Goal: Task Accomplishment & Management: Manage account settings

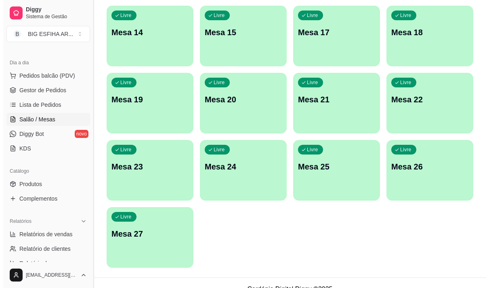
scroll to position [363, 0]
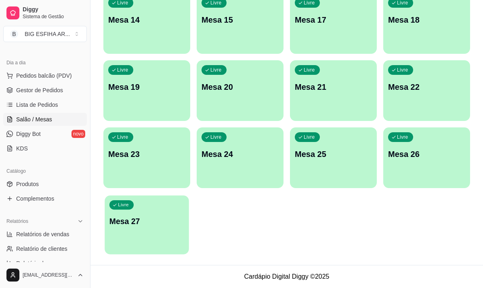
click at [109, 230] on div "Livre Mesa 27" at bounding box center [147, 219] width 84 height 49
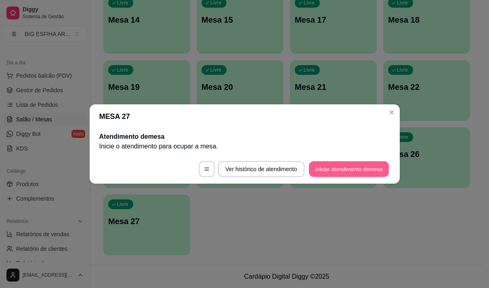
click at [332, 166] on button "Iniciar atendimento de mesa" at bounding box center [349, 169] width 80 height 16
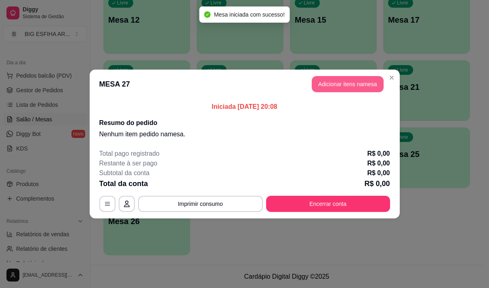
click at [351, 76] on button "Adicionar itens na mesa" at bounding box center [348, 84] width 72 height 16
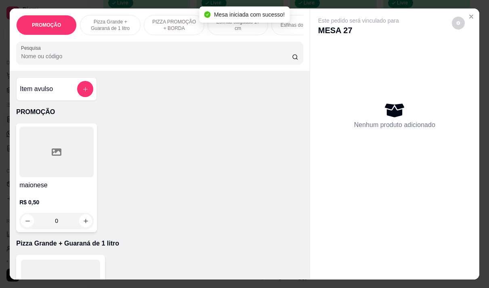
click at [246, 53] on div at bounding box center [160, 53] width 278 height 16
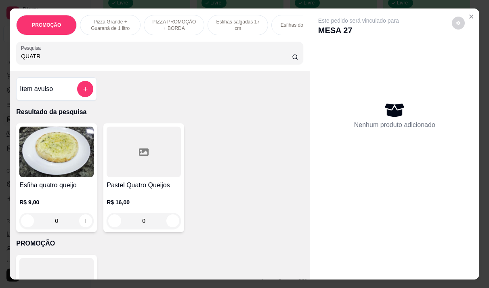
type input "QUATR"
click at [62, 190] on h4 "Esfiha quatro queijo" at bounding box center [56, 185] width 74 height 10
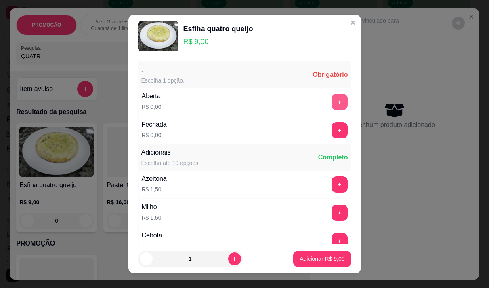
click at [332, 101] on button "+" at bounding box center [340, 102] width 16 height 16
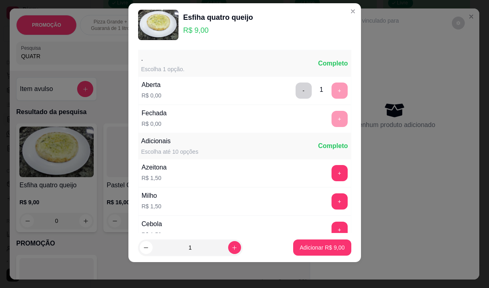
scroll to position [86, 0]
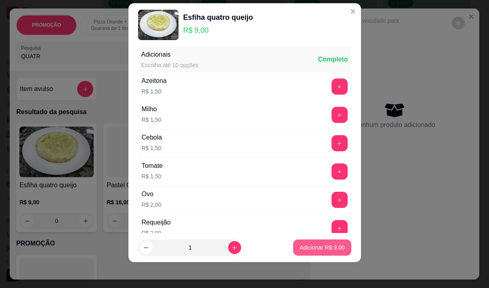
click at [315, 246] on p "Adicionar R$ 9,00" at bounding box center [322, 247] width 45 height 8
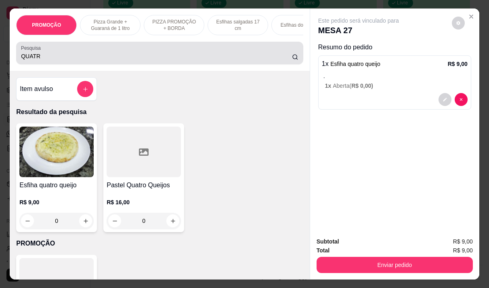
click at [55, 56] on input "QUATR" at bounding box center [156, 56] width 271 height 8
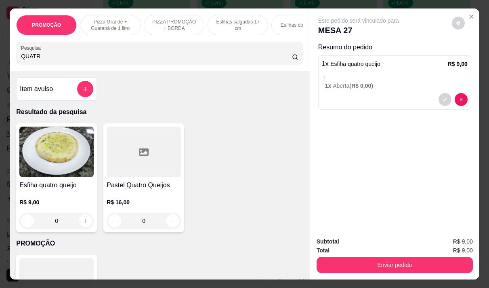
click at [55, 56] on input "QUATR" at bounding box center [156, 56] width 271 height 8
click at [54, 57] on input "QUATR" at bounding box center [156, 56] width 271 height 8
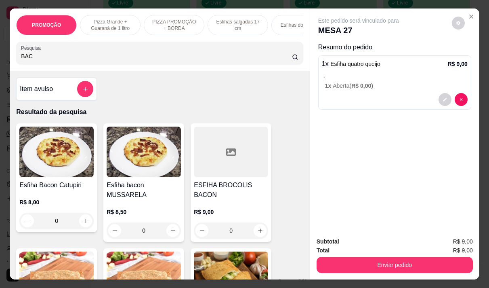
type input "BAC"
click at [129, 200] on div "R$ 8,50 0" at bounding box center [144, 219] width 74 height 39
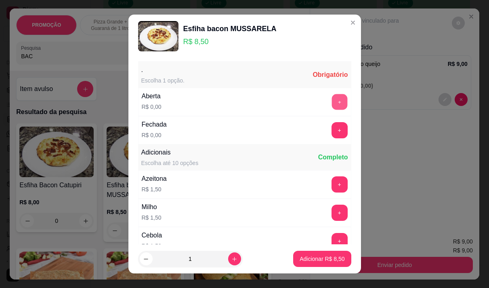
click at [332, 99] on button "+" at bounding box center [340, 102] width 16 height 16
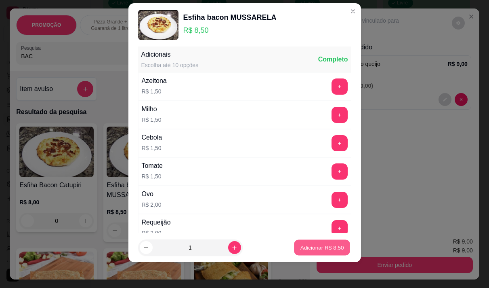
click at [301, 249] on p "Adicionar R$ 8,50" at bounding box center [323, 248] width 44 height 8
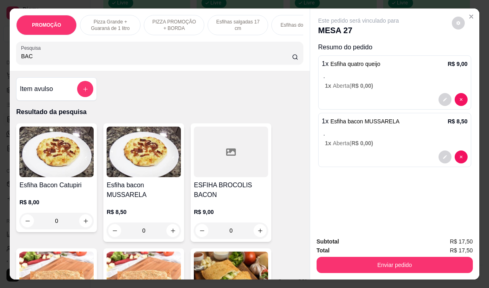
click at [37, 59] on input "BAC" at bounding box center [156, 56] width 271 height 8
click at [38, 59] on input "BAC" at bounding box center [156, 56] width 271 height 8
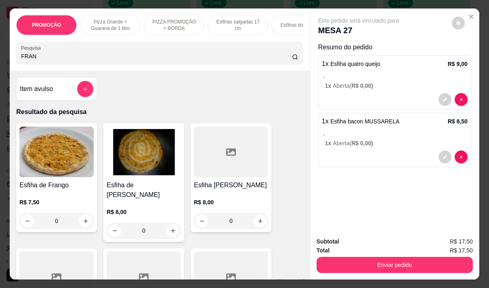
type input "FRAN"
click at [129, 200] on div "R$ 8,00 0" at bounding box center [144, 219] width 74 height 39
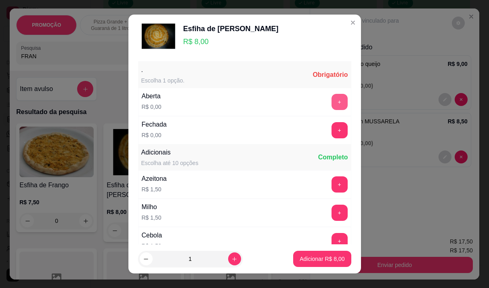
click at [332, 102] on button "+" at bounding box center [340, 102] width 16 height 16
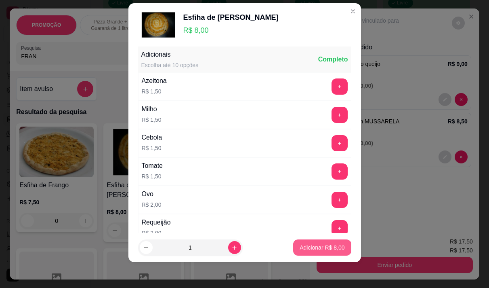
click at [312, 248] on p "Adicionar R$ 8,00" at bounding box center [322, 247] width 45 height 8
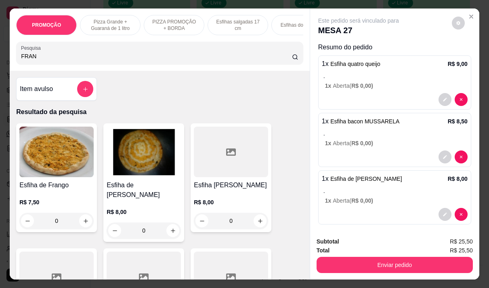
click at [33, 60] on input "FRAN" at bounding box center [156, 56] width 271 height 8
click at [32, 60] on input "FRAN" at bounding box center [156, 56] width 271 height 8
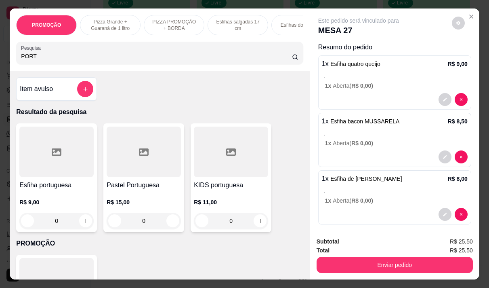
scroll to position [6, 0]
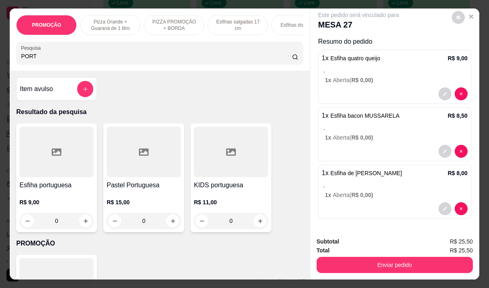
type input "PORT"
click at [45, 196] on div "R$ 9,00 0" at bounding box center [56, 209] width 74 height 39
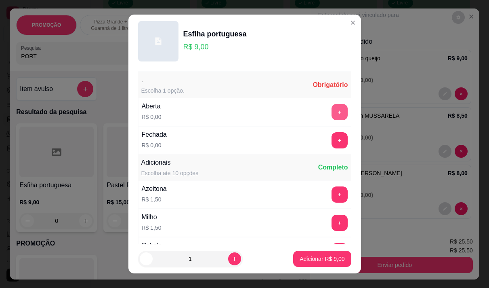
click at [332, 107] on button "+" at bounding box center [340, 112] width 16 height 16
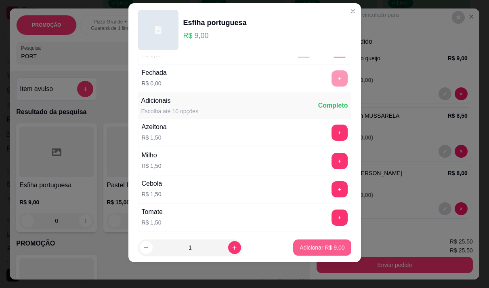
scroll to position [86, 0]
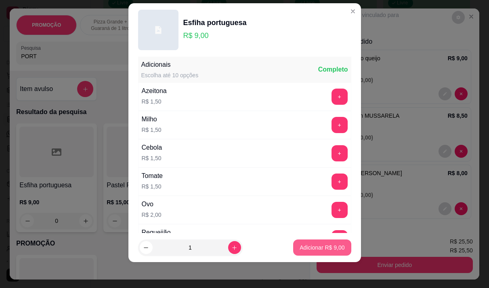
click at [299, 253] on button "Adicionar R$ 9,00" at bounding box center [322, 247] width 58 height 16
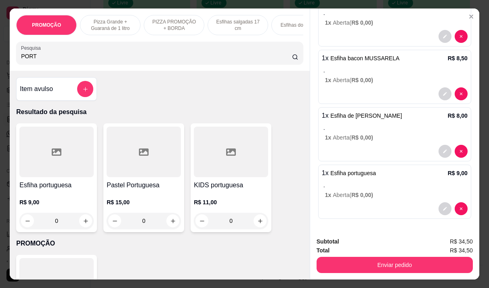
scroll to position [0, 0]
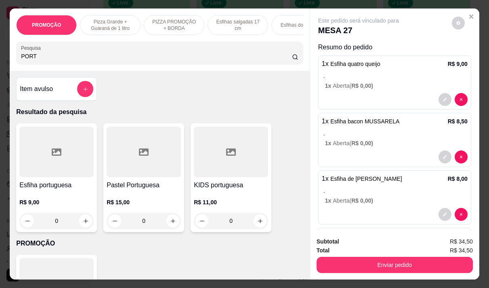
click at [362, 83] on span "R$ 0,00 )" at bounding box center [363, 85] width 22 height 6
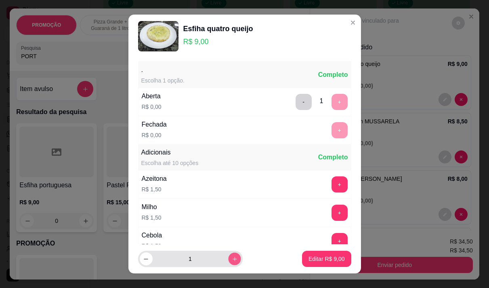
click at [232, 257] on icon "increase-product-quantity" at bounding box center [235, 259] width 6 height 6
type input "2"
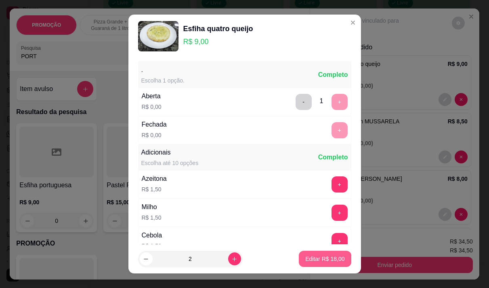
click at [319, 261] on p "Editar R$ 18,00" at bounding box center [325, 259] width 39 height 8
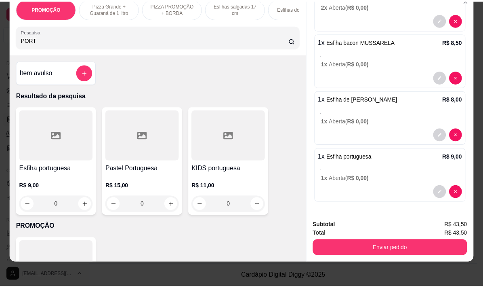
scroll to position [20, 0]
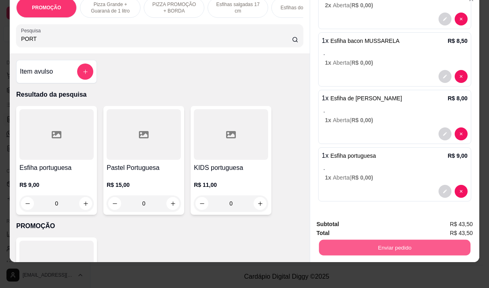
click at [355, 239] on button "Enviar pedido" at bounding box center [395, 247] width 152 height 16
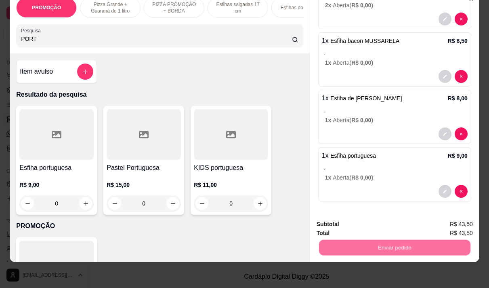
click at [334, 219] on button "Não registrar e enviar pedido" at bounding box center [368, 221] width 82 height 15
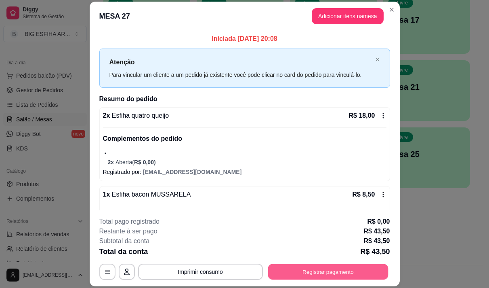
click at [292, 275] on button "Registrar pagamento" at bounding box center [328, 272] width 120 height 16
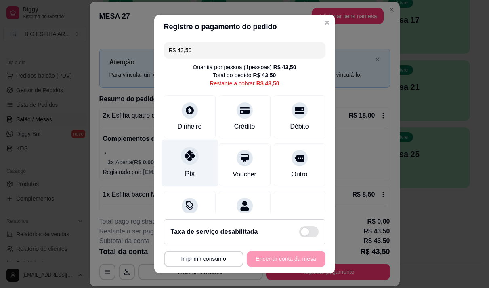
click at [179, 177] on div "Pix" at bounding box center [189, 162] width 57 height 47
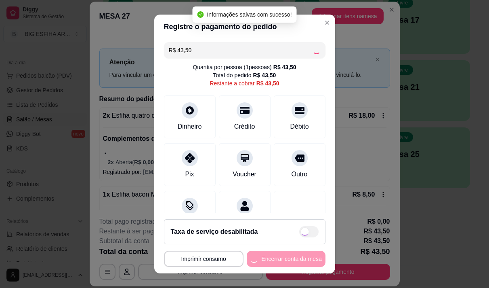
type input "R$ 0,00"
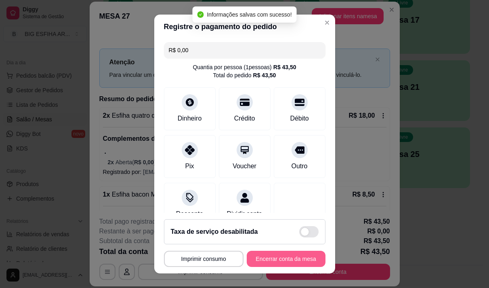
click at [275, 259] on button "Encerrar conta da mesa" at bounding box center [286, 259] width 79 height 16
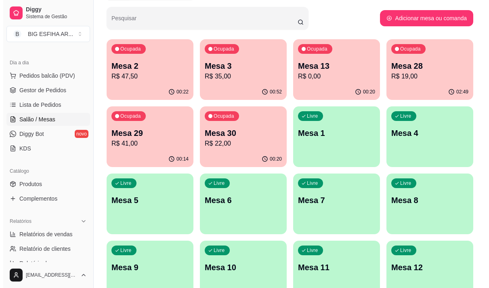
scroll to position [39, 0]
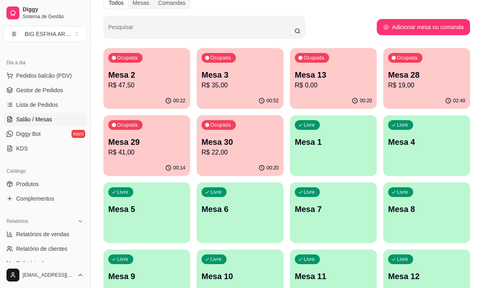
click at [242, 83] on p "R$ 35,00" at bounding box center [240, 85] width 77 height 10
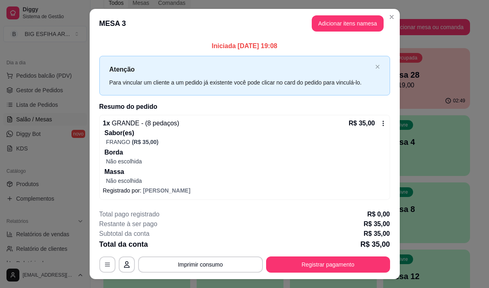
click at [380, 124] on icon at bounding box center [383, 123] width 6 height 6
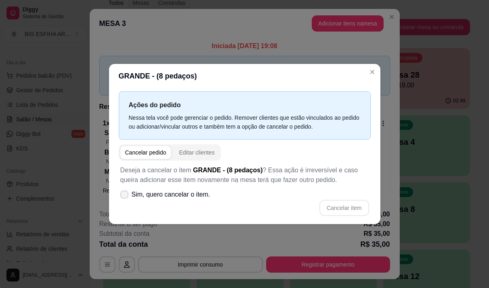
click at [122, 193] on icon at bounding box center [124, 194] width 6 height 5
click at [122, 196] on input "Sim, quero cancelar o item." at bounding box center [122, 198] width 5 height 5
checkbox input "true"
click at [350, 205] on button "Cancelar item" at bounding box center [344, 208] width 49 height 16
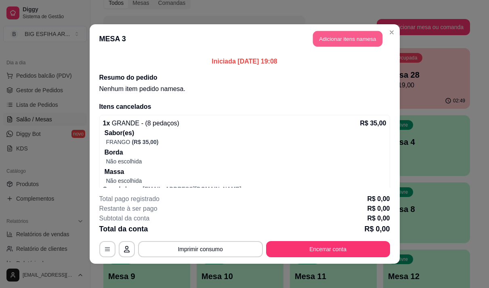
click at [340, 43] on button "Adicionar itens na mesa" at bounding box center [348, 39] width 70 height 16
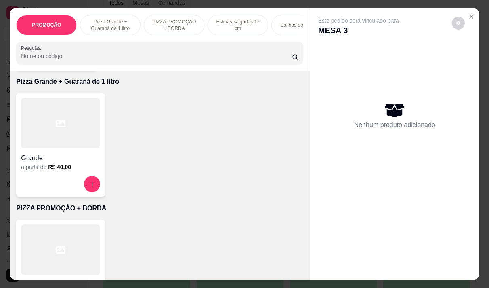
scroll to position [283, 0]
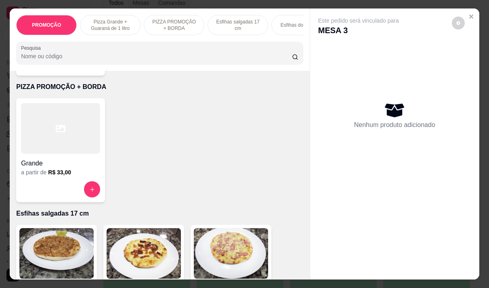
click at [44, 165] on h4 "Grande" at bounding box center [60, 163] width 79 height 10
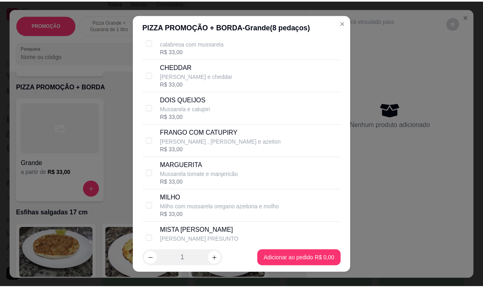
scroll to position [81, 0]
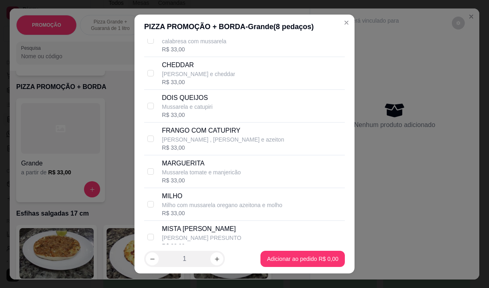
click at [185, 164] on div "MARGUERITA Mussarela tomate e manjericão R$ 33,00" at bounding box center [244, 171] width 201 height 33
click at [184, 168] on p "MARGUERITA" at bounding box center [201, 163] width 79 height 10
checkbox input "false"
click at [192, 119] on div "R$ 33,00" at bounding box center [187, 115] width 51 height 8
checkbox input "true"
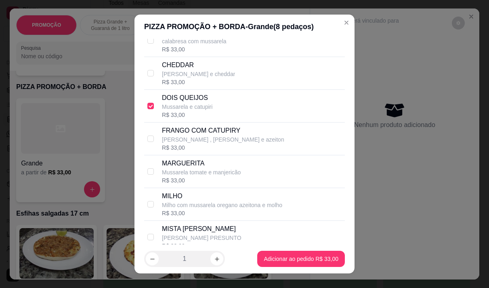
click at [195, 143] on p "[PERSON_NAME] , [PERSON_NAME] e azeiton" at bounding box center [223, 139] width 122 height 8
checkbox input "true"
click at [230, 119] on div "DOIS QUEIJOS Mussarela e catupiri R$ 16,50" at bounding box center [252, 106] width 180 height 26
checkbox input "false"
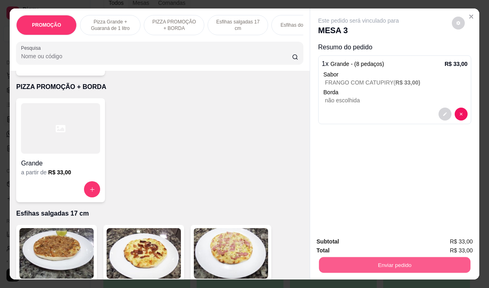
click at [344, 257] on button "Enviar pedido" at bounding box center [395, 265] width 152 height 16
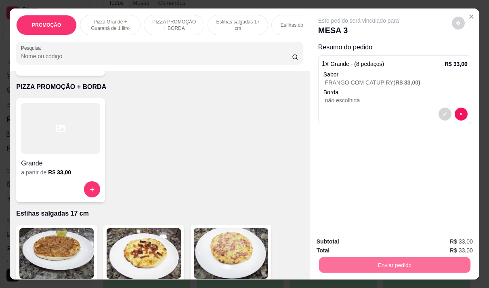
click at [376, 240] on button "Não registrar e enviar pedido" at bounding box center [368, 241] width 82 height 15
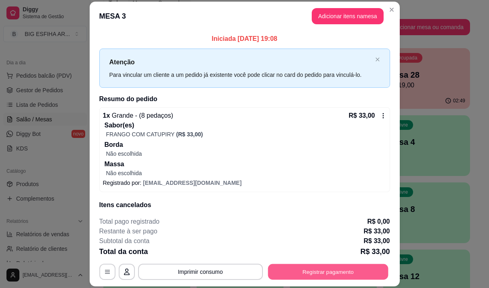
click at [312, 269] on button "Registrar pagamento" at bounding box center [328, 272] width 120 height 16
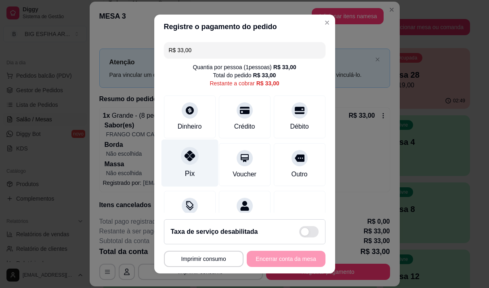
click at [195, 166] on div "Pix" at bounding box center [189, 162] width 57 height 47
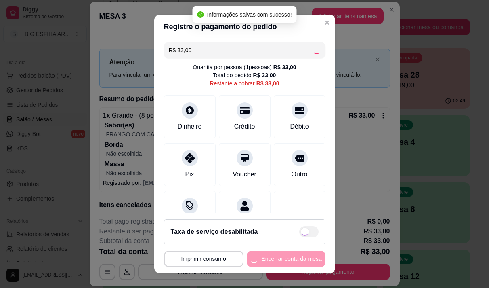
type input "R$ 0,00"
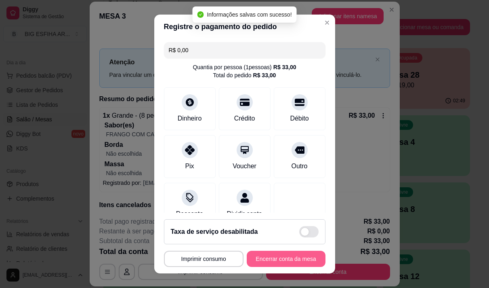
click at [291, 256] on button "Encerrar conta da mesa" at bounding box center [286, 259] width 79 height 16
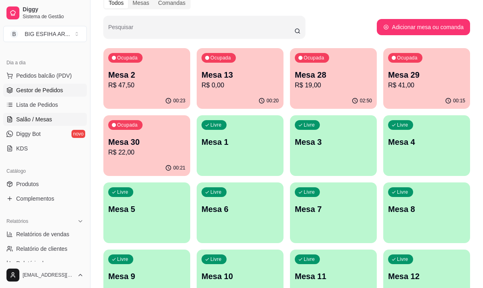
click at [33, 95] on link "Gestor de Pedidos" at bounding box center [45, 90] width 84 height 13
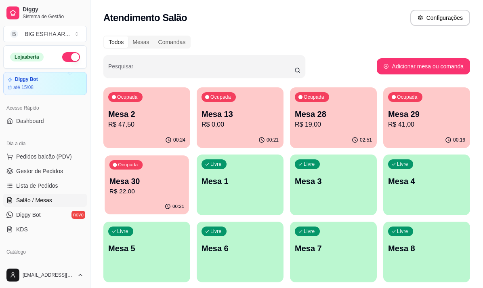
click at [150, 195] on p "R$ 22,00" at bounding box center [147, 191] width 75 height 9
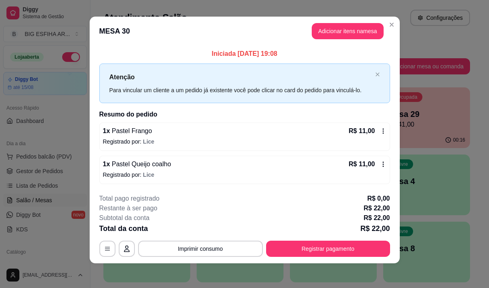
scroll to position [5, 0]
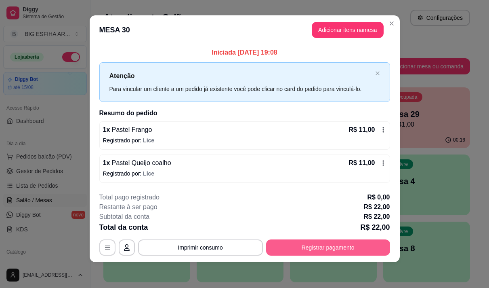
click at [339, 244] on button "Registrar pagamento" at bounding box center [328, 247] width 124 height 16
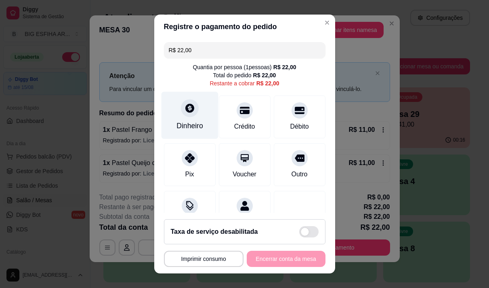
click at [181, 126] on div "Dinheiro" at bounding box center [190, 125] width 27 height 11
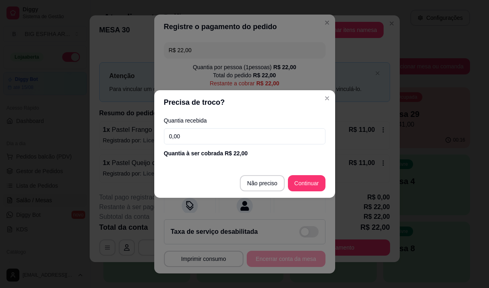
click at [238, 131] on input "0,00" at bounding box center [245, 136] width 162 height 16
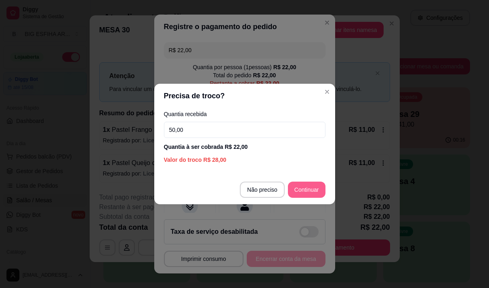
type input "50,00"
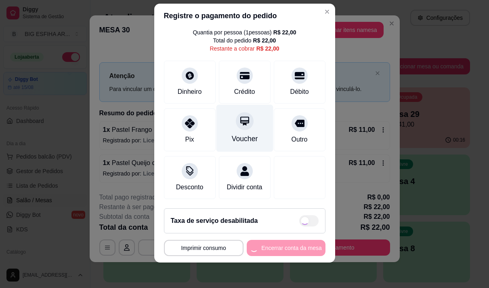
scroll to position [11, 0]
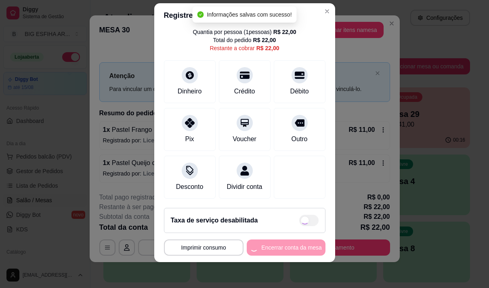
type input "R$ 0,00"
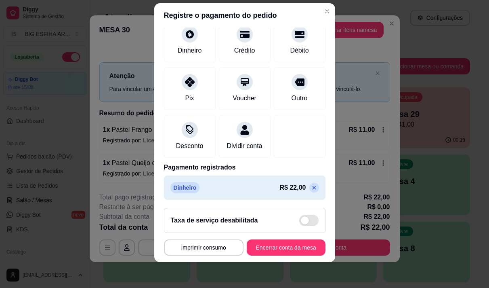
scroll to position [67, 0]
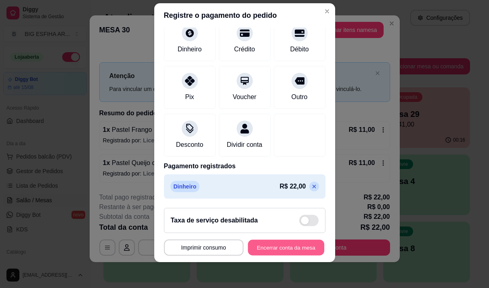
click at [271, 249] on button "Encerrar conta da mesa" at bounding box center [286, 248] width 76 height 16
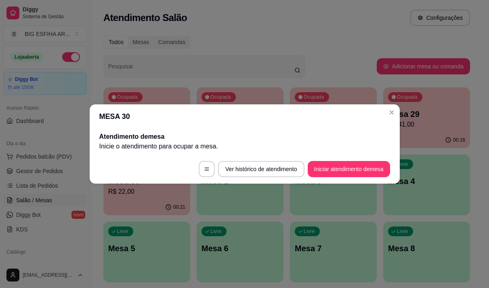
scroll to position [0, 0]
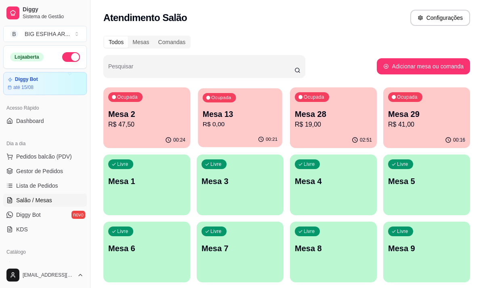
click at [242, 145] on div "00:21" at bounding box center [240, 139] width 84 height 15
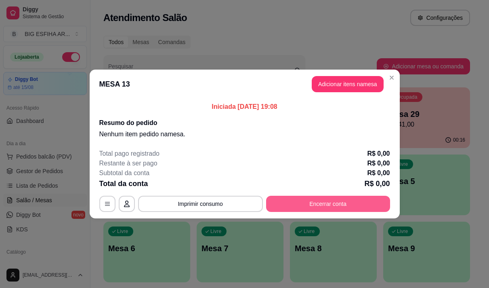
click at [339, 205] on button "Encerrar conta" at bounding box center [328, 204] width 124 height 16
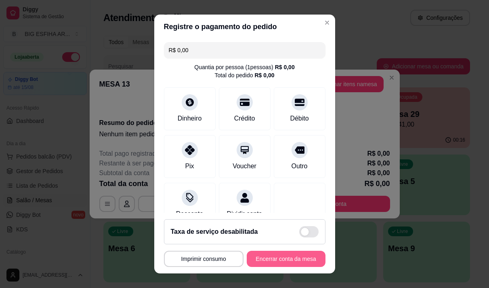
click at [266, 256] on button "Encerrar conta da mesa" at bounding box center [286, 259] width 79 height 16
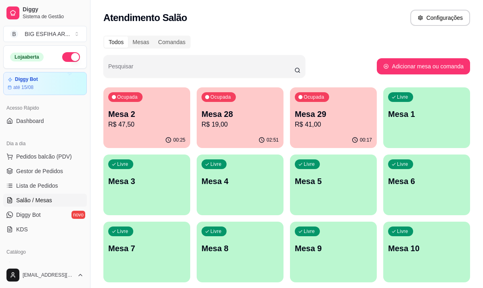
click at [138, 118] on p "Mesa 2" at bounding box center [146, 113] width 77 height 11
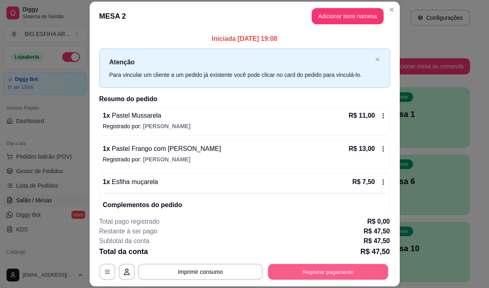
click at [298, 275] on button "Registrar pagamento" at bounding box center [328, 272] width 120 height 16
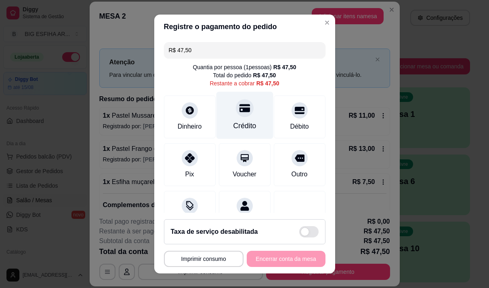
click at [233, 124] on div "Crédito" at bounding box center [244, 125] width 23 height 11
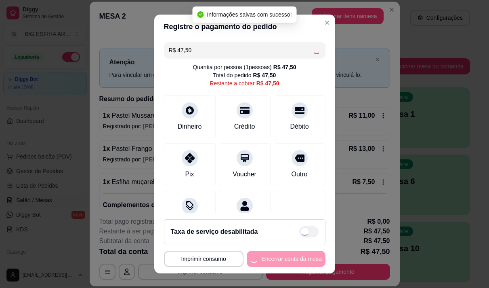
type input "R$ 0,00"
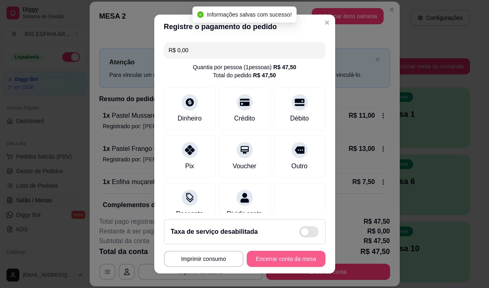
click at [267, 259] on button "Encerrar conta da mesa" at bounding box center [286, 259] width 79 height 16
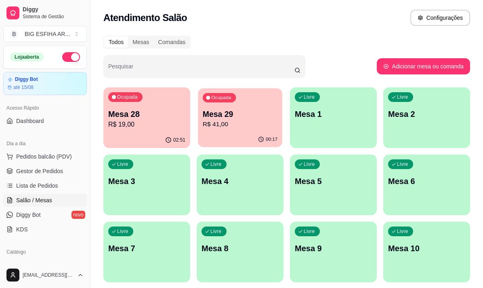
click at [246, 129] on div "Ocupada Mesa 29 R$ 41,00" at bounding box center [240, 110] width 84 height 44
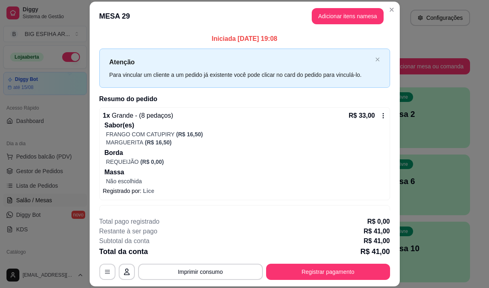
scroll to position [26, 0]
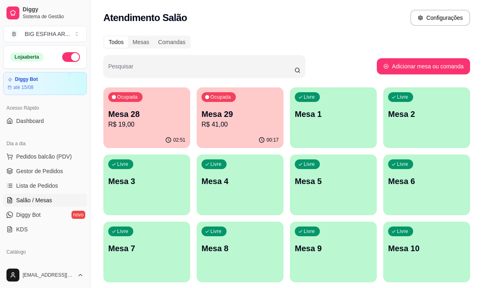
click at [207, 126] on p "R$ 41,00" at bounding box center [240, 125] width 77 height 10
click at [132, 112] on p "Mesa 28" at bounding box center [146, 113] width 77 height 11
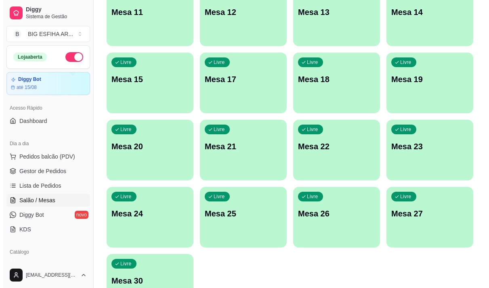
scroll to position [363, 0]
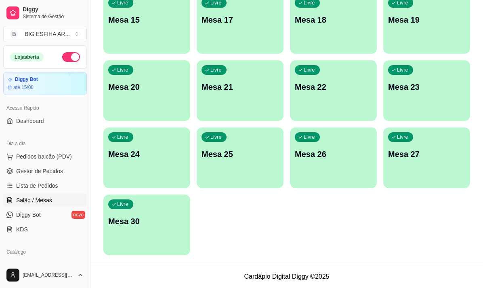
click at [141, 226] on p "Mesa 30" at bounding box center [146, 220] width 77 height 11
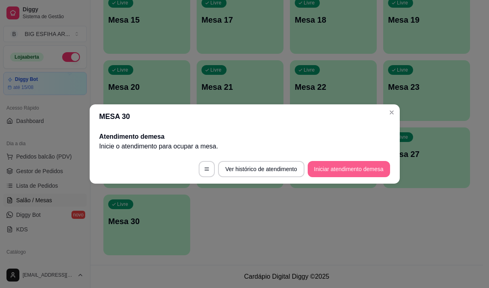
click at [325, 169] on button "Iniciar atendimento de mesa" at bounding box center [349, 169] width 82 height 16
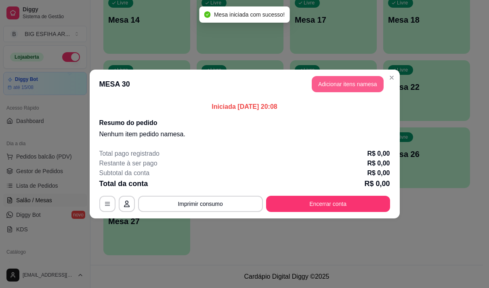
click at [352, 82] on button "Adicionar itens na mesa" at bounding box center [348, 84] width 72 height 16
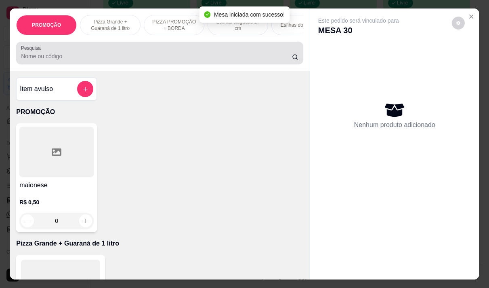
click at [141, 57] on input "Pesquisa" at bounding box center [156, 56] width 271 height 8
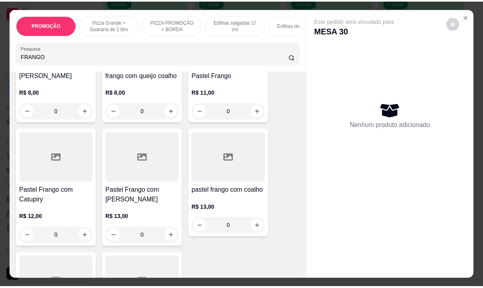
scroll to position [242, 0]
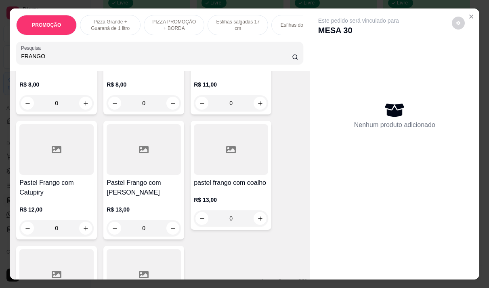
type input "FRANGO"
click at [247, 188] on div "R$ 13,00 0" at bounding box center [231, 207] width 74 height 39
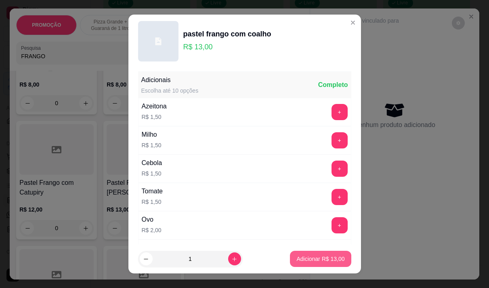
click at [331, 258] on p "Adicionar R$ 13,00" at bounding box center [321, 259] width 48 height 8
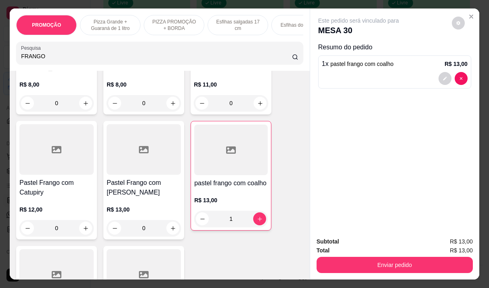
type input "1"
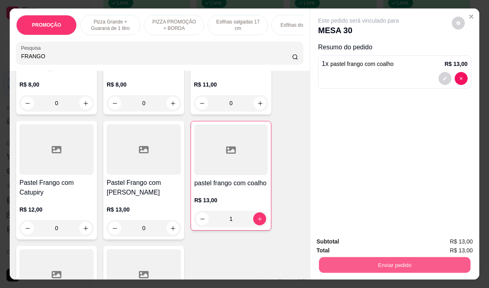
click at [374, 259] on button "Enviar pedido" at bounding box center [395, 265] width 152 height 16
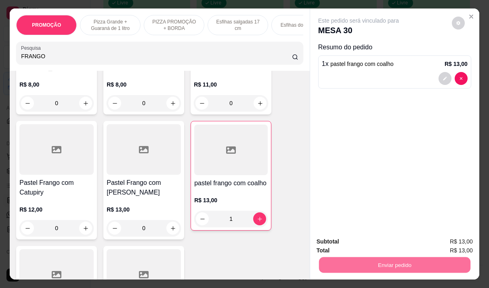
click at [382, 242] on button "Não registrar e enviar pedido" at bounding box center [368, 241] width 84 height 15
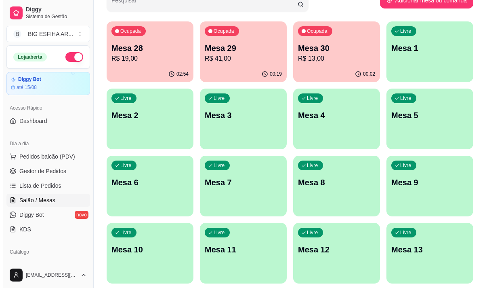
scroll to position [39, 0]
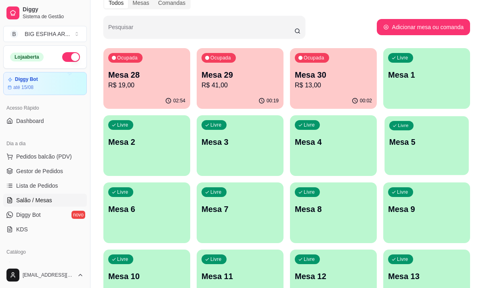
click at [427, 140] on p "Mesa 5" at bounding box center [427, 142] width 75 height 11
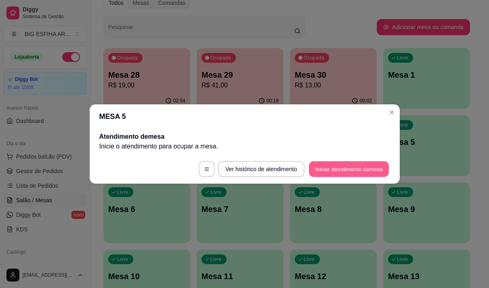
click at [344, 169] on button "Iniciar atendimento de mesa" at bounding box center [349, 169] width 80 height 16
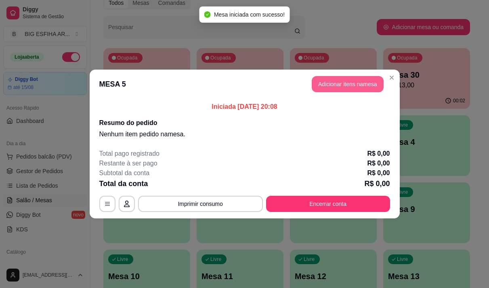
click at [336, 79] on button "Adicionar itens na mesa" at bounding box center [348, 84] width 72 height 16
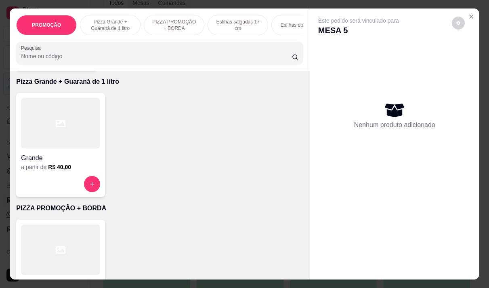
scroll to position [283, 0]
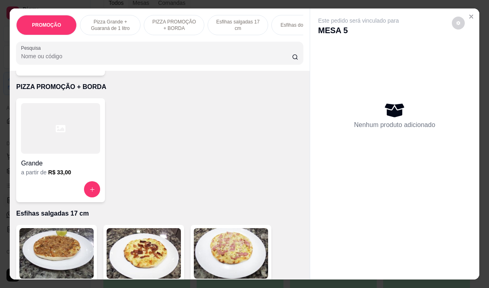
click at [56, 162] on h4 "Grande" at bounding box center [60, 163] width 79 height 10
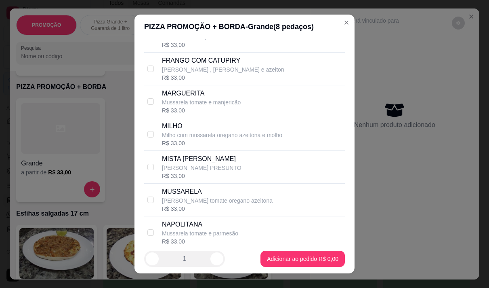
scroll to position [162, 0]
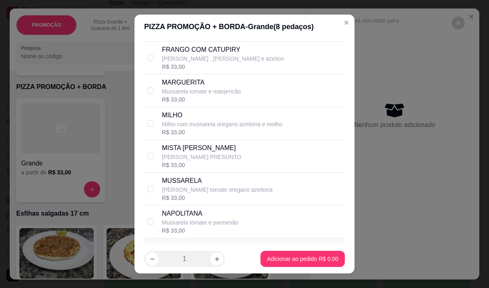
click at [204, 161] on p "[PERSON_NAME] PRESUNTO" at bounding box center [202, 157] width 80 height 8
checkbox input "true"
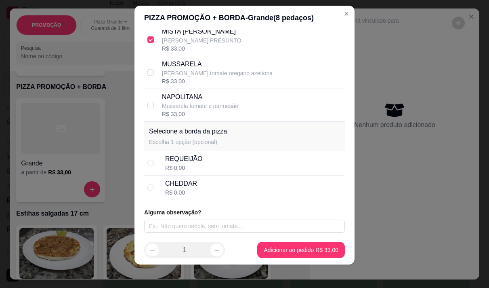
scroll to position [11, 0]
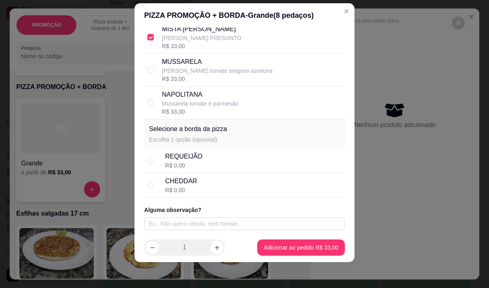
click at [196, 183] on div "CHEDDAR R$ 0,00" at bounding box center [253, 185] width 177 height 18
radio input "true"
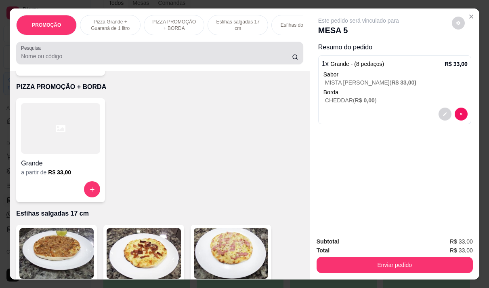
click at [49, 61] on div at bounding box center [160, 53] width 278 height 16
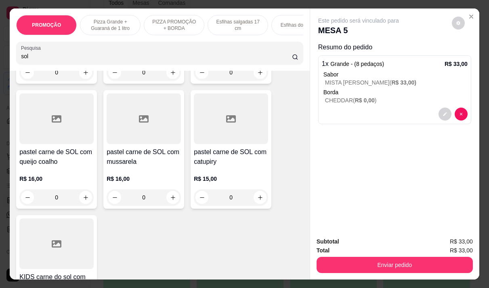
scroll to position [799, 0]
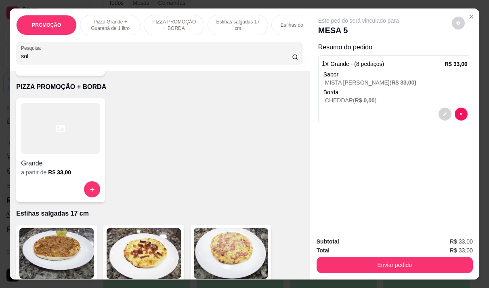
type input "sol"
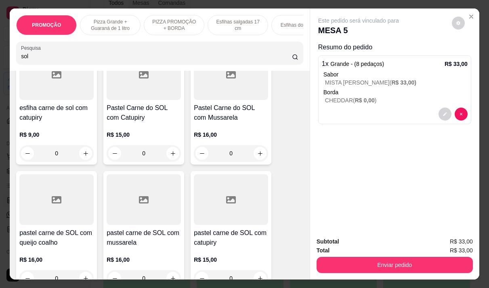
scroll to position [242, 0]
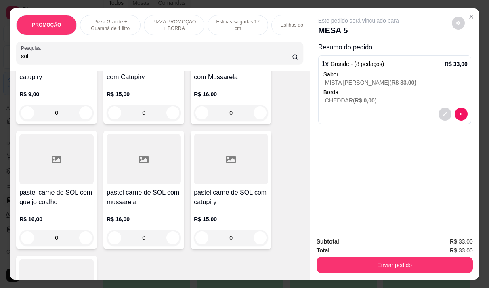
click at [57, 192] on h4 "pastel carne de SOL com queijo coalho" at bounding box center [56, 197] width 74 height 19
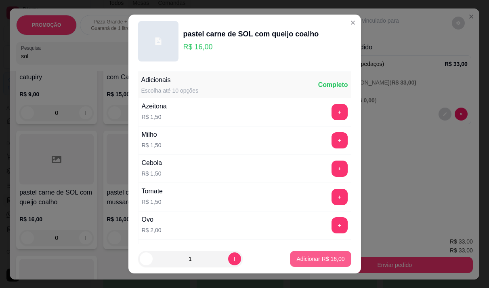
click at [301, 258] on p "Adicionar R$ 16,00" at bounding box center [321, 259] width 48 height 8
type input "1"
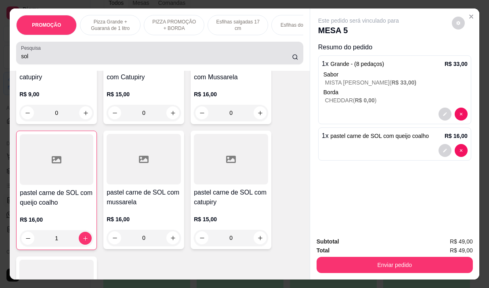
click at [61, 60] on input "sol" at bounding box center [156, 56] width 271 height 8
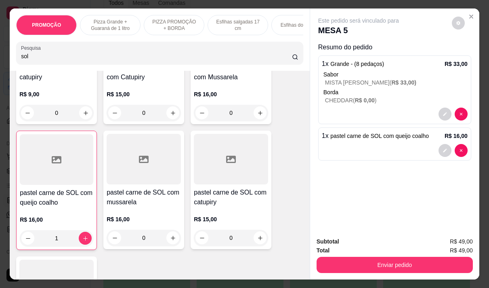
click at [61, 60] on input "sol" at bounding box center [156, 56] width 271 height 8
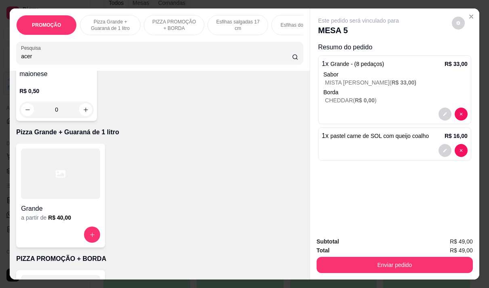
click at [59, 60] on input "acer" at bounding box center [156, 56] width 271 height 8
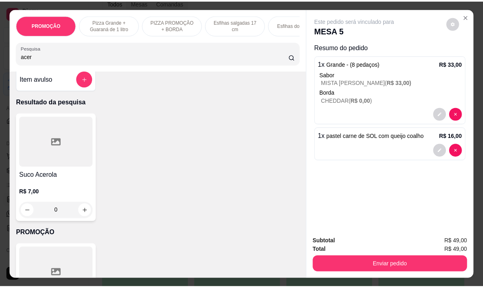
scroll to position [0, 0]
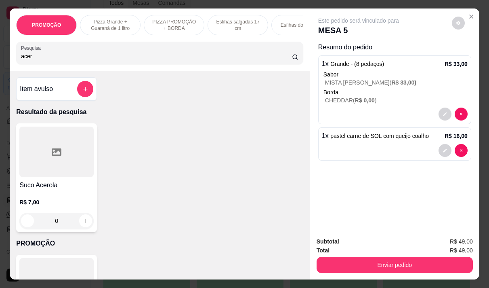
type input "acer"
click at [50, 211] on div "R$ 7,00 0" at bounding box center [56, 213] width 74 height 31
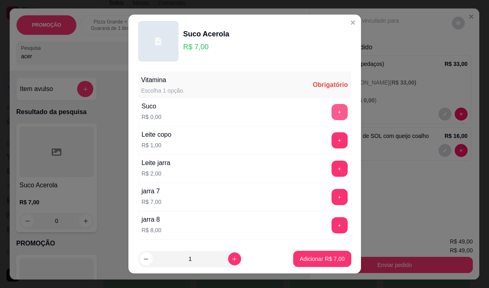
click at [332, 110] on button "+" at bounding box center [340, 112] width 16 height 16
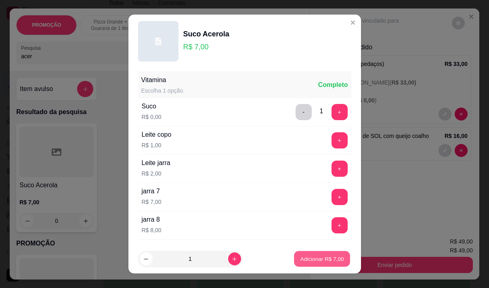
click at [323, 253] on button "Adicionar R$ 7,00" at bounding box center [322, 259] width 56 height 16
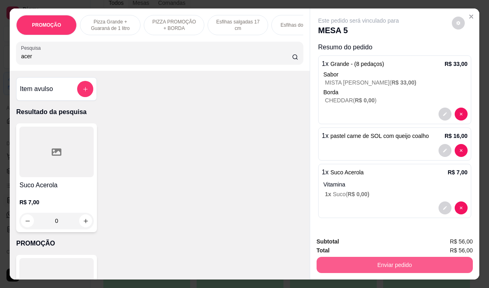
click at [388, 263] on button "Enviar pedido" at bounding box center [395, 265] width 156 height 16
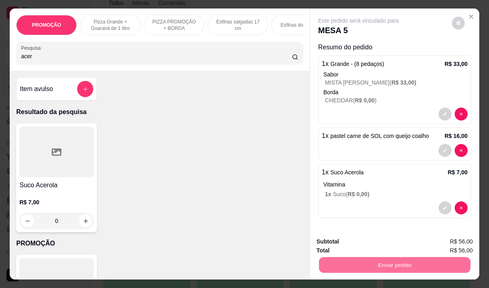
click at [365, 243] on button "Não registrar e enviar pedido" at bounding box center [368, 241] width 82 height 15
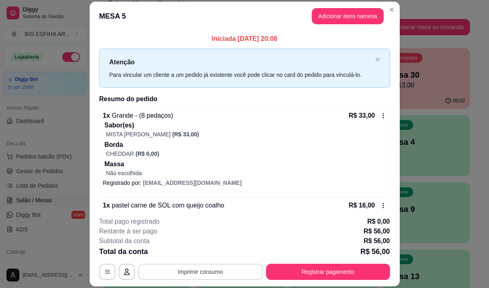
click at [221, 271] on button "Imprimir consumo" at bounding box center [200, 271] width 125 height 16
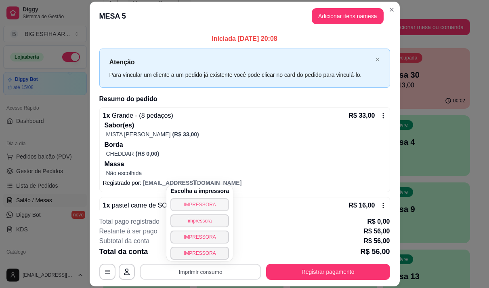
click at [203, 206] on button "IMPRESSORA" at bounding box center [200, 204] width 59 height 13
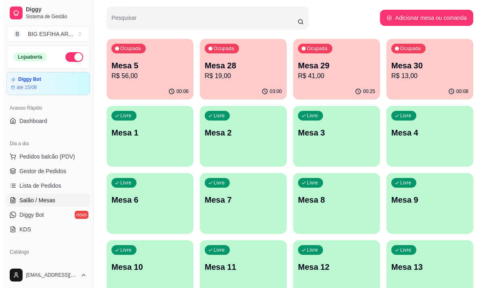
scroll to position [40, 0]
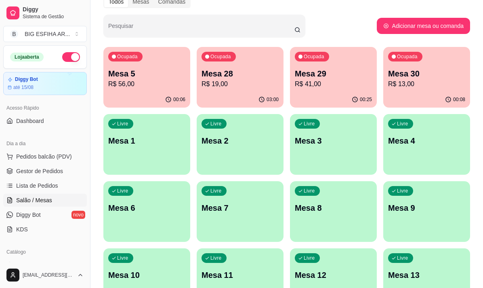
click at [331, 88] on p "R$ 41,00" at bounding box center [333, 84] width 77 height 10
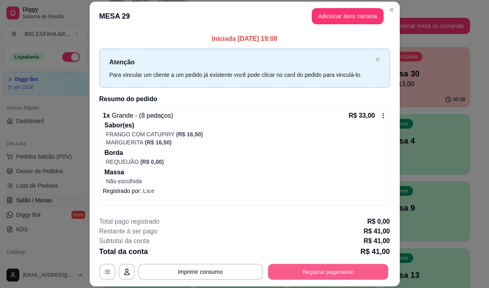
click at [310, 272] on button "Registrar pagamento" at bounding box center [328, 272] width 120 height 16
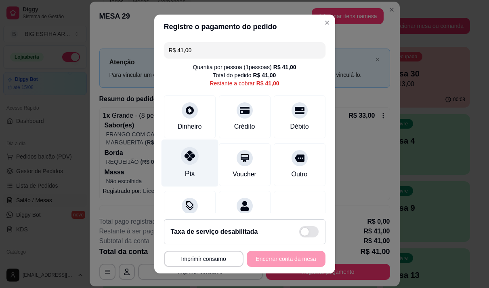
click at [186, 163] on div at bounding box center [190, 156] width 18 height 18
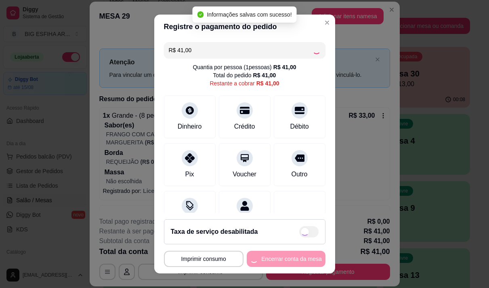
type input "R$ 0,00"
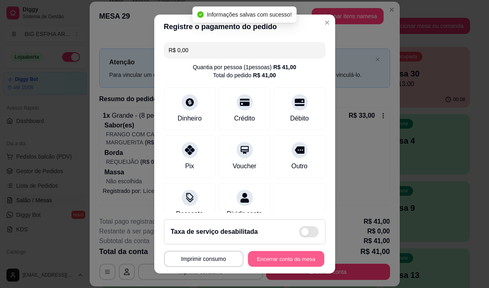
click at [266, 261] on button "Encerrar conta da mesa" at bounding box center [286, 259] width 76 height 16
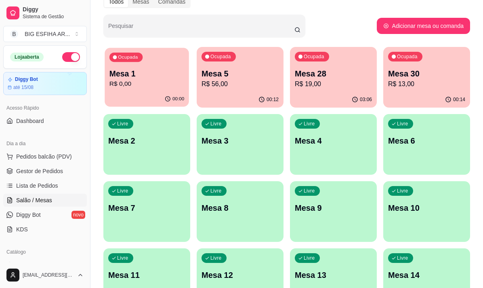
click at [146, 86] on p "R$ 0,00" at bounding box center [147, 83] width 75 height 9
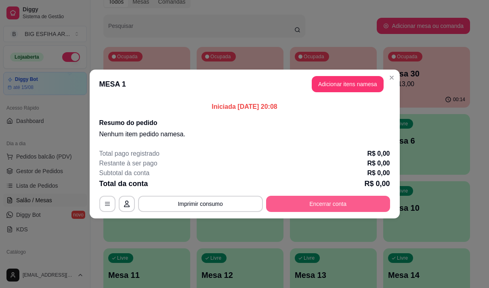
click at [325, 203] on button "Encerrar conta" at bounding box center [328, 204] width 124 height 16
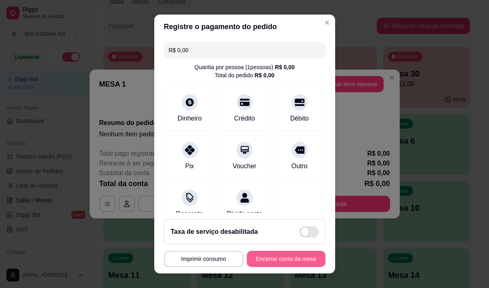
click at [279, 254] on button "Encerrar conta da mesa" at bounding box center [286, 259] width 79 height 16
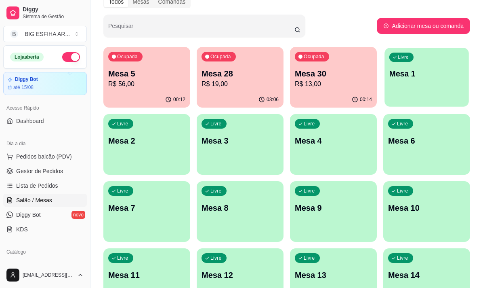
click at [423, 92] on div "Livre Mesa 1" at bounding box center [427, 72] width 84 height 49
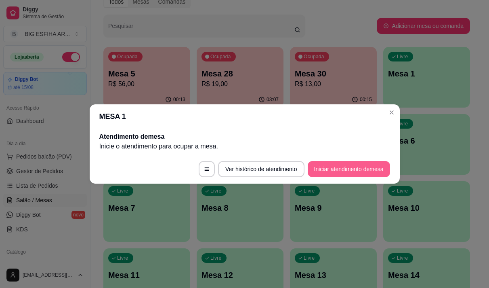
click at [364, 170] on button "Iniciar atendimento de mesa" at bounding box center [349, 169] width 82 height 16
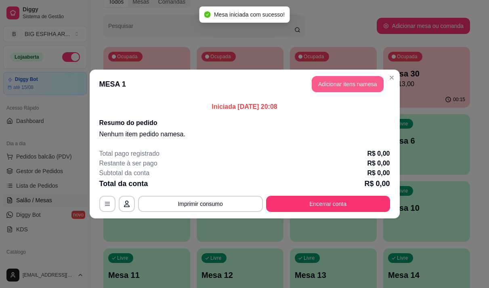
click at [345, 82] on button "Adicionar itens na mesa" at bounding box center [348, 84] width 72 height 16
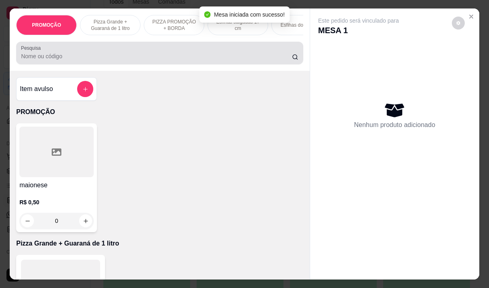
click at [207, 60] on input "Pesquisa" at bounding box center [156, 56] width 271 height 8
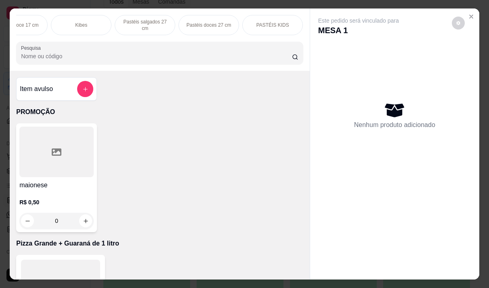
scroll to position [0, 323]
click at [294, 24] on p "Pizza Salgadas" at bounding box center [298, 25] width 34 height 6
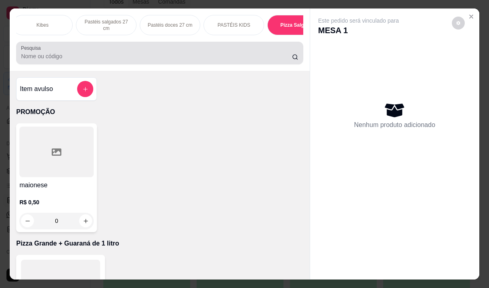
scroll to position [20, 0]
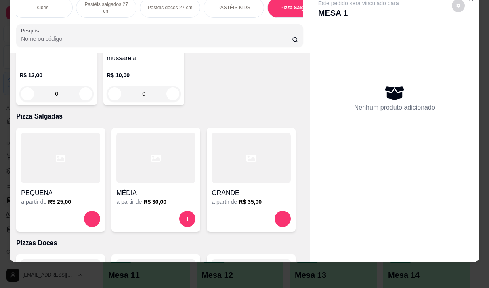
click at [239, 198] on h6 "R$ 35,00" at bounding box center [250, 202] width 23 height 8
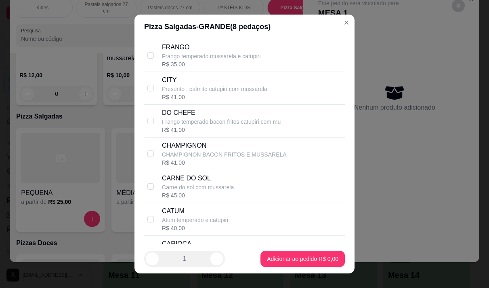
scroll to position [445, 0]
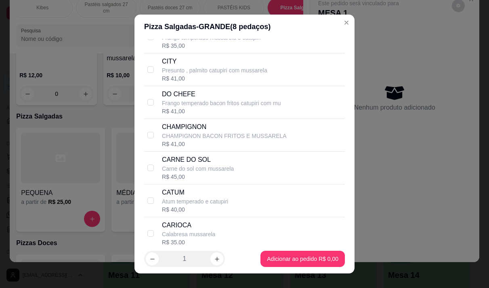
click at [201, 173] on p "Carne do sol com mussarela" at bounding box center [198, 168] width 72 height 8
checkbox input "true"
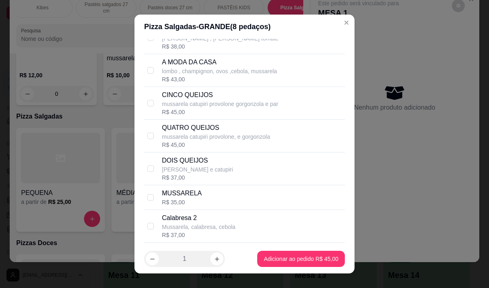
scroll to position [1010, 0]
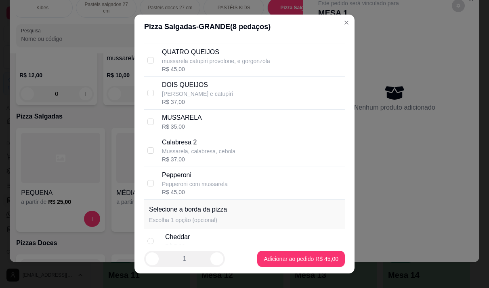
click at [206, 163] on div "R$ 37,00" at bounding box center [199, 159] width 74 height 8
checkbox input "true"
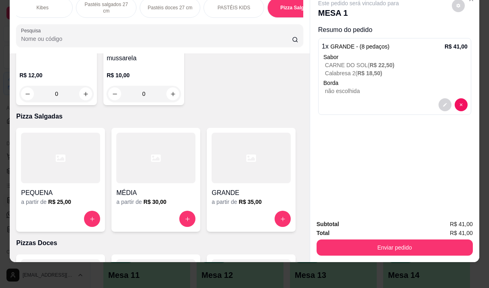
click at [67, 42] on input "Pesquisa" at bounding box center [156, 39] width 271 height 8
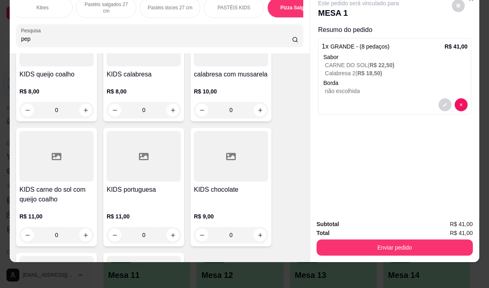
scroll to position [6248, 0]
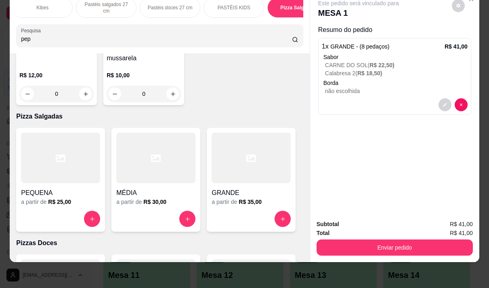
type input "pep"
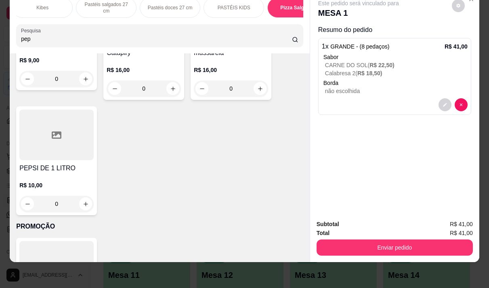
scroll to position [162, 0]
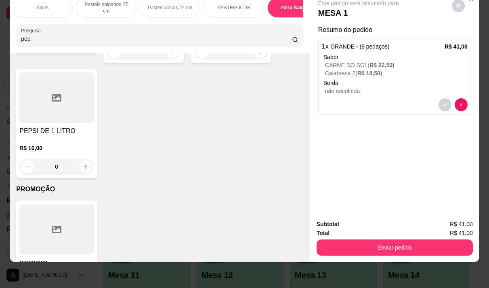
click at [39, 150] on p "R$ 10,00" at bounding box center [56, 148] width 74 height 8
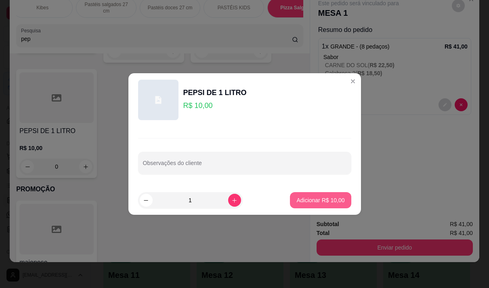
click at [307, 196] on button "Adicionar R$ 10,00" at bounding box center [320, 200] width 61 height 16
type input "1"
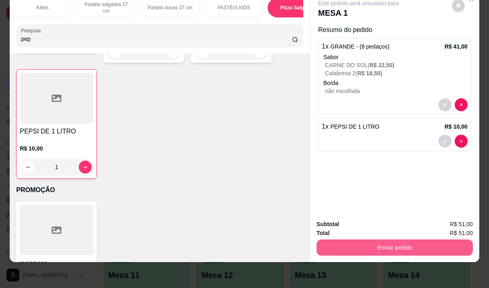
click at [384, 240] on button "Enviar pedido" at bounding box center [395, 247] width 156 height 16
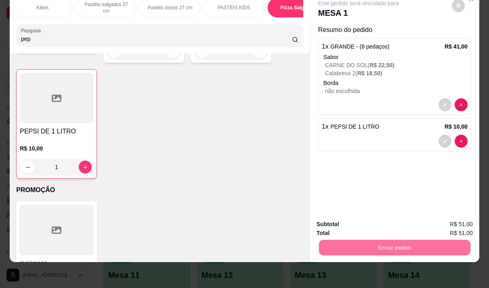
click at [373, 219] on button "Não registrar e enviar pedido" at bounding box center [368, 221] width 84 height 15
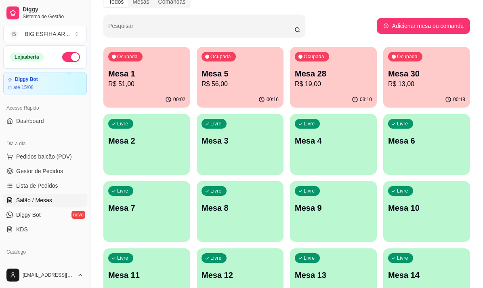
click at [234, 84] on p "R$ 56,00" at bounding box center [240, 84] width 77 height 10
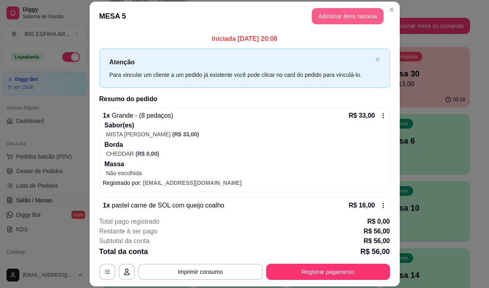
click at [346, 19] on button "Adicionar itens na mesa" at bounding box center [348, 16] width 72 height 16
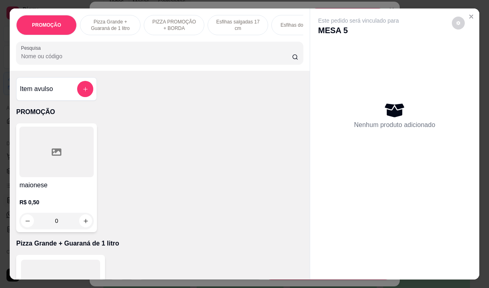
click at [131, 59] on input "Pesquisa" at bounding box center [156, 56] width 271 height 8
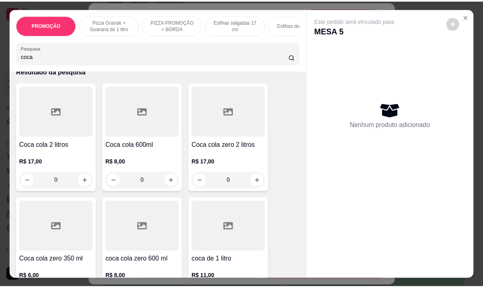
scroll to position [81, 0]
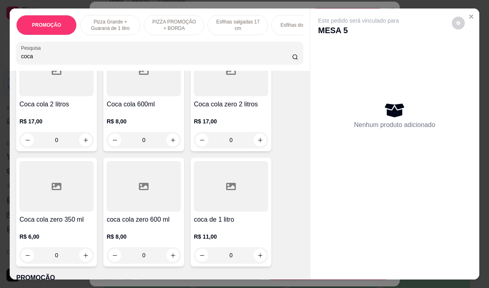
type input "coca"
click at [207, 218] on h4 "coca de 1 litro" at bounding box center [231, 220] width 74 height 10
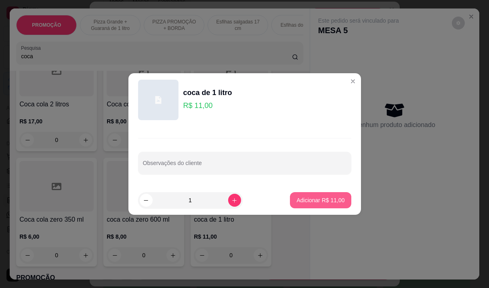
click at [314, 201] on p "Adicionar R$ 11,00" at bounding box center [321, 200] width 48 height 8
type input "1"
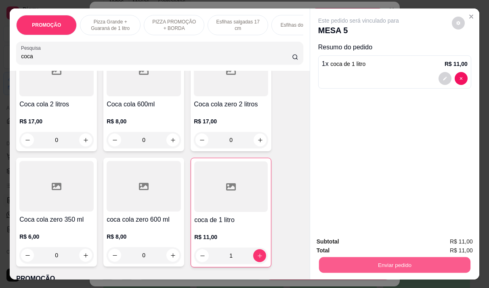
click at [367, 266] on button "Enviar pedido" at bounding box center [395, 265] width 152 height 16
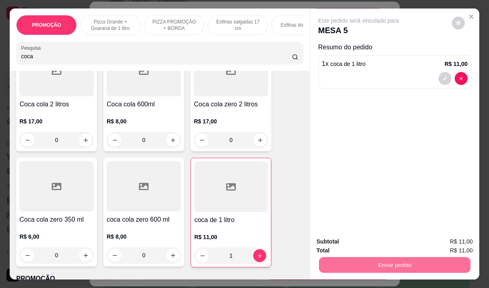
click at [361, 237] on button "Não registrar e enviar pedido" at bounding box center [368, 241] width 82 height 15
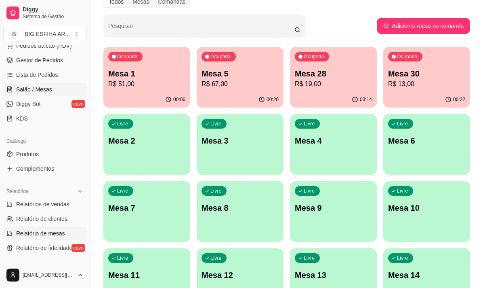
scroll to position [121, 0]
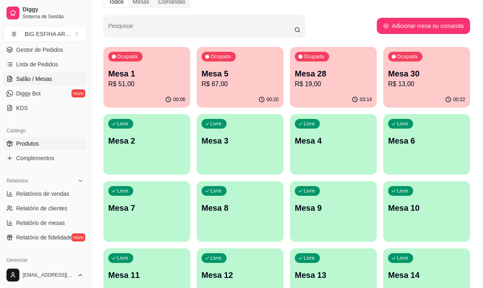
click at [46, 139] on link "Produtos" at bounding box center [45, 143] width 84 height 13
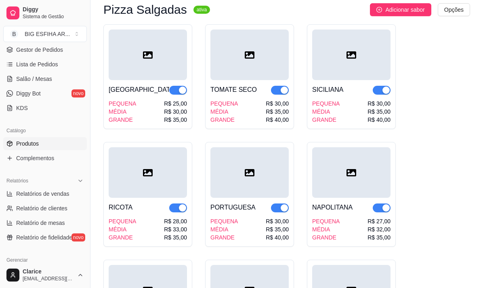
scroll to position [7449, 0]
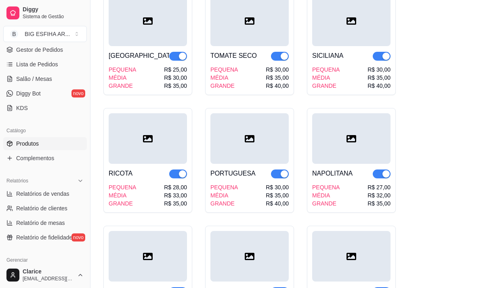
click at [375, 56] on span "button" at bounding box center [382, 56] width 18 height 9
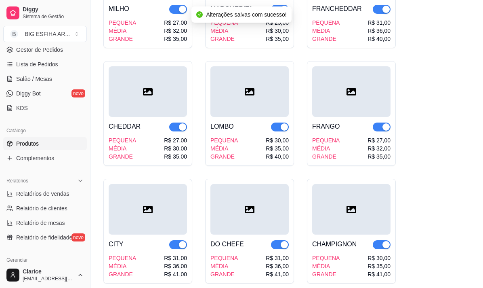
scroll to position [7772, 0]
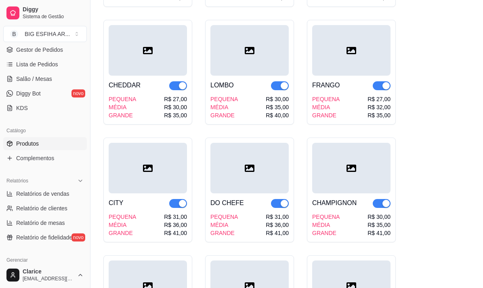
click at [376, 208] on span "button" at bounding box center [382, 203] width 18 height 9
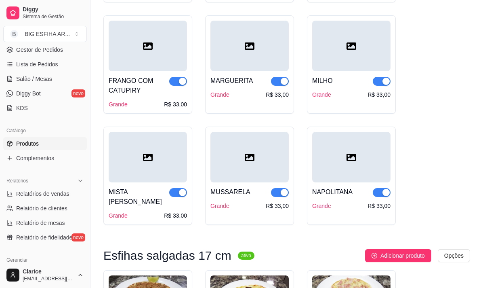
scroll to position [0, 0]
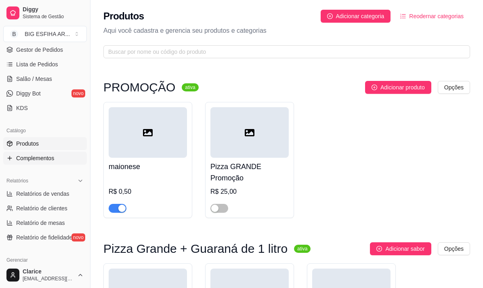
click at [28, 163] on link "Complementos" at bounding box center [45, 158] width 84 height 13
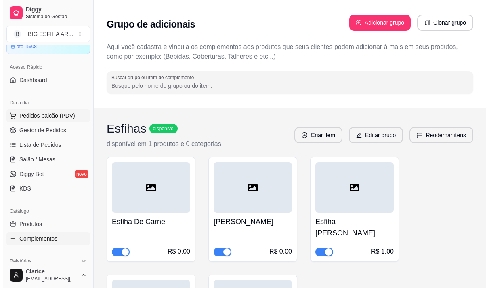
scroll to position [40, 0]
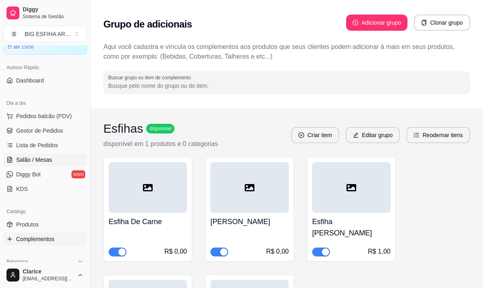
click at [36, 159] on span "Salão / Mesas" at bounding box center [34, 160] width 36 height 8
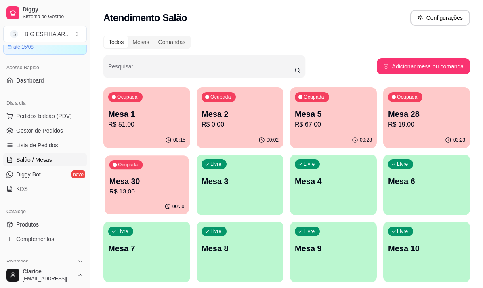
click at [122, 199] on div "Ocupada Mesa 30 R$ 13,00" at bounding box center [147, 177] width 84 height 44
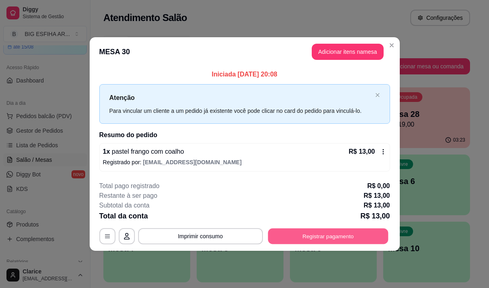
click at [326, 240] on button "Registrar pagamento" at bounding box center [328, 236] width 120 height 16
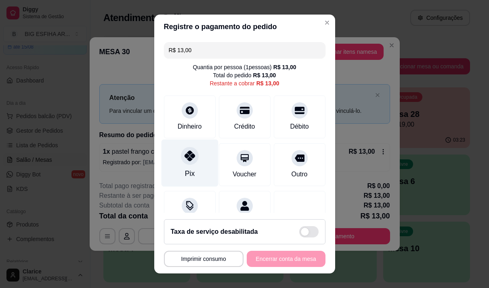
click at [190, 180] on div "Pix" at bounding box center [189, 162] width 57 height 47
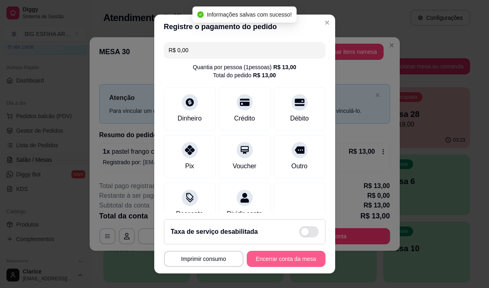
type input "R$ 0,00"
click at [285, 255] on button "Encerrar conta da mesa" at bounding box center [286, 259] width 76 height 16
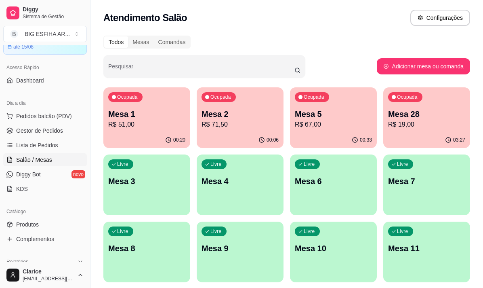
click at [325, 125] on p "R$ 67,00" at bounding box center [333, 125] width 77 height 10
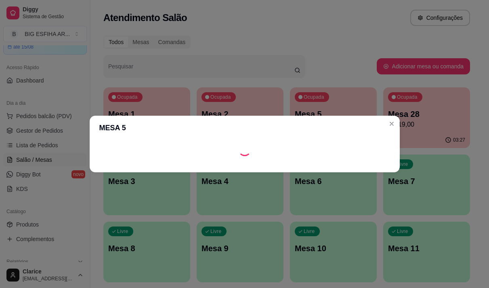
click at [260, 29] on div "MESA 5" at bounding box center [244, 144] width 489 height 288
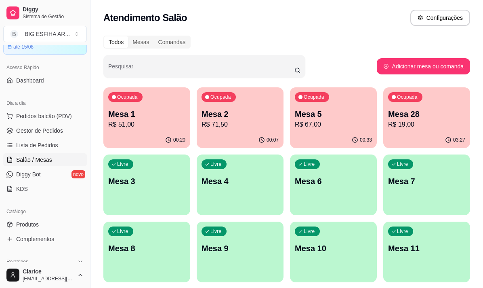
click at [111, 194] on div "Livre Mesa 3" at bounding box center [146, 179] width 87 height 51
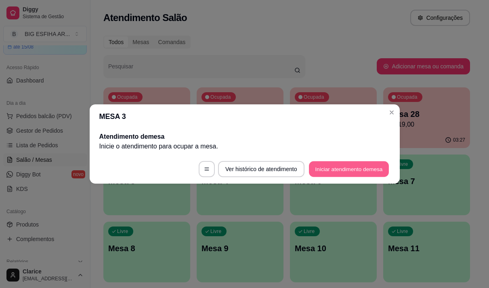
click at [353, 168] on button "Iniciar atendimento de mesa" at bounding box center [349, 169] width 80 height 16
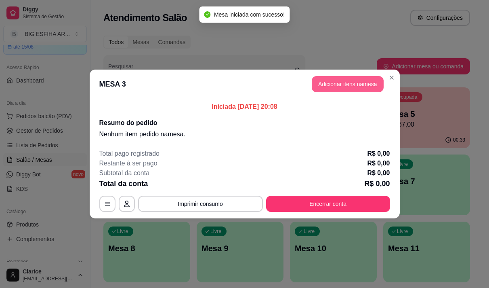
click at [328, 85] on button "Adicionar itens na mesa" at bounding box center [348, 84] width 72 height 16
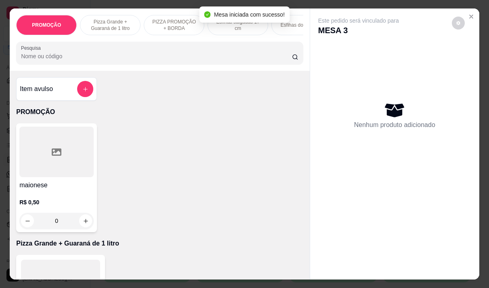
click at [184, 58] on input "Pesquisa" at bounding box center [156, 56] width 271 height 8
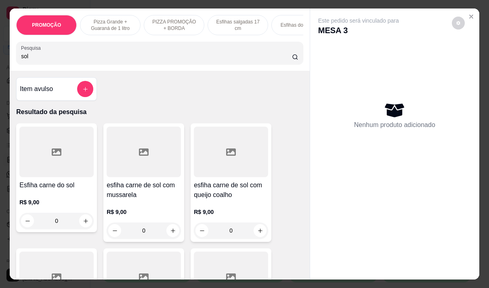
scroll to position [81, 0]
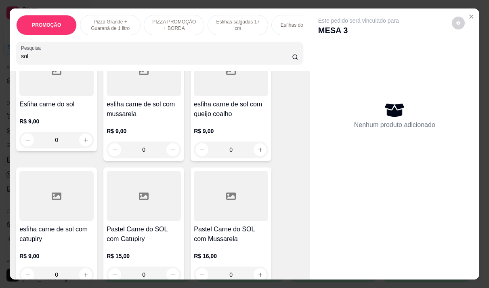
type input "sol"
click at [55, 252] on div "R$ 9,00 0" at bounding box center [56, 263] width 74 height 39
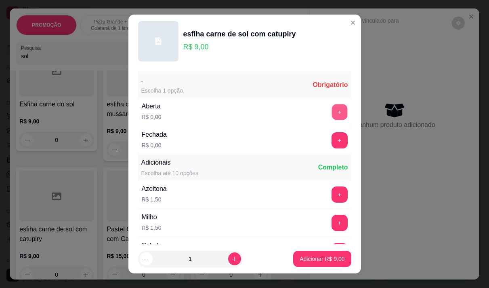
click at [332, 110] on button "+" at bounding box center [340, 112] width 16 height 16
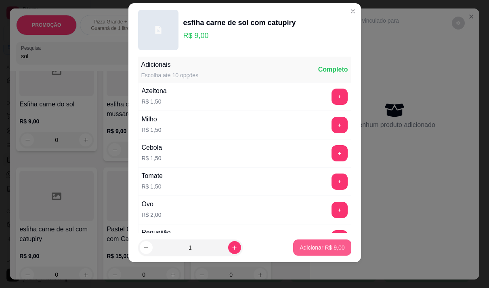
click at [301, 245] on p "Adicionar R$ 9,00" at bounding box center [322, 247] width 45 height 8
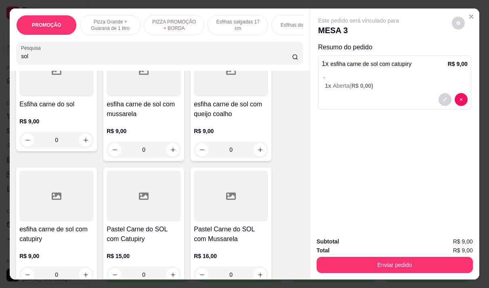
click at [28, 58] on input "sol" at bounding box center [156, 56] width 271 height 8
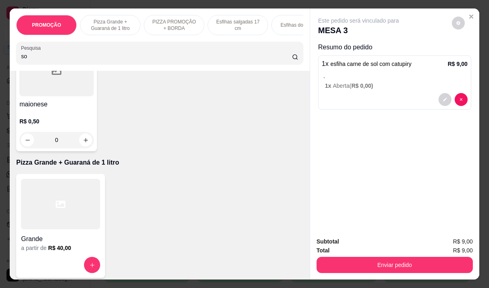
type input "sol"
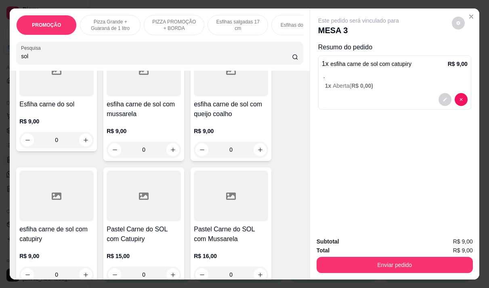
scroll to position [596, 0]
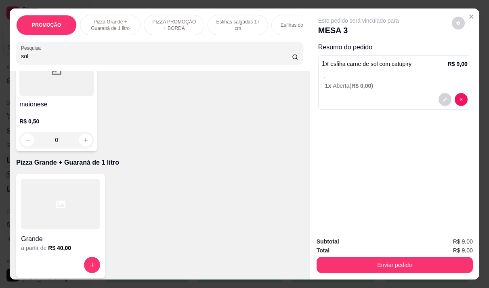
click at [299, 58] on div "Pesquisa sol" at bounding box center [159, 53] width 287 height 23
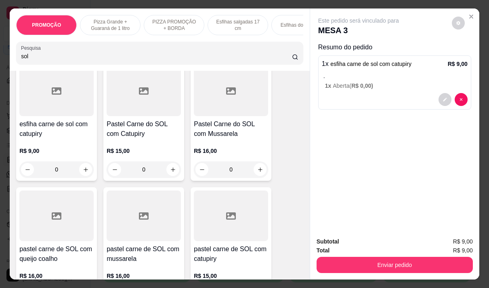
scroll to position [202, 0]
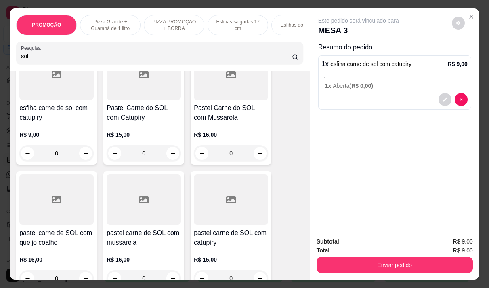
click at [154, 122] on h4 "Pastel Carne do SOL com Catupiry" at bounding box center [144, 112] width 74 height 19
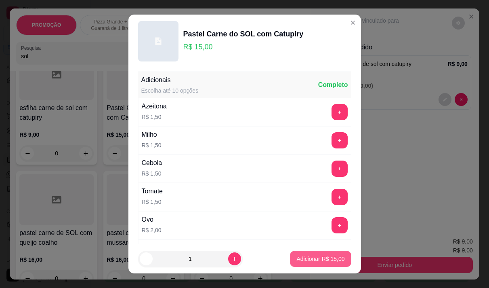
click at [310, 254] on button "Adicionar R$ 15,00" at bounding box center [320, 259] width 61 height 16
type input "1"
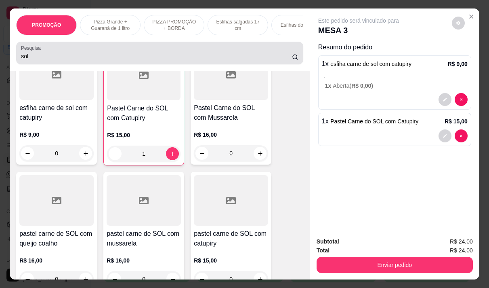
click at [39, 60] on input "sol" at bounding box center [156, 56] width 271 height 8
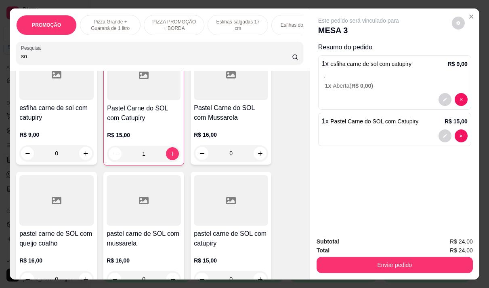
type input "s"
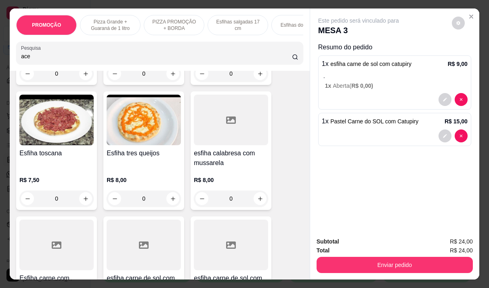
scroll to position [1764, 0]
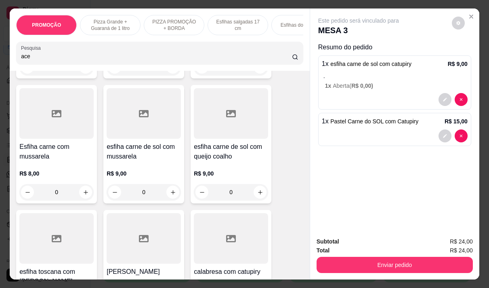
type input "ace"
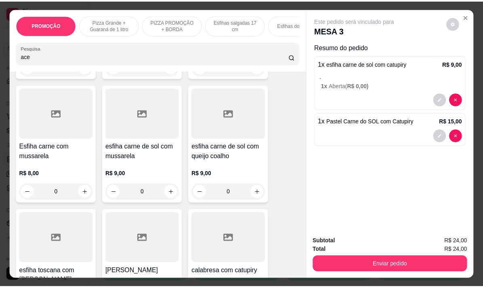
scroll to position [0, 0]
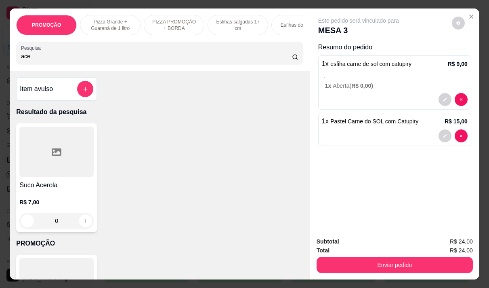
click at [50, 185] on h4 "Suco Acerola" at bounding box center [56, 185] width 74 height 10
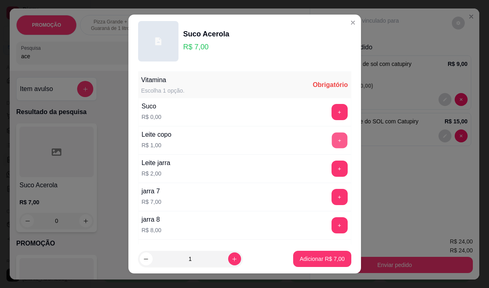
click at [332, 145] on button "+" at bounding box center [340, 140] width 16 height 16
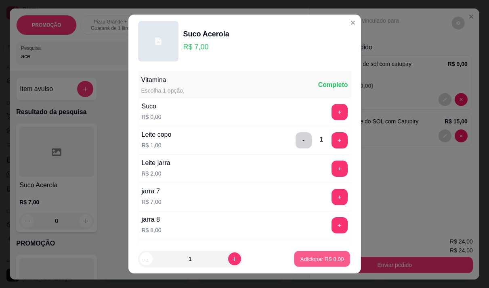
click at [306, 256] on p "Adicionar R$ 8,00" at bounding box center [323, 259] width 44 height 8
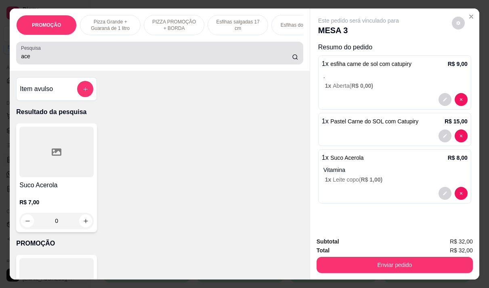
click at [44, 60] on input "ace" at bounding box center [156, 56] width 271 height 8
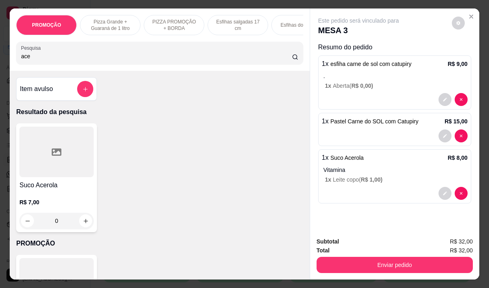
click at [44, 60] on input "ace" at bounding box center [156, 56] width 271 height 8
type input "mora"
click at [57, 190] on h4 "[PERSON_NAME]" at bounding box center [56, 185] width 74 height 10
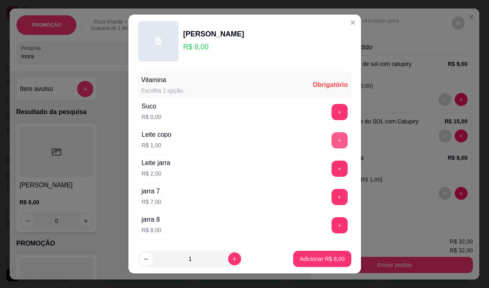
click at [332, 134] on button "+" at bounding box center [340, 140] width 16 height 16
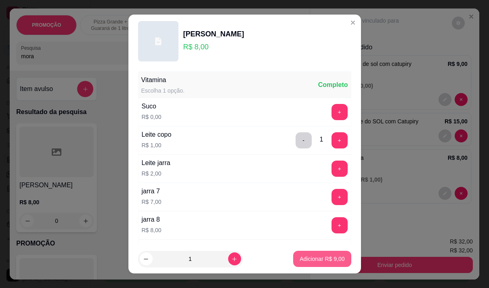
click at [329, 257] on p "Adicionar R$ 9,00" at bounding box center [322, 259] width 45 height 8
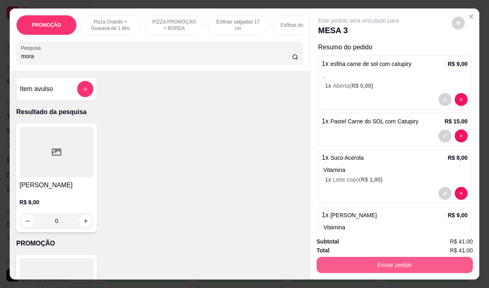
click at [389, 259] on button "Enviar pedido" at bounding box center [395, 265] width 156 height 16
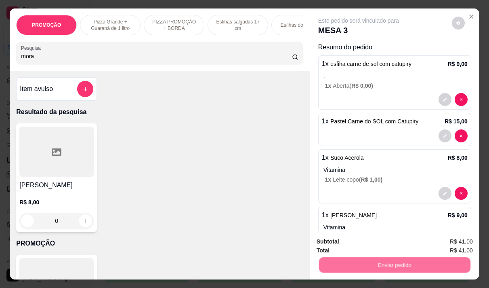
click at [362, 241] on button "Não registrar e enviar pedido" at bounding box center [368, 241] width 82 height 15
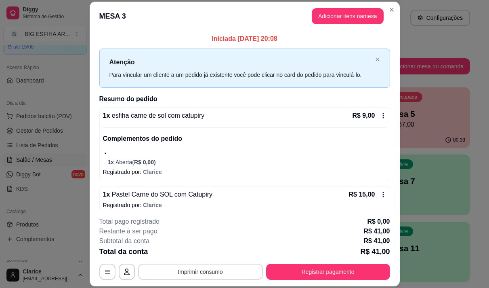
click at [207, 277] on button "Imprimir consumo" at bounding box center [200, 271] width 125 height 16
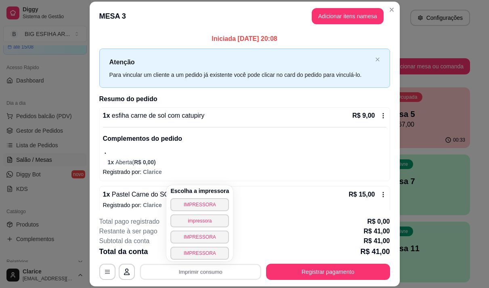
click at [196, 198] on div "Escolha a impressora IMPRESSORA impressora IMPRESSORA IMPRESSORA" at bounding box center [200, 223] width 67 height 76
click at [196, 202] on button "IMPRESSORA" at bounding box center [200, 204] width 57 height 13
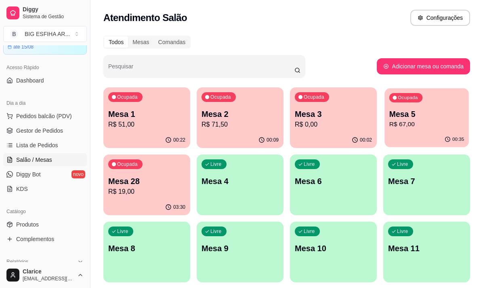
click at [404, 125] on p "R$ 67,00" at bounding box center [427, 124] width 75 height 9
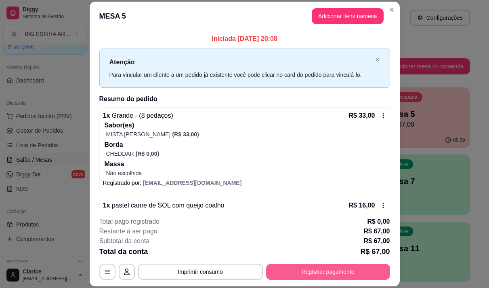
click at [326, 268] on button "Registrar pagamento" at bounding box center [328, 271] width 124 height 16
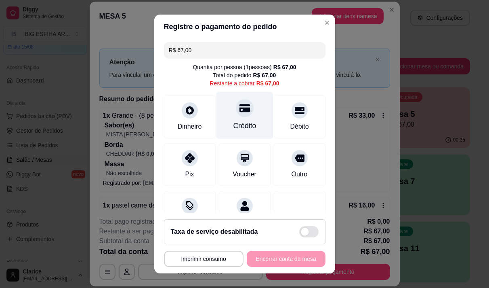
click at [243, 120] on div "Crédito" at bounding box center [244, 125] width 23 height 11
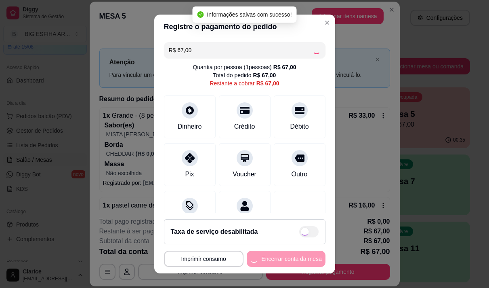
type input "R$ 0,00"
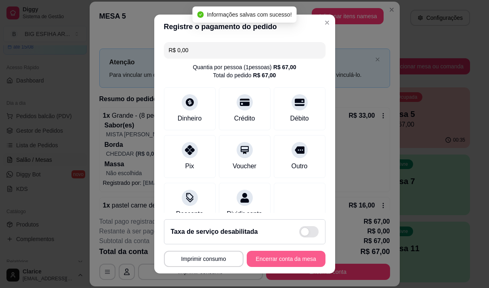
click at [278, 259] on button "Encerrar conta da mesa" at bounding box center [286, 259] width 79 height 16
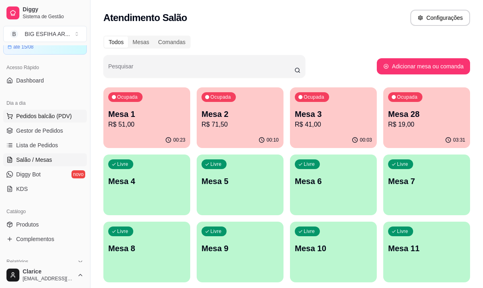
click at [44, 120] on button "Pedidos balcão (PDV)" at bounding box center [45, 116] width 84 height 13
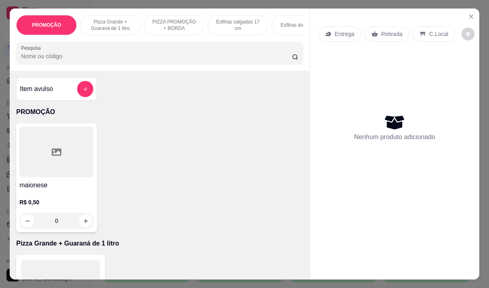
click at [336, 30] on p "Entrega" at bounding box center [345, 34] width 20 height 8
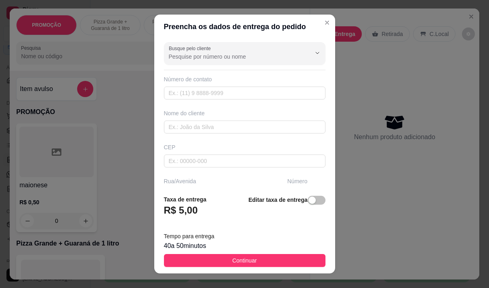
click at [198, 55] on input "Busque pelo cliente" at bounding box center [233, 57] width 129 height 8
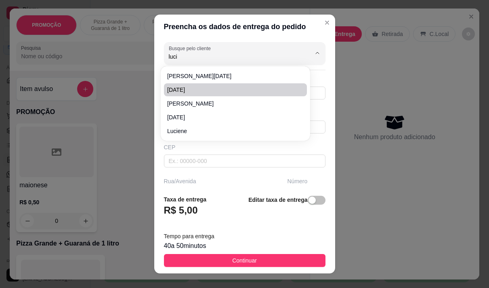
click at [178, 88] on span "[DATE]" at bounding box center [231, 90] width 129 height 8
type input "[DATE]"
type input "8594468303"
type input "[DATE]"
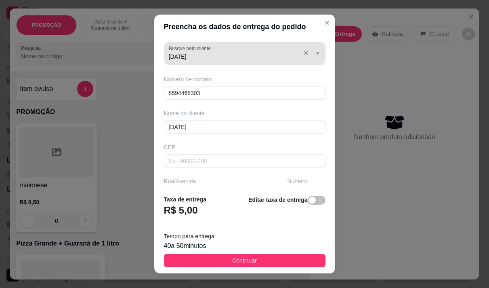
click at [210, 52] on div "[DATE]" at bounding box center [245, 53] width 152 height 16
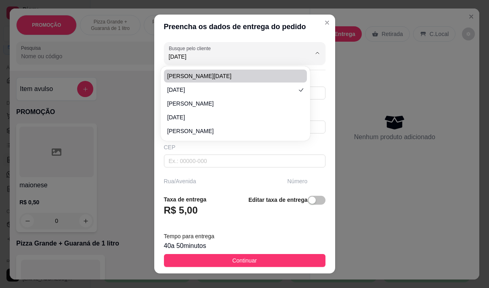
click at [204, 77] on span "[PERSON_NAME][DATE]" at bounding box center [231, 76] width 129 height 8
type input "[PERSON_NAME][DATE]"
type input "85997753196"
type input "[PERSON_NAME][DATE]"
type input "[PERSON_NAME] 275"
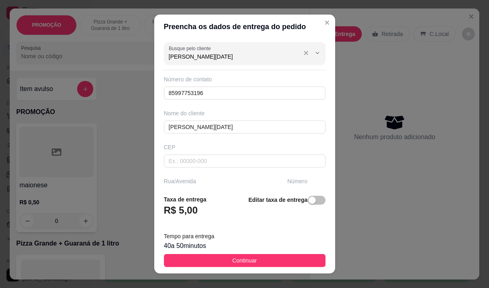
click at [212, 59] on input "[PERSON_NAME][DATE]" at bounding box center [233, 57] width 129 height 8
type input "v"
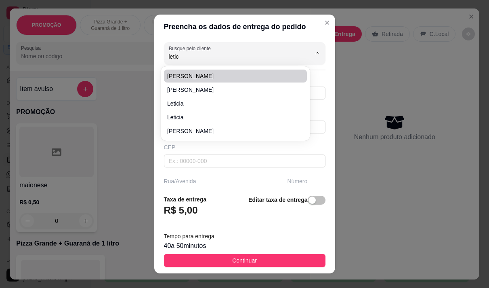
click at [230, 79] on span "[PERSON_NAME]" at bounding box center [231, 76] width 129 height 8
type input "[PERSON_NAME]"
type input "85996015384"
type input "[PERSON_NAME]"
type input "Confúcio Pamplona 335"
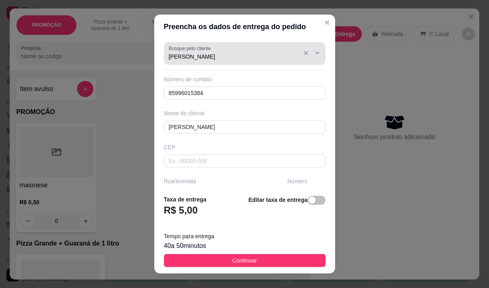
click at [222, 61] on div "[PERSON_NAME]" at bounding box center [245, 53] width 152 height 16
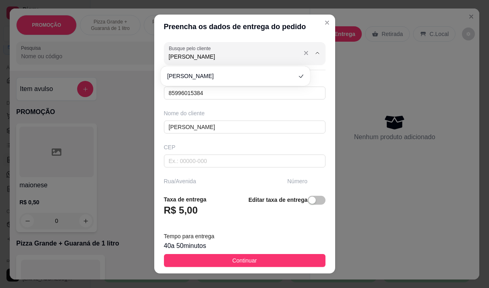
type input "Leticia"
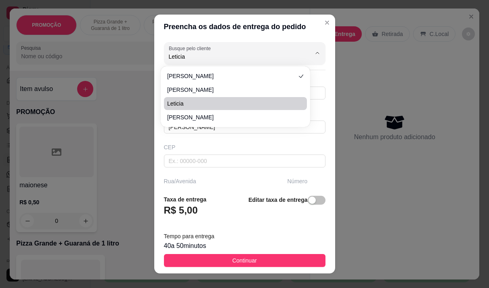
click at [212, 103] on span "Leticia" at bounding box center [231, 103] width 129 height 8
type input "85997217840"
type input "Leticia"
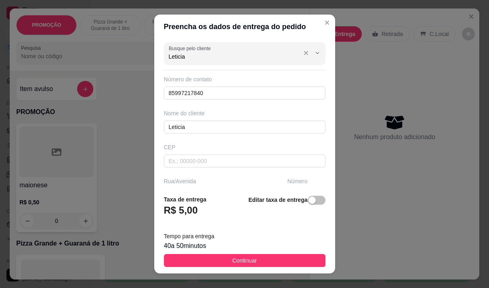
click at [195, 58] on input "Leticia" at bounding box center [233, 57] width 129 height 8
click at [187, 55] on input "Leticia" at bounding box center [233, 57] width 129 height 8
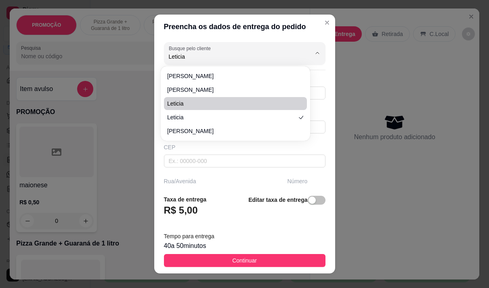
click at [197, 105] on span "leticia" at bounding box center [231, 103] width 129 height 8
type input "leticia"
type input "85996134938"
type input "leticia"
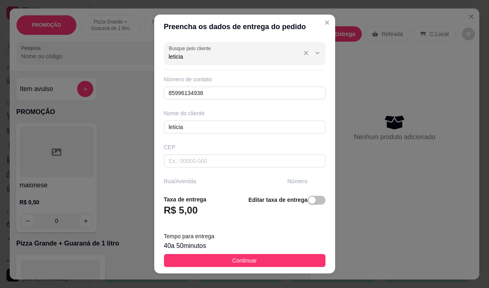
click at [195, 57] on input "leticia" at bounding box center [233, 57] width 129 height 8
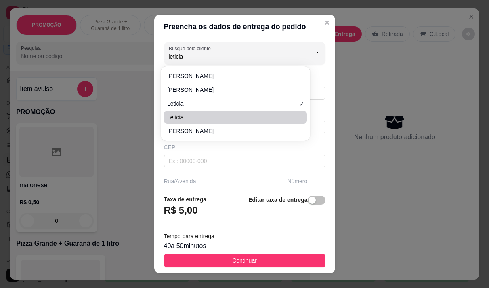
click at [199, 111] on li "Leticia" at bounding box center [235, 117] width 143 height 13
type input "Leticia"
type input "85997217840"
type input "Leticia"
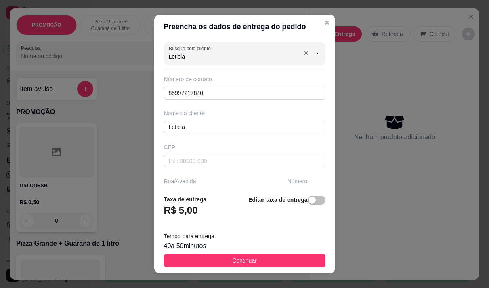
click at [188, 53] on input "Leticia" at bounding box center [233, 57] width 129 height 8
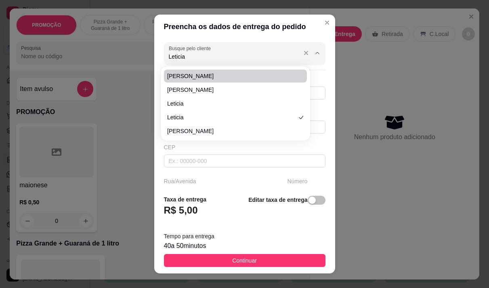
click at [183, 53] on input "Leticia" at bounding box center [233, 57] width 129 height 8
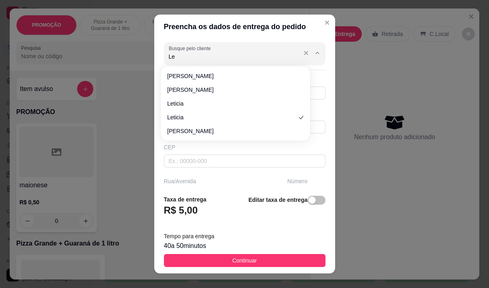
type input "L"
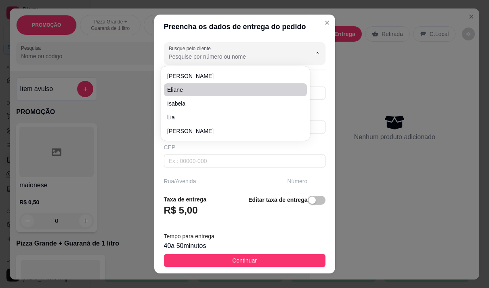
click at [351, 125] on div "Preencha os dados de entrega do pedido Busque pelo cliente Número de contato 85…" at bounding box center [244, 144] width 489 height 288
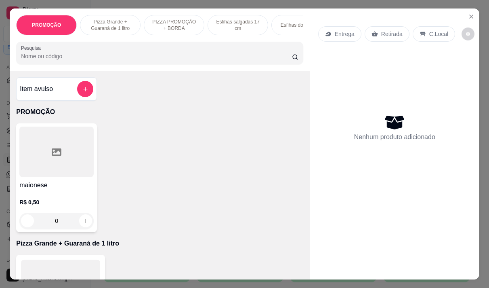
click at [342, 32] on p "Entrega" at bounding box center [345, 34] width 20 height 8
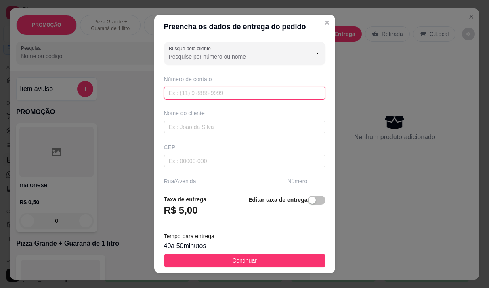
click at [202, 92] on input "text" at bounding box center [245, 92] width 162 height 13
type input "[PHONE_NUMBER]"
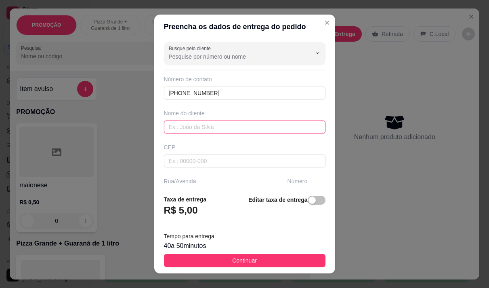
click at [201, 132] on input "text" at bounding box center [245, 126] width 162 height 13
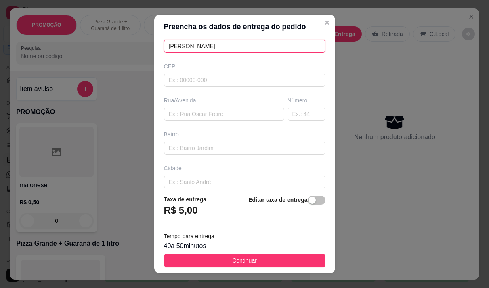
type input "[PERSON_NAME]"
click at [190, 105] on div "Rua/Avenida" at bounding box center [224, 108] width 124 height 24
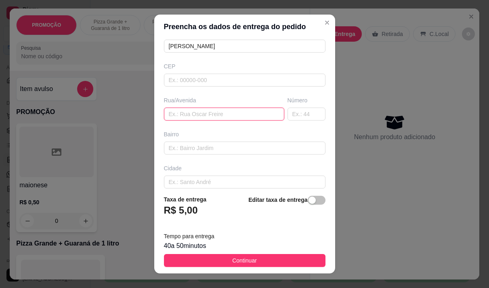
click at [190, 110] on input "text" at bounding box center [224, 113] width 120 height 13
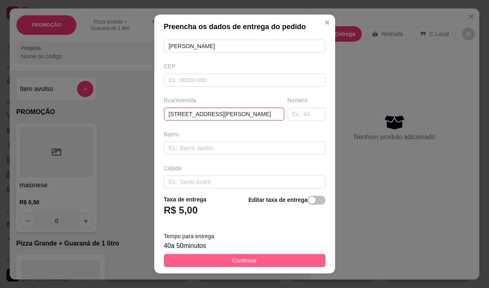
type input "[STREET_ADDRESS][PERSON_NAME]"
click at [198, 262] on button "Continuar" at bounding box center [245, 260] width 162 height 13
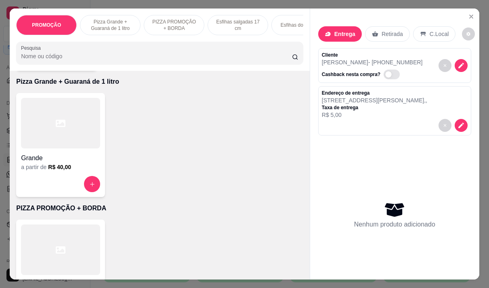
scroll to position [202, 0]
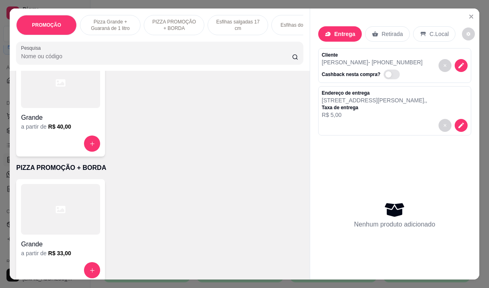
click at [54, 161] on div "Item avulso PROMOÇÃO maionese R$ 0,50 0 Pizza Grande + Guaraná de 1 litro Grand…" at bounding box center [160, 175] width 300 height 208
click at [51, 139] on div at bounding box center [60, 143] width 79 height 16
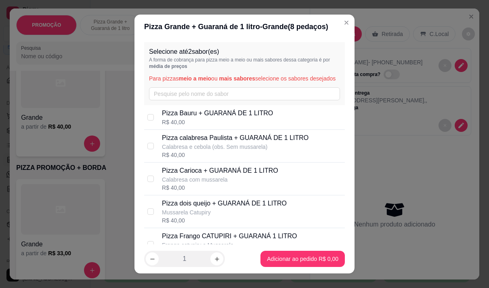
click at [203, 175] on p "Pizza Carioca + GUARANÁ DE 1 LITRO" at bounding box center [220, 171] width 116 height 10
checkbox input "true"
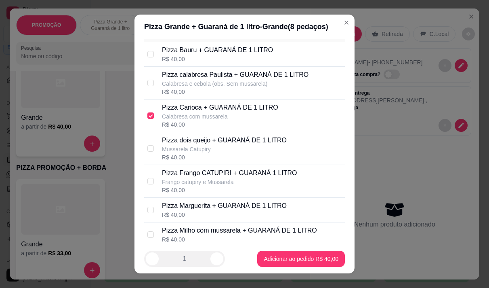
scroll to position [81, 0]
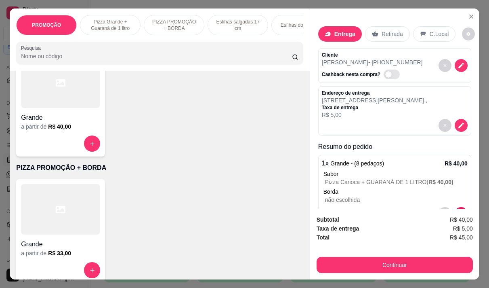
click at [48, 127] on h6 "R$ 40,00" at bounding box center [59, 126] width 23 height 8
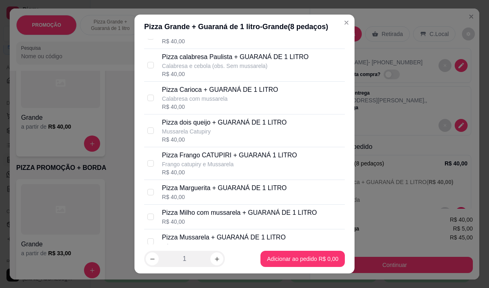
click at [198, 168] on p "Frango catupiry e Mussarela" at bounding box center [229, 164] width 135 height 8
checkbox input "true"
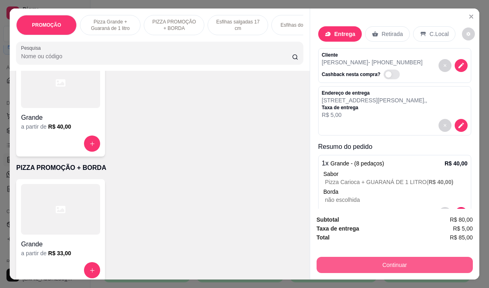
click at [392, 262] on button "Continuar" at bounding box center [395, 265] width 156 height 16
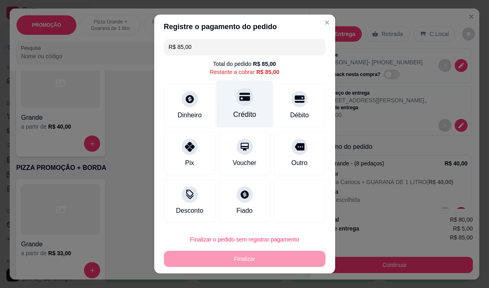
scroll to position [4, 0]
click at [239, 99] on icon at bounding box center [244, 96] width 11 height 11
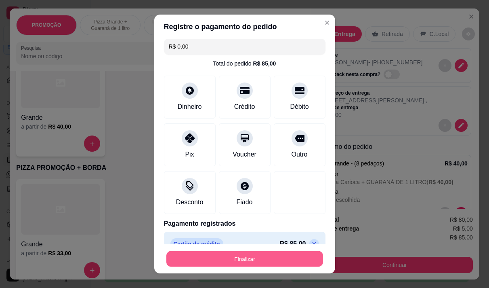
click at [254, 254] on button "Finalizar" at bounding box center [245, 259] width 157 height 16
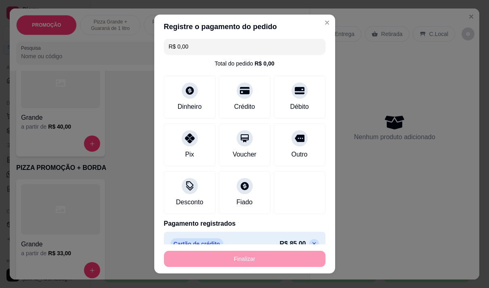
type input "-R$ 85,00"
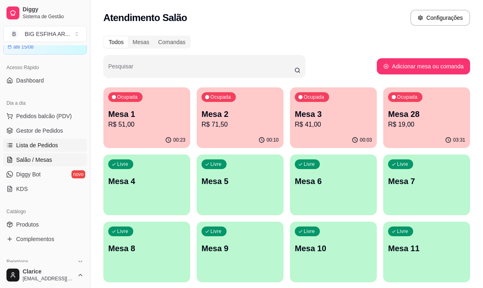
click at [37, 140] on link "Lista de Pedidos" at bounding box center [45, 145] width 84 height 13
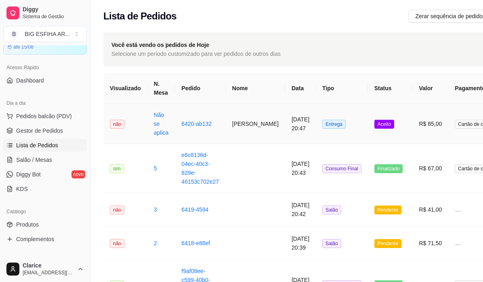
click at [285, 121] on td "[DATE] 20:47" at bounding box center [300, 124] width 31 height 40
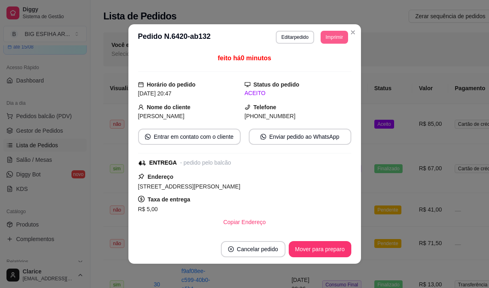
click at [325, 37] on button "Imprimir" at bounding box center [334, 37] width 27 height 13
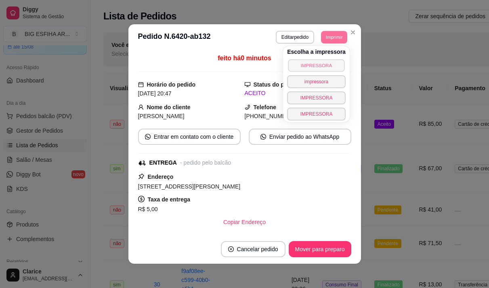
click at [315, 63] on button "IMPRESSORA" at bounding box center [316, 65] width 57 height 13
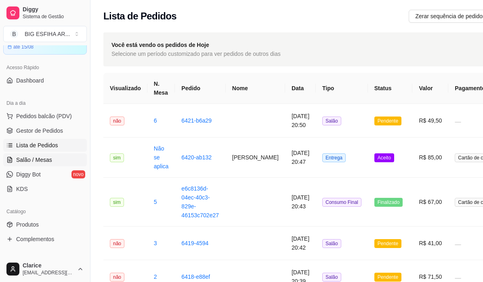
click at [47, 158] on span "Salão / Mesas" at bounding box center [34, 160] width 36 height 8
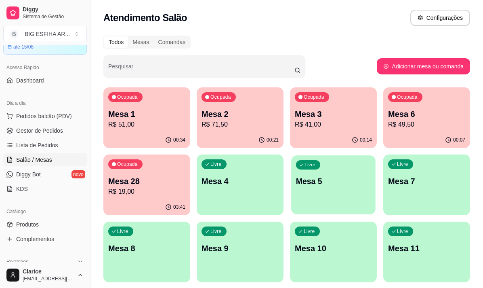
click at [343, 194] on div "Livre Mesa 5" at bounding box center [333, 179] width 84 height 49
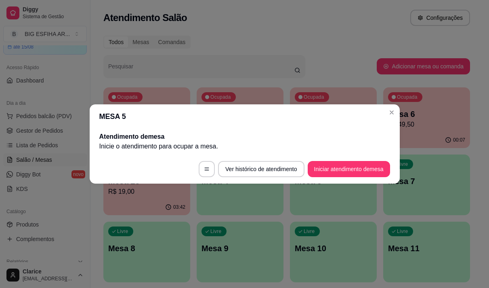
click at [328, 160] on footer "Ver histórico de atendimento Iniciar atendimento de mesa" at bounding box center [245, 168] width 310 height 29
click at [327, 166] on button "Iniciar atendimento de mesa" at bounding box center [349, 169] width 82 height 16
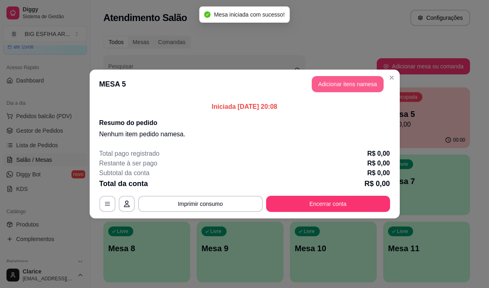
click at [327, 86] on button "Adicionar itens na mesa" at bounding box center [348, 84] width 72 height 16
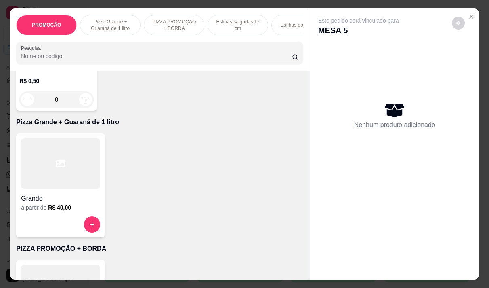
scroll to position [202, 0]
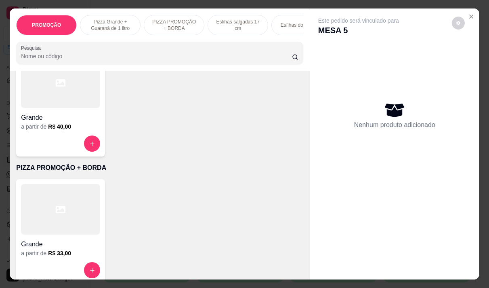
click at [29, 254] on div "a partir de R$ 33,00" at bounding box center [60, 253] width 79 height 8
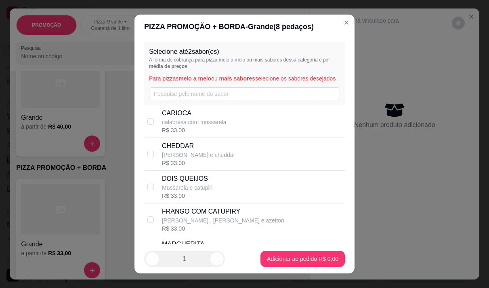
click at [189, 126] on p "calabresa com mussarela" at bounding box center [194, 122] width 65 height 8
checkbox input "true"
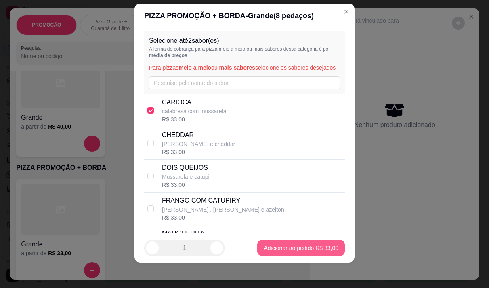
scroll to position [11, 0]
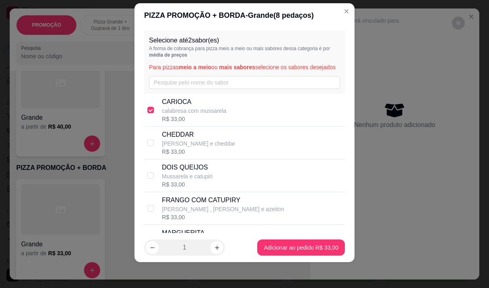
click at [55, 131] on h6 "R$ 40,00" at bounding box center [59, 126] width 23 height 8
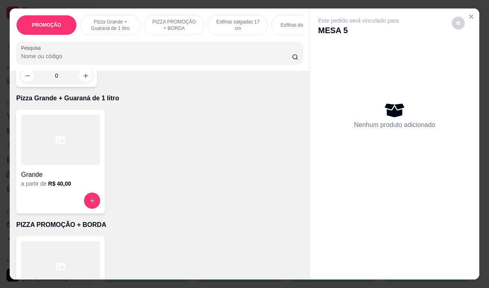
scroll to position [121, 0]
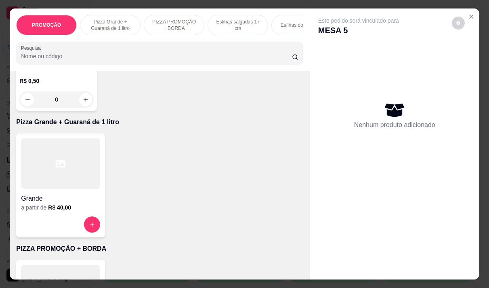
click at [55, 197] on h4 "Grande" at bounding box center [60, 199] width 79 height 10
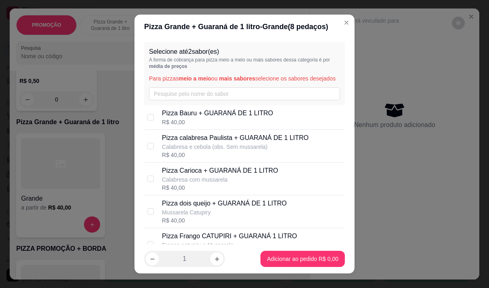
click at [209, 175] on p "Pizza Carioca + GUARANÁ DE 1 LITRO" at bounding box center [220, 171] width 116 height 10
checkbox input "true"
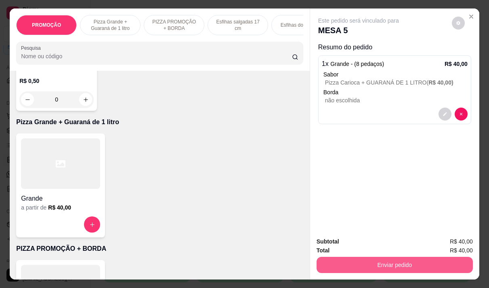
click at [329, 260] on button "Enviar pedido" at bounding box center [395, 265] width 156 height 16
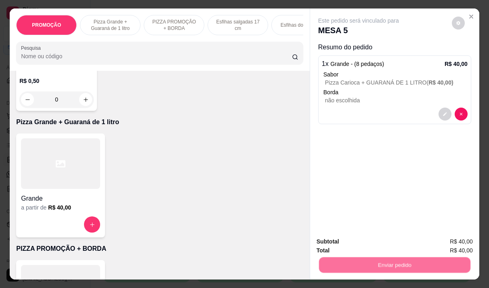
click at [337, 242] on button "Não registrar e enviar pedido" at bounding box center [368, 241] width 82 height 15
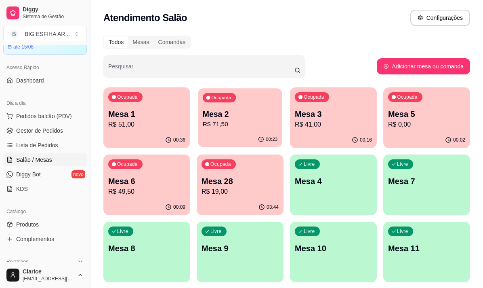
click at [249, 110] on p "Mesa 2" at bounding box center [240, 114] width 75 height 11
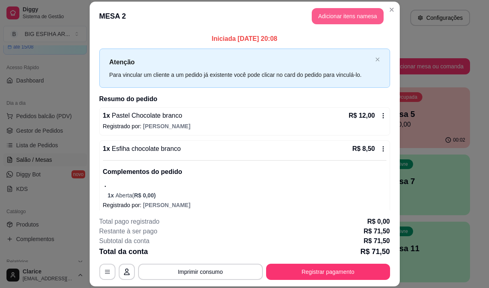
click at [320, 17] on button "Adicionar itens na mesa" at bounding box center [348, 16] width 72 height 16
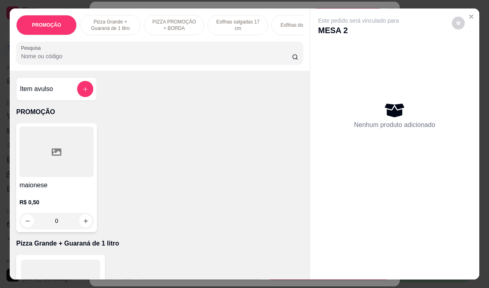
click at [137, 52] on div at bounding box center [160, 53] width 278 height 16
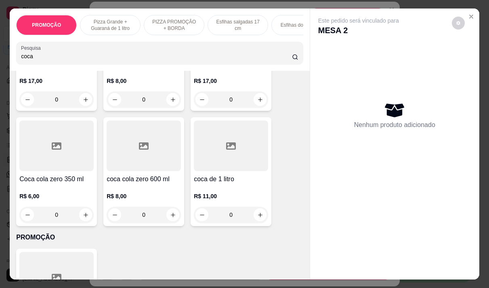
type input "coca"
click at [126, 192] on div "R$ 8,00 0" at bounding box center [144, 203] width 74 height 39
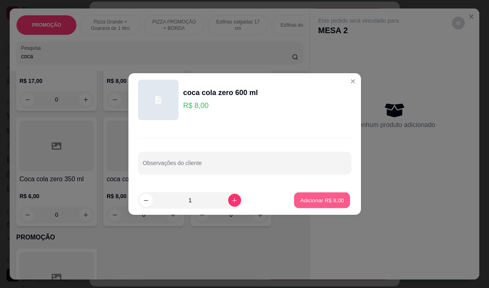
click at [311, 202] on p "Adicionar R$ 8,00" at bounding box center [323, 200] width 44 height 8
type input "1"
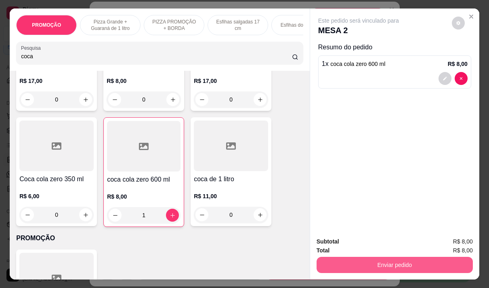
click at [380, 261] on button "Enviar pedido" at bounding box center [395, 265] width 156 height 16
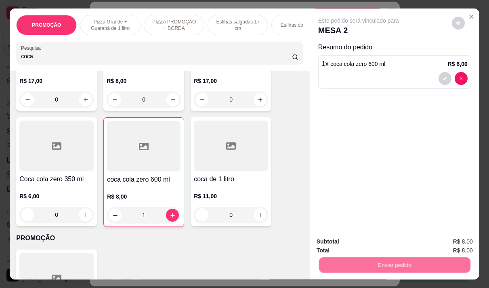
click at [343, 239] on button "Não registrar e enviar pedido" at bounding box center [368, 241] width 84 height 15
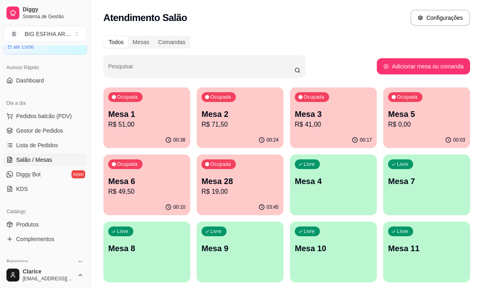
click at [340, 186] on p "Mesa 4" at bounding box center [333, 180] width 77 height 11
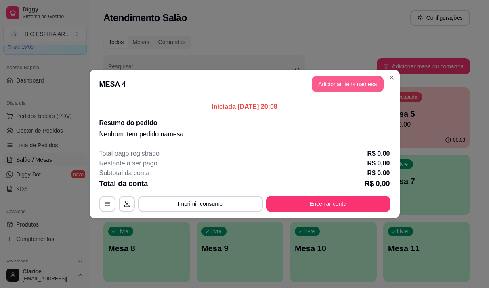
click at [341, 84] on button "Adicionar itens na mesa" at bounding box center [348, 84] width 72 height 16
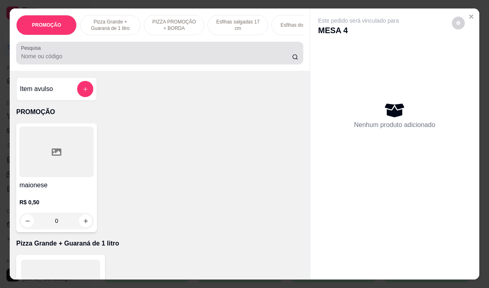
click at [74, 57] on input "Pesquisa" at bounding box center [156, 56] width 271 height 8
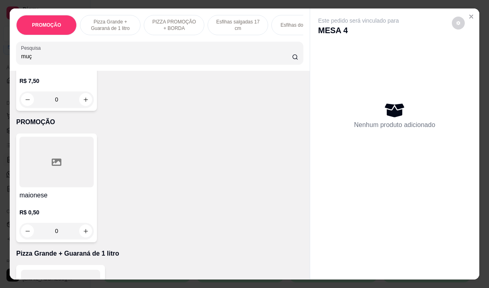
click at [38, 60] on input "muç" at bounding box center [156, 56] width 271 height 8
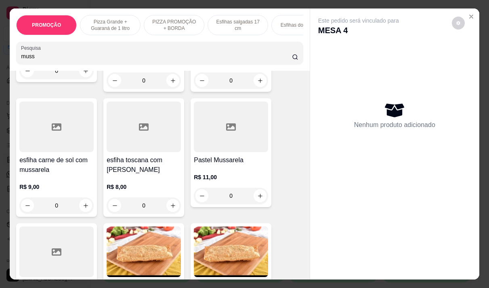
scroll to position [404, 0]
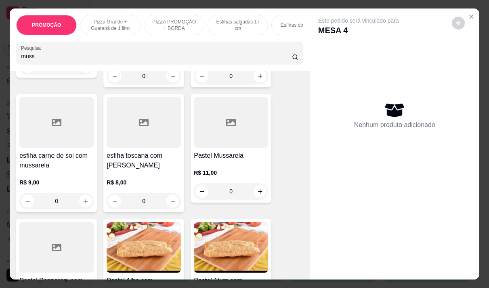
type input "muss"
click at [234, 160] on h4 "Pastel Mussarela" at bounding box center [231, 156] width 74 height 10
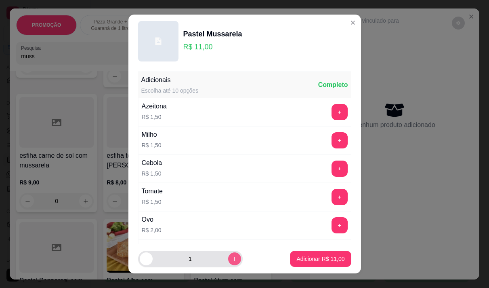
click at [232, 257] on icon "increase-product-quantity" at bounding box center [235, 259] width 6 height 6
type input "2"
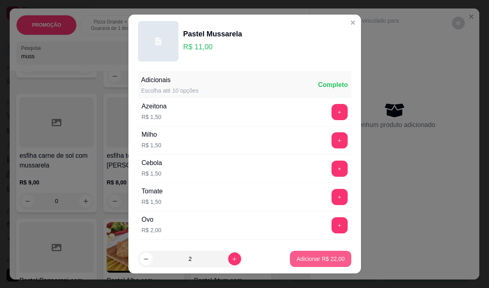
click at [303, 258] on p "Adicionar R$ 22,00" at bounding box center [321, 259] width 48 height 8
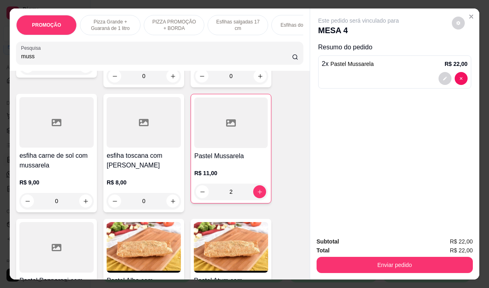
type input "2"
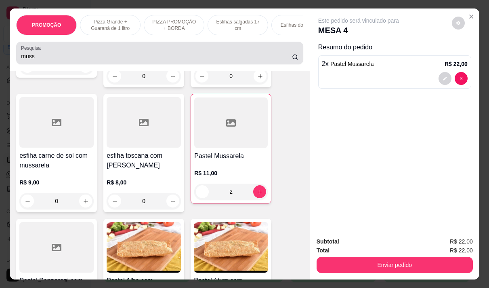
click at [49, 60] on input "muss" at bounding box center [156, 56] width 271 height 8
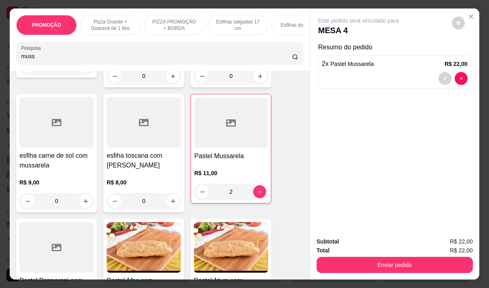
click at [49, 60] on input "muss" at bounding box center [156, 56] width 271 height 8
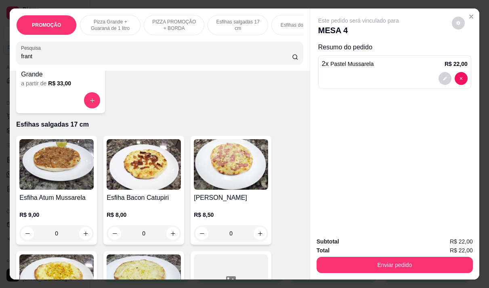
scroll to position [436, 0]
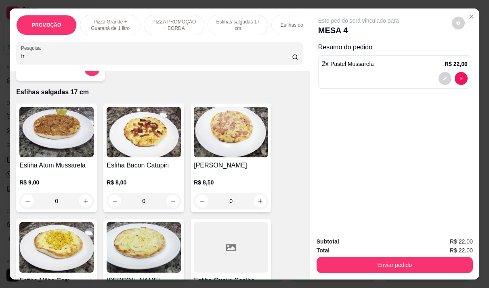
type input "f"
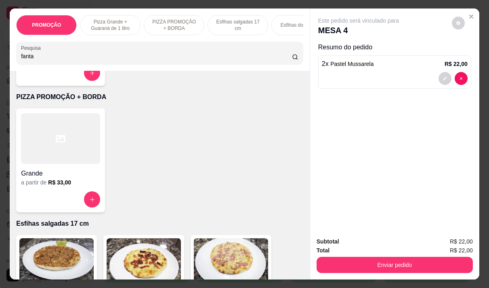
scroll to position [535, 0]
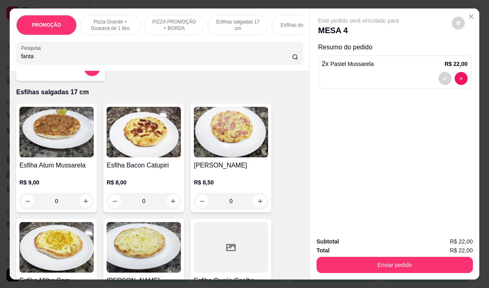
type input "fanta"
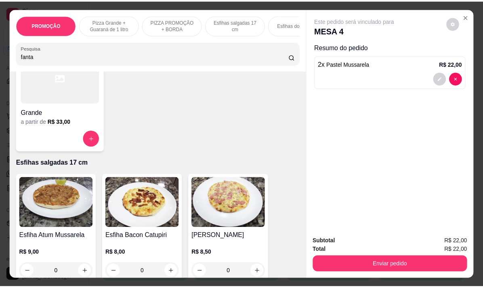
scroll to position [0, 0]
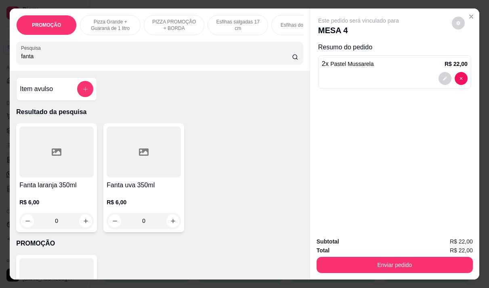
click at [59, 188] on h4 "Fanta laranja 350ml" at bounding box center [56, 185] width 74 height 10
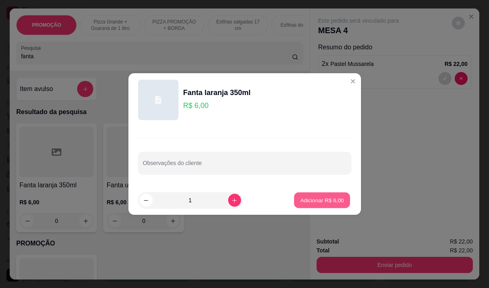
click at [327, 199] on p "Adicionar R$ 6,00" at bounding box center [323, 200] width 44 height 8
type input "1"
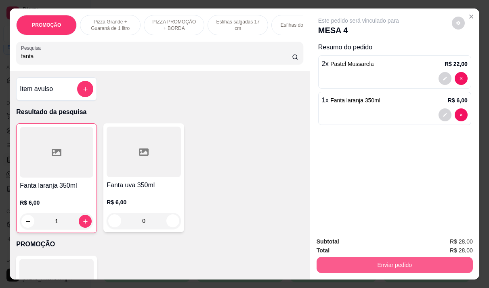
click at [340, 259] on button "Enviar pedido" at bounding box center [395, 265] width 156 height 16
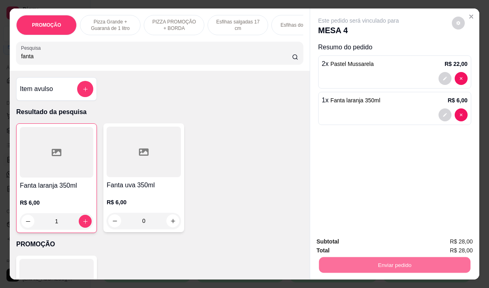
click at [333, 242] on button "Não registrar e enviar pedido" at bounding box center [368, 241] width 84 height 15
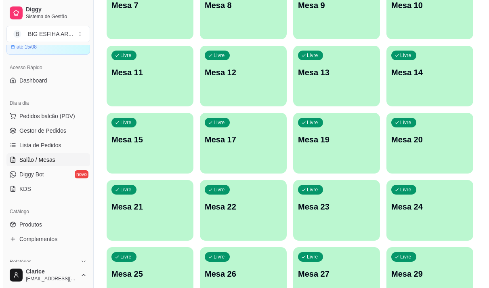
scroll to position [323, 0]
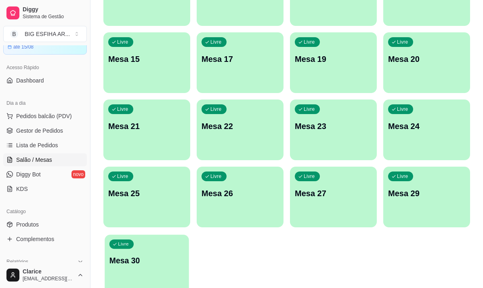
click at [136, 257] on p "Mesa 30" at bounding box center [147, 260] width 75 height 11
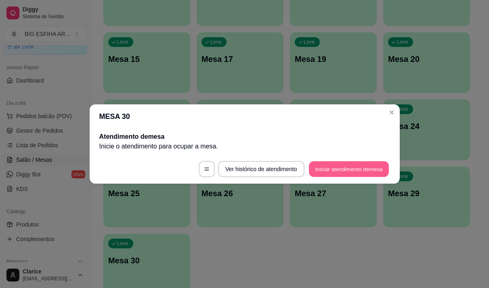
click at [329, 166] on button "Iniciar atendimento de mesa" at bounding box center [349, 169] width 80 height 16
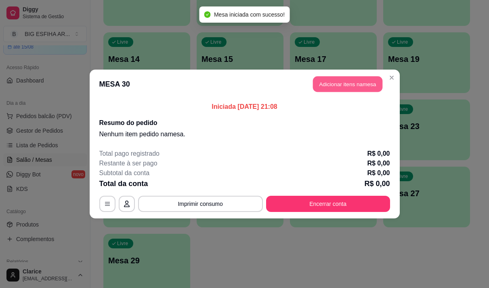
click at [344, 88] on button "Adicionar itens na mesa" at bounding box center [348, 84] width 70 height 16
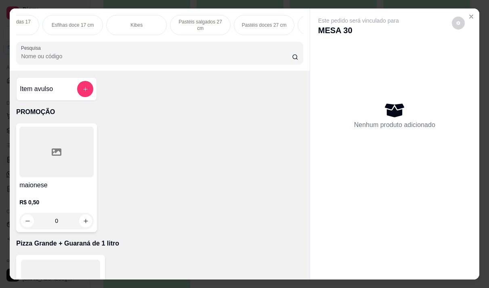
scroll to position [0, 259]
click at [284, 22] on p "PASTÉIS KIDS" at bounding box center [298, 25] width 33 height 6
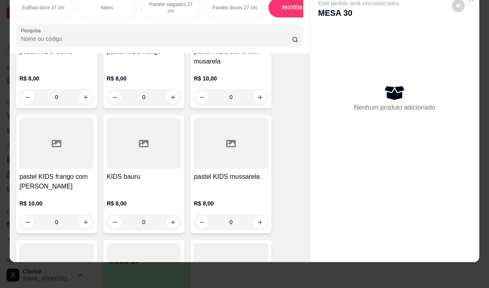
scroll to position [5532, 0]
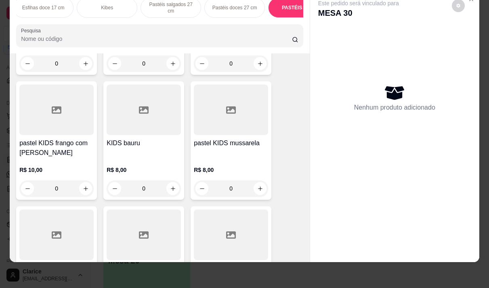
click at [221, 138] on div "pastel KIDS mussarela" at bounding box center [231, 147] width 74 height 19
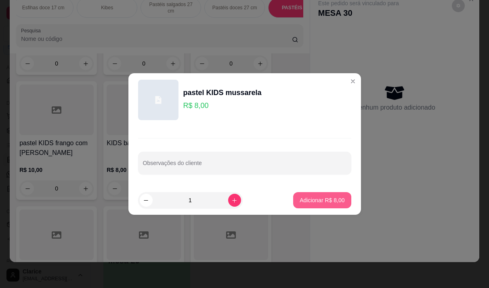
click at [329, 198] on p "Adicionar R$ 8,00" at bounding box center [322, 200] width 45 height 8
type input "1"
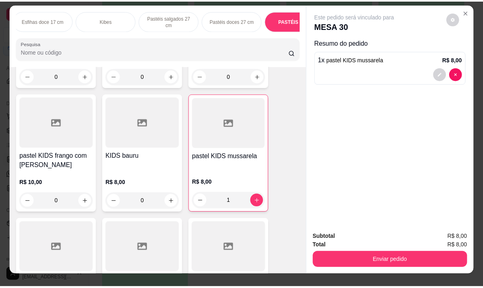
scroll to position [0, 0]
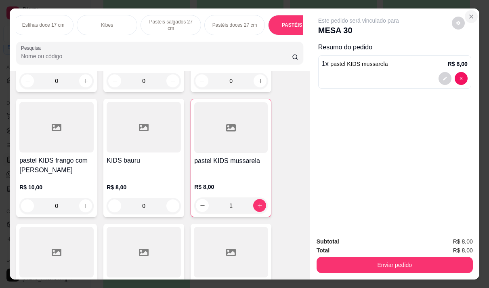
click at [468, 10] on button "Close" at bounding box center [471, 16] width 13 height 13
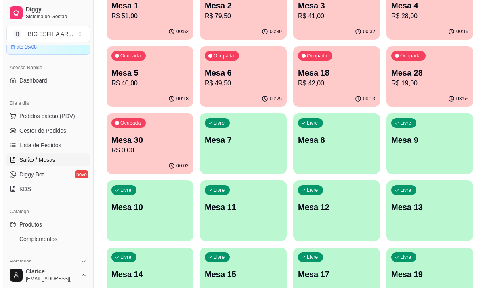
scroll to position [40, 0]
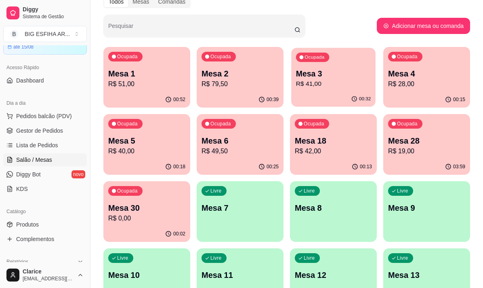
click at [312, 91] on div "Ocupada Mesa 3 R$ 41,00" at bounding box center [333, 70] width 84 height 44
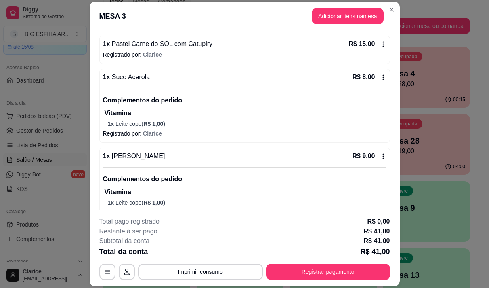
scroll to position [164, 0]
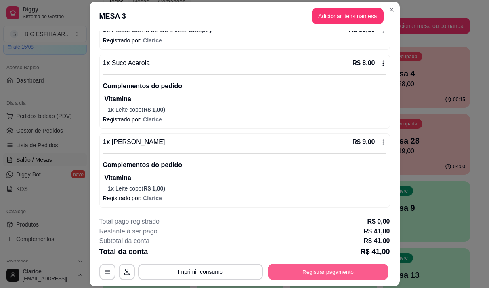
click at [315, 269] on button "Registrar pagamento" at bounding box center [328, 272] width 120 height 16
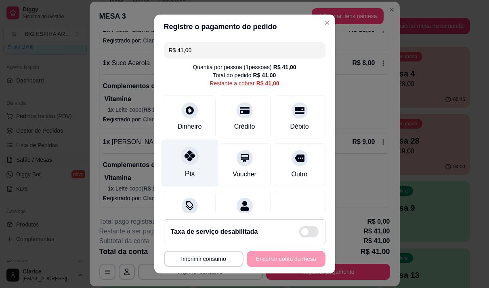
click at [189, 166] on div "Pix" at bounding box center [189, 162] width 57 height 47
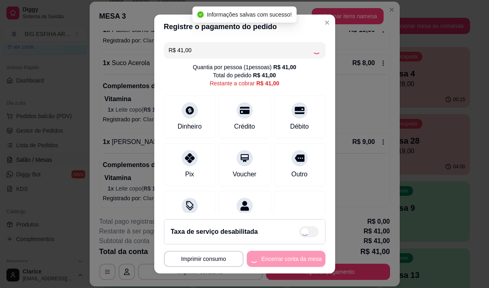
type input "R$ 0,00"
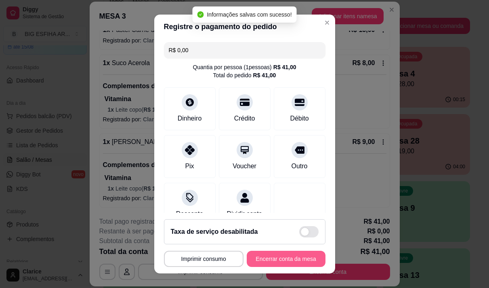
click at [270, 257] on button "Encerrar conta da mesa" at bounding box center [286, 259] width 79 height 16
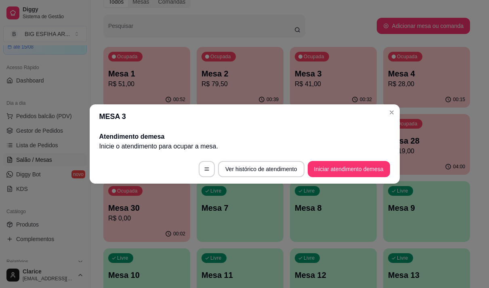
scroll to position [0, 0]
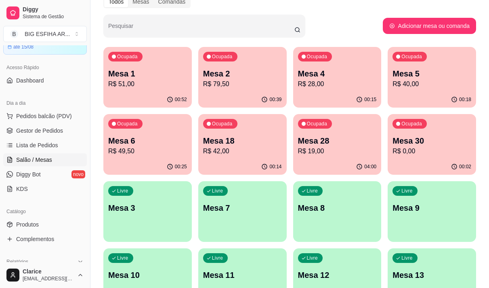
click at [358, 54] on div "Ocupada Mesa 4 R$ 28,00" at bounding box center [337, 69] width 89 height 45
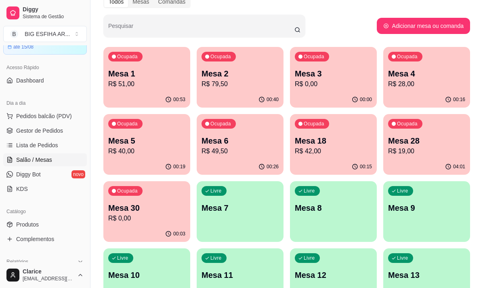
click at [270, 155] on p "R$ 49,50" at bounding box center [240, 151] width 77 height 10
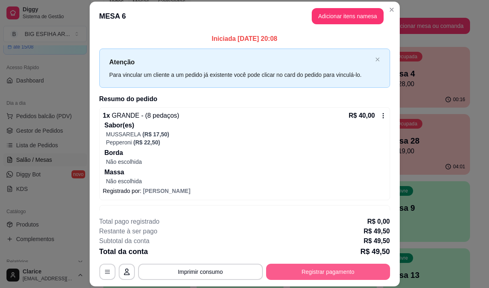
click at [344, 274] on button "Registrar pagamento" at bounding box center [328, 271] width 124 height 16
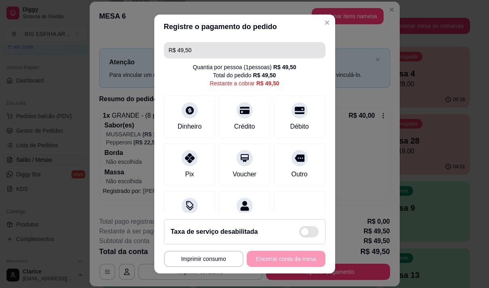
click at [208, 53] on input "R$ 49,50" at bounding box center [245, 50] width 152 height 16
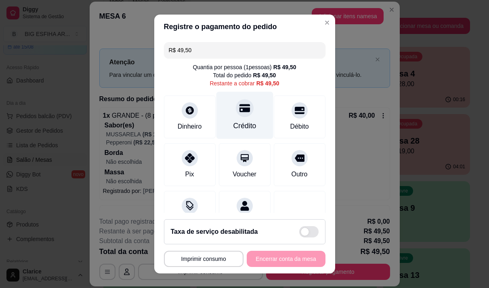
click at [238, 124] on div "Crédito" at bounding box center [244, 125] width 23 height 11
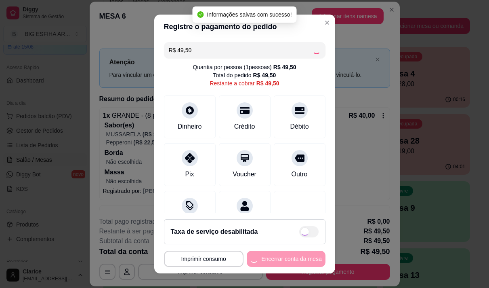
type input "R$ 0,00"
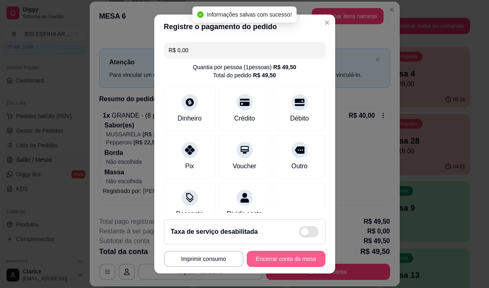
click at [266, 256] on button "Encerrar conta da mesa" at bounding box center [286, 259] width 79 height 16
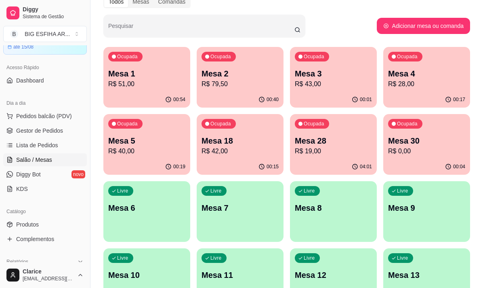
click at [158, 84] on p "R$ 51,00" at bounding box center [146, 84] width 77 height 10
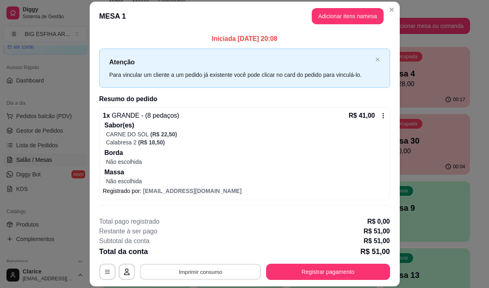
click at [183, 266] on button "Imprimir consumo" at bounding box center [200, 272] width 121 height 16
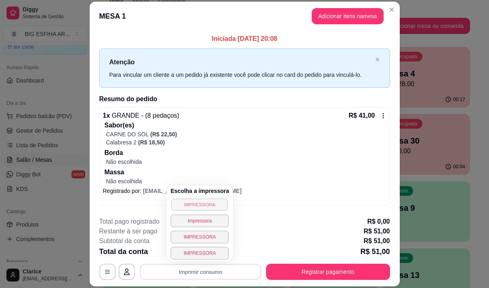
click at [195, 204] on button "IMPRESSORA" at bounding box center [200, 204] width 57 height 13
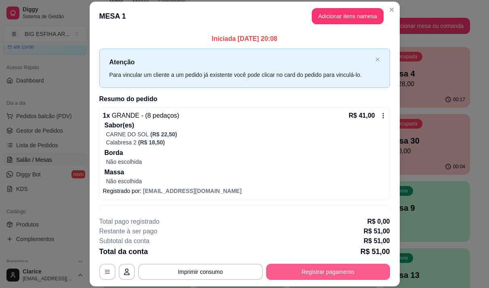
click at [279, 270] on button "Registrar pagamento" at bounding box center [328, 271] width 124 height 16
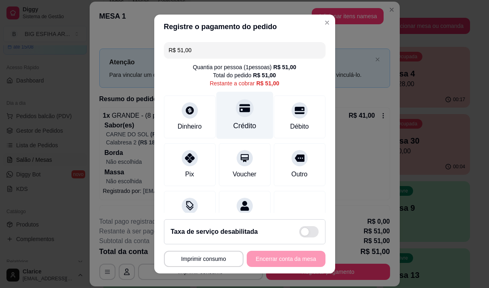
click at [238, 114] on div at bounding box center [245, 108] width 18 height 18
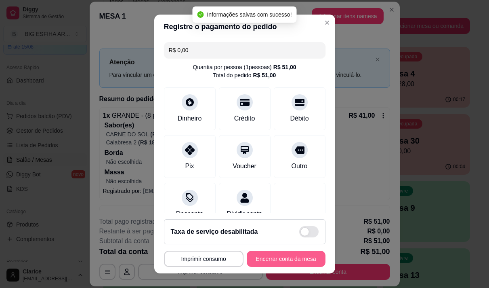
type input "R$ 0,00"
click at [265, 258] on button "Encerrar conta da mesa" at bounding box center [286, 259] width 79 height 16
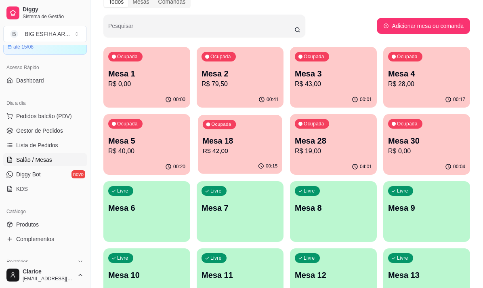
click at [241, 150] on p "R$ 42,00" at bounding box center [240, 150] width 75 height 9
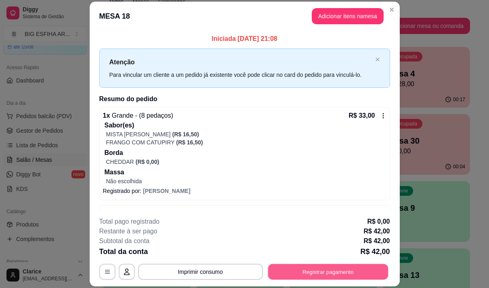
click at [304, 274] on button "Registrar pagamento" at bounding box center [328, 272] width 120 height 16
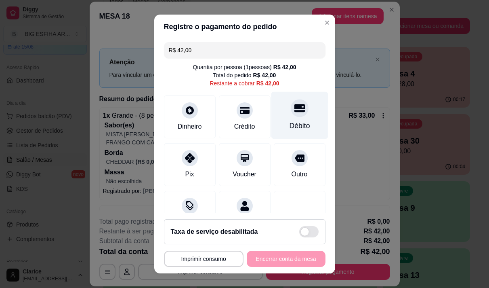
click at [295, 112] on div "Débito" at bounding box center [299, 114] width 57 height 47
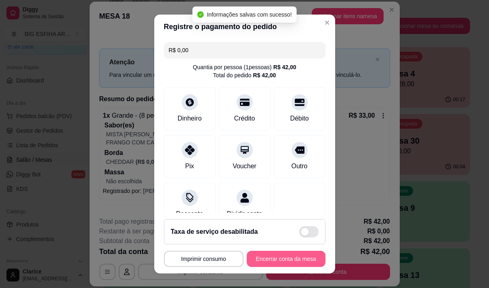
type input "R$ 0,00"
click at [278, 257] on button "Encerrar conta da mesa" at bounding box center [286, 259] width 79 height 16
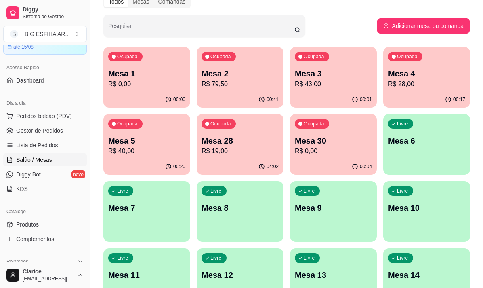
click at [150, 95] on div "00:00" at bounding box center [146, 100] width 87 height 16
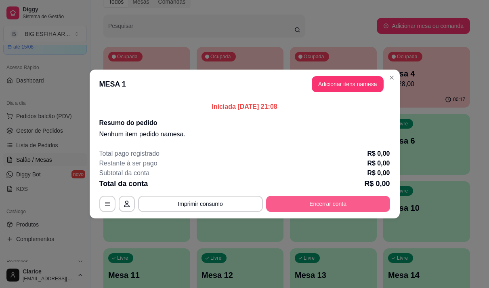
click at [297, 204] on button "Encerrar conta" at bounding box center [328, 204] width 124 height 16
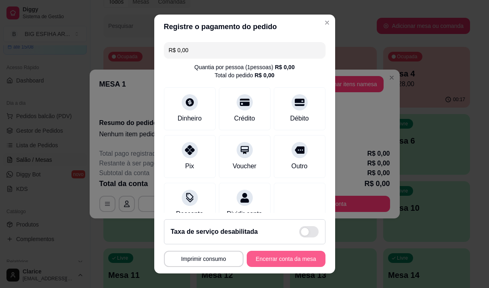
click at [289, 253] on button "Encerrar conta da mesa" at bounding box center [286, 259] width 79 height 16
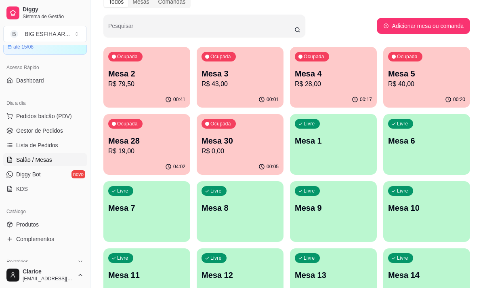
click at [213, 156] on p "R$ 0,00" at bounding box center [240, 151] width 77 height 10
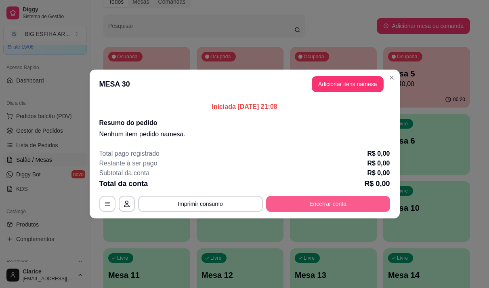
click at [309, 203] on button "Encerrar conta" at bounding box center [328, 204] width 124 height 16
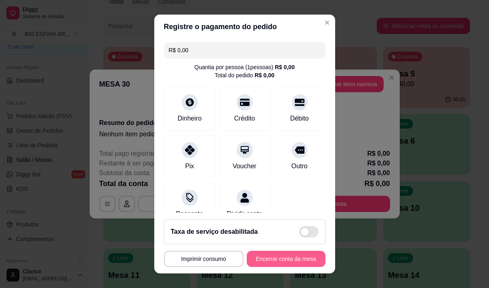
click at [296, 253] on button "Encerrar conta da mesa" at bounding box center [286, 259] width 79 height 16
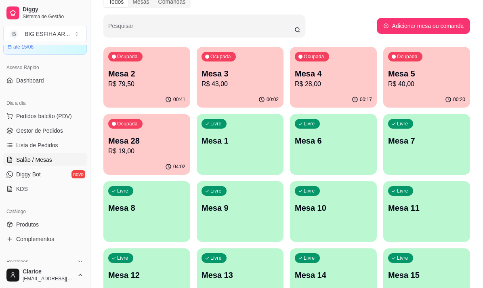
click at [238, 138] on p "Mesa 1" at bounding box center [240, 140] width 77 height 11
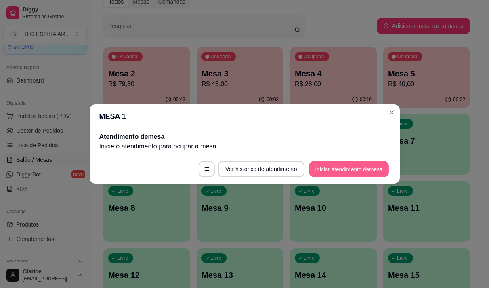
click at [359, 170] on button "Iniciar atendimento de mesa" at bounding box center [349, 169] width 80 height 16
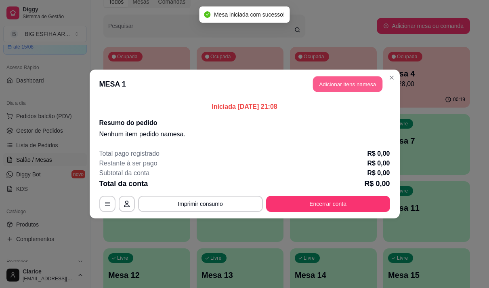
click at [337, 82] on button "Adicionar itens na mesa" at bounding box center [348, 84] width 70 height 16
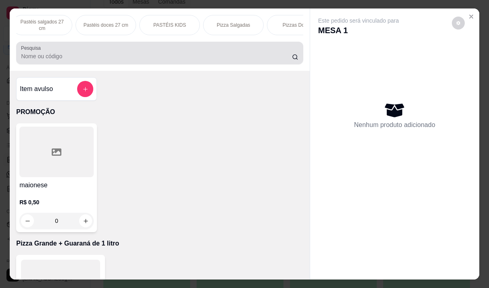
scroll to position [0, 388]
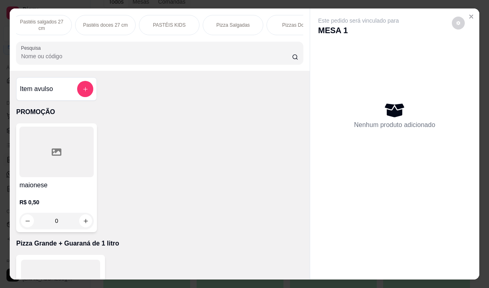
click at [226, 22] on p "Pizza Salgadas" at bounding box center [234, 25] width 34 height 6
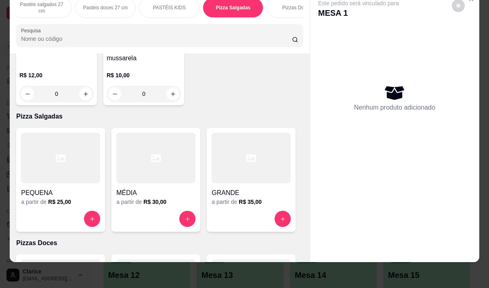
click at [221, 211] on div at bounding box center [251, 219] width 79 height 16
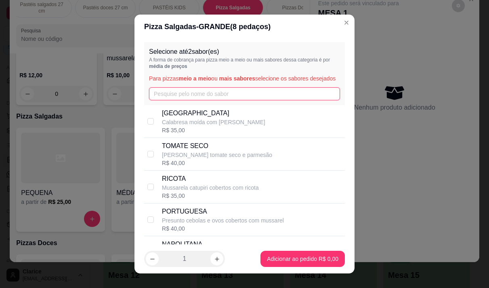
click at [192, 100] on input "text" at bounding box center [244, 93] width 191 height 13
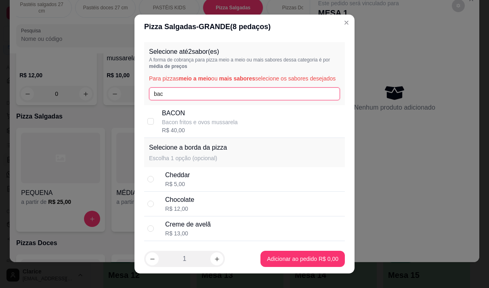
type input "bac"
click at [189, 126] on p "Bacon fritos e ovos mussarela" at bounding box center [200, 122] width 76 height 8
checkbox input "true"
click at [184, 100] on input "bac" at bounding box center [244, 93] width 191 height 13
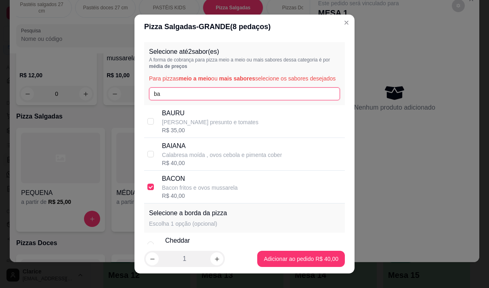
type input "b"
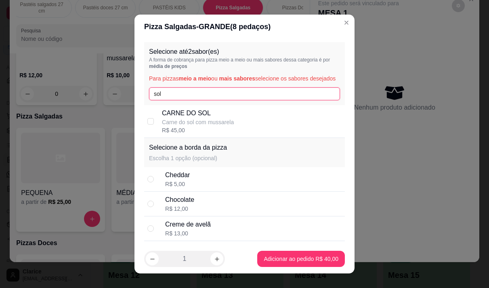
type input "sol"
click at [190, 118] on p "CARNE DO SOL" at bounding box center [198, 113] width 72 height 10
checkbox input "true"
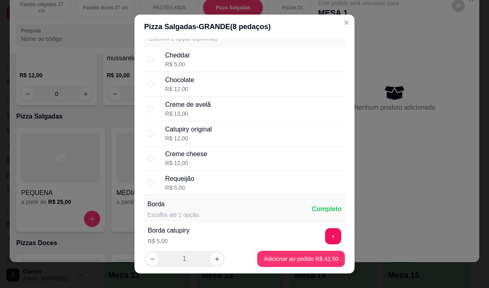
scroll to position [121, 0]
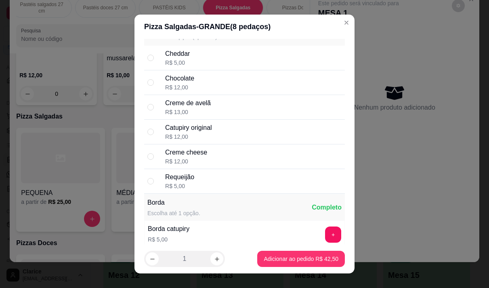
click at [214, 188] on div "Requeijão R$ 5,00" at bounding box center [253, 181] width 177 height 18
radio input "true"
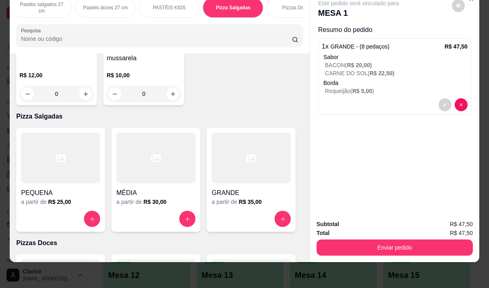
click at [40, 44] on div at bounding box center [160, 35] width 278 height 16
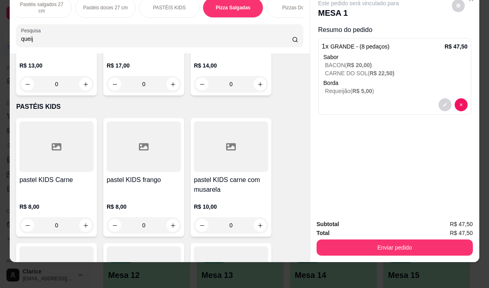
scroll to position [6613, 0]
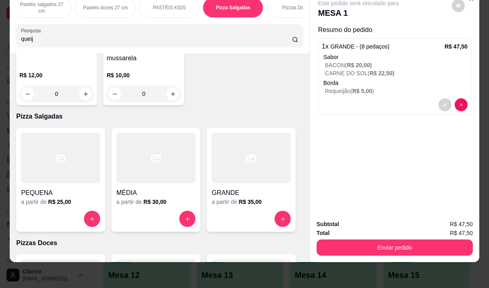
type input "queij"
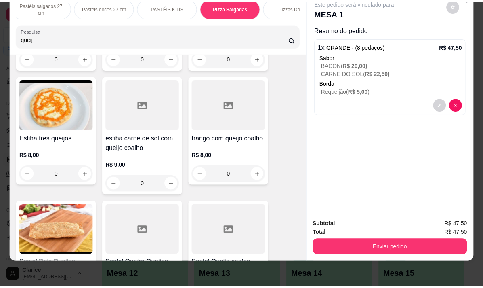
scroll to position [202, 0]
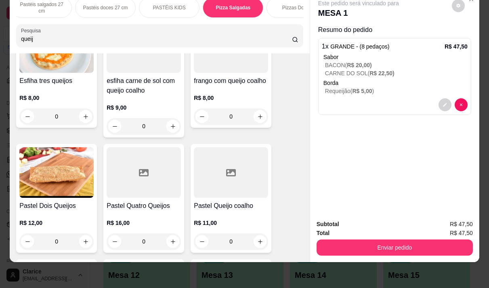
click at [148, 211] on div "R$ 16,00 0" at bounding box center [144, 230] width 74 height 39
click at [234, 208] on h4 "Pastel Queijo coalho" at bounding box center [231, 206] width 74 height 10
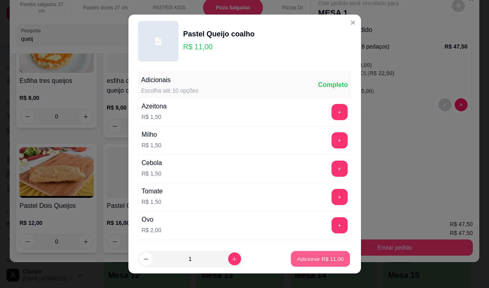
click at [319, 259] on p "Adicionar R$ 11,00" at bounding box center [320, 259] width 47 height 8
type input "1"
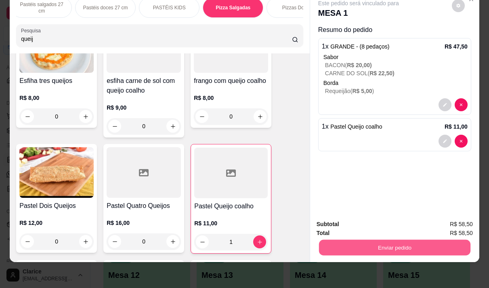
click at [331, 239] on button "Enviar pedido" at bounding box center [395, 247] width 152 height 16
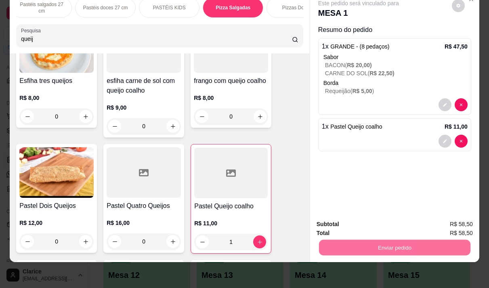
click at [331, 220] on button "Não registrar e enviar pedido" at bounding box center [368, 221] width 84 height 15
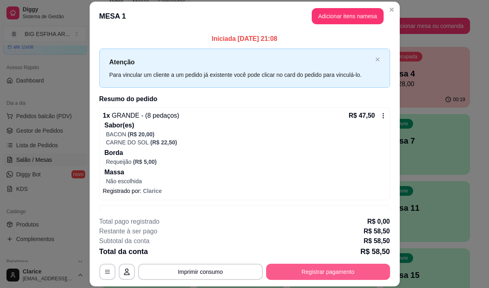
click at [372, 274] on button "Registrar pagamento" at bounding box center [328, 271] width 124 height 16
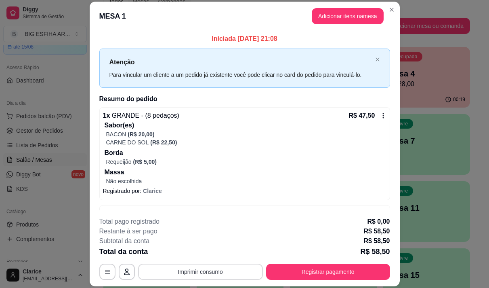
click at [215, 270] on button "Imprimir consumo" at bounding box center [200, 271] width 125 height 16
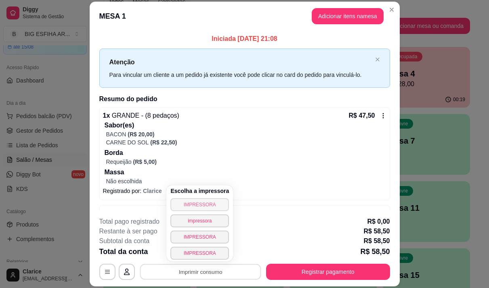
click at [212, 200] on button "IMPRESSORA" at bounding box center [200, 204] width 59 height 13
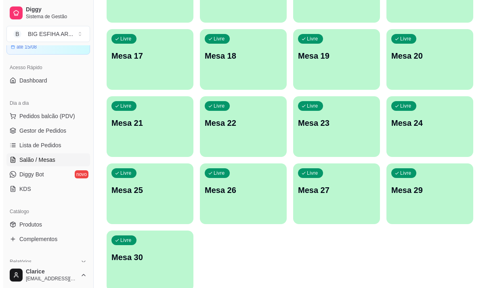
scroll to position [363, 0]
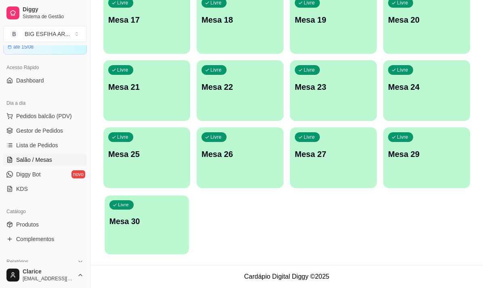
click at [160, 234] on div "Livre Mesa 30" at bounding box center [147, 219] width 84 height 49
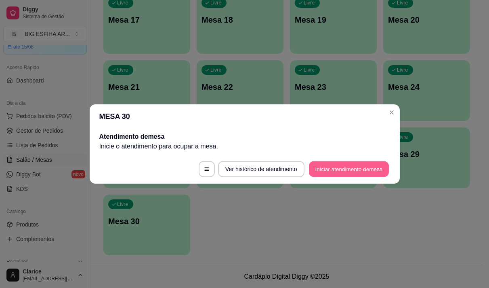
click at [348, 170] on button "Iniciar atendimento de mesa" at bounding box center [349, 169] width 80 height 16
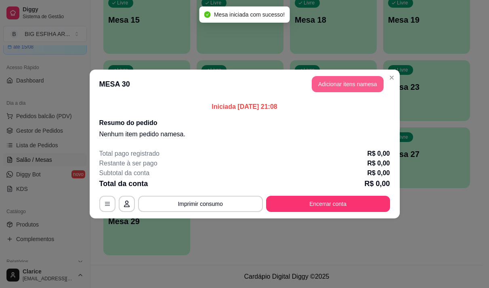
click at [337, 86] on button "Adicionar itens na mesa" at bounding box center [348, 84] width 72 height 16
click at [92, 55] on input "Pesquisa" at bounding box center [156, 56] width 271 height 8
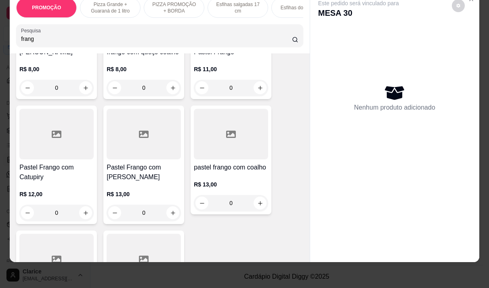
scroll to position [202, 0]
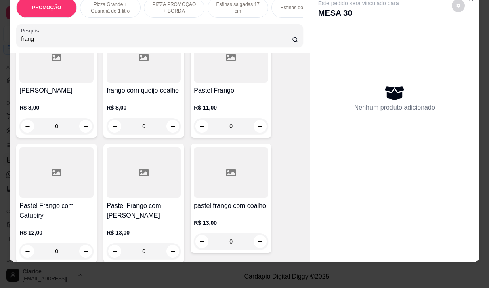
type input "frang"
click at [217, 103] on p "R$ 11,00" at bounding box center [231, 107] width 74 height 8
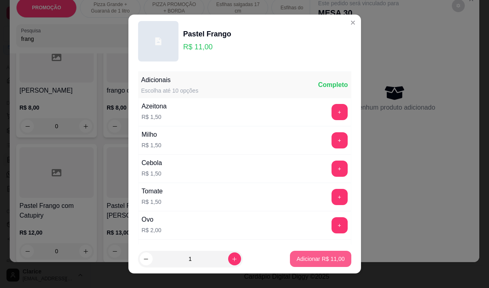
click at [299, 257] on p "Adicionar R$ 11,00" at bounding box center [321, 259] width 48 height 8
type input "1"
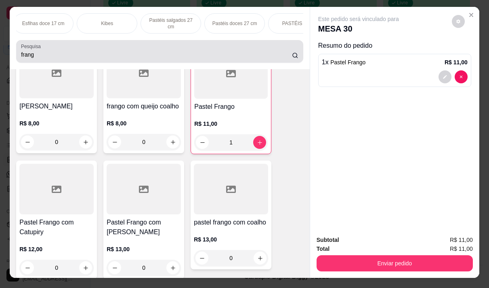
scroll to position [0, 0]
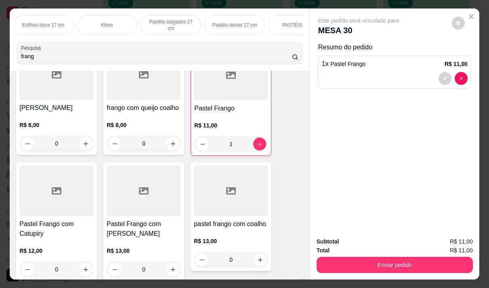
click at [289, 23] on p "PASTÉIS KIDS" at bounding box center [298, 25] width 33 height 6
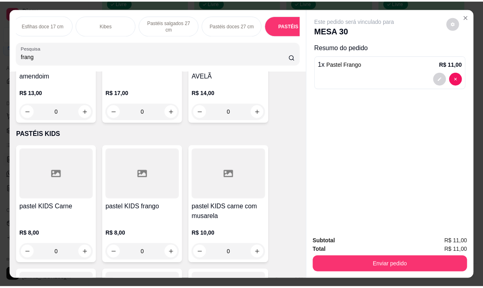
scroll to position [20, 0]
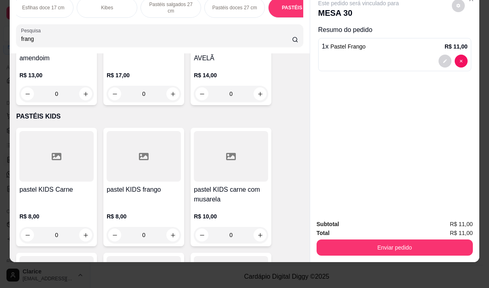
click at [139, 185] on h4 "pastel KIDS frango" at bounding box center [144, 190] width 74 height 10
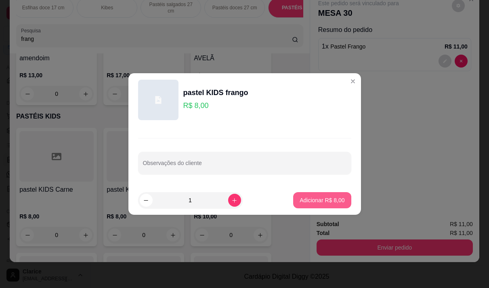
click at [311, 192] on button "Adicionar R$ 8,00" at bounding box center [322, 200] width 58 height 16
type input "1"
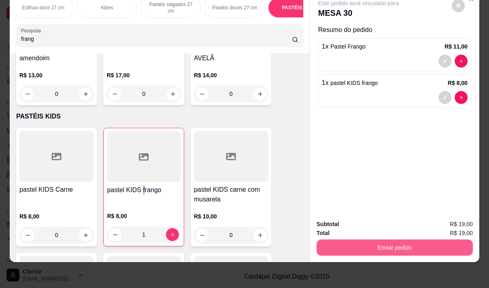
click at [381, 242] on button "Enviar pedido" at bounding box center [395, 247] width 156 height 16
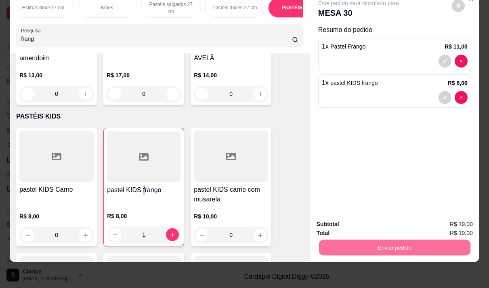
click at [346, 214] on button "Não registrar e enviar pedido" at bounding box center [368, 221] width 82 height 15
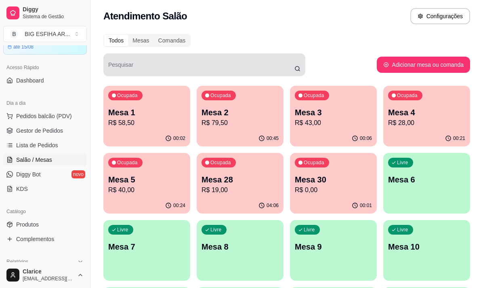
scroll to position [0, 0]
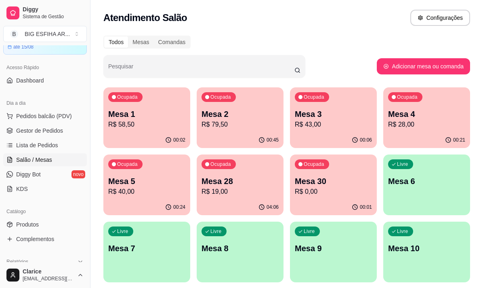
click at [215, 108] on p "Mesa 2" at bounding box center [240, 113] width 77 height 11
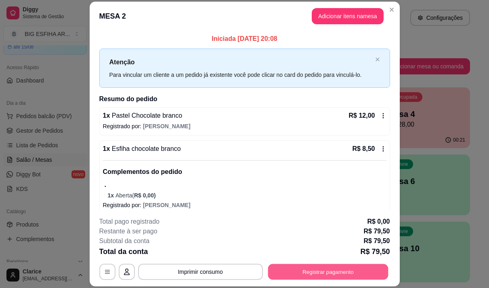
click at [337, 271] on button "Registrar pagamento" at bounding box center [328, 272] width 120 height 16
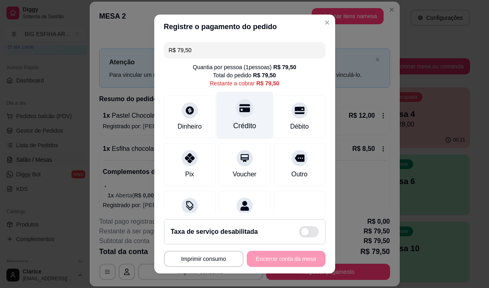
click at [236, 124] on div "Crédito" at bounding box center [244, 125] width 23 height 11
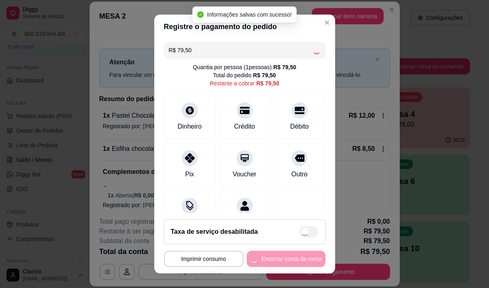
type input "R$ 0,00"
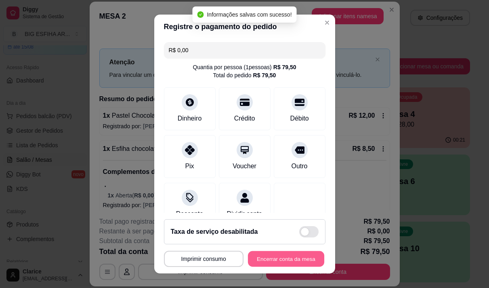
click at [295, 259] on button "Encerrar conta da mesa" at bounding box center [286, 259] width 76 height 16
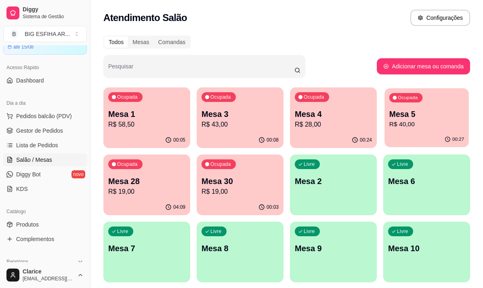
click at [399, 119] on p "Mesa 5" at bounding box center [427, 114] width 75 height 11
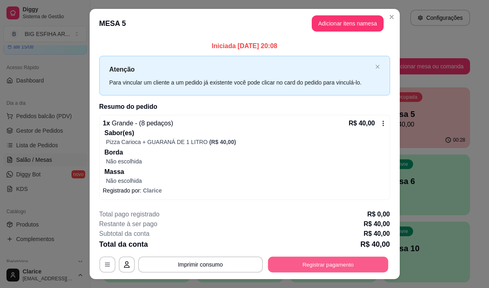
click at [306, 264] on button "Registrar pagamento" at bounding box center [328, 264] width 120 height 16
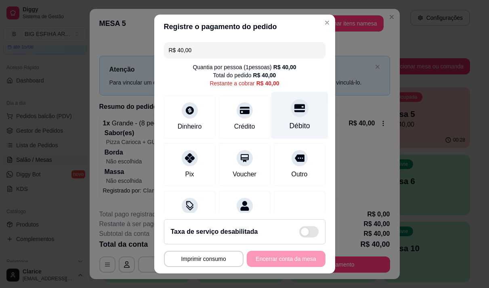
click at [287, 118] on div "Débito" at bounding box center [299, 114] width 57 height 47
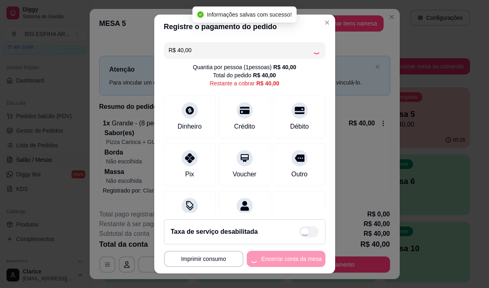
type input "R$ 0,00"
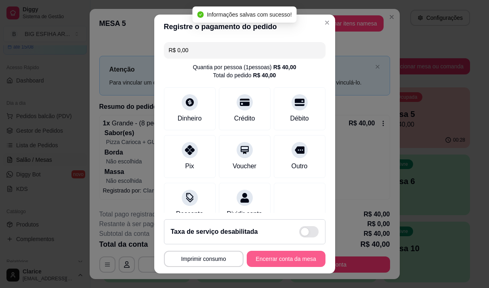
click at [304, 259] on button "Encerrar conta da mesa" at bounding box center [286, 259] width 79 height 16
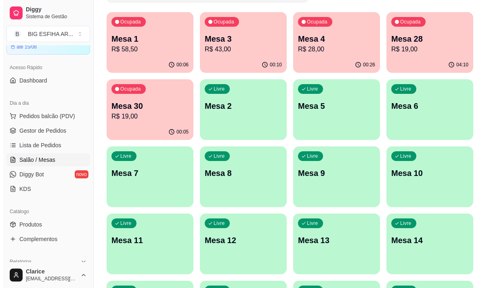
scroll to position [81, 0]
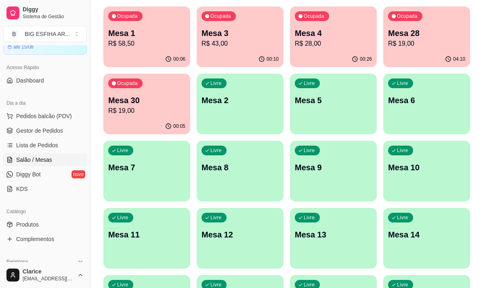
click at [162, 109] on p "R$ 19,00" at bounding box center [146, 111] width 77 height 10
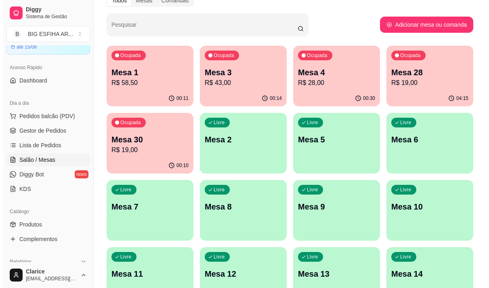
scroll to position [0, 0]
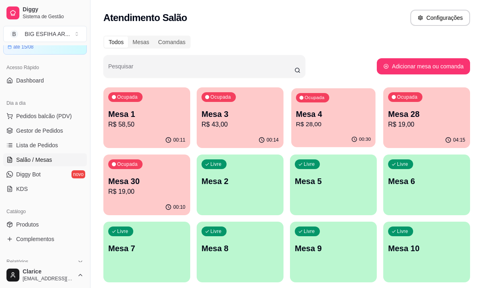
click at [335, 115] on p "Mesa 4" at bounding box center [333, 114] width 75 height 11
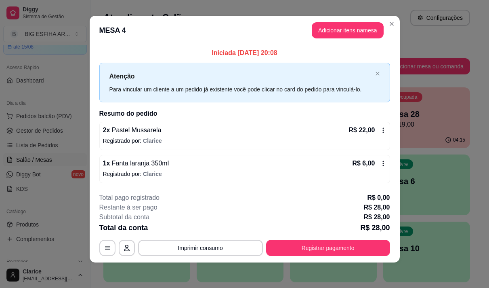
scroll to position [5, 0]
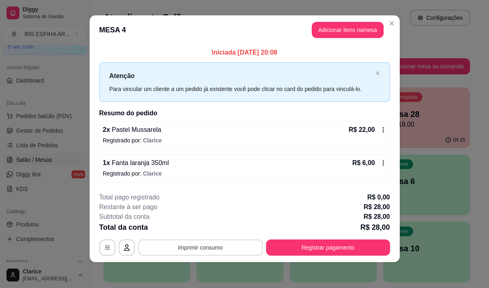
click at [207, 244] on button "Imprimir consumo" at bounding box center [200, 247] width 125 height 16
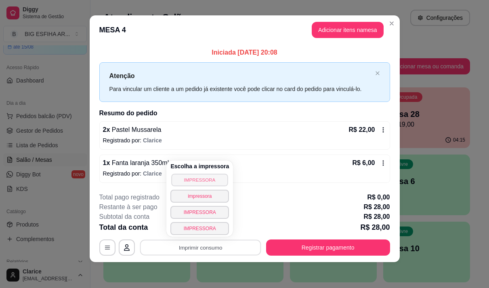
click at [197, 177] on button "IMPRESSORA" at bounding box center [200, 179] width 57 height 13
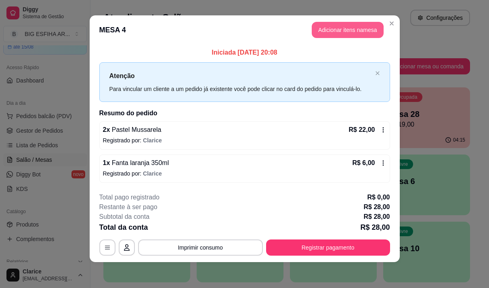
click at [355, 30] on button "Adicionar itens na mesa" at bounding box center [348, 30] width 72 height 16
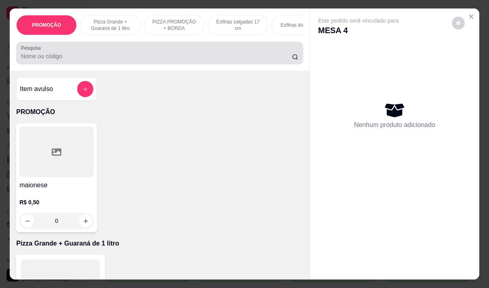
click at [61, 61] on div at bounding box center [160, 53] width 278 height 16
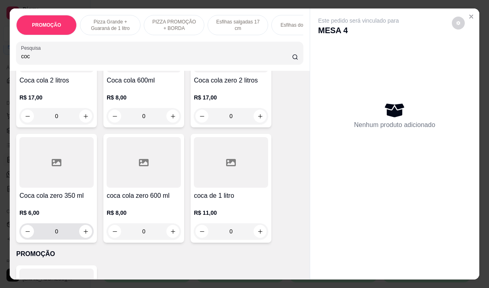
scroll to position [121, 0]
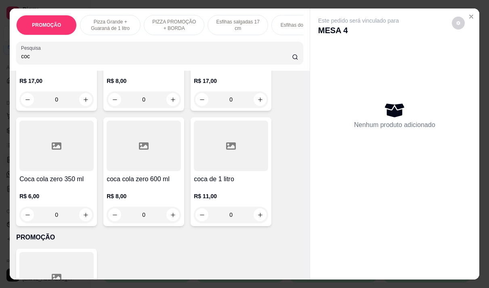
type input "coc"
click at [67, 200] on p "R$ 6,00" at bounding box center [56, 196] width 74 height 8
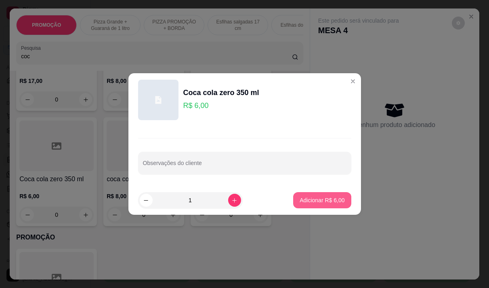
click at [324, 201] on p "Adicionar R$ 6,00" at bounding box center [322, 200] width 45 height 8
type input "1"
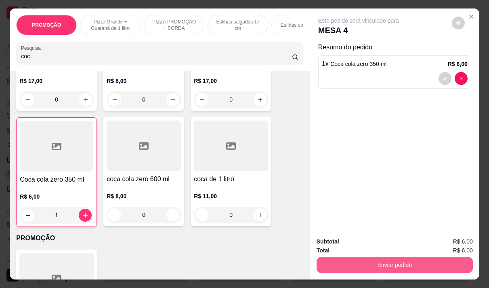
click at [360, 259] on button "Enviar pedido" at bounding box center [395, 265] width 156 height 16
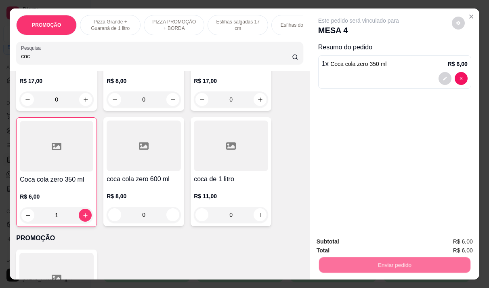
click at [365, 246] on button "Não registrar e enviar pedido" at bounding box center [368, 241] width 84 height 15
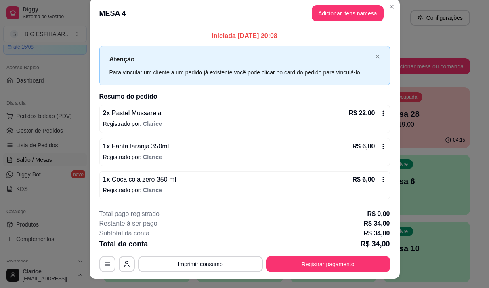
scroll to position [0, 0]
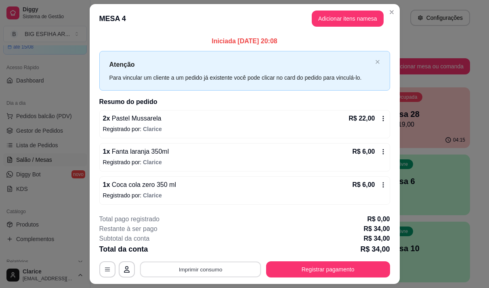
click at [177, 270] on button "Imprimir consumo" at bounding box center [200, 269] width 121 height 16
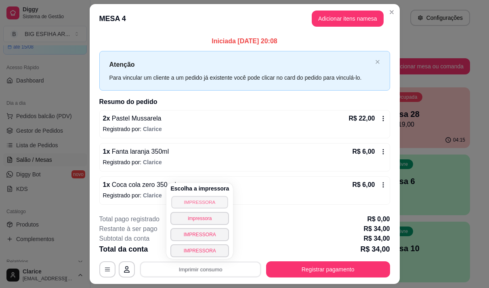
click at [192, 198] on button "IMPRESSORA" at bounding box center [200, 202] width 57 height 13
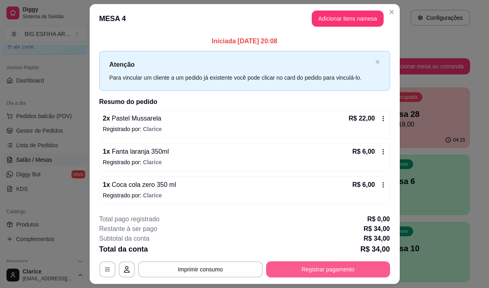
click at [361, 265] on button "Registrar pagamento" at bounding box center [328, 269] width 124 height 16
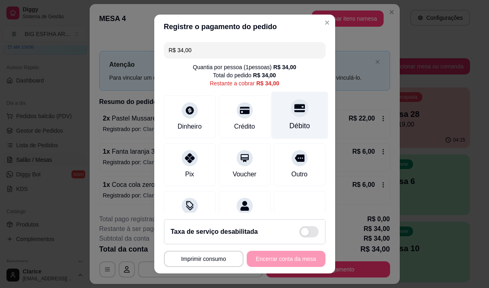
click at [294, 113] on icon at bounding box center [299, 108] width 11 height 11
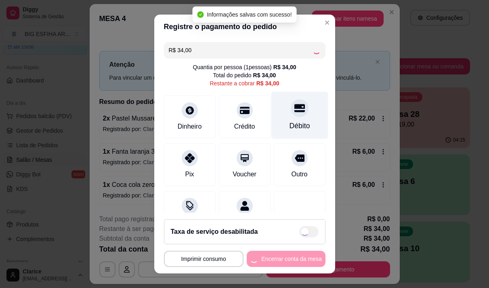
type input "R$ 0,00"
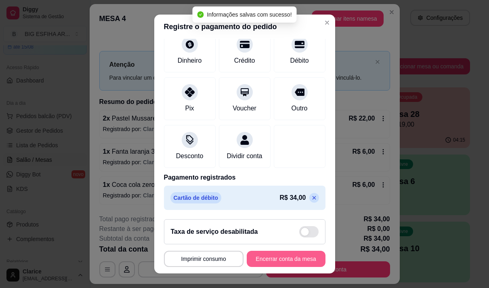
scroll to position [67, 0]
click at [294, 257] on button "Encerrar conta da mesa" at bounding box center [286, 259] width 79 height 16
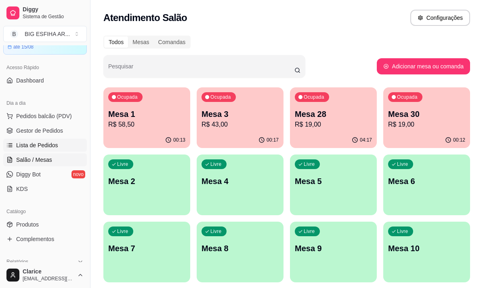
click at [47, 145] on span "Lista de Pedidos" at bounding box center [37, 145] width 42 height 8
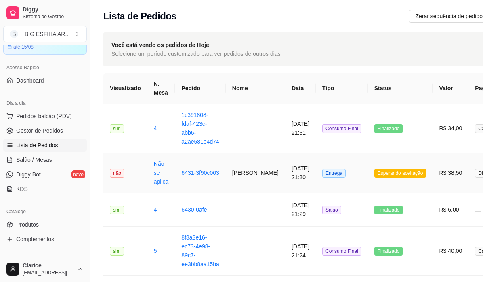
click at [215, 180] on td "6431-3f90c003" at bounding box center [200, 173] width 51 height 40
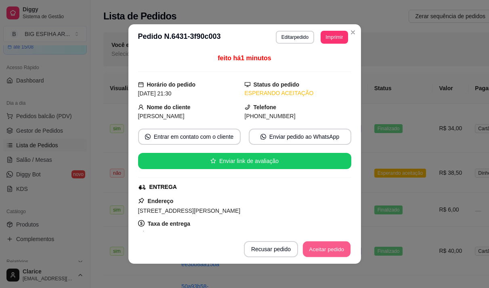
click at [312, 246] on button "Aceitar pedido" at bounding box center [327, 249] width 48 height 16
click at [278, 37] on button "Editar pedido" at bounding box center [295, 37] width 38 height 13
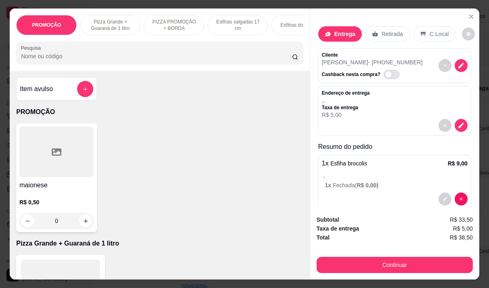
scroll to position [40, 0]
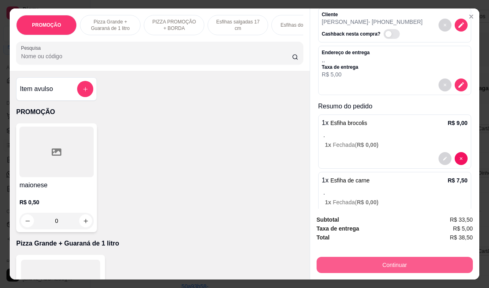
click at [388, 257] on button "Continuar" at bounding box center [395, 265] width 156 height 16
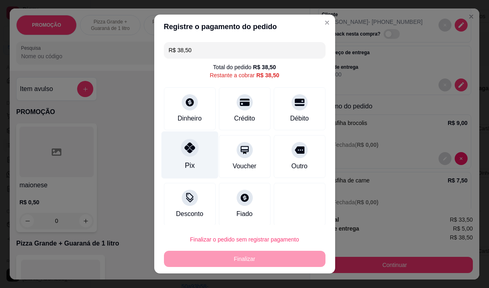
click at [184, 147] on icon at bounding box center [189, 147] width 11 height 11
type input "R$ 0,00"
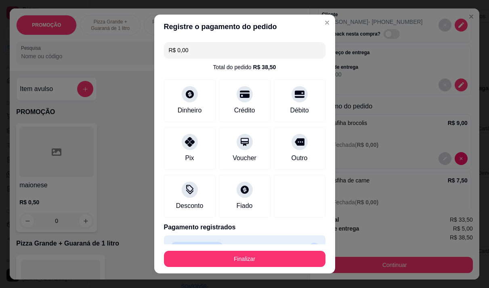
scroll to position [18, 0]
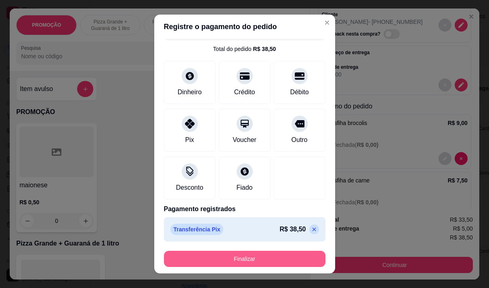
click at [265, 259] on button "Finalizar" at bounding box center [245, 259] width 162 height 16
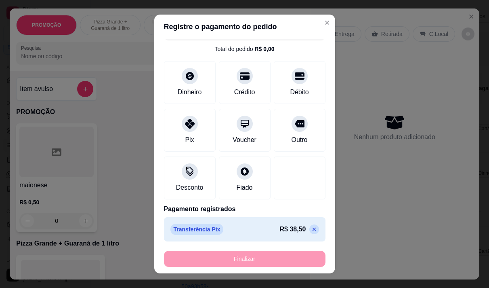
type input "0"
type input "-R$ 38,50"
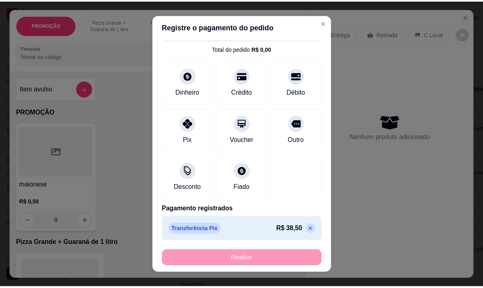
scroll to position [0, 0]
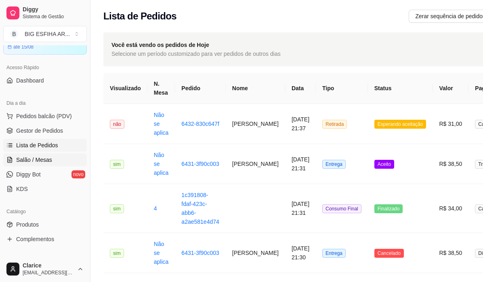
click at [35, 160] on span "Salão / Mesas" at bounding box center [34, 160] width 36 height 8
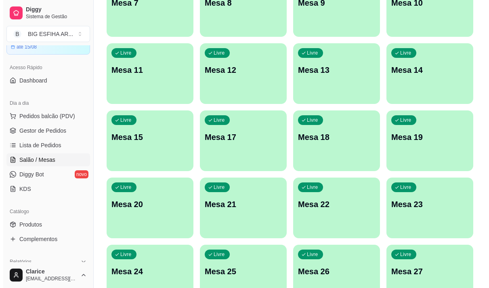
scroll to position [323, 0]
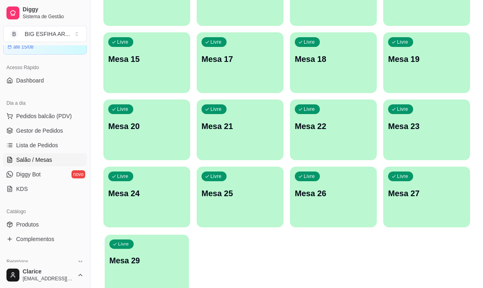
click at [123, 242] on p "Livre" at bounding box center [123, 244] width 11 height 6
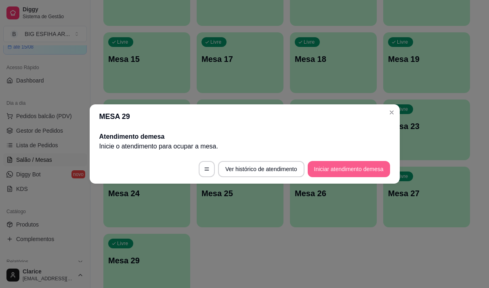
click at [331, 176] on button "Iniciar atendimento de mesa" at bounding box center [349, 169] width 82 height 16
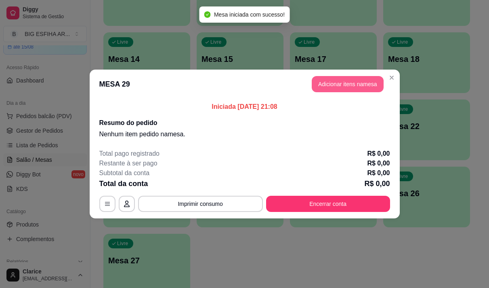
click at [345, 87] on button "Adicionar itens na mesa" at bounding box center [348, 84] width 72 height 16
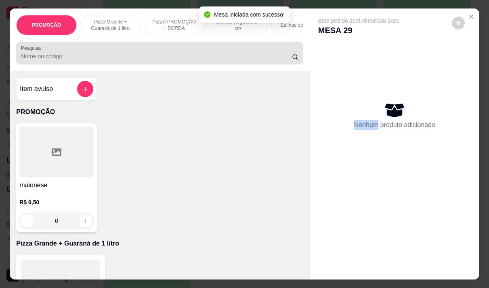
click at [130, 58] on input "Pesquisa" at bounding box center [156, 56] width 271 height 8
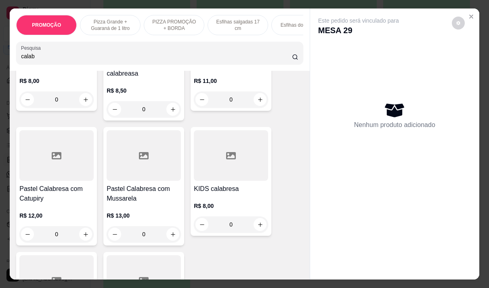
scroll to position [283, 0]
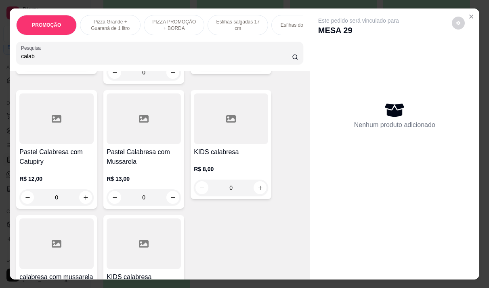
type input "calab"
click at [34, 160] on h4 "Pastel Calabresa com Catupiry" at bounding box center [56, 156] width 74 height 19
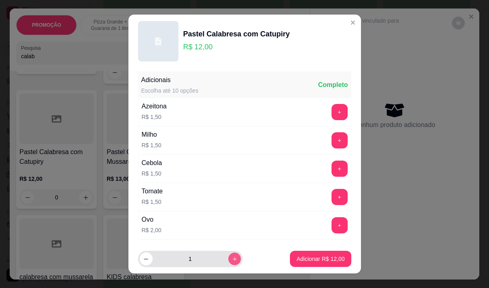
click at [232, 259] on icon "increase-product-quantity" at bounding box center [235, 259] width 6 height 6
type input "3"
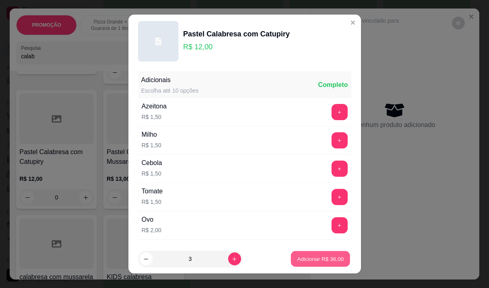
click at [317, 261] on p "Adicionar R$ 36,00" at bounding box center [320, 259] width 47 height 8
type input "3"
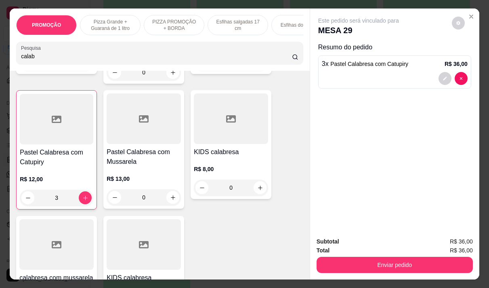
click at [33, 59] on input "calab" at bounding box center [156, 56] width 271 height 8
type input "c"
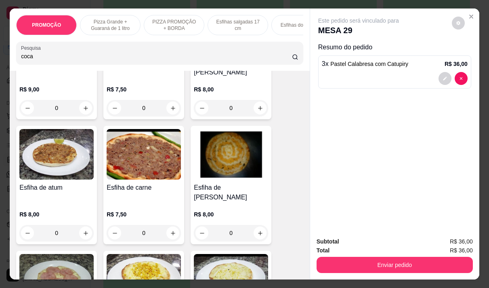
scroll to position [1365, 0]
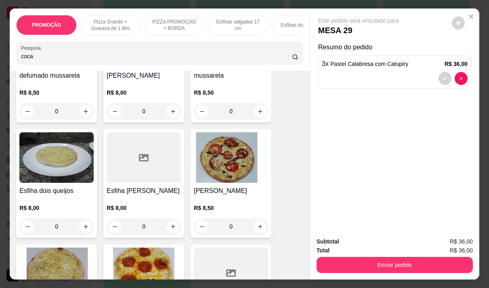
type input "coca"
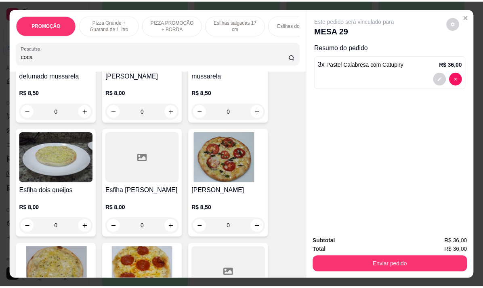
scroll to position [0, 0]
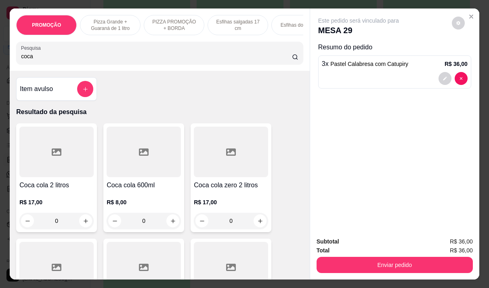
click at [48, 190] on h4 "Coca cola 2 litros" at bounding box center [56, 185] width 74 height 10
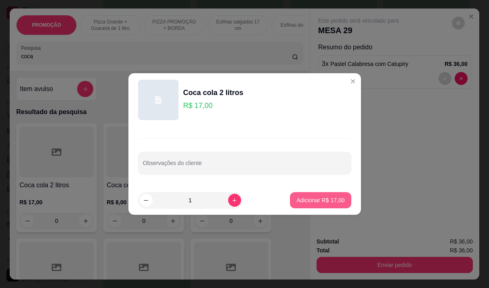
click at [322, 201] on p "Adicionar R$ 17,00" at bounding box center [321, 200] width 48 height 8
type input "1"
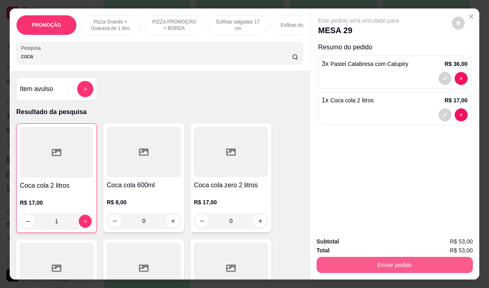
click at [381, 261] on button "Enviar pedido" at bounding box center [395, 265] width 156 height 16
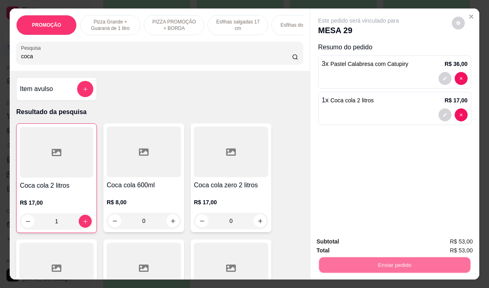
click at [346, 240] on button "Não registrar e enviar pedido" at bounding box center [368, 241] width 82 height 15
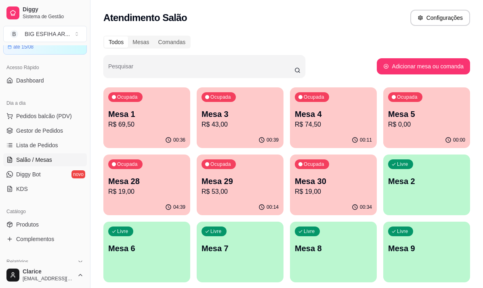
click at [131, 133] on div "00:36" at bounding box center [146, 140] width 87 height 16
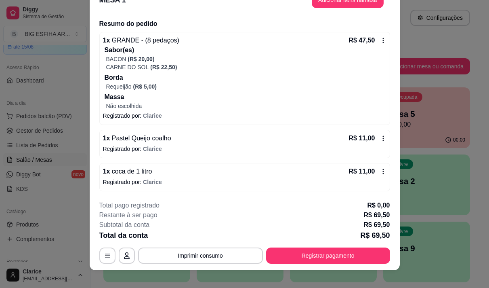
scroll to position [24, 0]
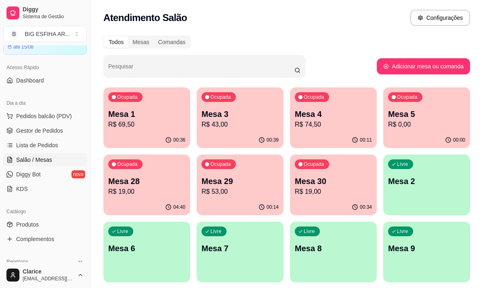
click at [231, 127] on p "R$ 43,00" at bounding box center [240, 125] width 77 height 10
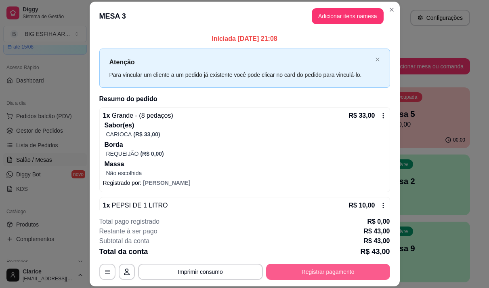
click at [295, 275] on button "Registrar pagamento" at bounding box center [328, 271] width 124 height 16
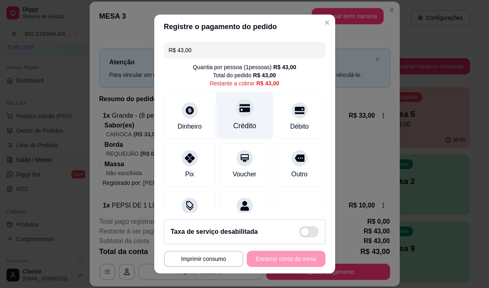
click at [232, 118] on div "Crédito" at bounding box center [244, 114] width 57 height 47
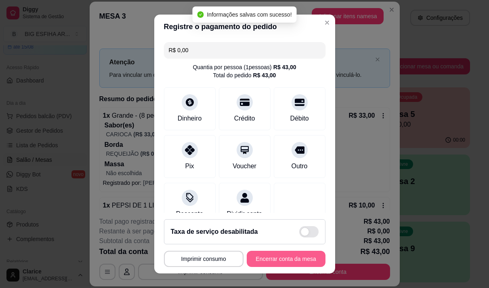
type input "R$ 0,00"
click at [270, 259] on button "Encerrar conta da mesa" at bounding box center [286, 259] width 79 height 16
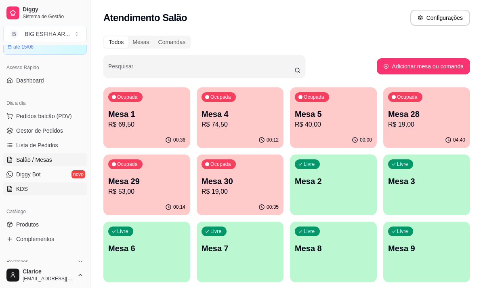
click at [62, 185] on link "KDS" at bounding box center [45, 188] width 84 height 13
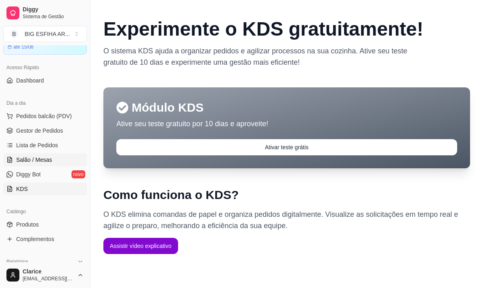
click at [17, 155] on link "Salão / Mesas" at bounding box center [45, 159] width 84 height 13
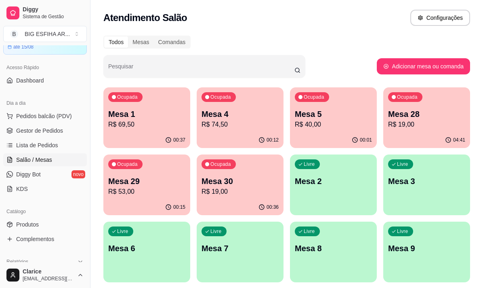
click at [399, 122] on p "R$ 19,00" at bounding box center [426, 125] width 77 height 10
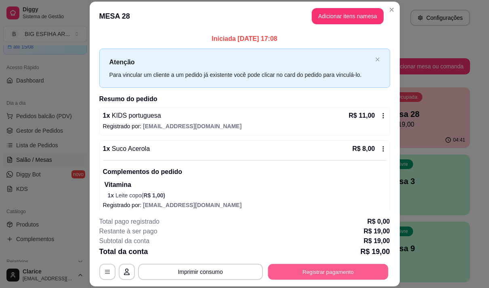
click at [321, 269] on button "Registrar pagamento" at bounding box center [328, 272] width 120 height 16
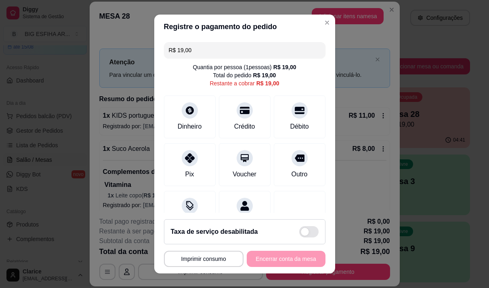
click at [202, 54] on input "R$ 19,00" at bounding box center [245, 50] width 152 height 16
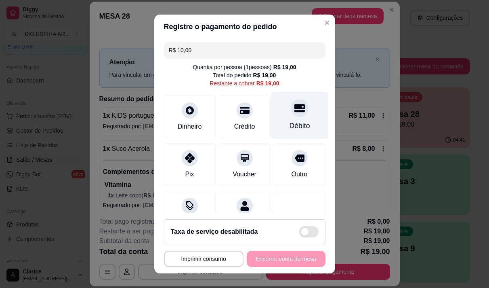
click at [289, 129] on div "Débito" at bounding box center [299, 125] width 21 height 11
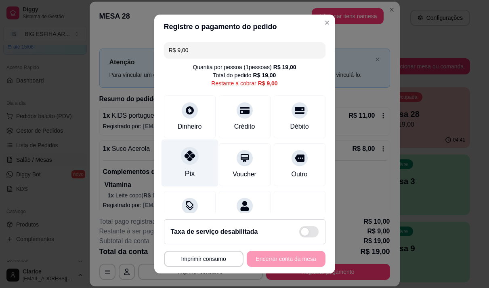
click at [182, 165] on div "Pix" at bounding box center [189, 162] width 57 height 47
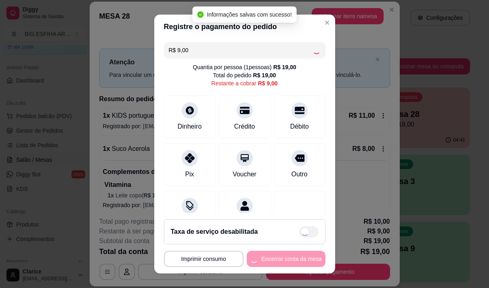
type input "R$ 0,00"
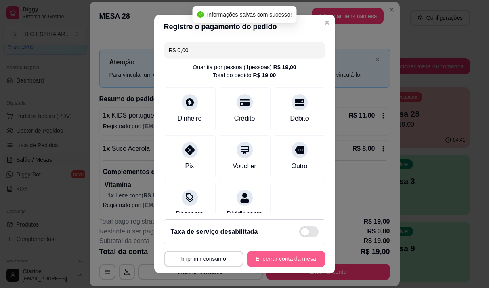
click at [285, 258] on button "Encerrar conta da mesa" at bounding box center [286, 259] width 79 height 16
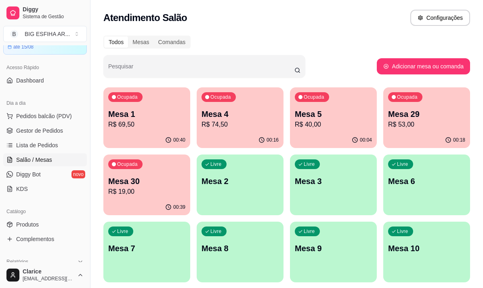
click at [136, 120] on p "R$ 69,50" at bounding box center [146, 125] width 77 height 10
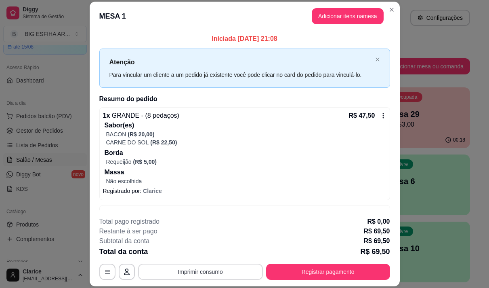
click at [189, 268] on button "Imprimir consumo" at bounding box center [200, 271] width 125 height 16
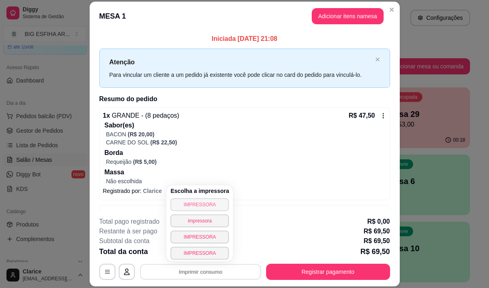
click at [190, 204] on button "IMPRESSORA" at bounding box center [200, 204] width 59 height 13
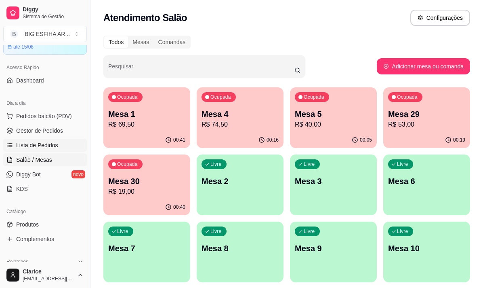
click at [44, 146] on span "Lista de Pedidos" at bounding box center [37, 145] width 42 height 8
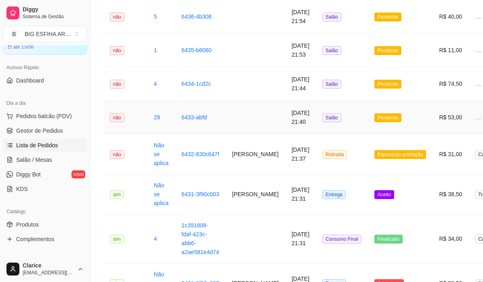
scroll to position [202, 0]
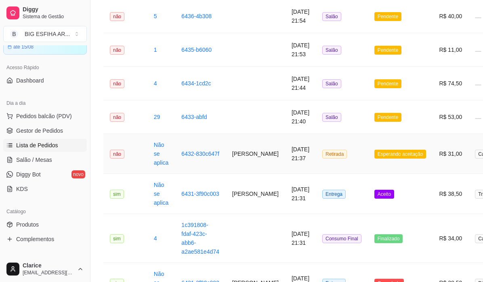
click at [248, 160] on td "[PERSON_NAME]" at bounding box center [255, 154] width 59 height 40
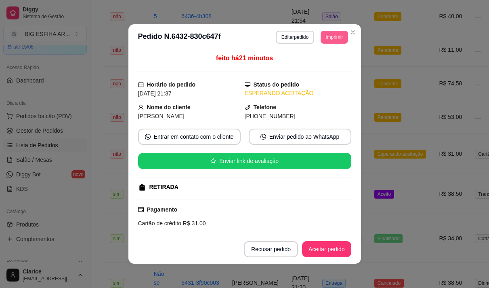
click at [337, 38] on button "Imprimir" at bounding box center [334, 37] width 27 height 13
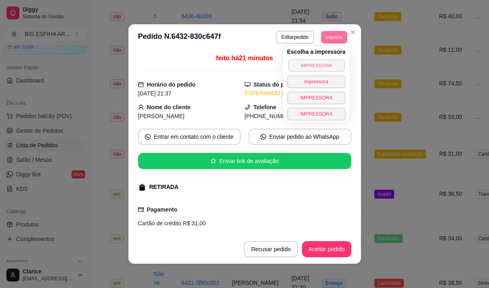
click at [317, 67] on button "IMPRESSORA" at bounding box center [316, 65] width 57 height 13
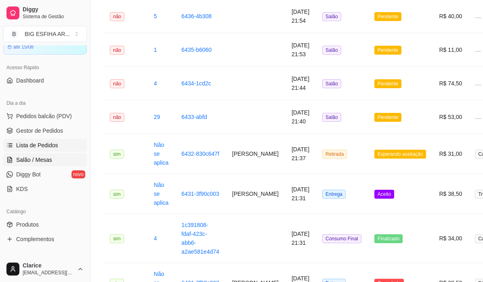
click at [49, 162] on span "Salão / Mesas" at bounding box center [34, 160] width 36 height 8
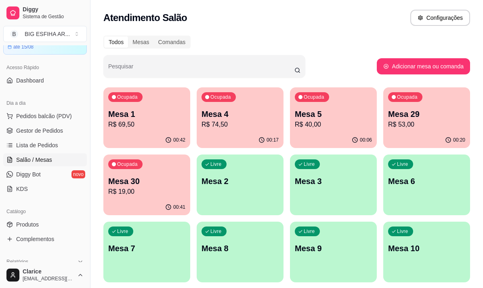
click at [255, 116] on p "Mesa 4" at bounding box center [240, 113] width 77 height 11
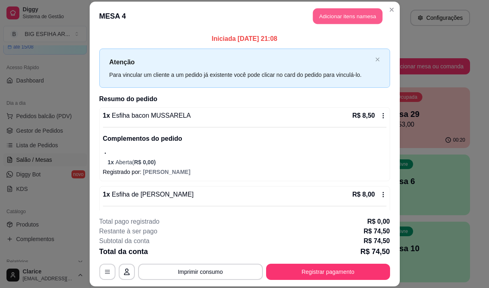
click at [339, 16] on button "Adicionar itens na mesa" at bounding box center [348, 16] width 70 height 16
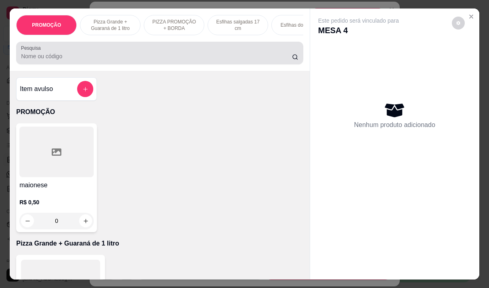
click at [178, 60] on input "Pesquisa" at bounding box center [156, 56] width 271 height 8
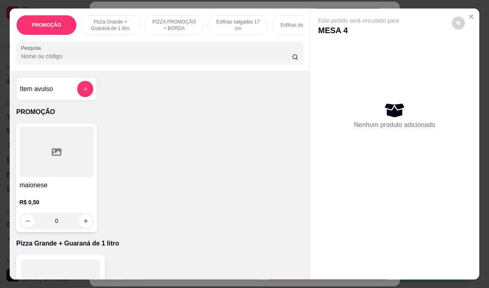
click at [168, 53] on div at bounding box center [160, 53] width 278 height 16
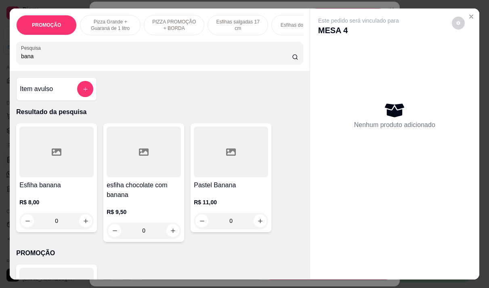
type input "bana"
click at [67, 190] on h4 "Esfiha banana" at bounding box center [56, 185] width 74 height 10
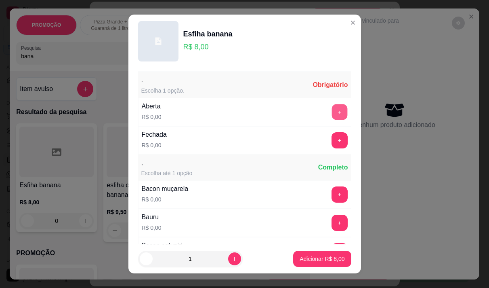
click at [332, 114] on button "+" at bounding box center [340, 112] width 16 height 16
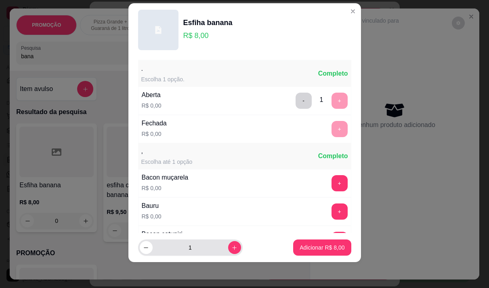
scroll to position [86, 0]
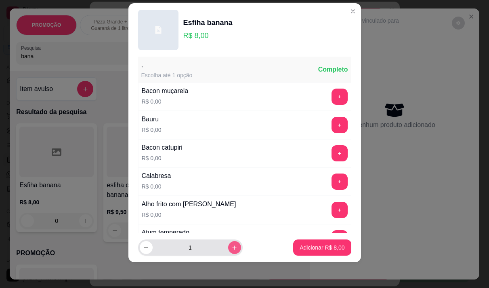
click at [232, 249] on icon "increase-product-quantity" at bounding box center [235, 247] width 6 height 6
type input "2"
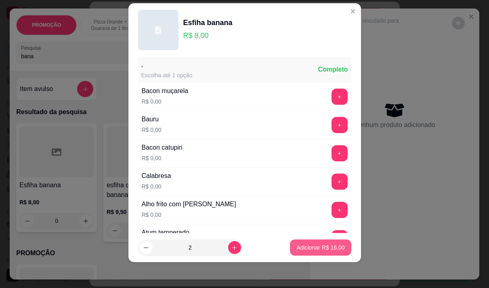
click at [290, 246] on button "Adicionar R$ 16,00" at bounding box center [320, 247] width 61 height 16
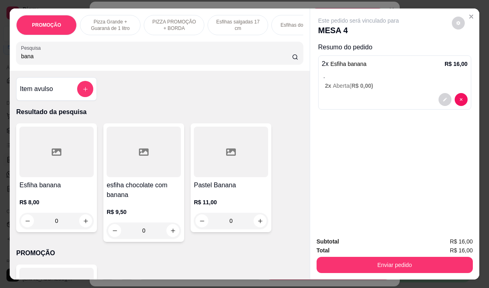
click at [32, 57] on input "bana" at bounding box center [156, 56] width 271 height 8
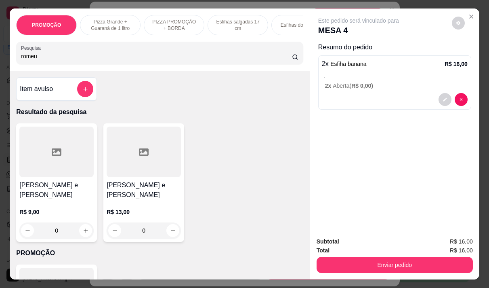
type input "romeu"
click at [67, 200] on div "R$ 9,00 0" at bounding box center [56, 219] width 74 height 39
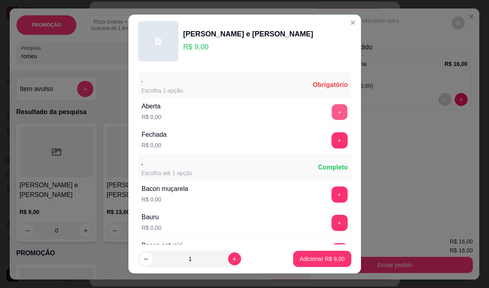
click at [332, 114] on button "+" at bounding box center [340, 112] width 16 height 16
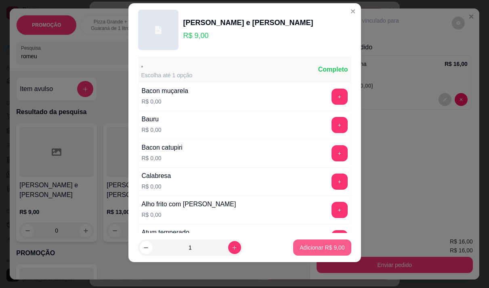
click at [300, 246] on p "Adicionar R$ 9,00" at bounding box center [322, 247] width 45 height 8
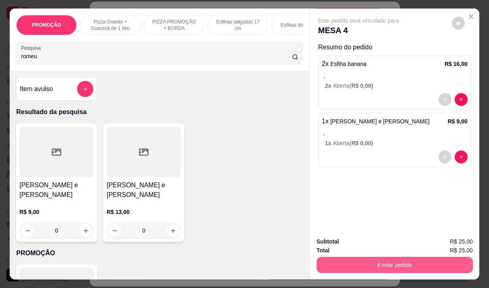
click at [373, 257] on button "Enviar pedido" at bounding box center [395, 265] width 156 height 16
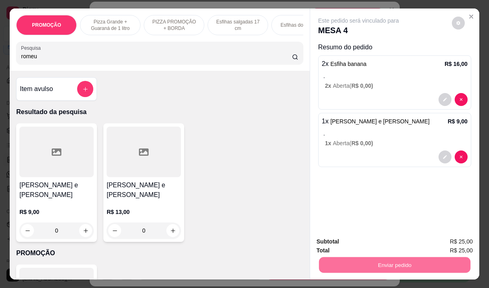
click at [364, 242] on button "Não registrar e enviar pedido" at bounding box center [368, 241] width 84 height 15
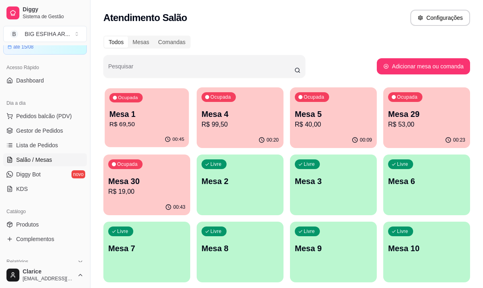
click at [121, 124] on p "R$ 69,50" at bounding box center [147, 124] width 75 height 9
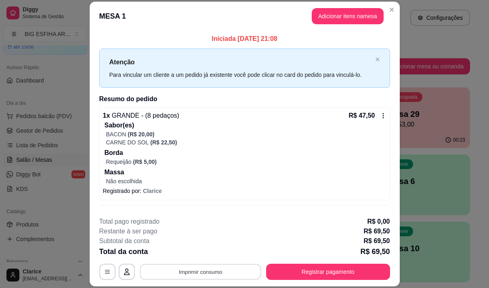
click at [232, 266] on button "Imprimir consumo" at bounding box center [200, 272] width 121 height 16
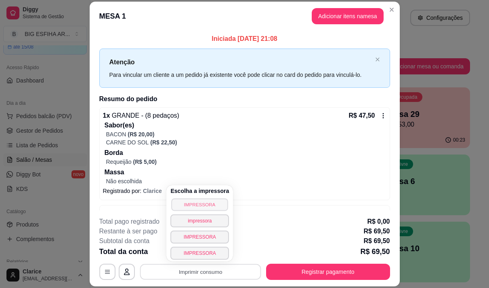
click at [205, 204] on button "IMPRESSORA" at bounding box center [200, 204] width 57 height 13
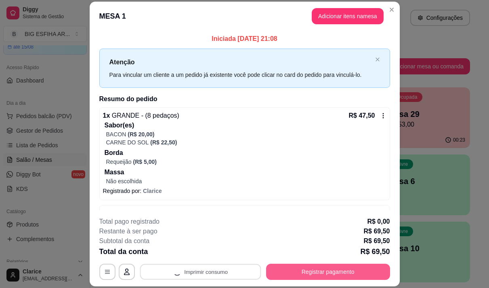
click at [283, 274] on button "Registrar pagamento" at bounding box center [328, 271] width 124 height 16
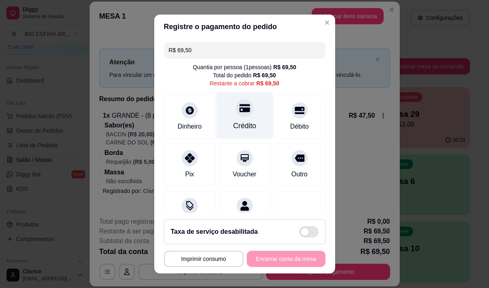
click at [223, 123] on div "Crédito" at bounding box center [244, 114] width 57 height 47
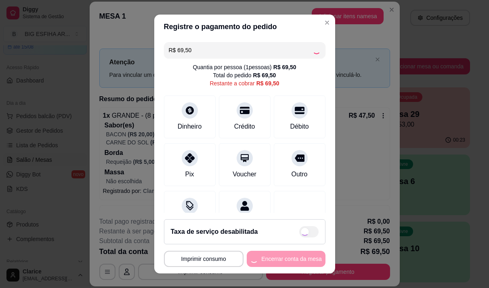
type input "R$ 0,00"
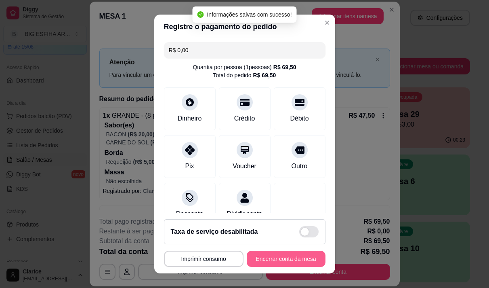
click at [275, 258] on button "Encerrar conta da mesa" at bounding box center [286, 259] width 79 height 16
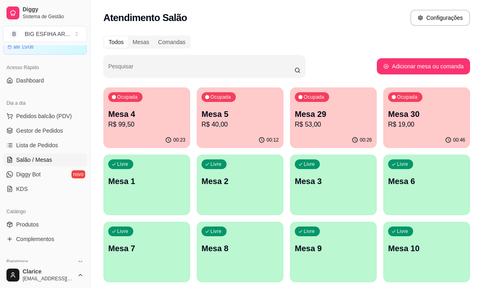
click at [239, 125] on p "R$ 40,00" at bounding box center [240, 125] width 77 height 10
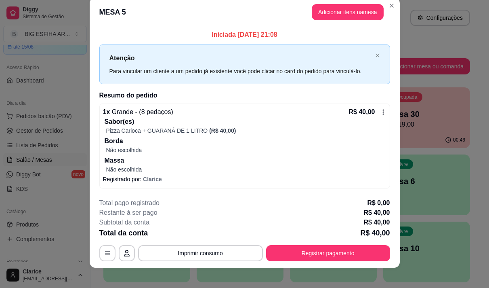
scroll to position [17, 0]
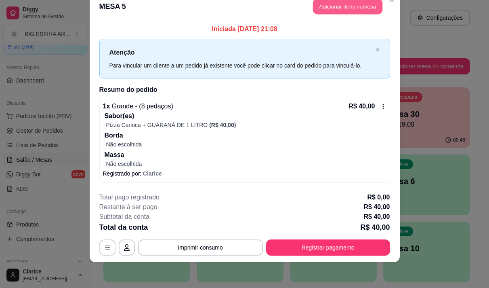
click at [349, 7] on button "Adicionar itens na mesa" at bounding box center [348, 7] width 70 height 16
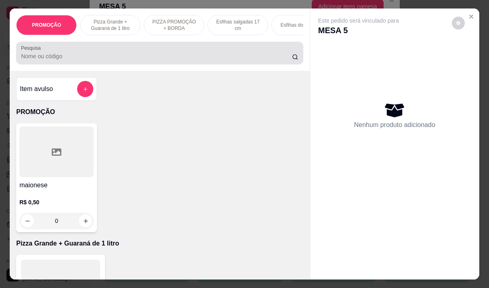
click at [46, 60] on input "Pesquisa" at bounding box center [156, 56] width 271 height 8
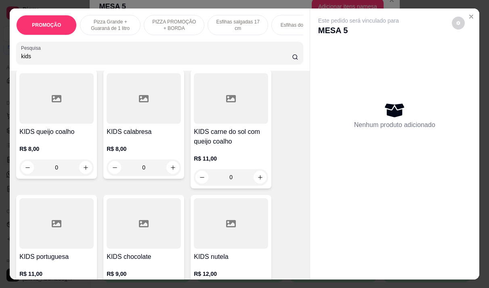
scroll to position [323, 0]
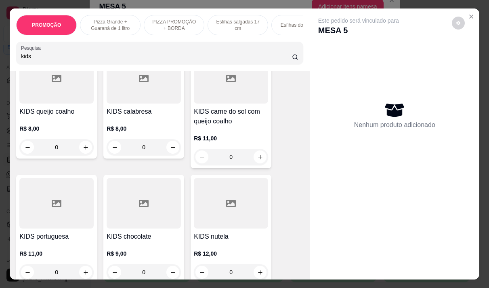
type input "kids"
click at [119, 121] on div "R$ 8,00 0" at bounding box center [144, 135] width 74 height 39
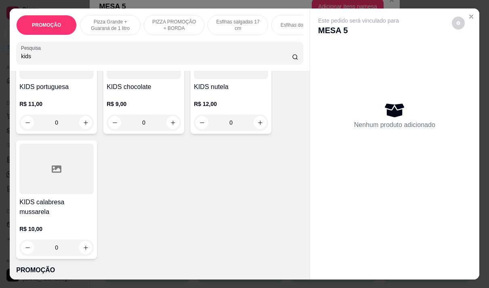
scroll to position [485, 0]
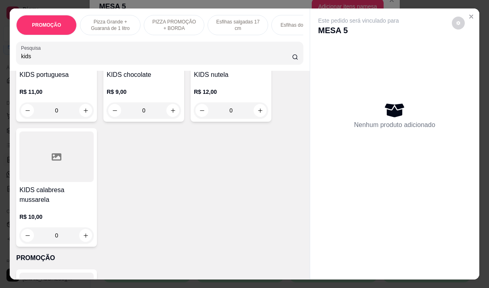
click at [59, 204] on div "R$ 10,00 0" at bounding box center [56, 223] width 74 height 39
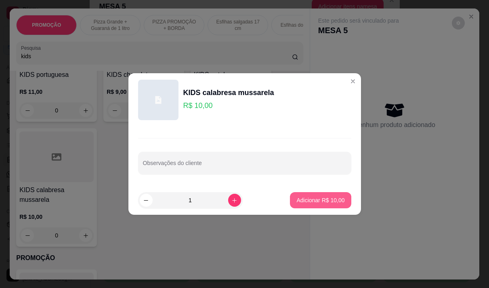
click at [308, 203] on p "Adicionar R$ 10,00" at bounding box center [321, 200] width 48 height 8
type input "1"
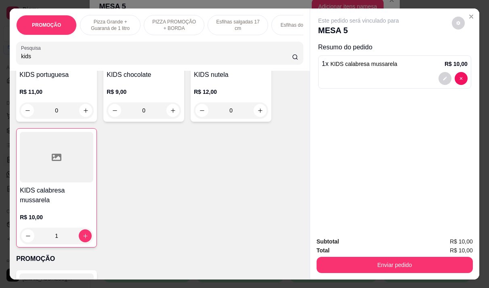
click at [60, 197] on h4 "KIDS calabresa mussarela" at bounding box center [57, 194] width 74 height 19
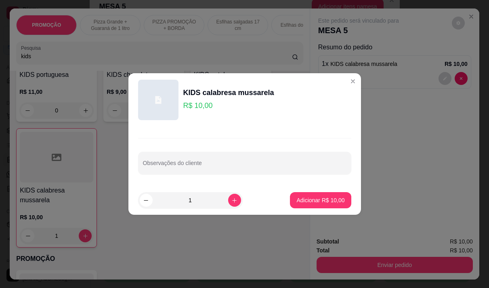
click at [297, 59] on line at bounding box center [297, 58] width 1 height 1
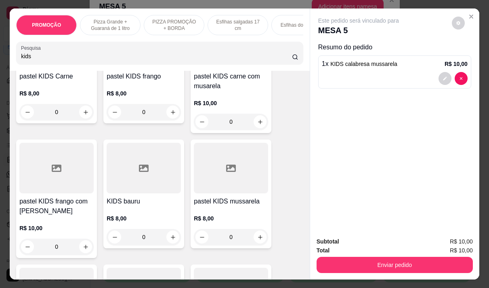
scroll to position [121, 0]
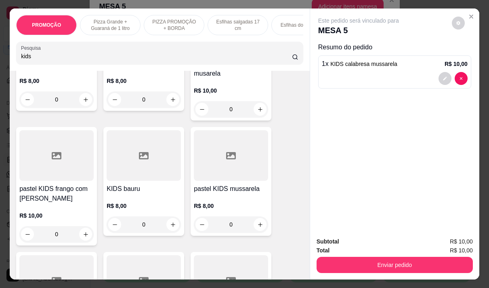
click at [57, 203] on h4 "pastel KIDS frango com [PERSON_NAME]" at bounding box center [56, 193] width 74 height 19
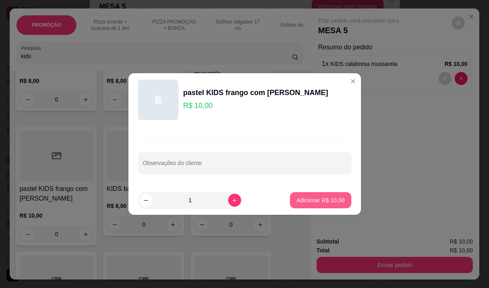
click at [297, 201] on p "Adicionar R$ 10,00" at bounding box center [321, 200] width 48 height 8
type input "1"
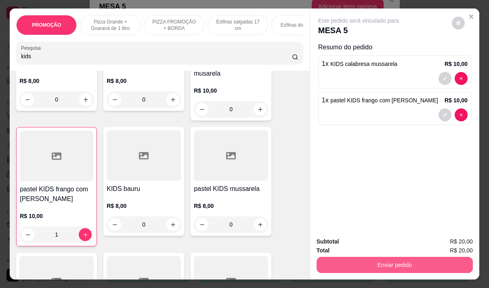
click at [388, 259] on button "Enviar pedido" at bounding box center [395, 265] width 156 height 16
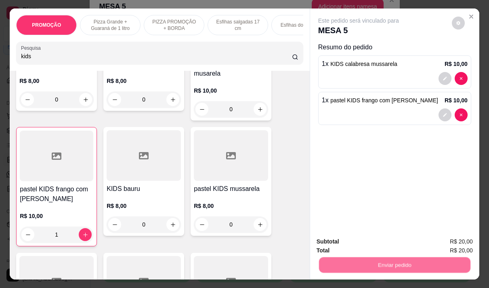
click at [388, 240] on button "Não registrar e enviar pedido" at bounding box center [368, 241] width 82 height 15
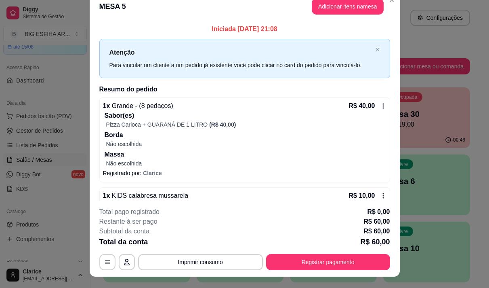
scroll to position [0, 0]
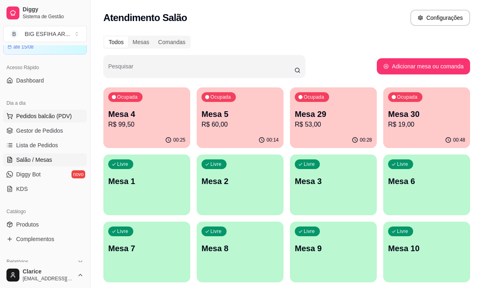
click at [41, 118] on span "Pedidos balcão (PDV)" at bounding box center [44, 116] width 56 height 8
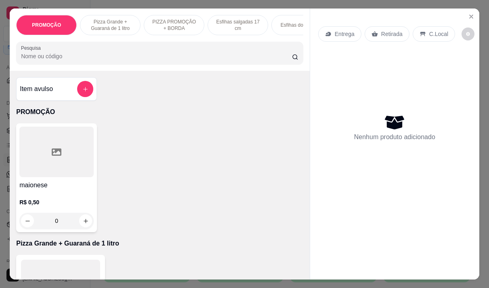
click at [331, 32] on div "Entrega" at bounding box center [339, 33] width 43 height 15
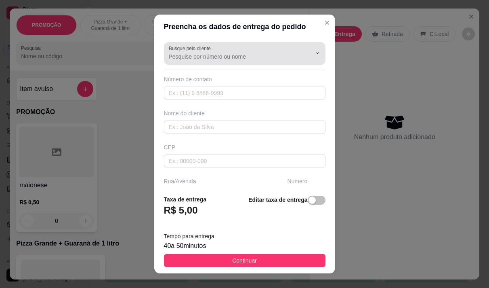
click at [213, 57] on input "Busque pelo cliente" at bounding box center [233, 57] width 129 height 8
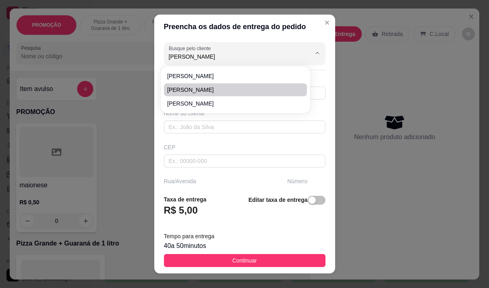
click at [179, 88] on span "[PERSON_NAME]" at bounding box center [231, 90] width 129 height 8
type input "[PERSON_NAME]"
type input "8587226826"
type input "[PERSON_NAME]"
type input "[19:37Heráclito Domingues 1095 apto 224 São Gerardo"
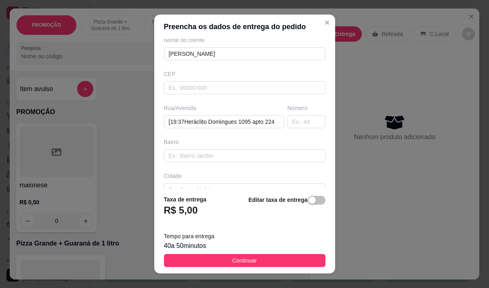
scroll to position [81, 0]
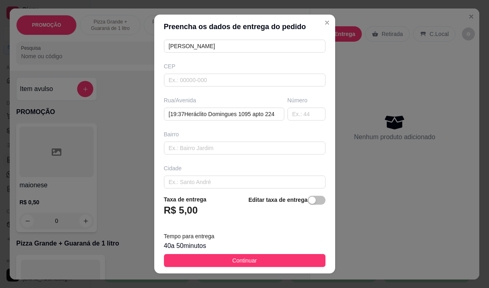
type input "[PERSON_NAME]"
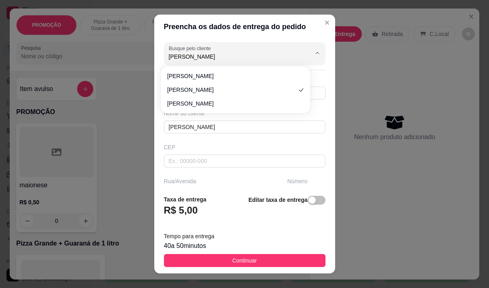
scroll to position [122, 0]
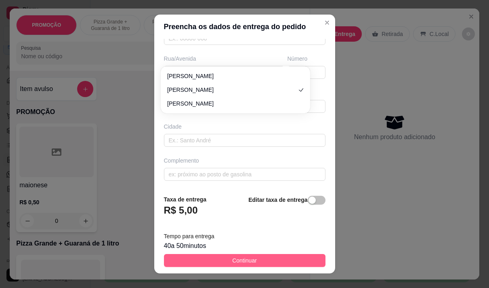
click at [236, 257] on span "Continuar" at bounding box center [244, 260] width 25 height 9
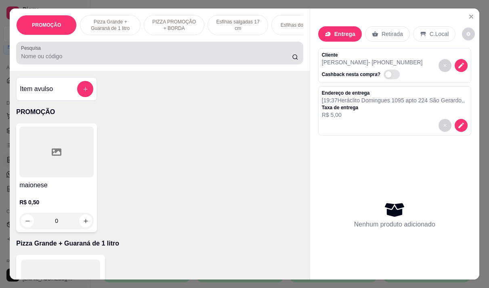
click at [38, 56] on input "Pesquisa" at bounding box center [156, 56] width 271 height 8
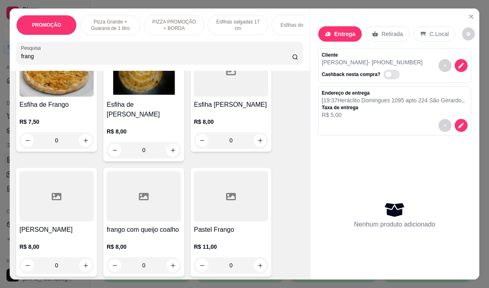
scroll to position [81, 0]
type input "frang"
click at [148, 234] on div "R$ 8,00 0" at bounding box center [144, 253] width 74 height 39
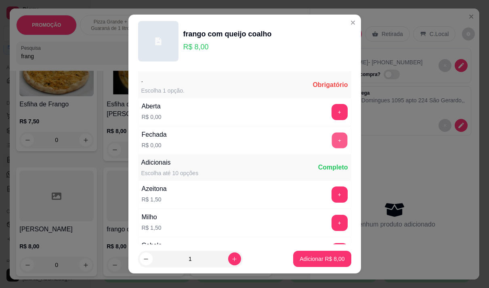
click at [332, 138] on button "+" at bounding box center [340, 140] width 16 height 16
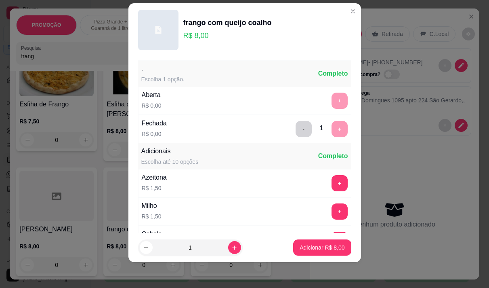
scroll to position [86, 0]
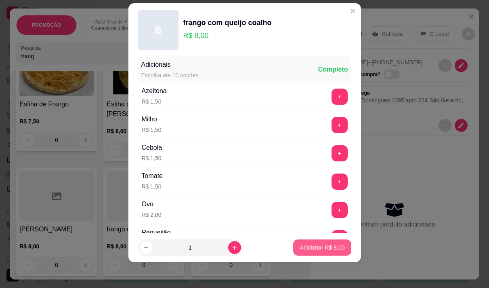
click at [330, 247] on p "Adicionar R$ 8,00" at bounding box center [322, 247] width 45 height 8
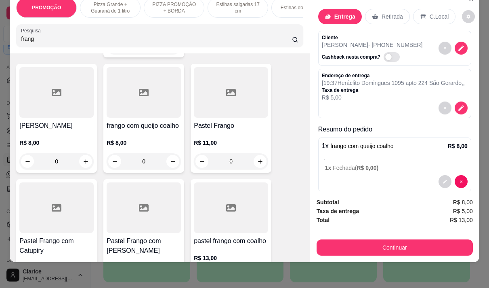
scroll to position [202, 0]
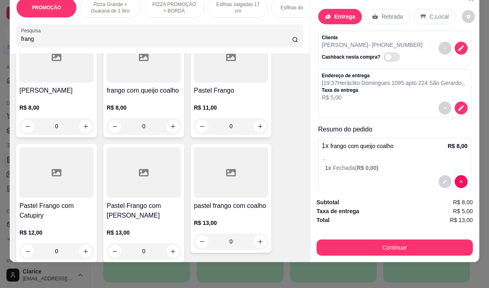
click at [232, 201] on h4 "pastel frango com coalho" at bounding box center [231, 206] width 74 height 10
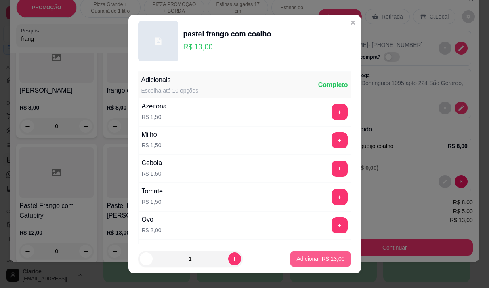
click at [333, 253] on button "Adicionar R$ 13,00" at bounding box center [320, 259] width 61 height 16
type input "1"
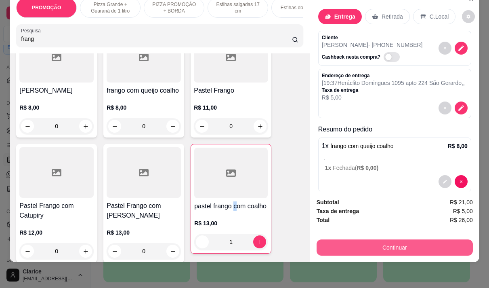
click at [404, 248] on button "Continuar" at bounding box center [395, 247] width 156 height 16
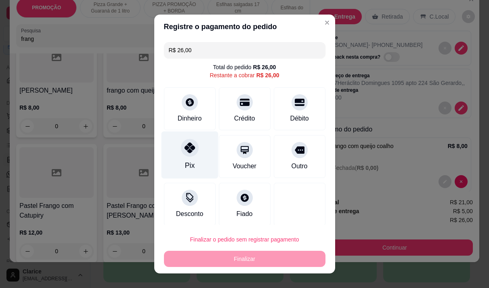
click at [184, 153] on icon at bounding box center [189, 147] width 11 height 11
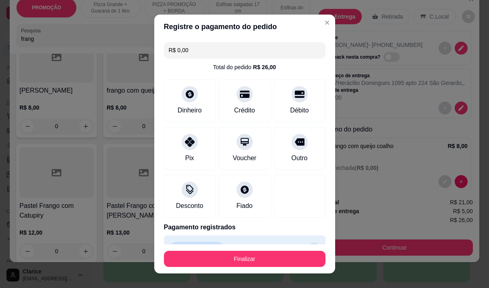
type input "R$ 0,00"
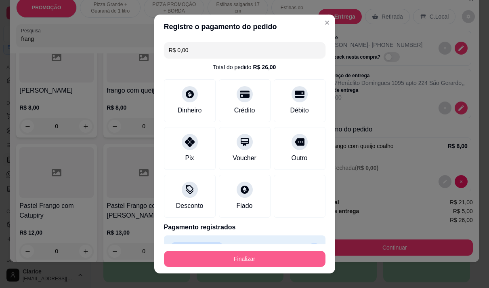
click at [255, 257] on button "Finalizar" at bounding box center [245, 259] width 162 height 16
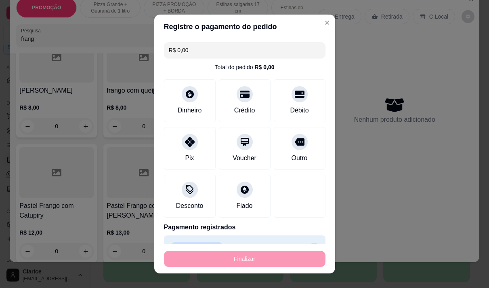
type input "0"
type input "-R$ 26,00"
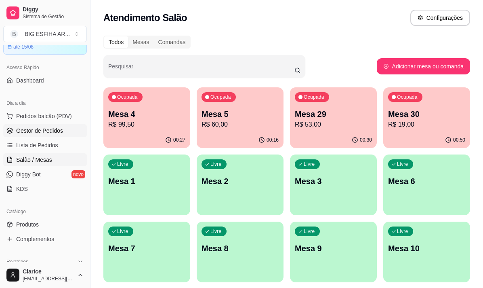
click at [30, 129] on span "Gestor de Pedidos" at bounding box center [39, 130] width 47 height 8
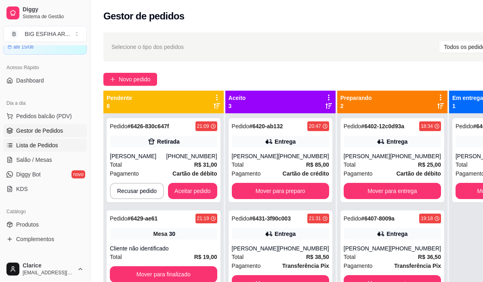
click at [55, 143] on span "Lista de Pedidos" at bounding box center [37, 145] width 42 height 8
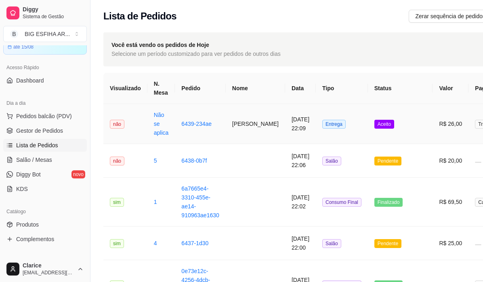
click at [246, 124] on td "[PERSON_NAME]" at bounding box center [255, 124] width 59 height 40
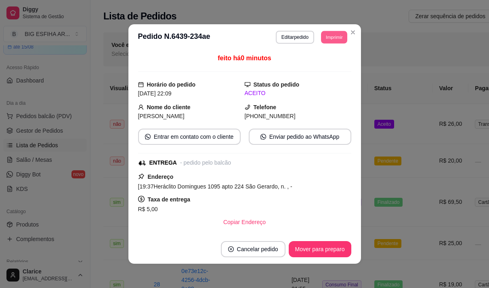
click at [326, 37] on button "Imprimir" at bounding box center [334, 37] width 26 height 13
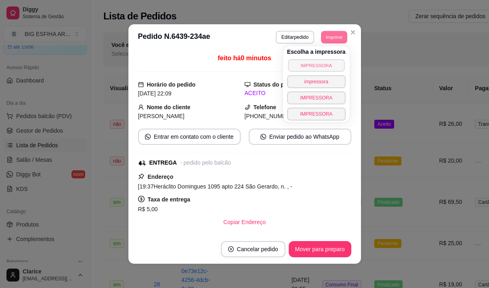
click at [316, 63] on button "IMPRESSORA" at bounding box center [316, 65] width 57 height 13
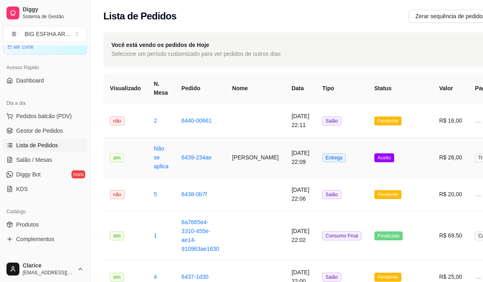
click at [217, 167] on td "6439-234ae" at bounding box center [200, 157] width 51 height 40
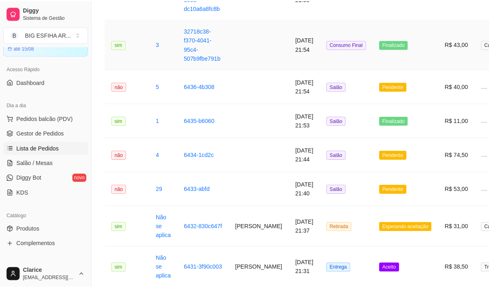
scroll to position [404, 0]
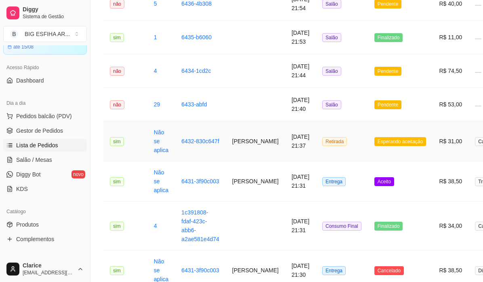
click at [248, 150] on td "[PERSON_NAME]" at bounding box center [255, 141] width 59 height 40
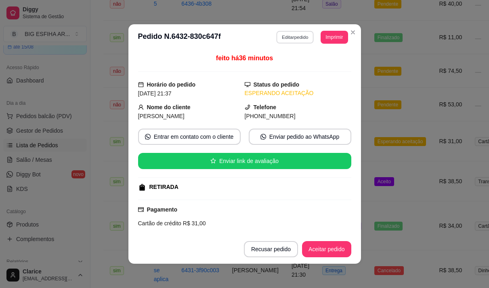
click at [290, 36] on button "Editar pedido" at bounding box center [295, 37] width 38 height 13
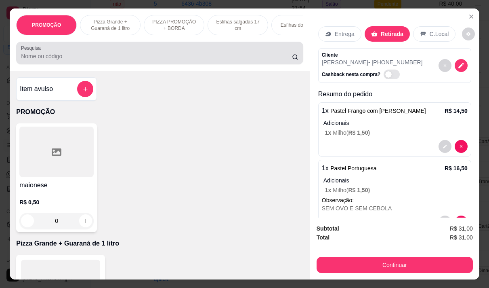
click at [126, 59] on input "Pesquisa" at bounding box center [156, 56] width 271 height 8
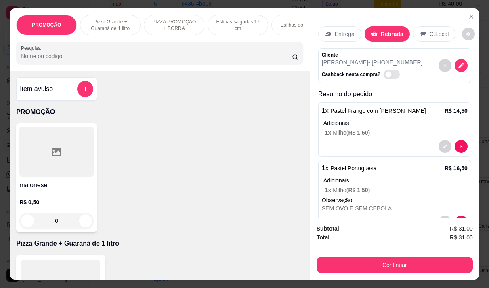
type input "b"
type input "caj"
click at [16, 193] on div "Suco cajá R$ 8,00 0" at bounding box center [56, 177] width 81 height 109
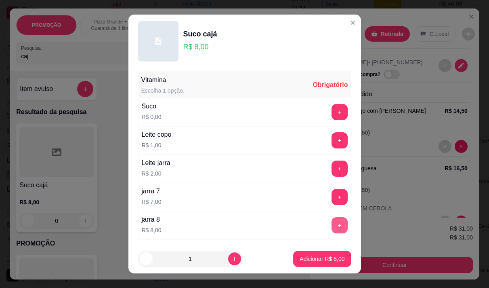
click at [332, 226] on button "+" at bounding box center [340, 225] width 16 height 16
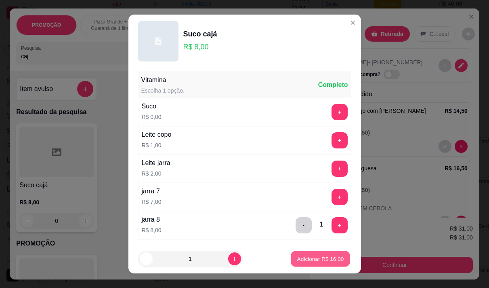
click at [315, 258] on p "Adicionar R$ 16,00" at bounding box center [320, 259] width 47 height 8
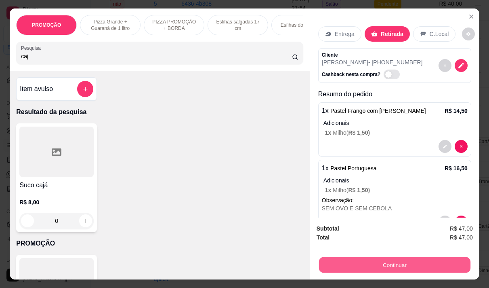
click at [366, 257] on button "Continuar" at bounding box center [395, 265] width 152 height 16
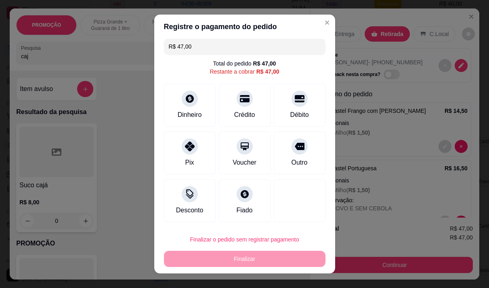
scroll to position [11, 0]
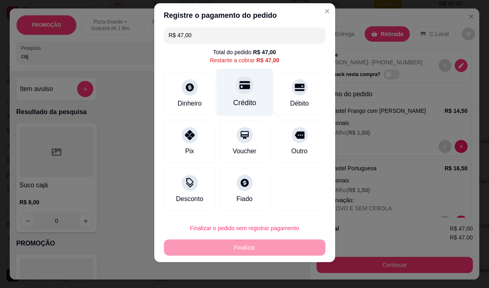
click at [244, 99] on div "Crédito" at bounding box center [244, 102] width 23 height 11
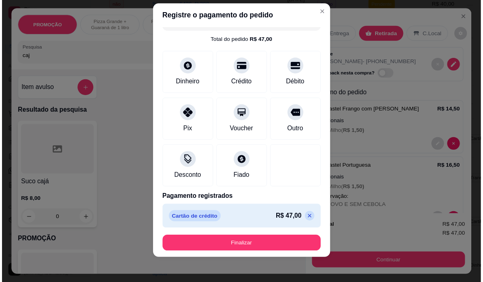
scroll to position [18, 0]
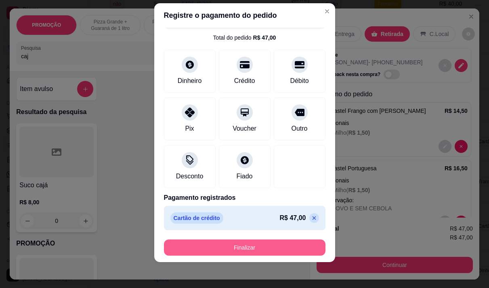
click at [253, 249] on button "Finalizar" at bounding box center [245, 247] width 162 height 16
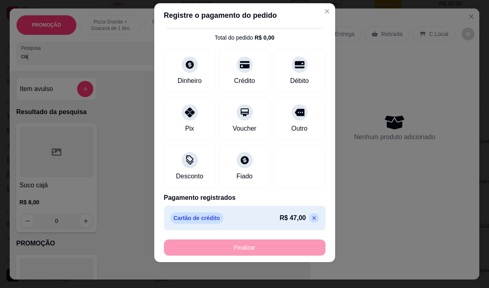
type input "-R$ 47,00"
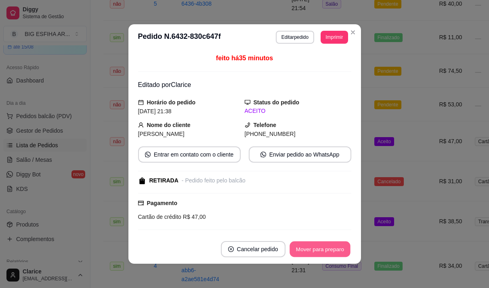
click at [301, 252] on button "Mover para preparo" at bounding box center [320, 249] width 61 height 16
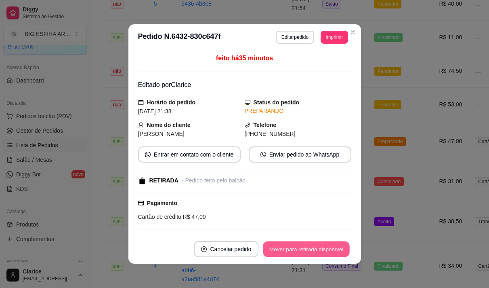
click at [306, 249] on button "Mover para retirada disponível" at bounding box center [306, 249] width 86 height 16
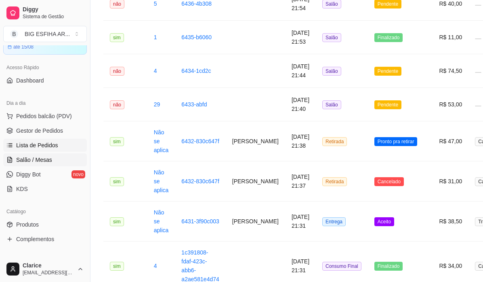
click at [34, 160] on span "Salão / Mesas" at bounding box center [34, 160] width 36 height 8
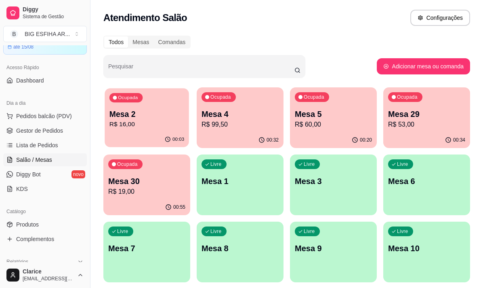
click at [153, 122] on p "R$ 16,00" at bounding box center [147, 124] width 75 height 9
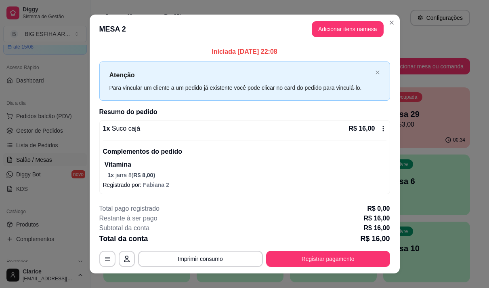
click at [175, 181] on p "Registrado por: [PERSON_NAME] 2" at bounding box center [245, 185] width 284 height 8
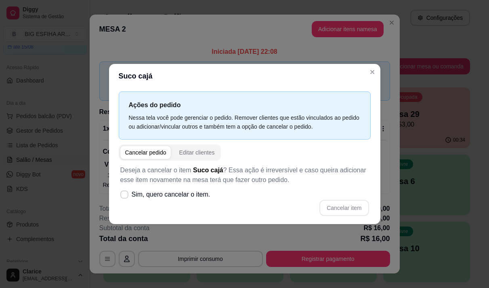
click at [212, 202] on div "Cancelar item" at bounding box center [244, 208] width 249 height 16
click at [216, 194] on div "Deseja a cancelar o item Suco cajá ? Essa ação é irreversível e caso queira adi…" at bounding box center [245, 190] width 252 height 60
click at [188, 191] on span "Sim, quero cancelar o item." at bounding box center [171, 195] width 79 height 10
click at [125, 196] on input "Sim, quero cancelar o item." at bounding box center [122, 198] width 5 height 5
checkbox input "true"
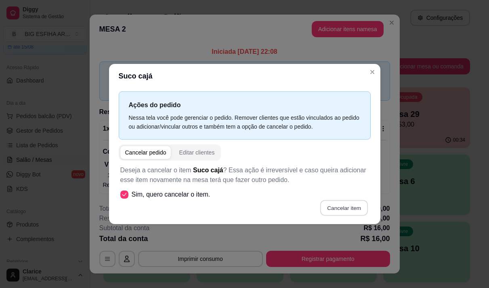
click at [332, 206] on button "Cancelar item" at bounding box center [344, 208] width 48 height 16
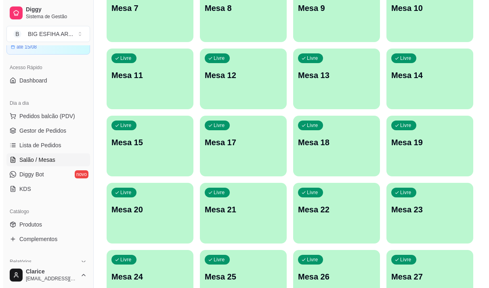
scroll to position [323, 0]
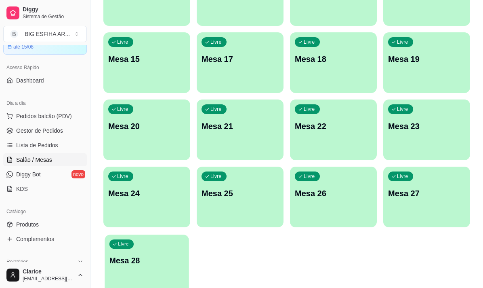
click at [149, 251] on div "Livre Mesa 28" at bounding box center [147, 258] width 84 height 49
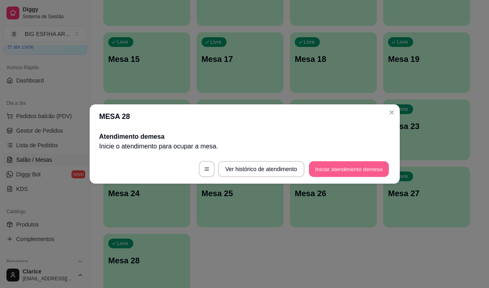
click at [343, 169] on button "Iniciar atendimento de mesa" at bounding box center [349, 169] width 80 height 16
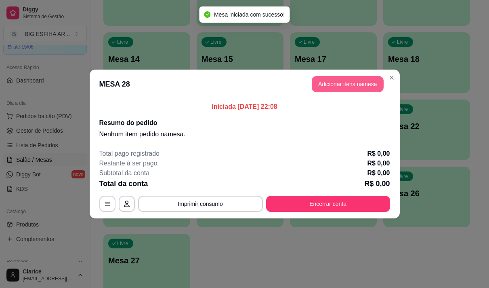
click at [324, 86] on button "Adicionar itens na mesa" at bounding box center [348, 84] width 72 height 16
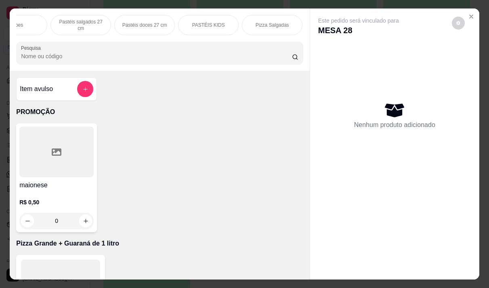
scroll to position [0, 388]
click at [229, 22] on p "Pizza Salgadas" at bounding box center [234, 25] width 34 height 6
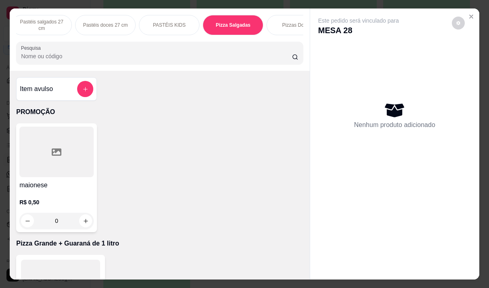
scroll to position [20, 0]
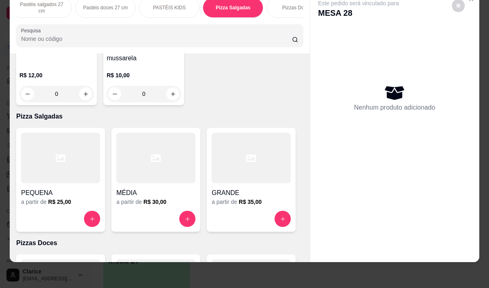
click at [244, 188] on h4 "GRANDE" at bounding box center [251, 193] width 79 height 10
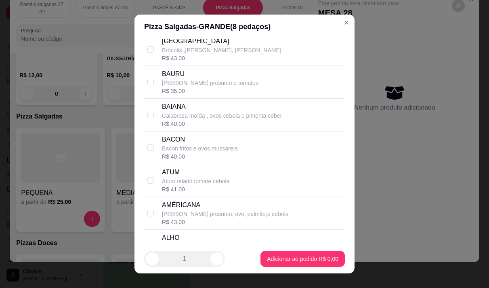
scroll to position [687, 0]
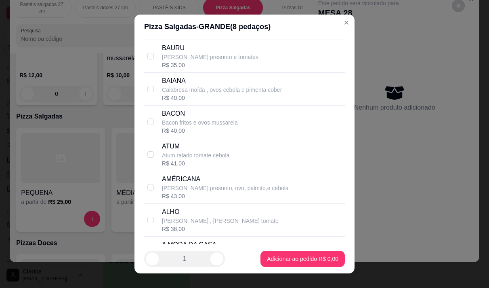
click at [201, 126] on p "Bacon fritos e ovos mussarela" at bounding box center [200, 122] width 76 height 8
checkbox input "true"
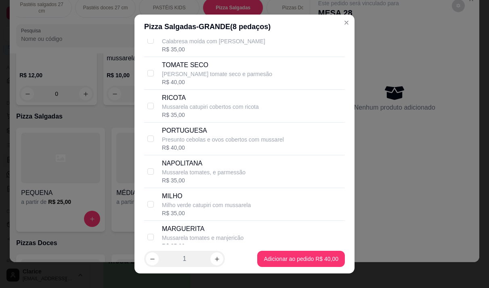
scroll to position [0, 0]
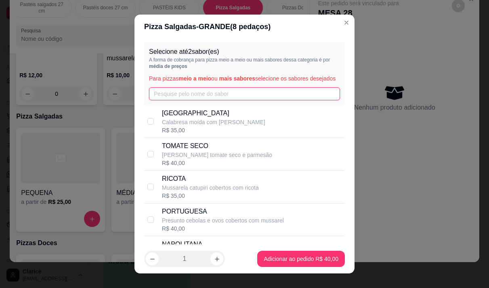
click at [203, 99] on input "text" at bounding box center [244, 93] width 191 height 13
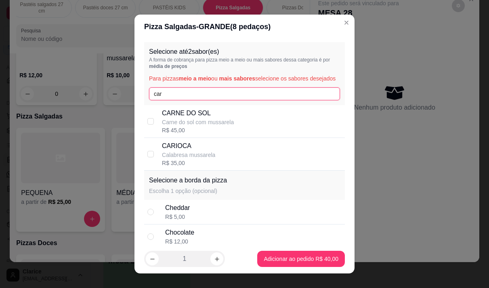
type input "car"
click at [190, 159] on p "Calabresa mussarela" at bounding box center [188, 155] width 53 height 8
checkbox input "true"
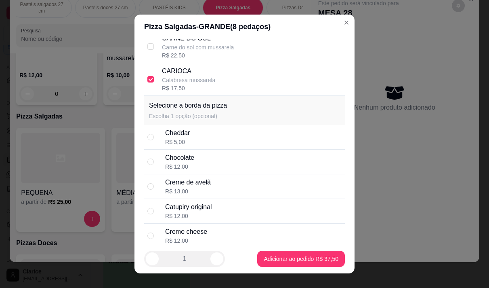
scroll to position [81, 0]
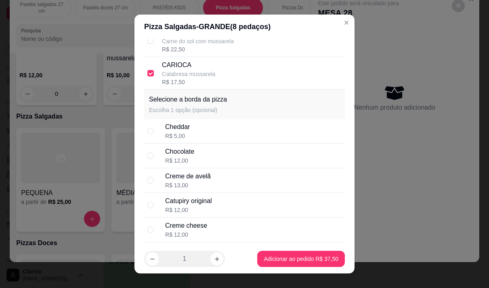
click at [199, 140] on div "Cheddar R$ 5,00" at bounding box center [253, 131] width 177 height 18
radio input "true"
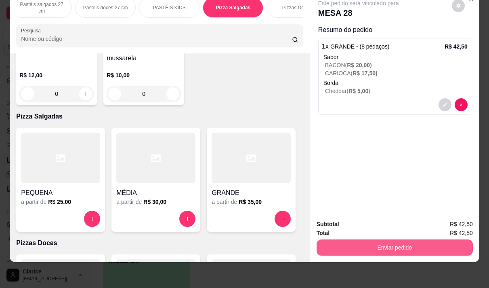
click at [382, 239] on button "Enviar pedido" at bounding box center [395, 247] width 156 height 16
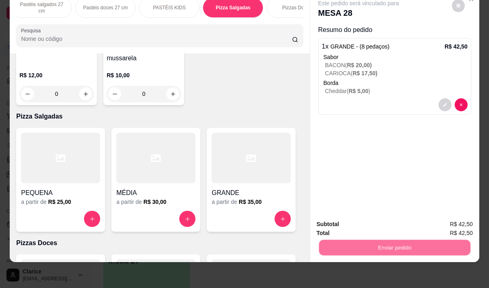
click at [365, 217] on button "Não registrar e enviar pedido" at bounding box center [368, 221] width 82 height 15
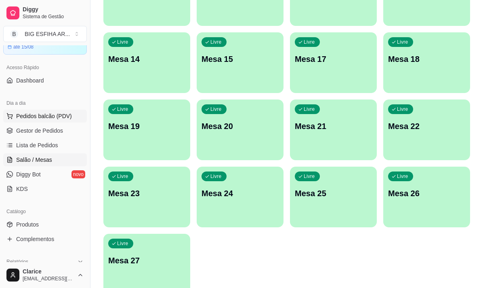
click at [43, 115] on span "Pedidos balcão (PDV)" at bounding box center [44, 116] width 56 height 8
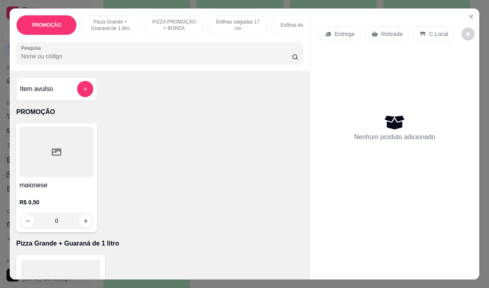
click at [335, 32] on p "Entrega" at bounding box center [345, 34] width 20 height 8
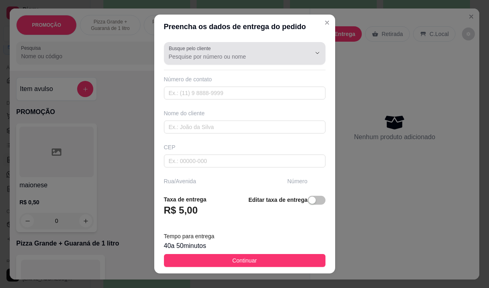
drag, startPoint x: 203, startPoint y: 45, endPoint x: 203, endPoint y: 50, distance: 5.3
click at [203, 47] on label "Busque pelo cliente" at bounding box center [191, 48] width 45 height 7
click at [203, 53] on input "Busque pelo cliente" at bounding box center [233, 57] width 129 height 8
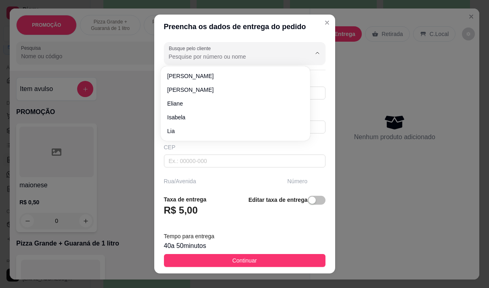
click at [203, 50] on label "Busque pelo cliente" at bounding box center [191, 48] width 45 height 7
click at [203, 53] on input "Busque pelo cliente" at bounding box center [233, 57] width 129 height 8
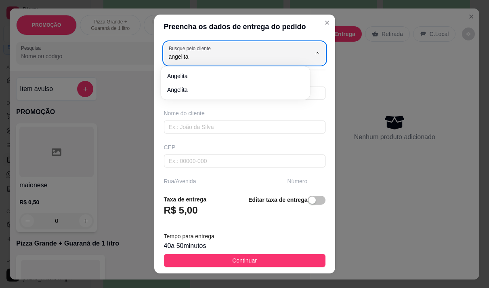
click at [191, 74] on span "Angelita" at bounding box center [231, 76] width 129 height 8
type input "Angelita"
type input "85987207878"
type input "Angelita"
type input "[STREET_ADDRESS]"
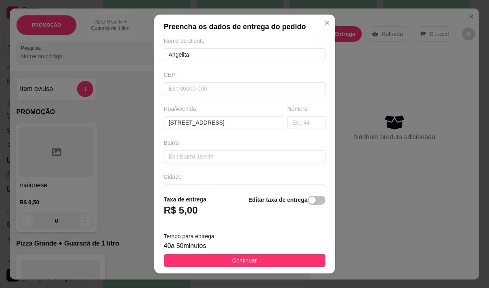
scroll to position [81, 0]
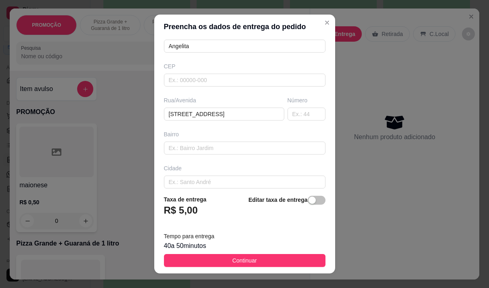
type input "Angelita"
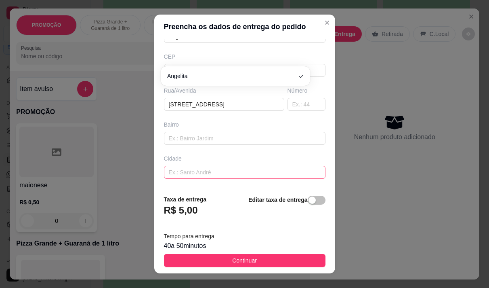
scroll to position [82, 0]
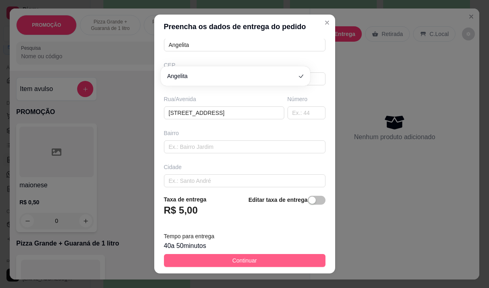
click at [205, 260] on button "Continuar" at bounding box center [245, 260] width 162 height 13
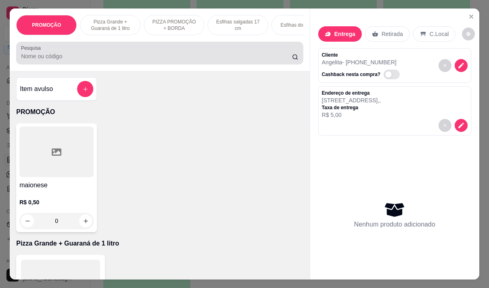
click at [52, 59] on input "Pesquisa" at bounding box center [156, 56] width 271 height 8
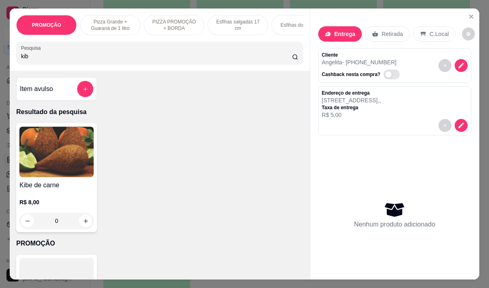
type input "kib"
click at [38, 194] on div "R$ 8,00 0" at bounding box center [56, 209] width 74 height 39
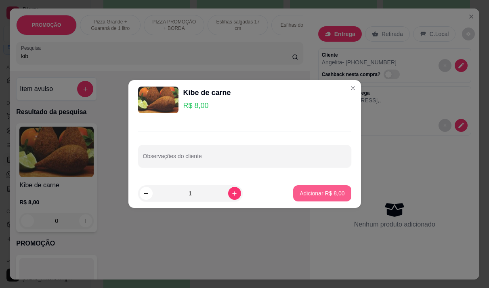
click at [310, 191] on p "Adicionar R$ 8,00" at bounding box center [322, 193] width 45 height 8
type input "1"
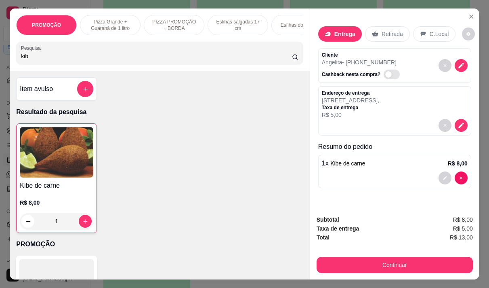
click at [85, 57] on input "kib" at bounding box center [156, 56] width 271 height 8
type input "k"
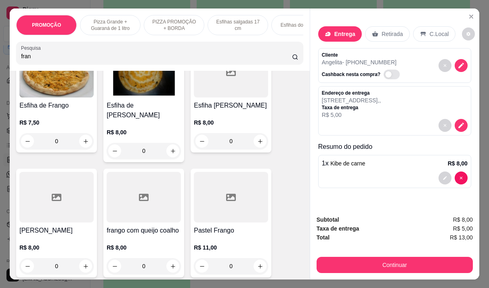
scroll to position [81, 0]
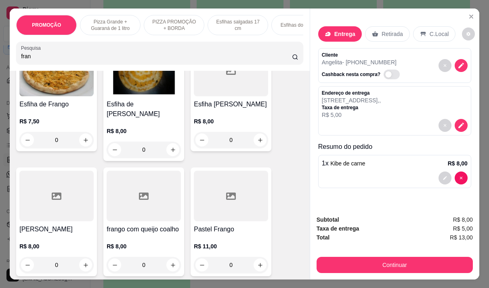
type input "fran"
click at [211, 224] on h4 "Pastel Frango" at bounding box center [231, 229] width 74 height 10
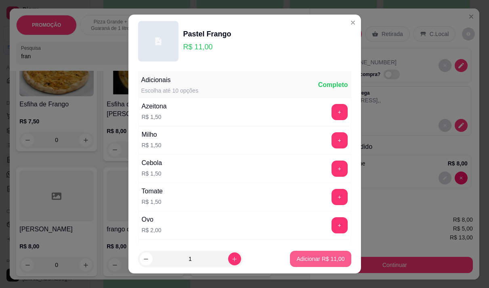
click at [332, 259] on p "Adicionar R$ 11,00" at bounding box center [321, 259] width 48 height 8
type input "1"
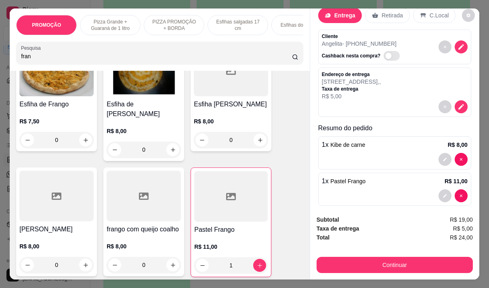
scroll to position [27, 0]
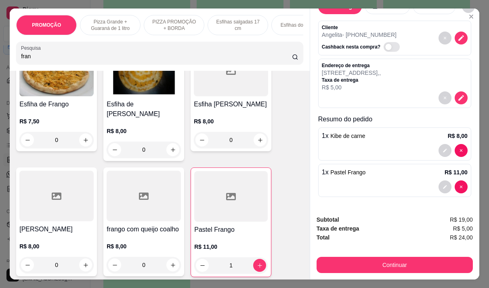
click at [359, 176] on div "1 x Pastel Frango R$ 11,00" at bounding box center [394, 180] width 153 height 33
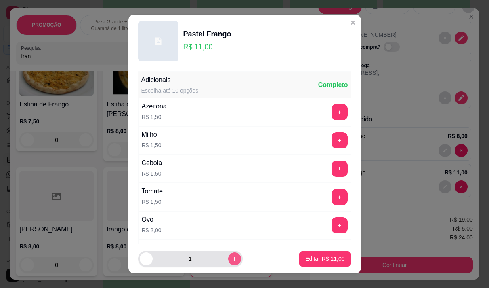
click at [232, 257] on icon "increase-product-quantity" at bounding box center [235, 259] width 6 height 6
type input "2"
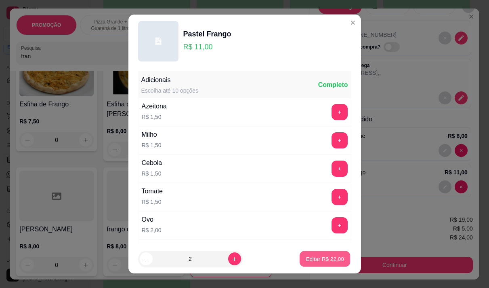
click at [308, 255] on p "Editar R$ 22,00" at bounding box center [325, 259] width 38 height 8
type input "2"
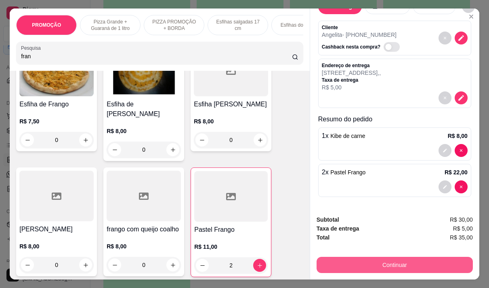
click at [328, 261] on button "Continuar" at bounding box center [395, 265] width 156 height 16
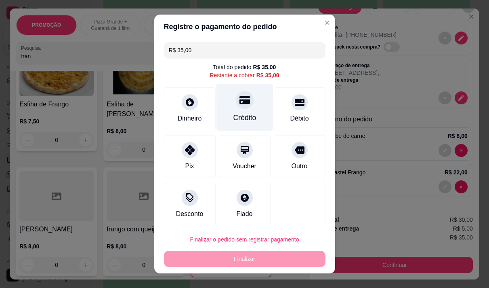
click at [243, 112] on div "Crédito" at bounding box center [244, 106] width 57 height 47
type input "R$ 0,00"
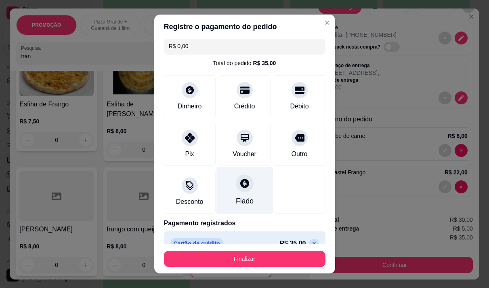
scroll to position [0, 0]
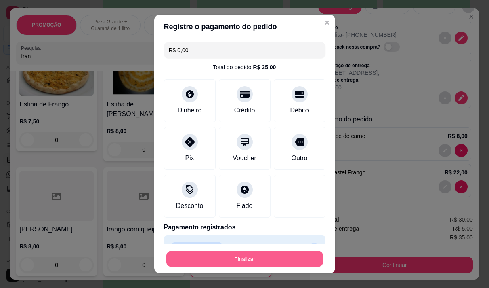
click at [241, 252] on button "Finalizar" at bounding box center [245, 259] width 157 height 16
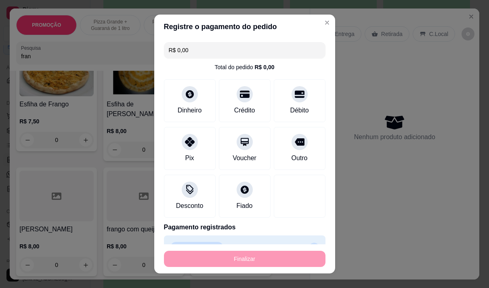
type input "0"
type input "-R$ 35,00"
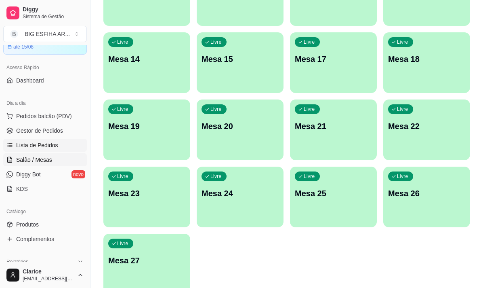
click at [44, 143] on span "Lista de Pedidos" at bounding box center [37, 145] width 42 height 8
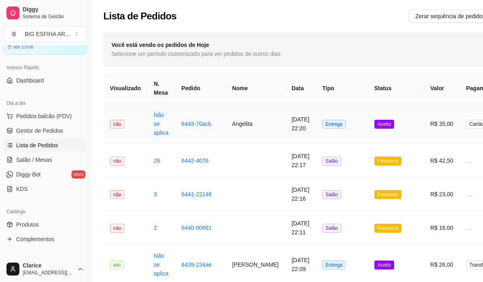
click at [285, 129] on td "[DATE] 22:20" at bounding box center [300, 124] width 31 height 40
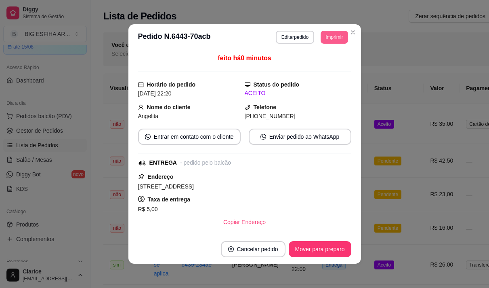
click at [332, 38] on button "Imprimir" at bounding box center [334, 37] width 27 height 13
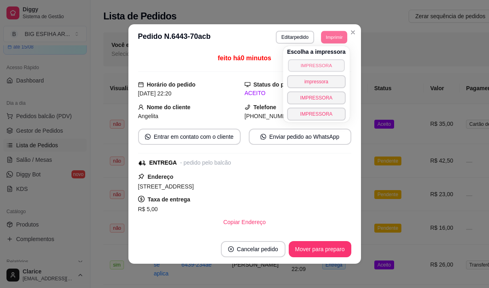
click at [323, 66] on button "IMPRESSORA" at bounding box center [316, 65] width 57 height 13
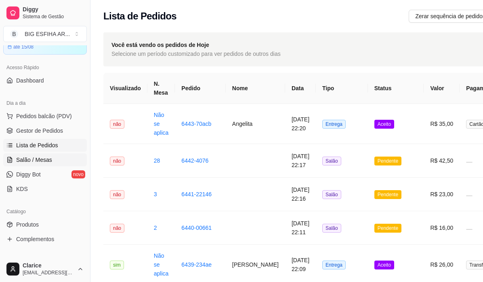
click at [62, 157] on link "Salão / Mesas" at bounding box center [45, 159] width 84 height 13
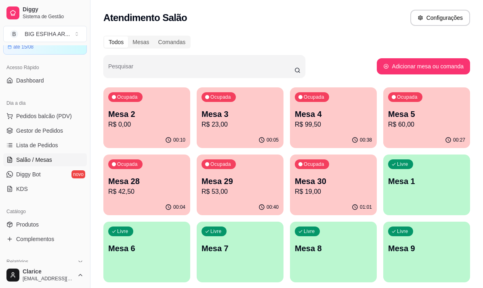
click at [318, 125] on p "R$ 99,50" at bounding box center [333, 125] width 77 height 10
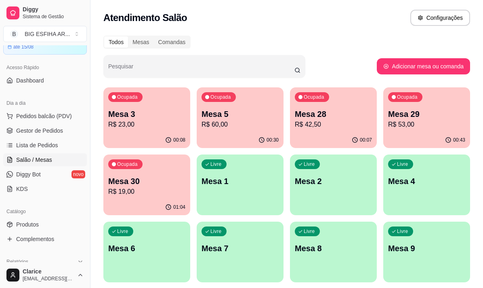
click at [424, 126] on p "R$ 53,00" at bounding box center [426, 125] width 77 height 10
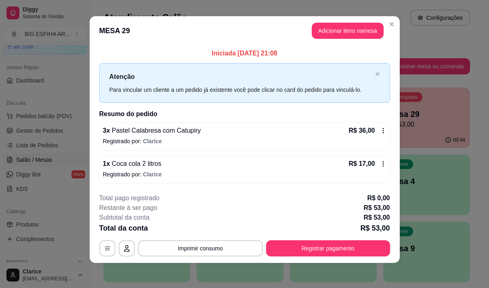
scroll to position [5, 0]
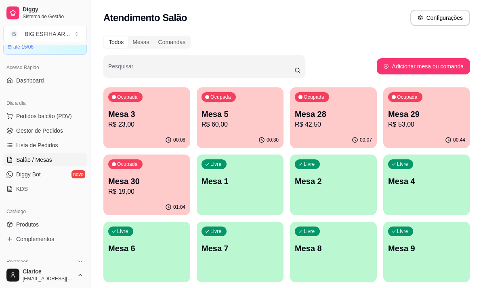
click at [442, 114] on p "Mesa 29" at bounding box center [426, 113] width 77 height 11
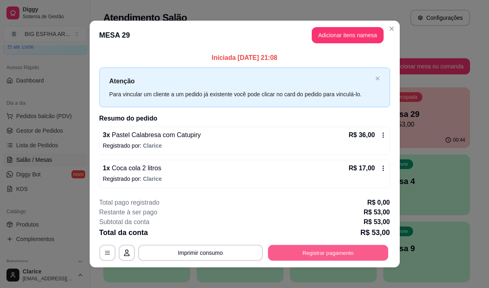
click at [320, 254] on button "Registrar pagamento" at bounding box center [328, 252] width 120 height 16
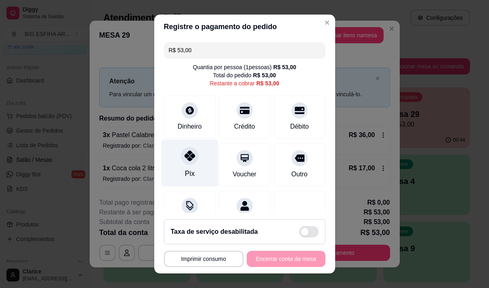
drag, startPoint x: 177, startPoint y: 169, endPoint x: 198, endPoint y: 184, distance: 26.1
click at [177, 169] on div "Pix" at bounding box center [189, 162] width 57 height 47
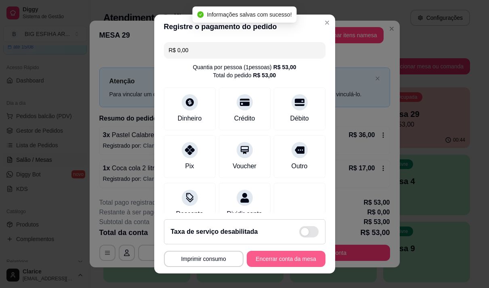
type input "R$ 0,00"
click at [285, 261] on button "Encerrar conta da mesa" at bounding box center [286, 259] width 76 height 16
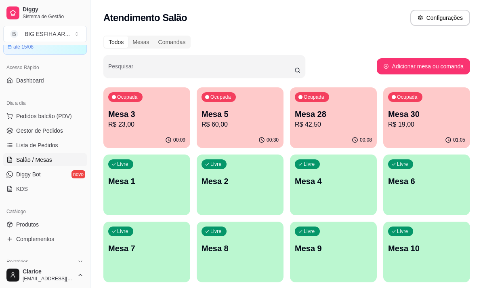
click at [235, 115] on p "Mesa 5" at bounding box center [240, 113] width 77 height 11
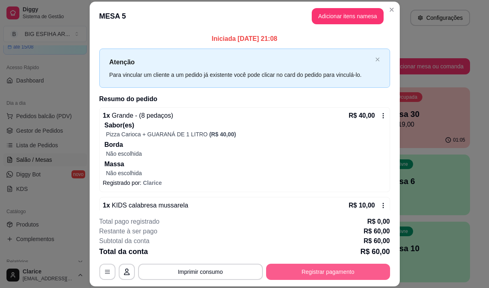
click at [307, 275] on button "Registrar pagamento" at bounding box center [328, 271] width 124 height 16
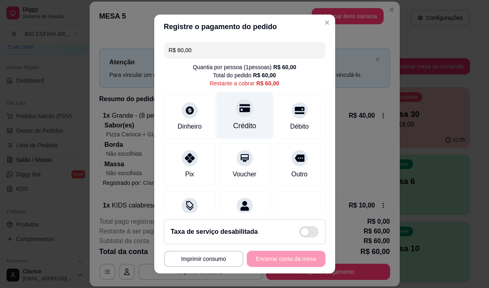
click at [238, 122] on div "Crédito" at bounding box center [244, 125] width 23 height 11
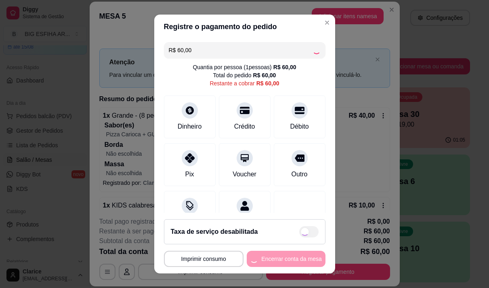
type input "R$ 0,00"
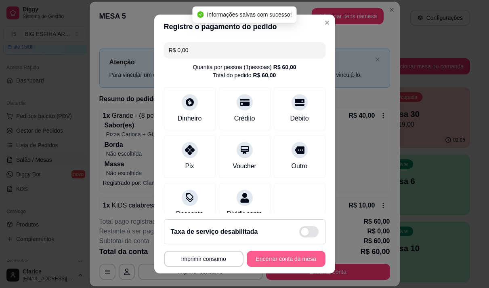
click at [270, 259] on button "Encerrar conta da mesa" at bounding box center [286, 259] width 79 height 16
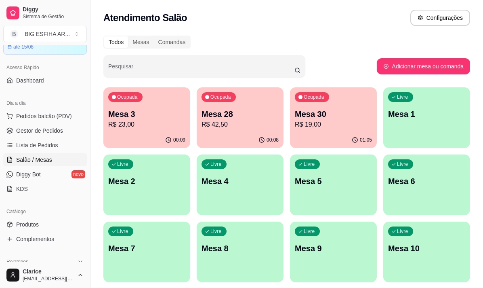
click at [238, 127] on p "R$ 42,50" at bounding box center [240, 125] width 77 height 10
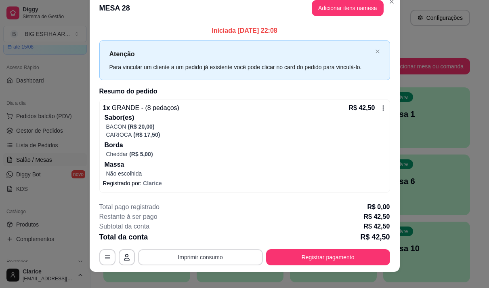
scroll to position [21, 0]
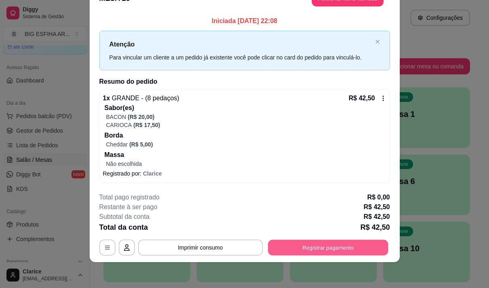
click at [308, 246] on button "Registrar pagamento" at bounding box center [328, 247] width 120 height 16
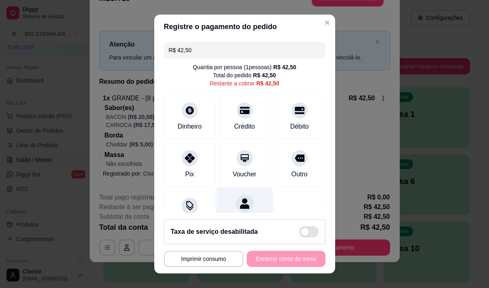
scroll to position [34, 0]
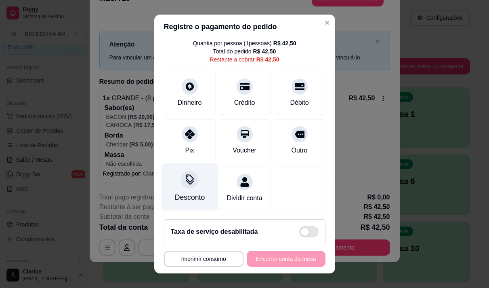
click at [194, 192] on div "Desconto" at bounding box center [190, 197] width 30 height 11
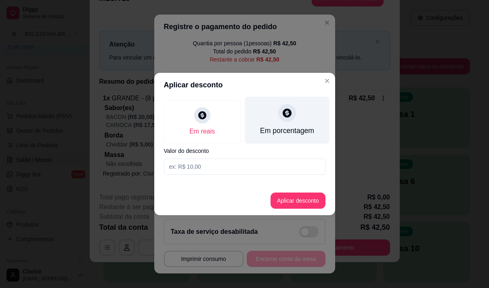
click at [311, 131] on div "Em porcentagem" at bounding box center [287, 130] width 54 height 11
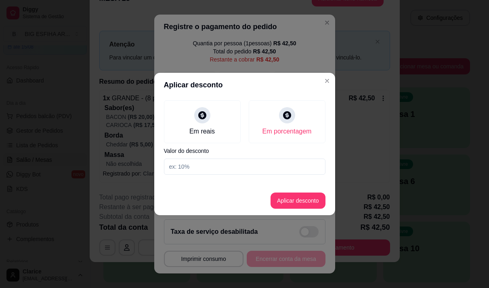
click at [287, 163] on input at bounding box center [245, 166] width 162 height 16
type input "20"
click at [283, 202] on button "Aplicar desconto" at bounding box center [298, 201] width 53 height 16
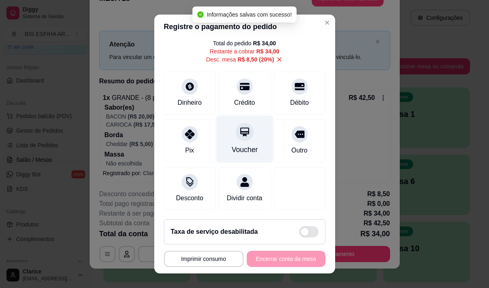
scroll to position [42, 0]
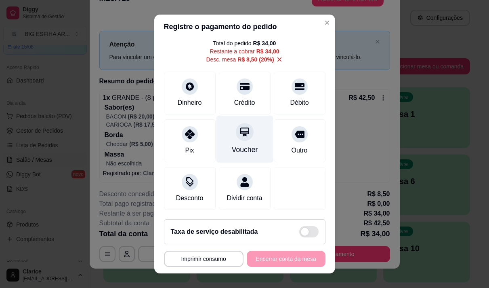
click at [236, 131] on div "Voucher" at bounding box center [244, 138] width 57 height 47
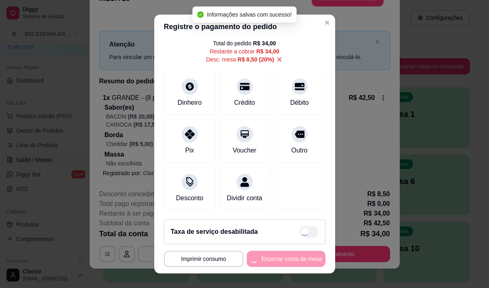
type input "R$ 0,00"
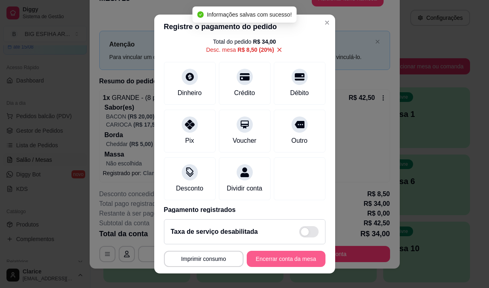
click at [288, 258] on button "Encerrar conta da mesa" at bounding box center [286, 259] width 79 height 16
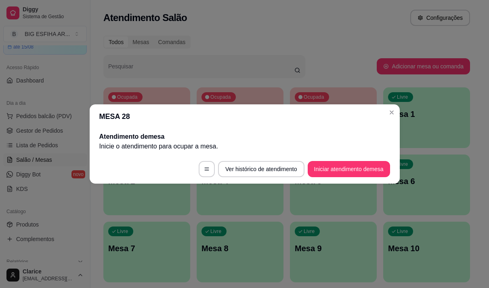
scroll to position [0, 0]
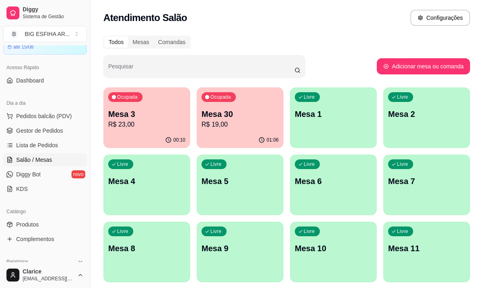
click at [141, 129] on p "R$ 23,00" at bounding box center [146, 125] width 77 height 10
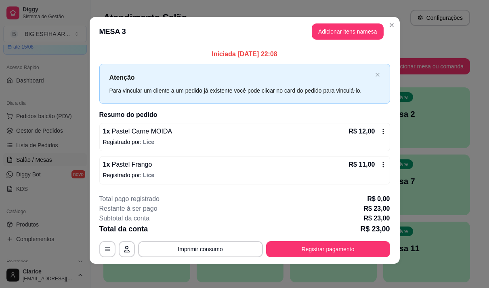
scroll to position [5, 0]
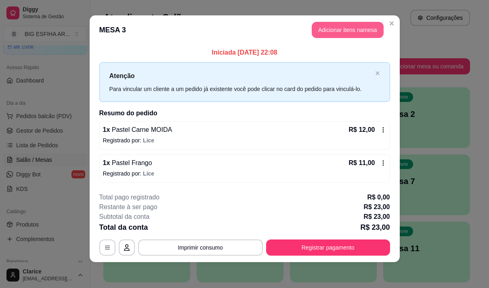
click at [339, 32] on button "Adicionar itens na mesa" at bounding box center [348, 30] width 72 height 16
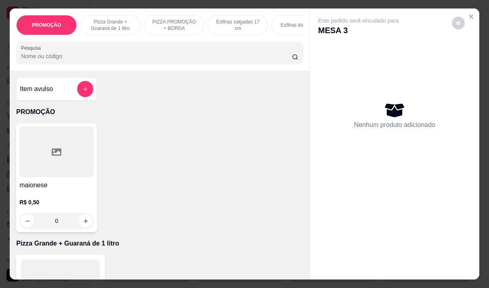
drag, startPoint x: 295, startPoint y: 32, endPoint x: 297, endPoint y: 40, distance: 8.3
click at [295, 32] on div "Esfihas doce 17 cm" at bounding box center [302, 25] width 61 height 20
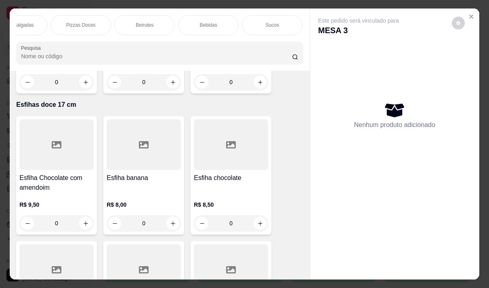
scroll to position [0, 614]
click at [215, 25] on div "Bebidas" at bounding box center [198, 25] width 61 height 20
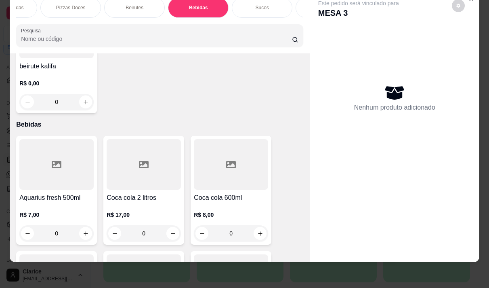
scroll to position [6721, 0]
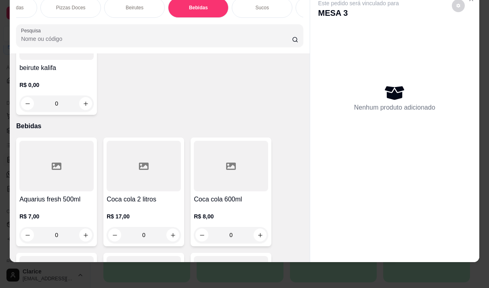
click at [76, 194] on h4 "Aquarius fresh 500ml" at bounding box center [56, 199] width 74 height 10
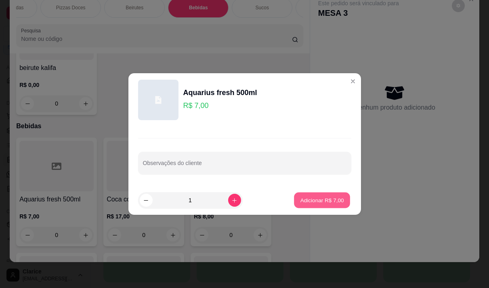
click at [306, 200] on p "Adicionar R$ 7,00" at bounding box center [323, 200] width 44 height 8
type input "1"
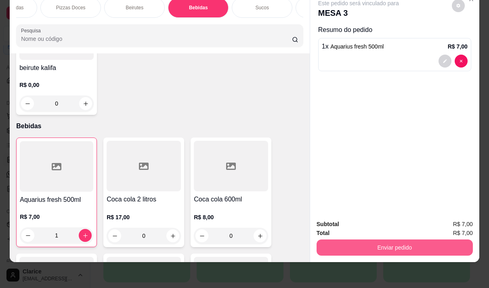
click at [374, 240] on button "Enviar pedido" at bounding box center [395, 247] width 156 height 16
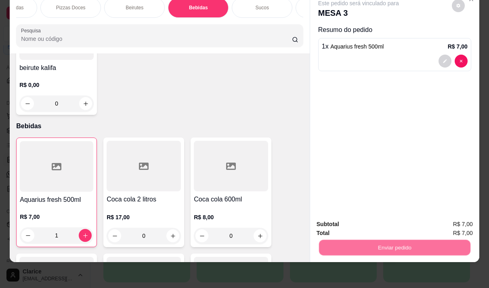
click at [350, 219] on button "Não registrar e enviar pedido" at bounding box center [368, 221] width 82 height 15
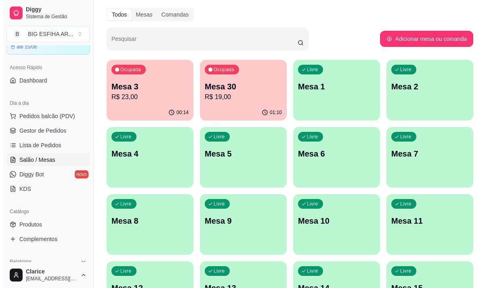
scroll to position [40, 0]
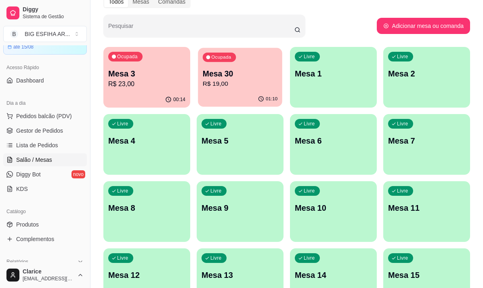
click at [223, 87] on p "R$ 19,00" at bounding box center [240, 83] width 75 height 9
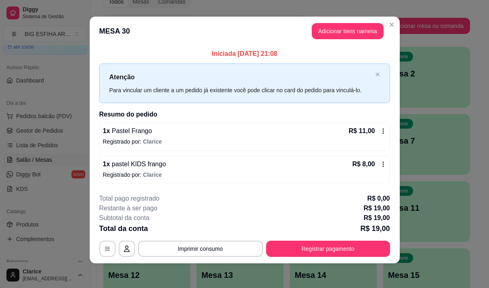
scroll to position [5, 0]
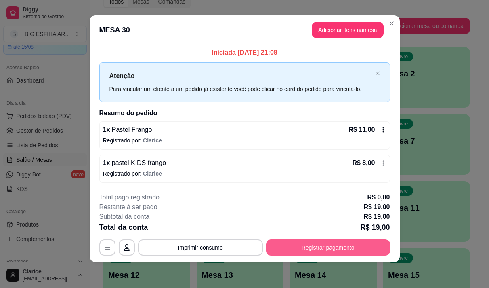
click at [338, 245] on button "Registrar pagamento" at bounding box center [328, 247] width 124 height 16
click at [330, 247] on button "Registrar pagamento" at bounding box center [328, 247] width 124 height 16
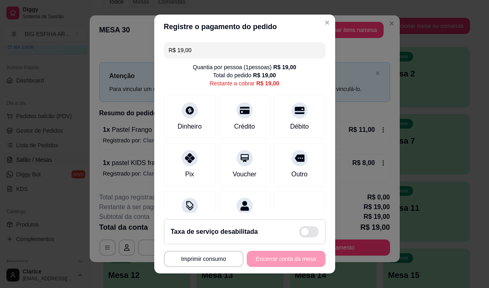
click at [195, 48] on input "R$ 19,00" at bounding box center [245, 50] width 152 height 16
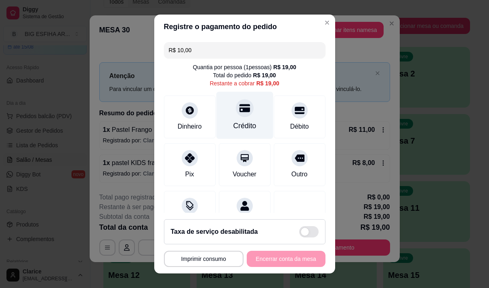
click at [239, 109] on icon at bounding box center [244, 108] width 11 height 8
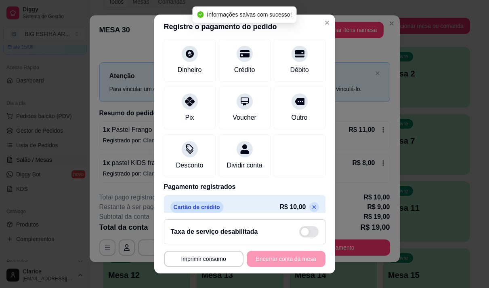
scroll to position [76, 0]
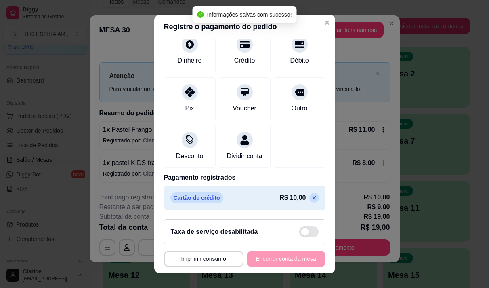
click at [311, 196] on icon at bounding box center [314, 197] width 6 height 6
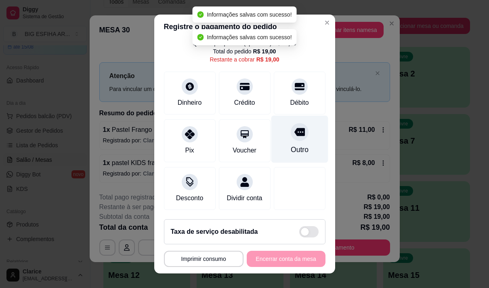
scroll to position [0, 0]
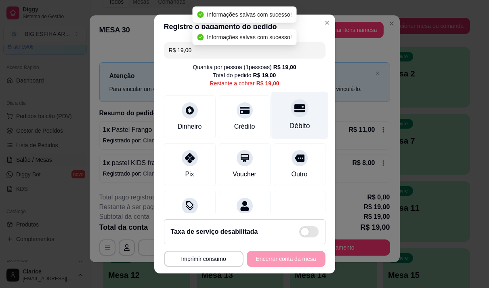
click at [294, 109] on icon at bounding box center [299, 108] width 11 height 11
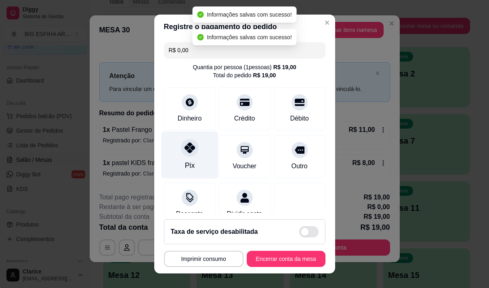
click at [185, 164] on div "Pix" at bounding box center [190, 165] width 10 height 11
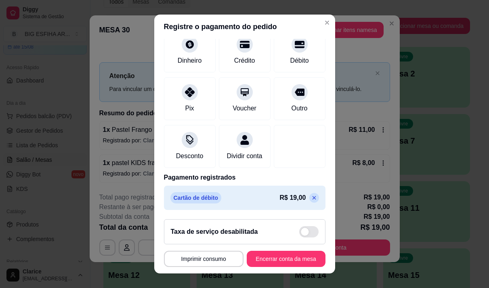
scroll to position [11, 0]
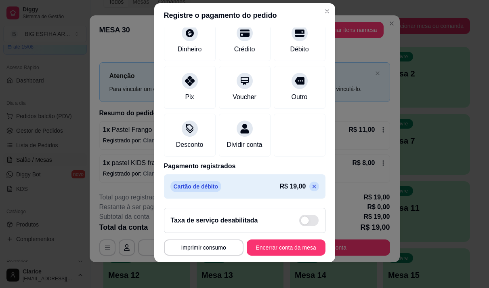
click at [311, 185] on icon at bounding box center [314, 186] width 6 height 6
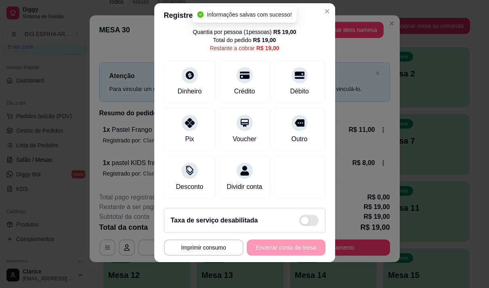
scroll to position [0, 0]
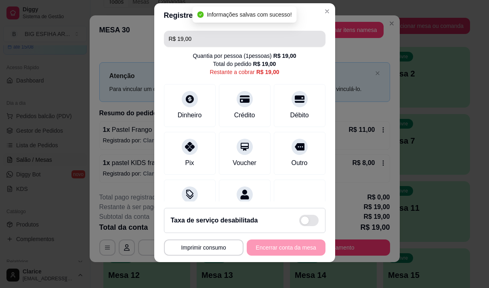
click at [202, 40] on input "R$ 19,00" at bounding box center [245, 39] width 152 height 16
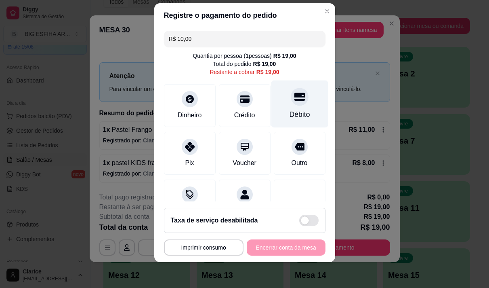
click at [293, 108] on div "Débito" at bounding box center [299, 103] width 57 height 47
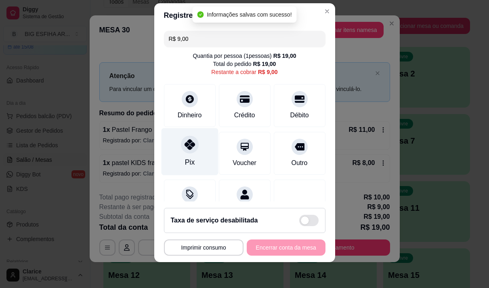
click at [184, 146] on icon at bounding box center [189, 144] width 11 height 11
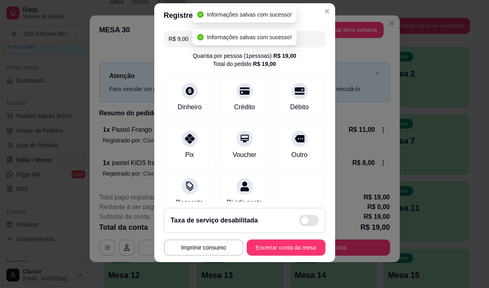
type input "R$ 0,00"
click at [273, 248] on button "Encerrar conta da mesa" at bounding box center [286, 247] width 79 height 16
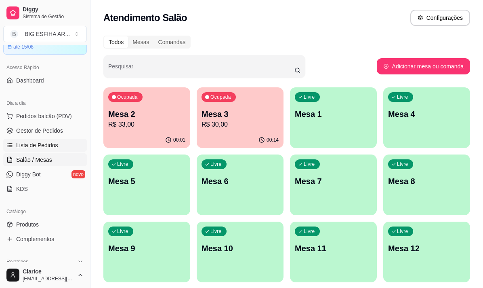
click at [28, 143] on span "Lista de Pedidos" at bounding box center [37, 145] width 42 height 8
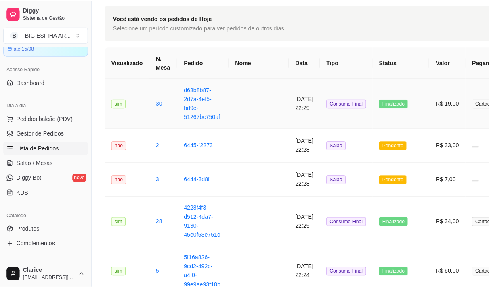
scroll to position [40, 0]
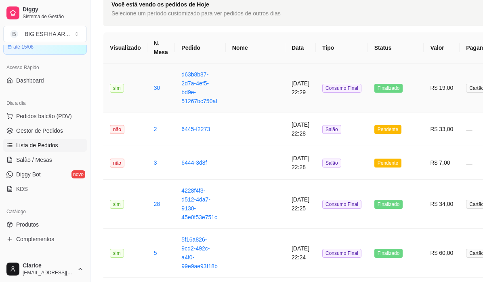
click at [177, 95] on td "d63b8b87-2d7a-4ef5-bd9e-51267bc750af" at bounding box center [200, 87] width 51 height 49
click at [122, 129] on span "não" at bounding box center [117, 129] width 15 height 9
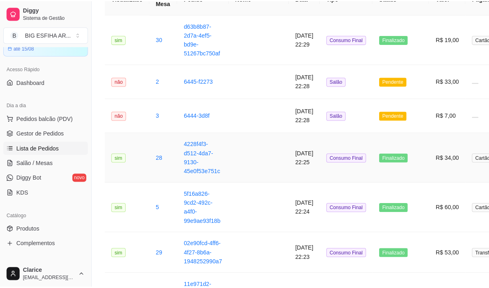
scroll to position [121, 0]
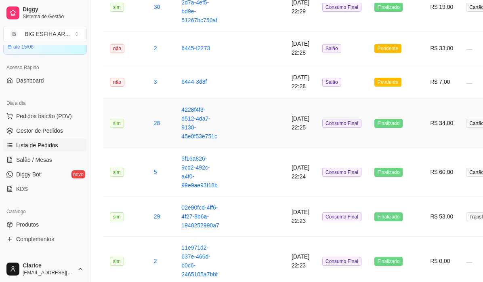
click at [169, 129] on td "28" at bounding box center [162, 123] width 28 height 49
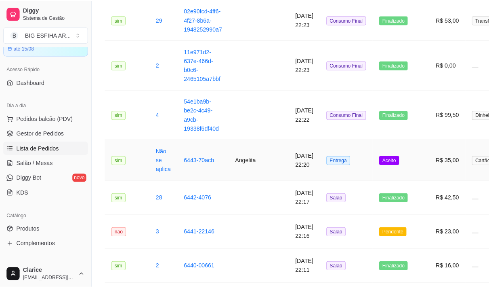
scroll to position [364, 0]
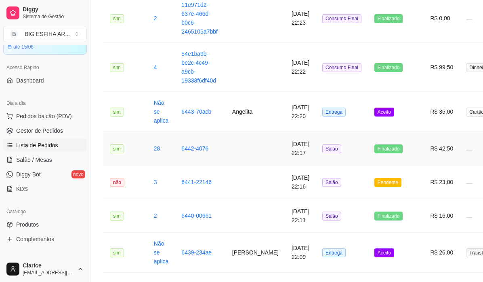
click at [159, 147] on td "28" at bounding box center [162, 149] width 28 height 34
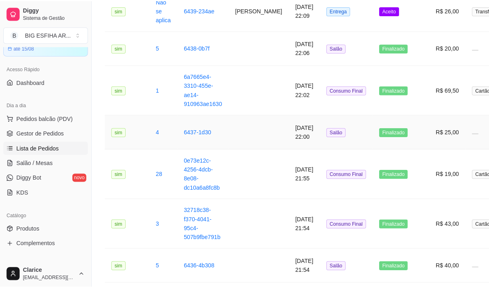
scroll to position [606, 0]
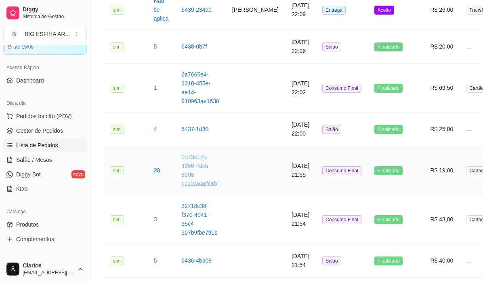
click at [181, 181] on link "0e73e12c-4256-4dcb-8e08-dc10a6a8fc8b" at bounding box center [199, 170] width 36 height 33
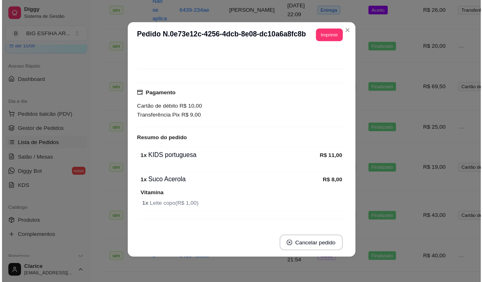
scroll to position [63, 0]
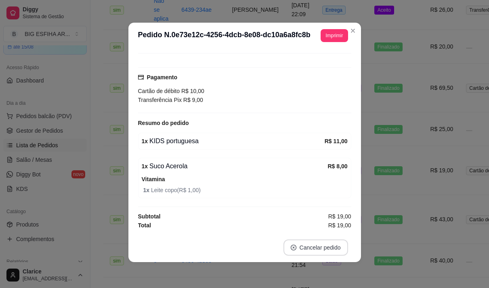
click at [307, 244] on button "Cancelar pedido" at bounding box center [316, 247] width 65 height 16
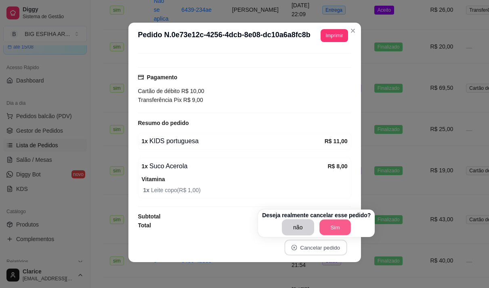
click at [322, 230] on button "Sim" at bounding box center [336, 227] width 32 height 16
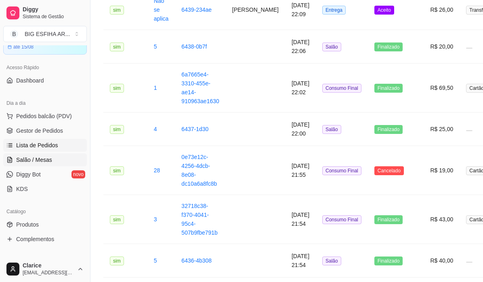
click at [36, 157] on span "Salão / Mesas" at bounding box center [34, 160] width 36 height 8
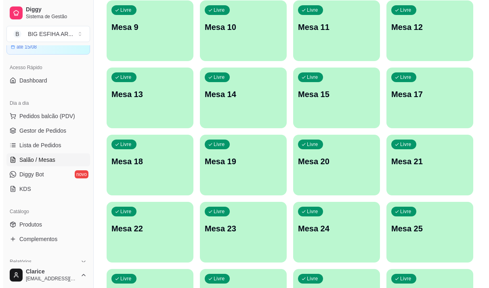
scroll to position [323, 0]
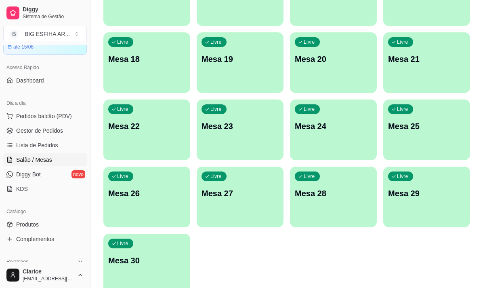
click at [179, 254] on div "Livre Mesa 30" at bounding box center [146, 259] width 87 height 51
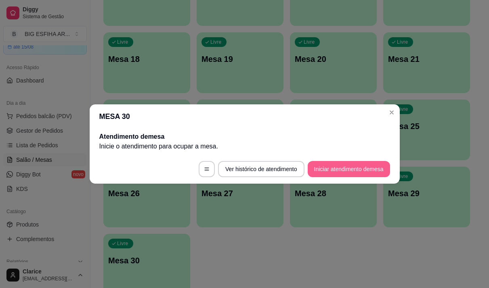
click at [327, 173] on button "Iniciar atendimento de mesa" at bounding box center [349, 169] width 82 height 16
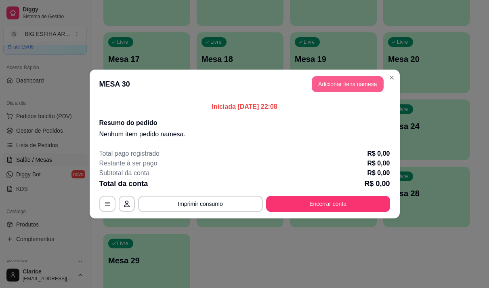
click at [332, 84] on button "Adicionar itens na mesa" at bounding box center [348, 84] width 72 height 16
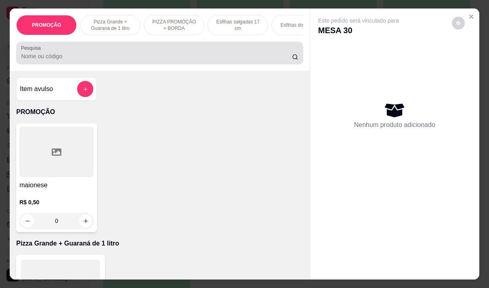
click at [225, 59] on input "Pesquisa" at bounding box center [156, 56] width 271 height 8
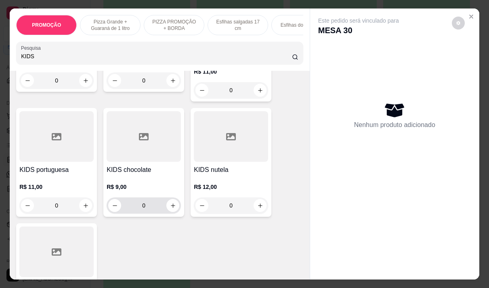
scroll to position [404, 0]
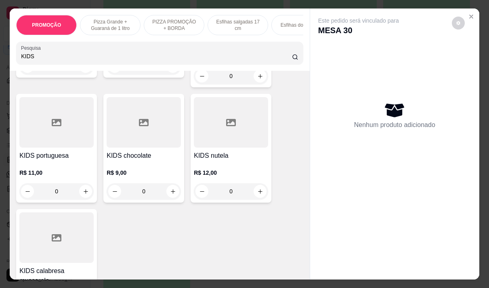
type input "KIDS"
click at [36, 153] on div "KIDS portuguesa R$ 11,00 0" at bounding box center [56, 148] width 81 height 109
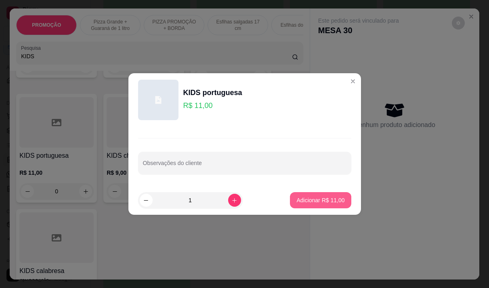
click at [314, 199] on p "Adicionar R$ 11,00" at bounding box center [321, 200] width 48 height 8
type input "1"
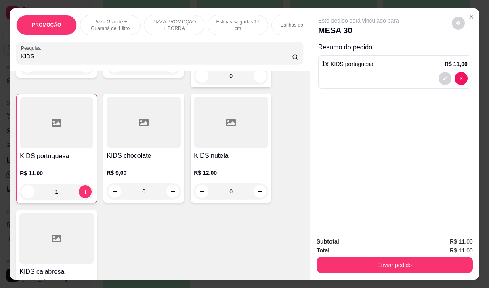
click at [71, 59] on input "KIDS" at bounding box center [156, 56] width 271 height 8
click at [53, 60] on input "KIDS" at bounding box center [156, 56] width 271 height 8
type input "K"
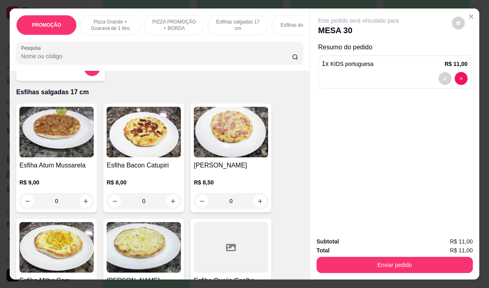
scroll to position [394, 0]
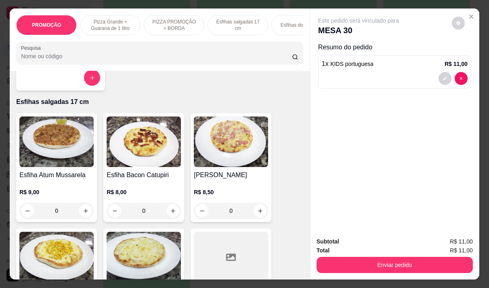
click at [54, 85] on div at bounding box center [60, 78] width 79 height 16
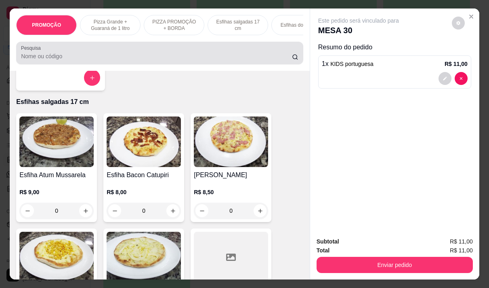
click at [54, 59] on input "Pesquisa" at bounding box center [156, 56] width 271 height 8
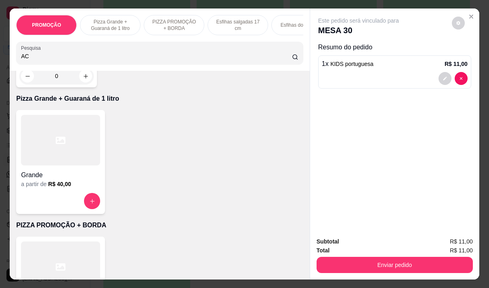
scroll to position [0, 0]
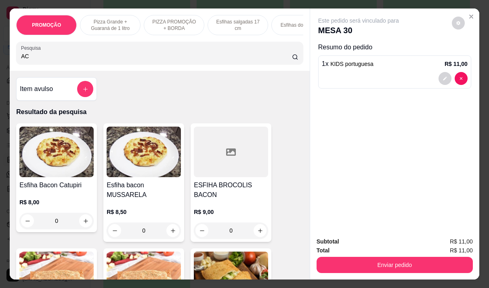
click at [55, 60] on input "AC" at bounding box center [156, 56] width 271 height 8
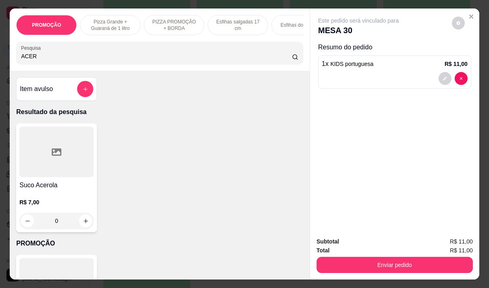
type input "ACER"
click at [48, 174] on div at bounding box center [56, 151] width 74 height 51
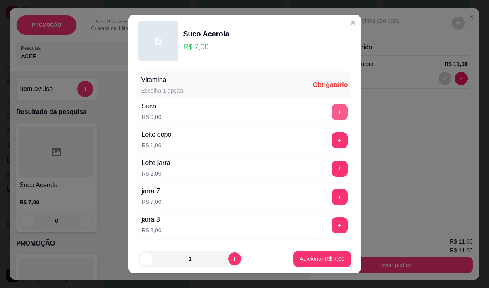
click at [332, 108] on button "+" at bounding box center [340, 112] width 16 height 16
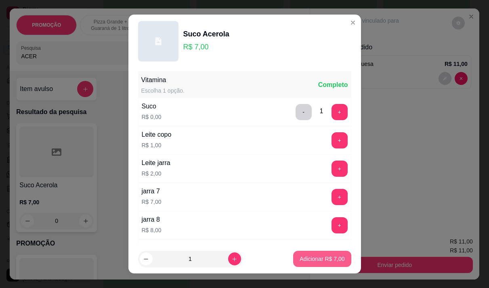
click at [316, 255] on p "Adicionar R$ 7,00" at bounding box center [322, 259] width 45 height 8
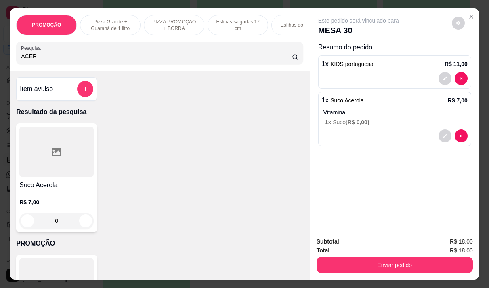
click at [32, 60] on input "ACER" at bounding box center [156, 56] width 271 height 8
click at [369, 121] on p "1 x Suco ( R$ 0,00 )" at bounding box center [396, 122] width 143 height 8
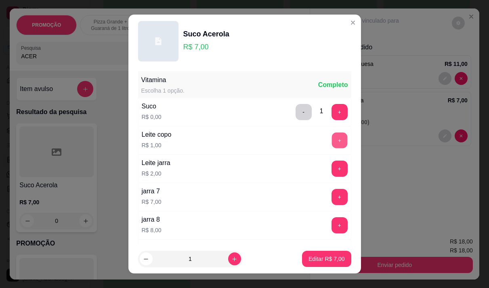
click at [332, 135] on button "+" at bounding box center [340, 140] width 16 height 16
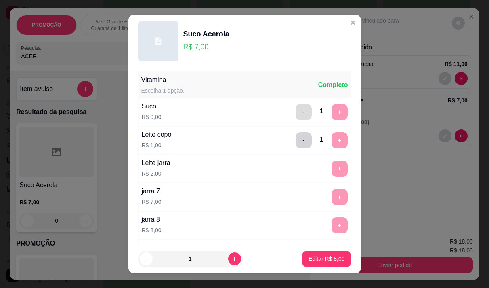
click at [296, 116] on button "-" at bounding box center [304, 112] width 16 height 16
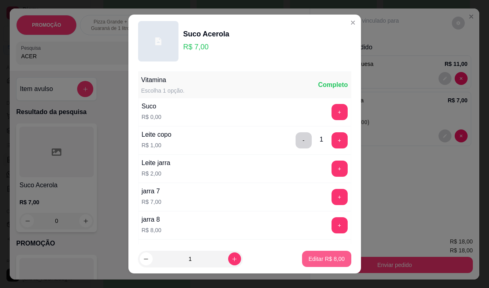
click at [327, 257] on p "Editar R$ 8,00" at bounding box center [327, 259] width 36 height 8
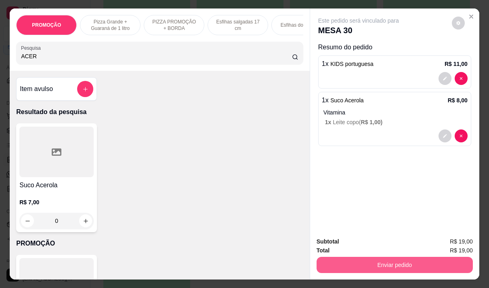
click at [390, 257] on button "Enviar pedido" at bounding box center [395, 265] width 156 height 16
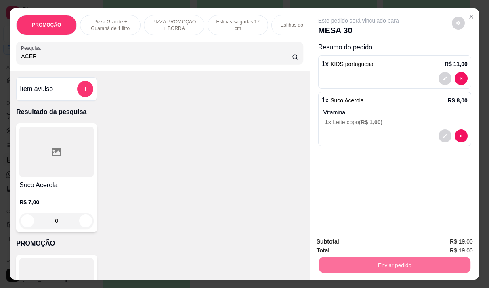
click at [379, 241] on button "Não registrar e enviar pedido" at bounding box center [368, 241] width 82 height 15
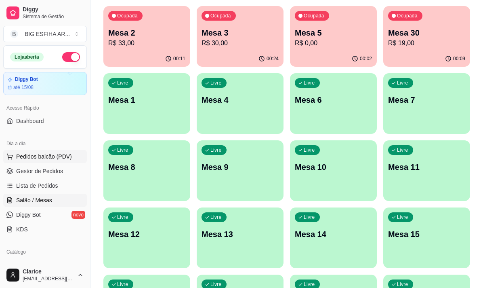
scroll to position [81, 0]
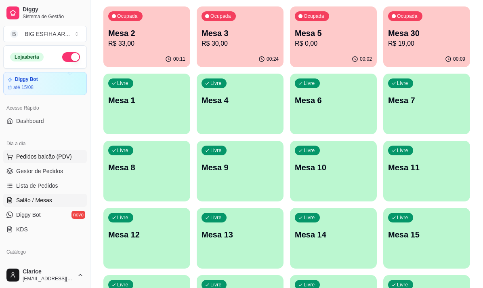
click at [54, 160] on span "Pedidos balcão (PDV)" at bounding box center [44, 156] width 56 height 8
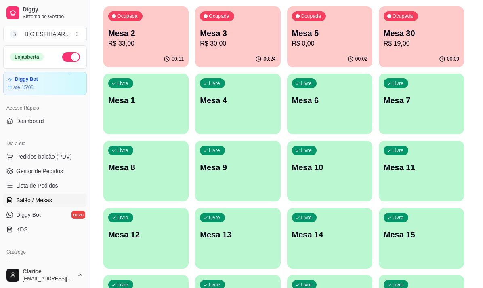
click at [59, 158] on div at bounding box center [56, 151] width 74 height 51
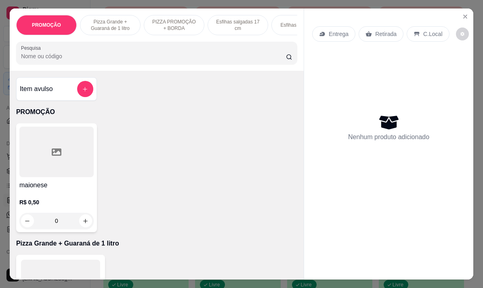
click at [349, 80] on div "Nenhum produto adicionado" at bounding box center [388, 127] width 153 height 158
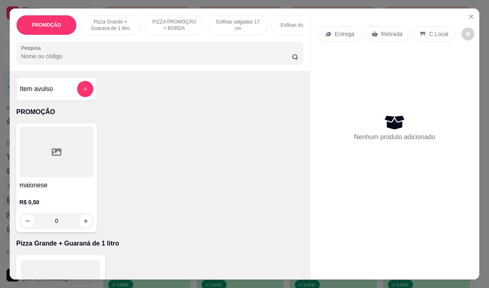
click at [329, 35] on div "Entrega" at bounding box center [339, 33] width 43 height 15
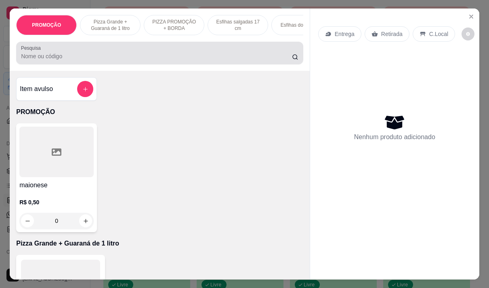
click at [237, 55] on input "Pesquisa" at bounding box center [156, 56] width 271 height 8
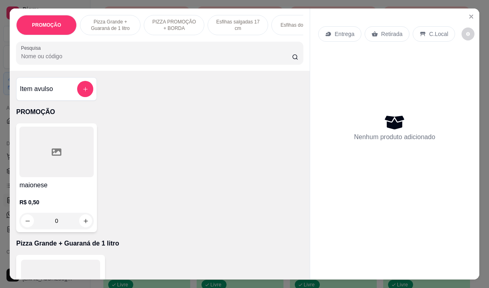
click at [337, 30] on p "Entrega" at bounding box center [345, 34] width 20 height 8
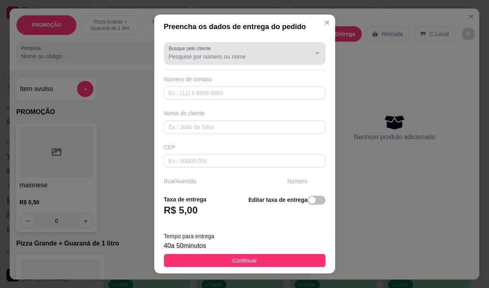
click at [229, 56] on input "Busque pelo cliente" at bounding box center [233, 57] width 129 height 8
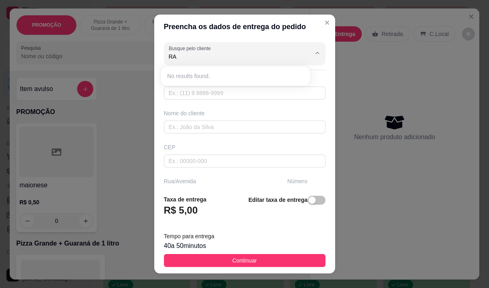
type input "R"
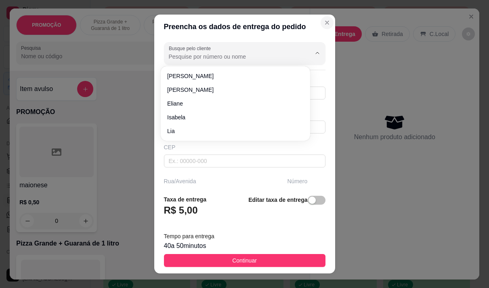
click at [321, 25] on button "Close" at bounding box center [327, 22] width 13 height 13
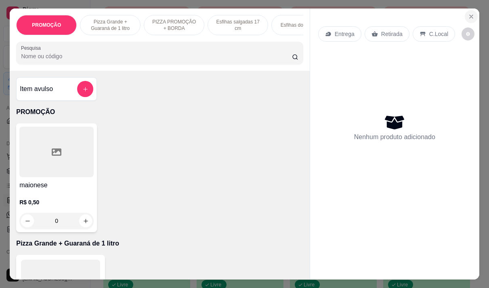
click at [470, 15] on icon "Close" at bounding box center [471, 16] width 3 height 3
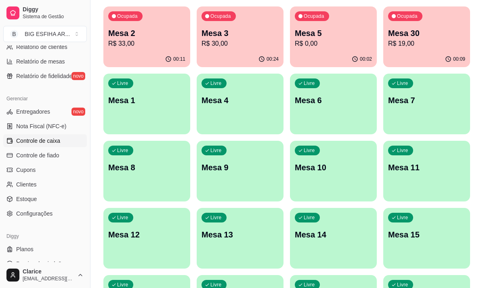
scroll to position [283, 0]
click at [34, 188] on link "Clientes" at bounding box center [45, 183] width 84 height 13
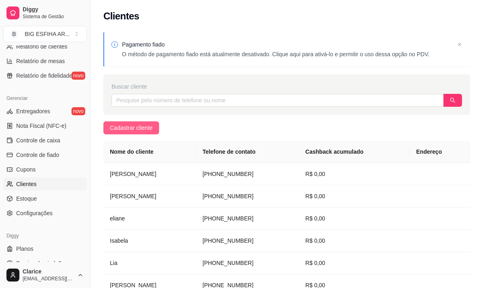
click at [114, 129] on span "Cadastrar cliente" at bounding box center [131, 127] width 43 height 9
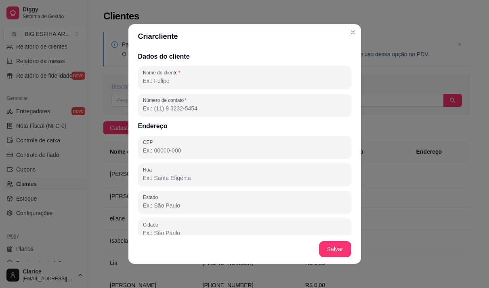
click at [165, 78] on input "Nome do cliente" at bounding box center [245, 81] width 204 height 8
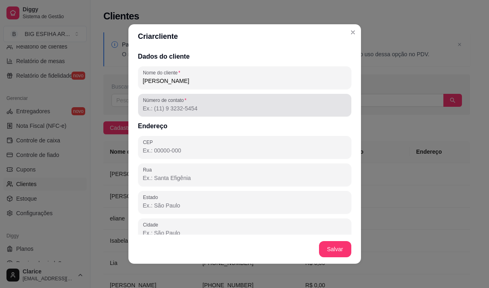
type input "[PERSON_NAME]"
click at [180, 108] on input "Número de contato" at bounding box center [245, 108] width 204 height 8
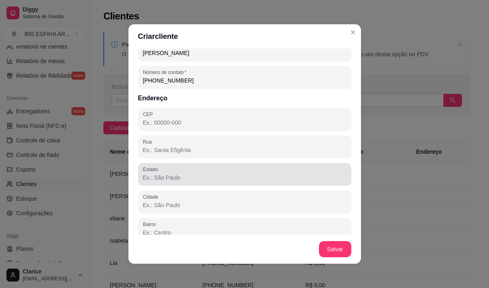
scroll to position [40, 0]
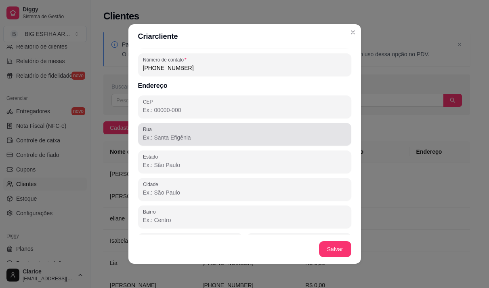
type input "[PHONE_NUMBER]"
click at [188, 141] on input "Rua" at bounding box center [245, 137] width 204 height 8
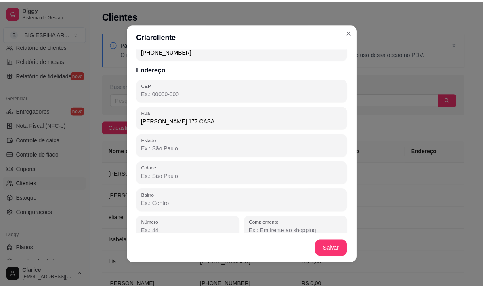
scroll to position [65, 0]
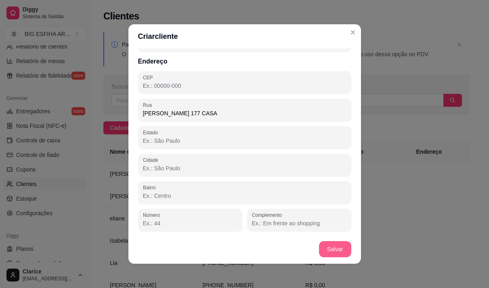
type input "[PERSON_NAME] 177 CASA"
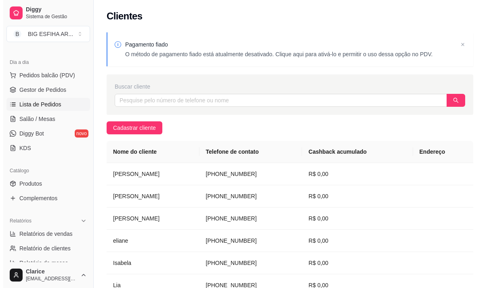
scroll to position [81, 0]
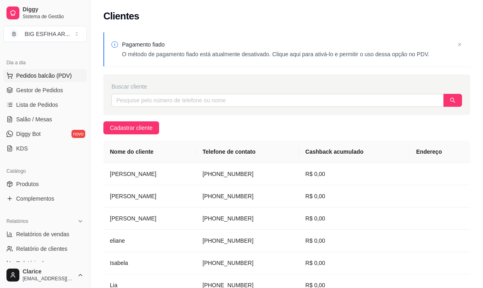
click at [41, 78] on span "Pedidos balcão (PDV)" at bounding box center [44, 76] width 56 height 8
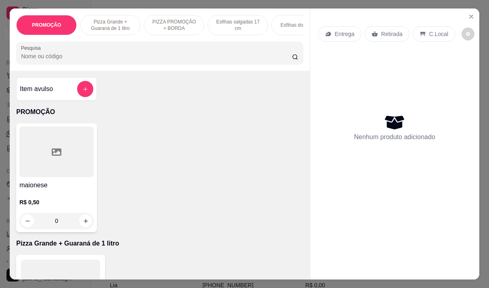
click at [339, 33] on p "Entrega" at bounding box center [345, 34] width 20 height 8
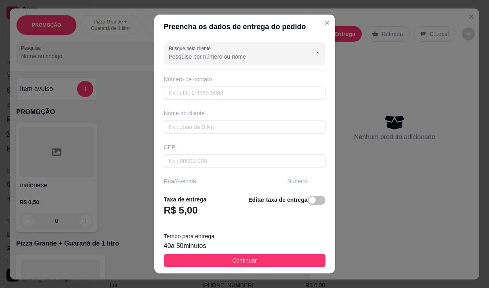
click at [231, 57] on input "Busque pelo cliente" at bounding box center [233, 57] width 129 height 8
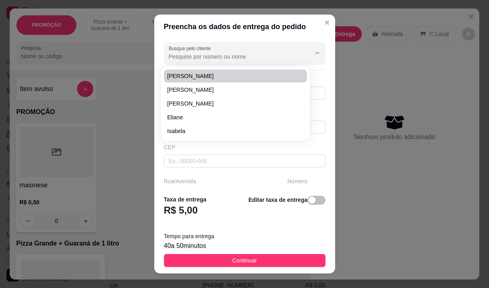
click at [220, 76] on span "[PERSON_NAME]" at bounding box center [231, 76] width 129 height 8
type input "[PERSON_NAME]"
type input "85999760668"
type input "[PERSON_NAME]"
type input "[PERSON_NAME] 177 CASA"
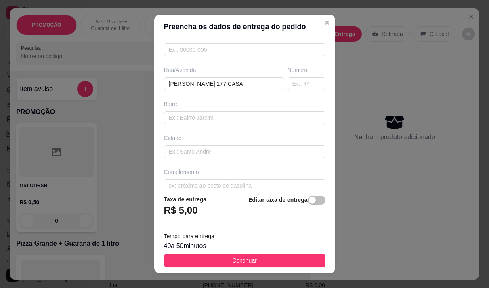
scroll to position [122, 0]
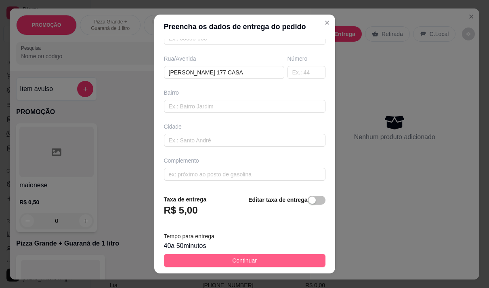
click at [247, 260] on span "Continuar" at bounding box center [244, 260] width 25 height 9
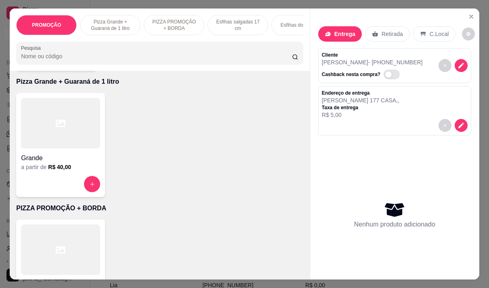
scroll to position [242, 0]
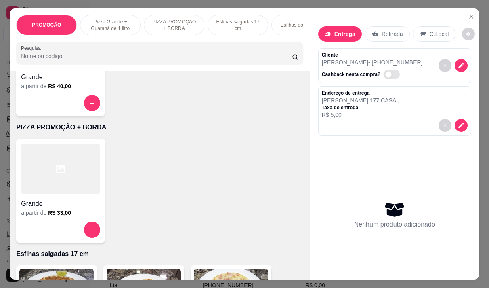
click at [84, 216] on div "a partir de R$ 33,00" at bounding box center [60, 213] width 79 height 8
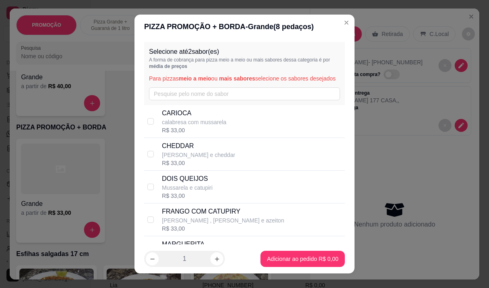
click at [206, 126] on p "calabresa com mussarela" at bounding box center [194, 122] width 65 height 8
checkbox input "true"
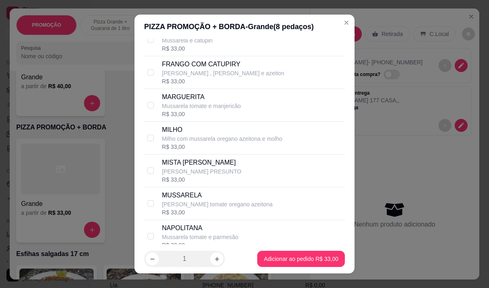
scroll to position [162, 0]
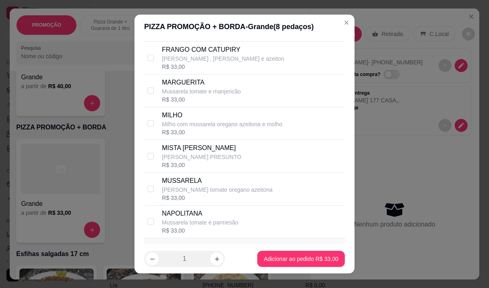
click at [226, 194] on p "[PERSON_NAME] tomate oregano azeitona" at bounding box center [217, 189] width 111 height 8
checkbox input "true"
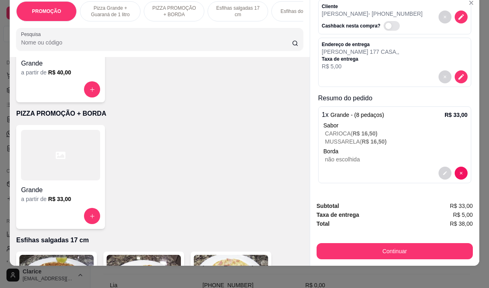
scroll to position [20, 0]
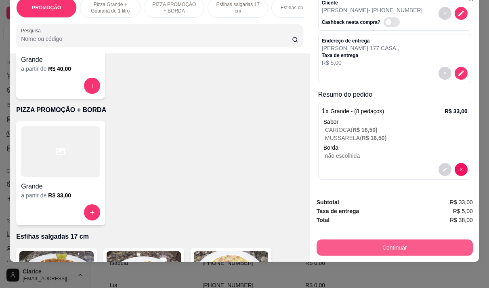
click at [382, 239] on button "Continuar" at bounding box center [395, 247] width 156 height 16
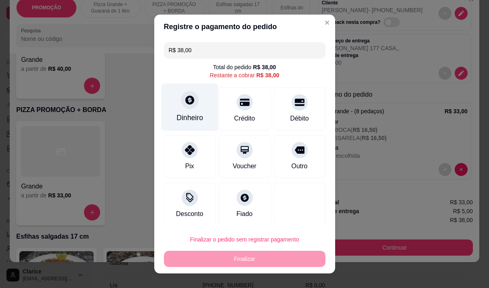
click at [190, 117] on div "Dinheiro" at bounding box center [190, 117] width 27 height 11
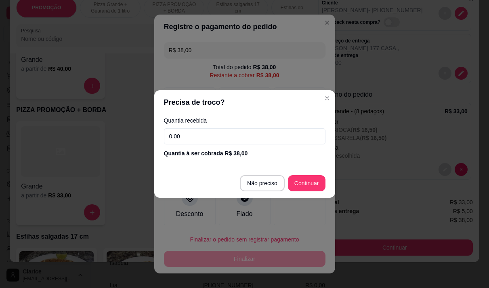
click at [202, 132] on input "0,00" at bounding box center [245, 136] width 162 height 16
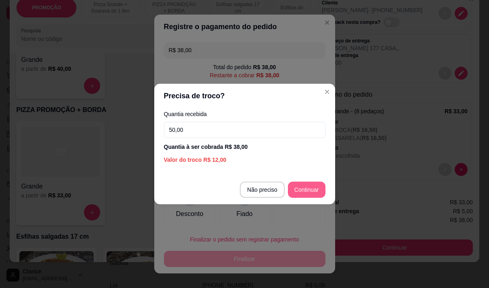
type input "50,00"
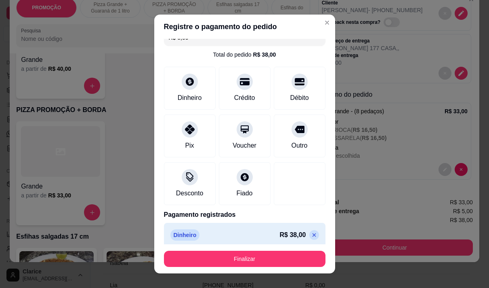
scroll to position [18, 0]
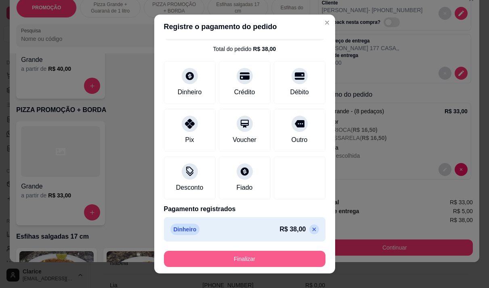
click at [269, 257] on button "Finalizar" at bounding box center [245, 259] width 162 height 16
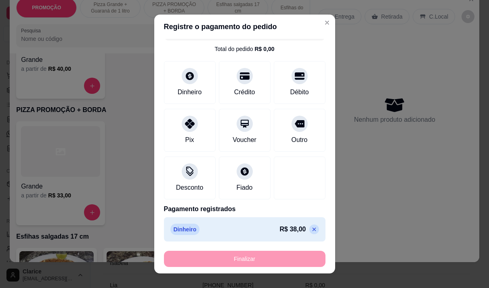
type input "-R$ 38,00"
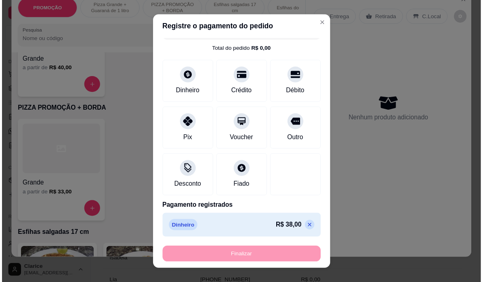
scroll to position [0, 0]
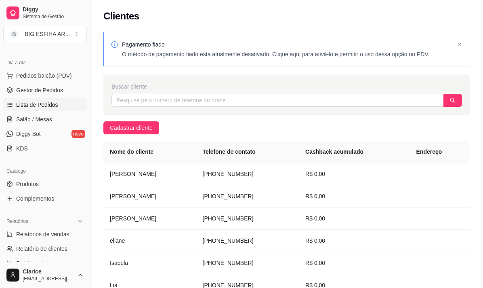
click at [52, 102] on span "Lista de Pedidos" at bounding box center [37, 105] width 42 height 8
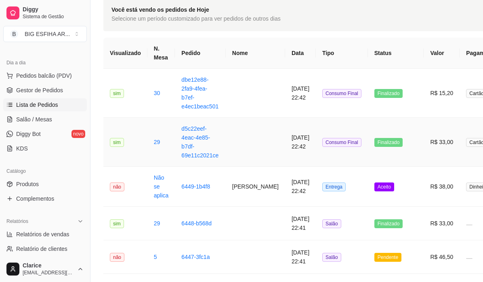
scroll to position [121, 0]
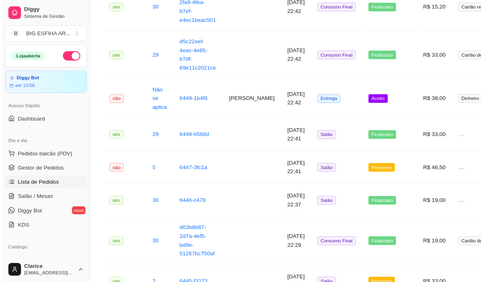
scroll to position [81, 0]
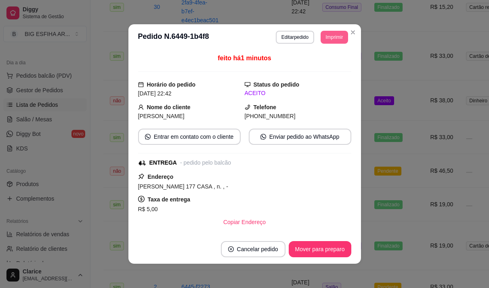
click at [329, 38] on button "Imprimir" at bounding box center [334, 37] width 27 height 13
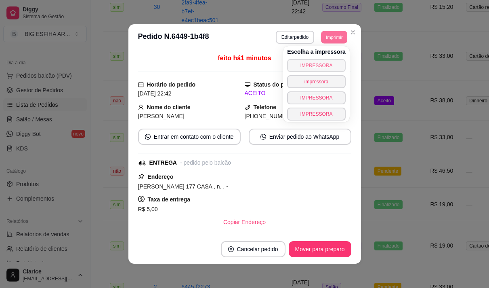
click at [316, 64] on button "IMPRESSORA" at bounding box center [316, 65] width 59 height 13
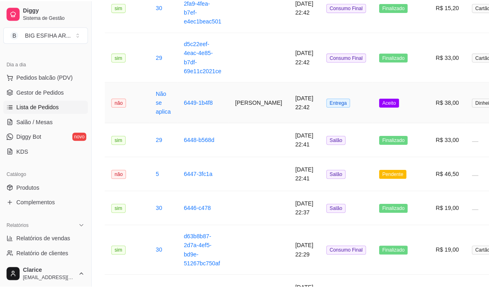
scroll to position [0, 0]
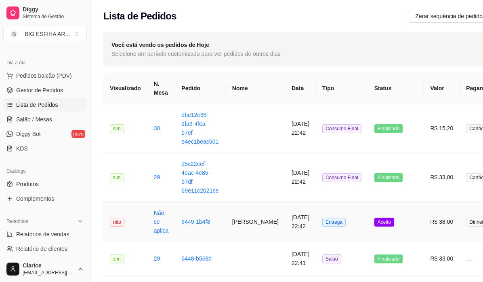
click at [255, 222] on td "[PERSON_NAME]" at bounding box center [255, 222] width 59 height 40
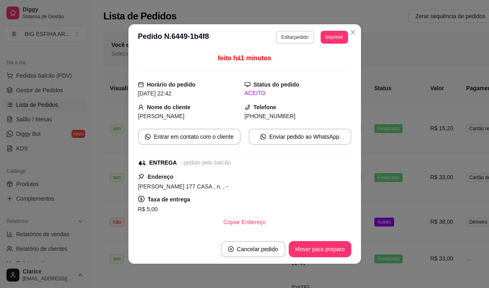
click at [282, 35] on button "Editar pedido" at bounding box center [295, 37] width 38 height 13
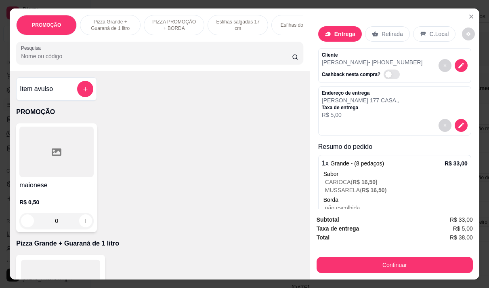
scroll to position [35, 0]
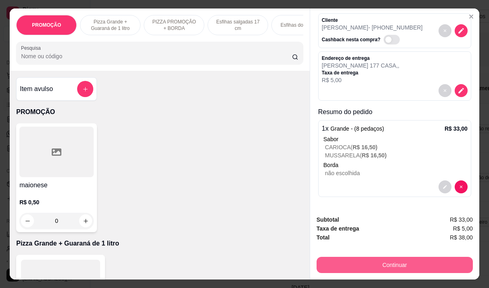
click at [374, 257] on button "Continuar" at bounding box center [395, 265] width 156 height 16
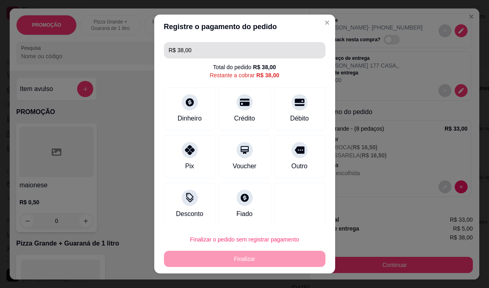
click at [204, 55] on input "R$ 38,00" at bounding box center [245, 50] width 152 height 16
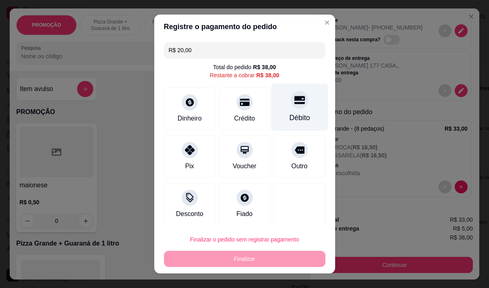
click at [305, 109] on div "Débito" at bounding box center [299, 106] width 57 height 47
type input "R$ 18,00"
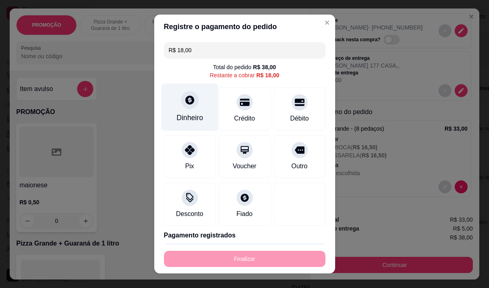
click at [183, 90] on div "Dinheiro" at bounding box center [189, 106] width 57 height 47
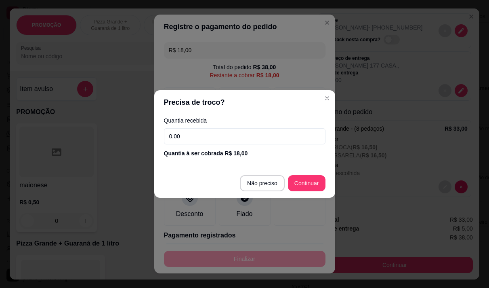
click at [220, 135] on input "0,00" at bounding box center [245, 136] width 162 height 16
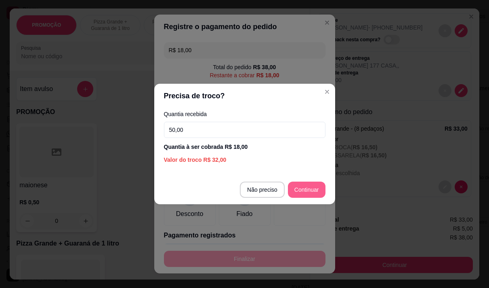
type input "50,00"
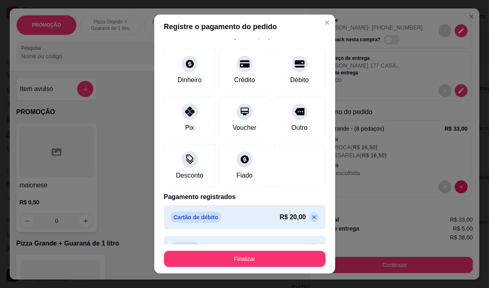
scroll to position [49, 0]
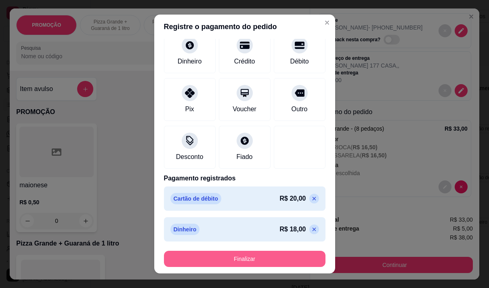
click at [264, 258] on button "Finalizar" at bounding box center [245, 259] width 162 height 16
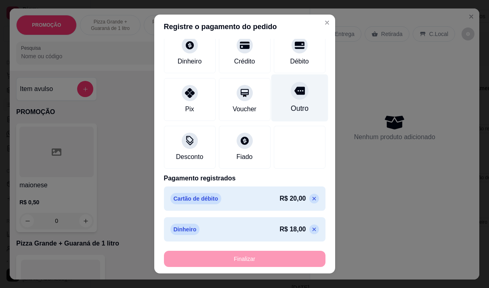
type input "-R$ 38,00"
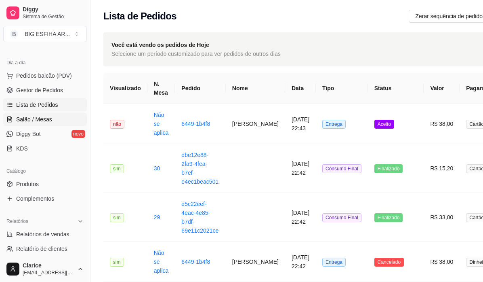
click at [33, 120] on span "Salão / Mesas" at bounding box center [34, 119] width 36 height 8
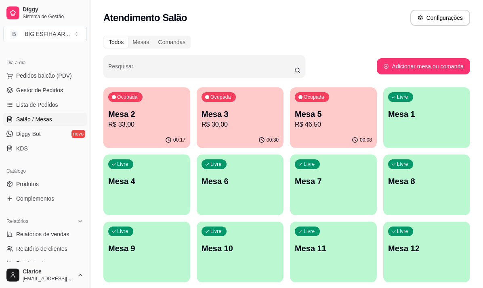
click at [240, 136] on div "00:30" at bounding box center [240, 140] width 87 height 16
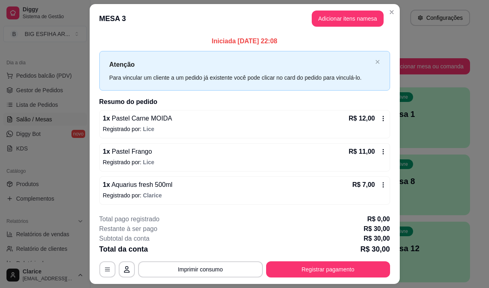
scroll to position [22, 0]
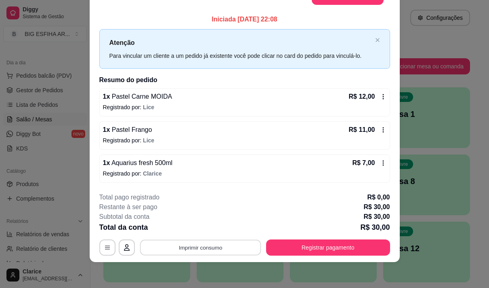
click at [223, 240] on button "Imprimir consumo" at bounding box center [200, 247] width 121 height 16
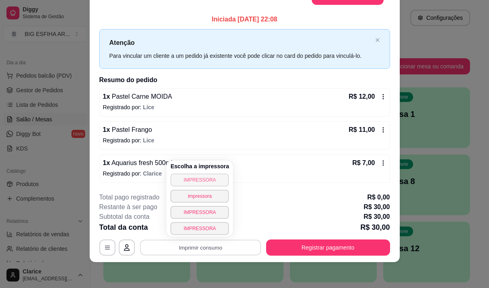
click at [202, 177] on button "IMPRESSORA" at bounding box center [200, 179] width 59 height 13
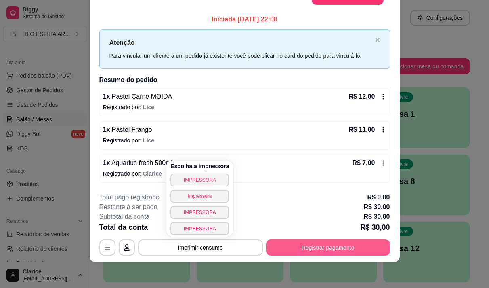
click at [292, 242] on button "Registrar pagamento" at bounding box center [328, 247] width 124 height 16
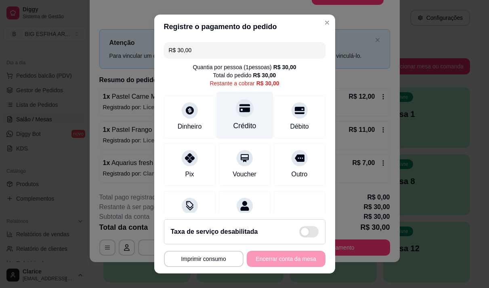
click at [233, 125] on div "Crédito" at bounding box center [244, 125] width 23 height 11
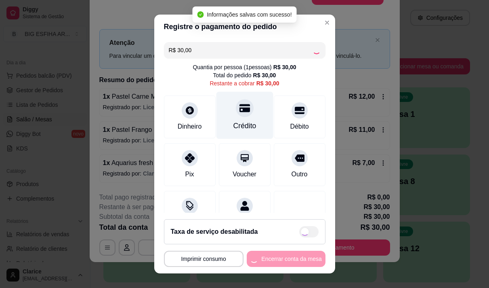
type input "R$ 0,00"
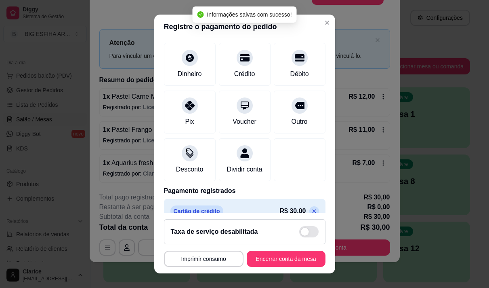
scroll to position [67, 0]
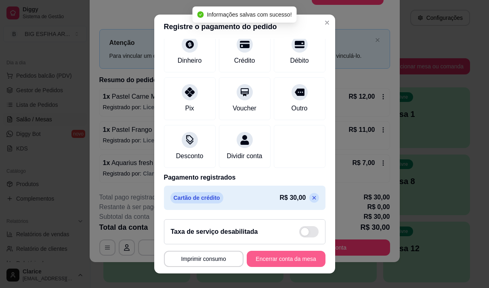
click at [276, 261] on button "Encerrar conta da mesa" at bounding box center [286, 259] width 79 height 16
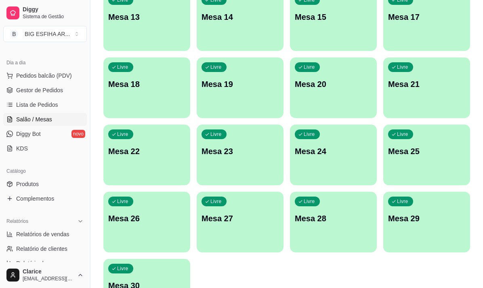
scroll to position [363, 0]
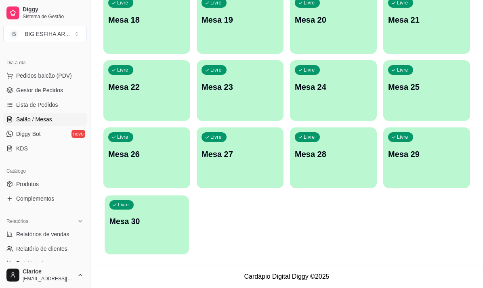
click at [141, 235] on div "Livre Mesa 30" at bounding box center [147, 219] width 84 height 49
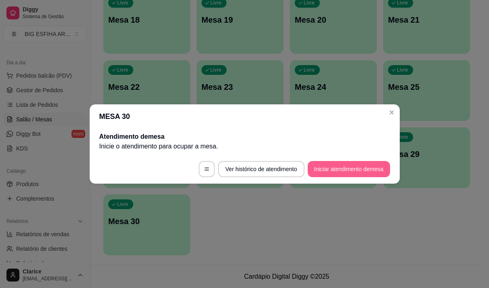
click at [359, 171] on button "Iniciar atendimento de mesa" at bounding box center [349, 169] width 82 height 16
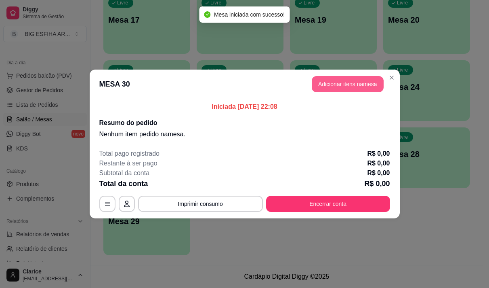
click at [331, 80] on button "Adicionar itens na mesa" at bounding box center [348, 84] width 72 height 16
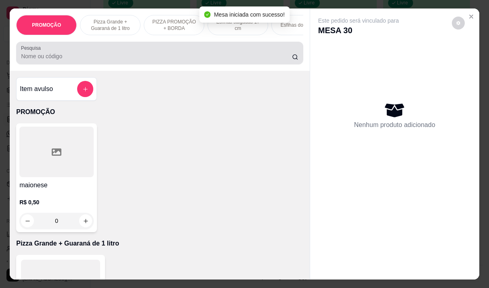
click at [219, 53] on div at bounding box center [160, 53] width 278 height 16
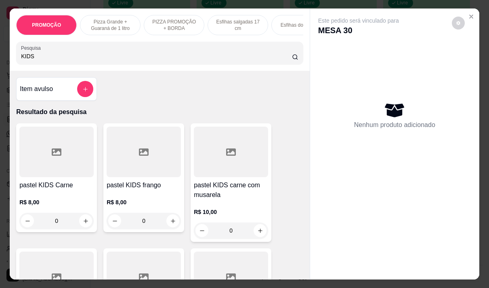
type input "KIDS"
click at [44, 190] on h4 "pastel KIDS Carne" at bounding box center [56, 185] width 74 height 10
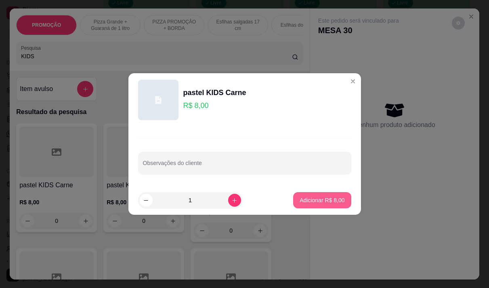
click at [340, 203] on button "Adicionar R$ 8,00" at bounding box center [322, 200] width 58 height 16
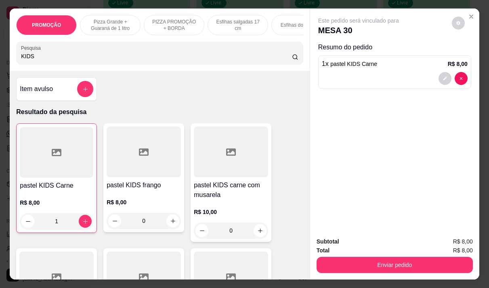
type input "1"
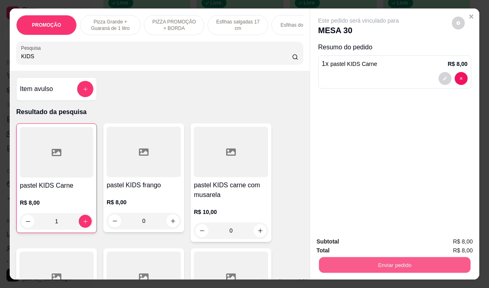
click at [376, 257] on button "Enviar pedido" at bounding box center [395, 265] width 152 height 16
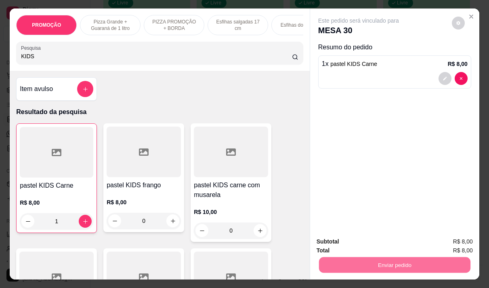
click at [345, 240] on button "Não registrar e enviar pedido" at bounding box center [368, 241] width 84 height 15
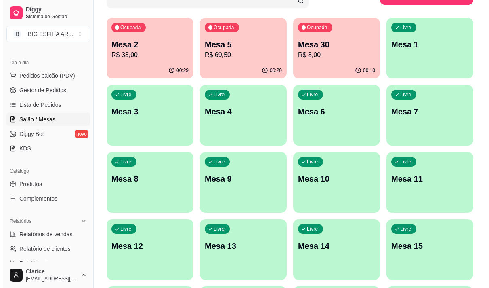
scroll to position [0, 0]
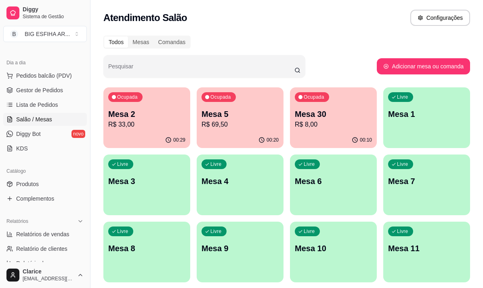
click at [135, 123] on p "R$ 33,00" at bounding box center [146, 125] width 77 height 10
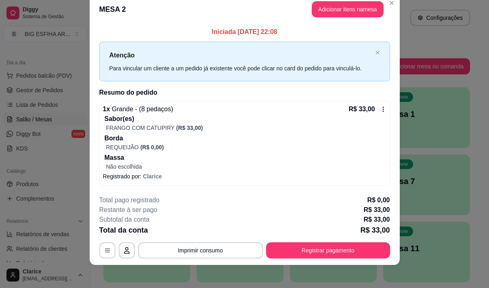
scroll to position [17, 0]
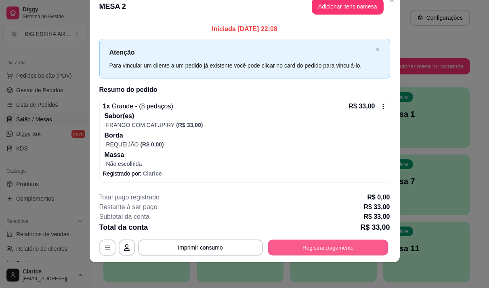
click at [308, 244] on button "Registrar pagamento" at bounding box center [328, 247] width 120 height 16
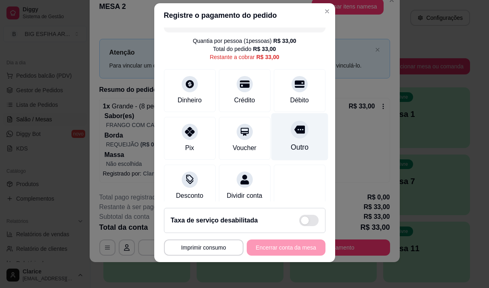
scroll to position [0, 0]
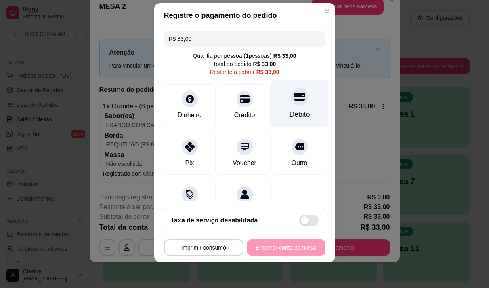
click at [291, 103] on div at bounding box center [300, 97] width 18 height 18
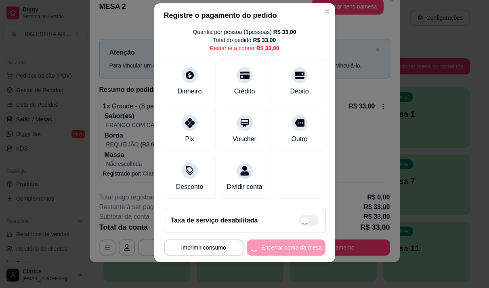
scroll to position [34, 0]
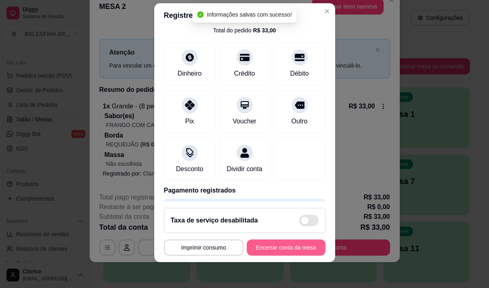
type input "R$ 0,00"
click at [293, 245] on button "Encerrar conta da mesa" at bounding box center [286, 248] width 76 height 16
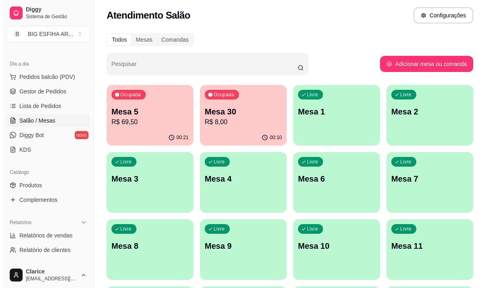
scroll to position [0, 0]
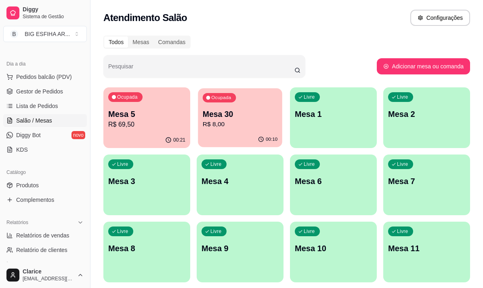
click at [234, 132] on div "00:10" at bounding box center [240, 139] width 84 height 15
click at [143, 133] on div "00:25" at bounding box center [146, 140] width 87 height 16
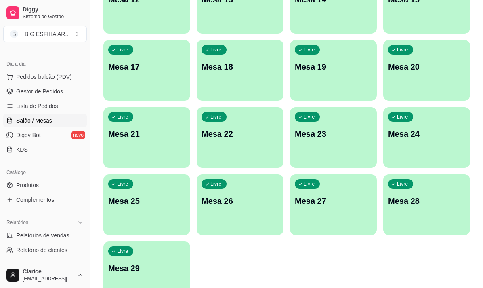
scroll to position [363, 0]
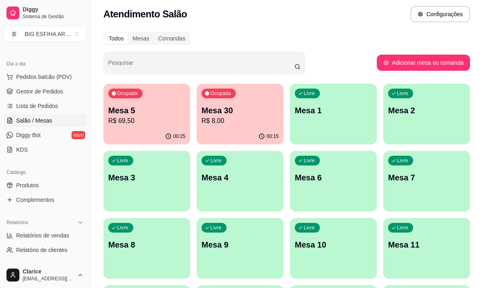
scroll to position [0, 0]
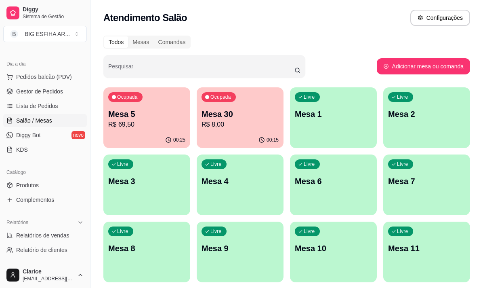
click at [129, 132] on div "00:25" at bounding box center [146, 140] width 87 height 16
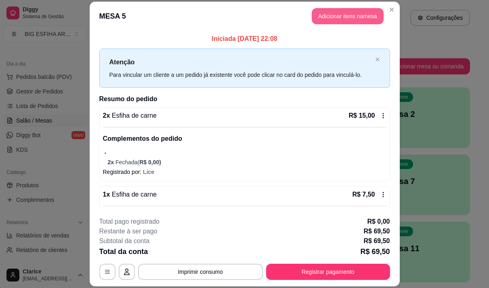
click at [331, 18] on button "Adicionar itens na mesa" at bounding box center [348, 16] width 72 height 16
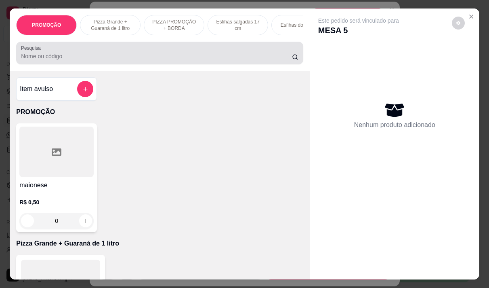
click at [86, 58] on input "Pesquisa" at bounding box center [156, 56] width 271 height 8
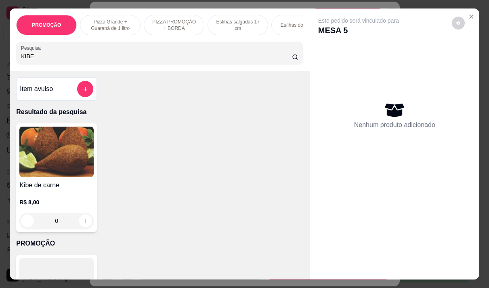
type input "KIBE"
click at [59, 164] on img at bounding box center [56, 151] width 74 height 51
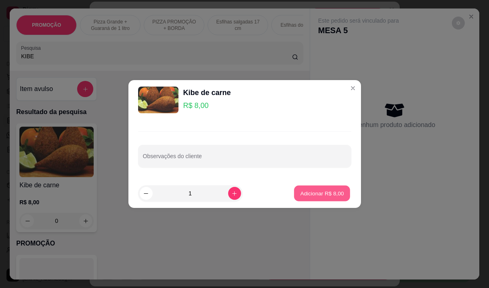
click at [302, 193] on p "Adicionar R$ 8,00" at bounding box center [323, 194] width 44 height 8
type input "1"
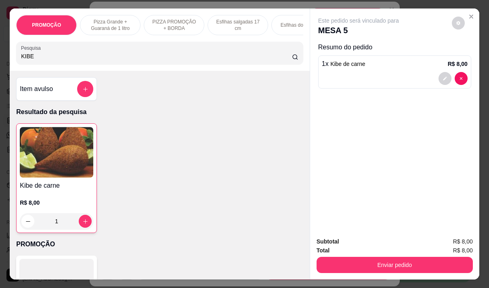
click at [352, 273] on div "Subtotal R$ 8,00 Total R$ 8,00 Enviar pedido" at bounding box center [394, 254] width 169 height 49
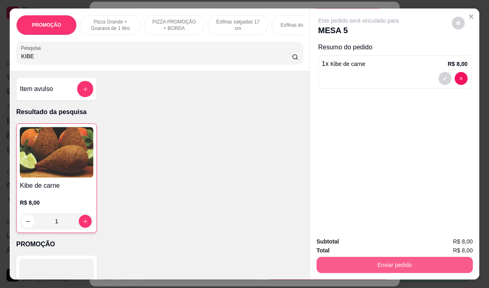
click at [351, 263] on button "Enviar pedido" at bounding box center [395, 265] width 156 height 16
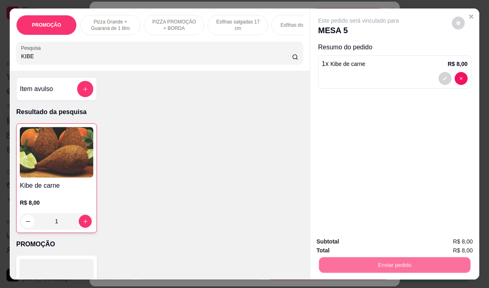
click at [343, 246] on button "Não registrar e enviar pedido" at bounding box center [368, 241] width 84 height 15
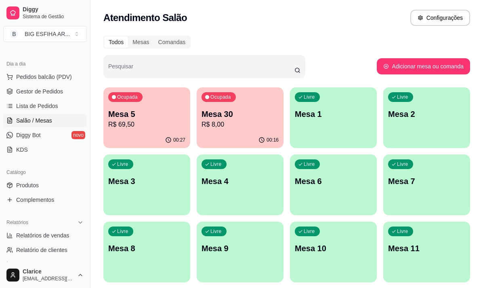
click at [237, 123] on p "R$ 8,00" at bounding box center [240, 125] width 77 height 10
click at [219, 136] on div "00:16" at bounding box center [240, 140] width 87 height 16
click at [469, 156] on div "Livre Mesa 7" at bounding box center [427, 179] width 84 height 49
click at [468, 124] on div "Livre Mesa 2" at bounding box center [427, 112] width 87 height 51
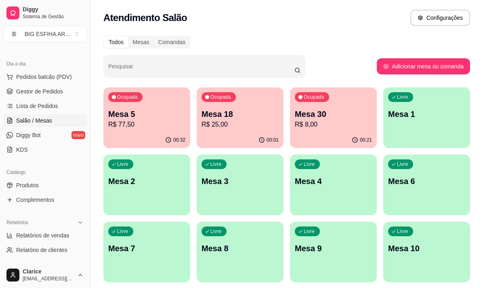
click at [239, 113] on p "Mesa 18" at bounding box center [240, 113] width 77 height 11
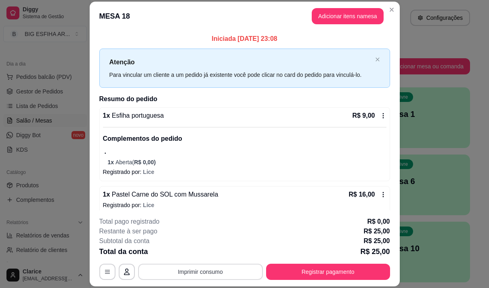
click at [236, 273] on button "Imprimir consumo" at bounding box center [200, 271] width 125 height 16
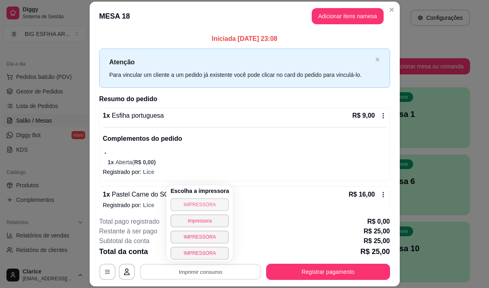
click at [201, 207] on button "IMPRESSORA" at bounding box center [200, 204] width 59 height 13
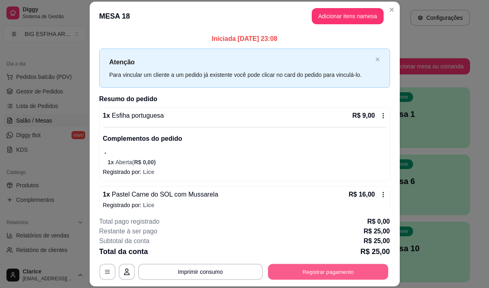
click at [303, 274] on button "Registrar pagamento" at bounding box center [328, 272] width 120 height 16
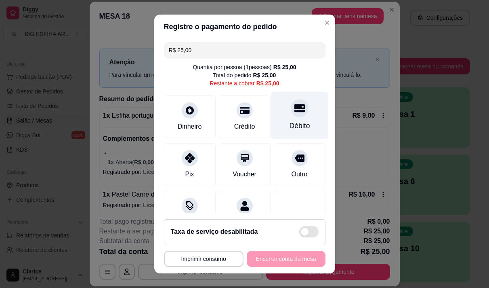
click at [281, 118] on div "Débito" at bounding box center [299, 114] width 57 height 47
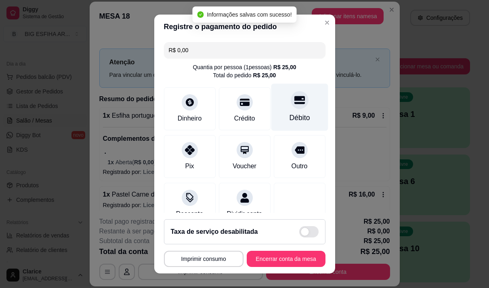
type input "R$ 0,00"
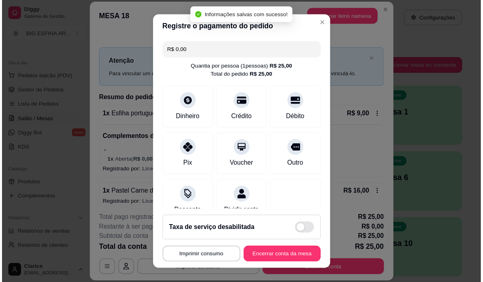
scroll to position [67, 0]
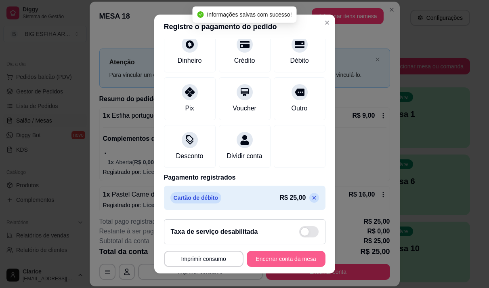
click at [264, 257] on button "Encerrar conta da mesa" at bounding box center [286, 259] width 79 height 16
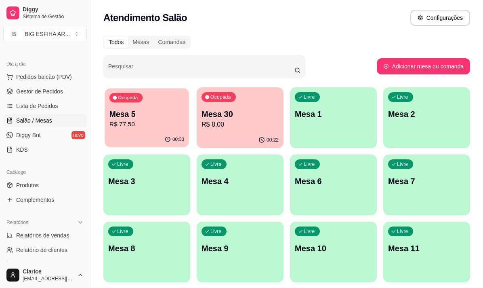
click at [114, 109] on p "Mesa 5" at bounding box center [147, 114] width 75 height 11
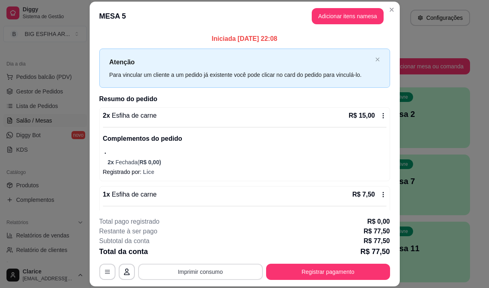
click at [193, 275] on button "Imprimir consumo" at bounding box center [200, 271] width 125 height 16
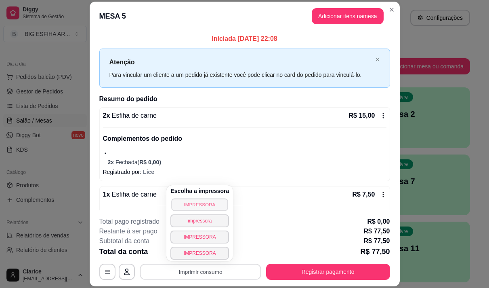
click at [191, 203] on button "IMPRESSORA" at bounding box center [200, 204] width 57 height 13
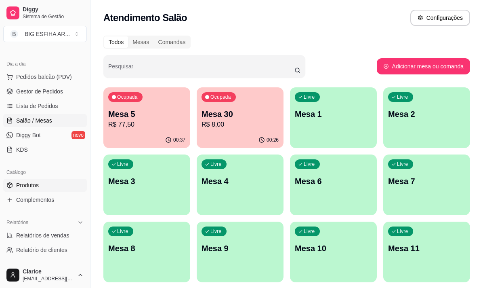
click at [23, 186] on span "Produtos" at bounding box center [27, 185] width 23 height 8
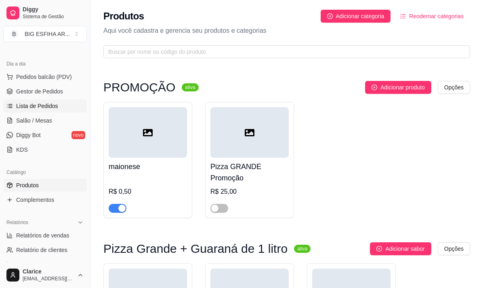
click at [31, 108] on span "Lista de Pedidos" at bounding box center [37, 106] width 42 height 8
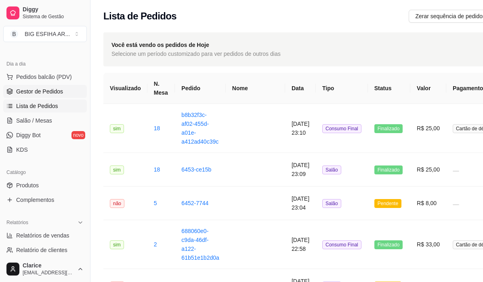
click at [58, 88] on span "Gestor de Pedidos" at bounding box center [39, 91] width 47 height 8
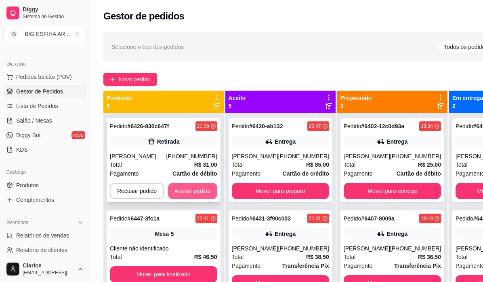
click at [177, 188] on button "Aceitar pedido" at bounding box center [192, 191] width 49 height 16
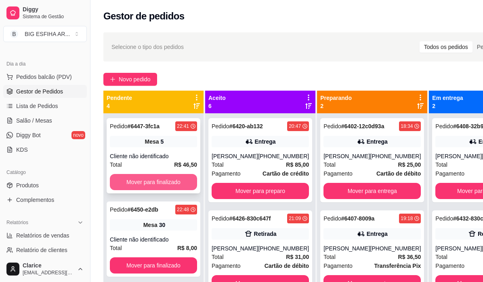
click at [167, 180] on button "Mover para finalizado" at bounding box center [153, 182] width 87 height 16
click at [167, 180] on button "Mover para finalizado" at bounding box center [153, 182] width 85 height 16
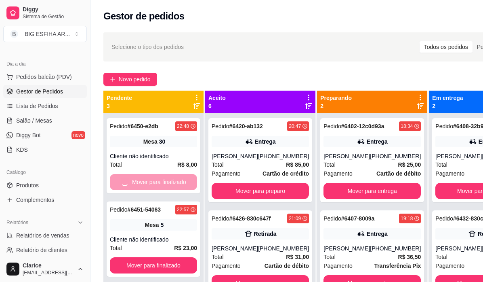
click at [167, 257] on button "Mover para finalizado" at bounding box center [153, 265] width 87 height 16
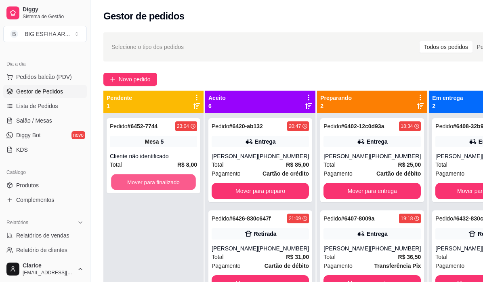
click at [167, 180] on button "Mover para finalizado" at bounding box center [153, 182] width 85 height 16
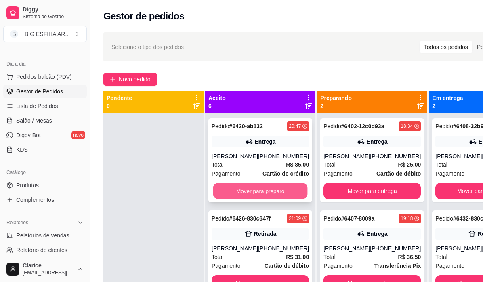
click at [244, 190] on button "Mover para preparo" at bounding box center [260, 191] width 95 height 16
click at [244, 199] on button "Mover para preparo" at bounding box center [260, 191] width 97 height 16
click at [244, 199] on button "Mover para preparo" at bounding box center [260, 191] width 95 height 16
click at [242, 191] on button "Mover para preparo" at bounding box center [260, 191] width 97 height 16
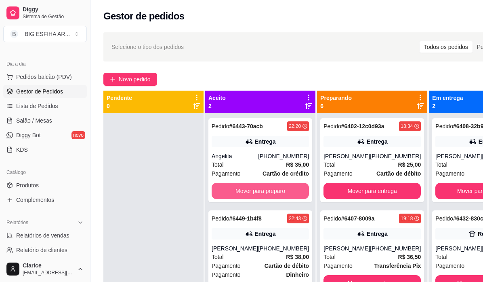
click at [242, 191] on button "Mover para preparo" at bounding box center [260, 191] width 97 height 16
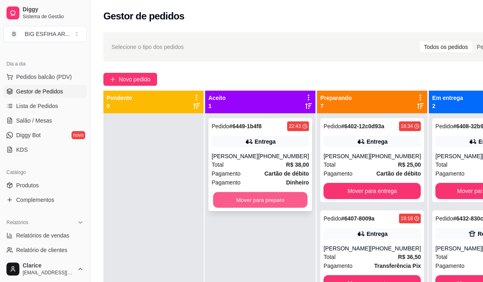
click at [232, 208] on button "Mover para preparo" at bounding box center [260, 200] width 95 height 16
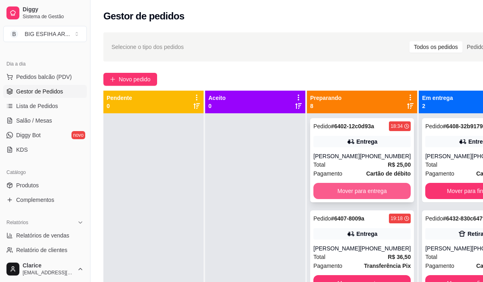
click at [346, 194] on button "Mover para entrega" at bounding box center [362, 191] width 97 height 16
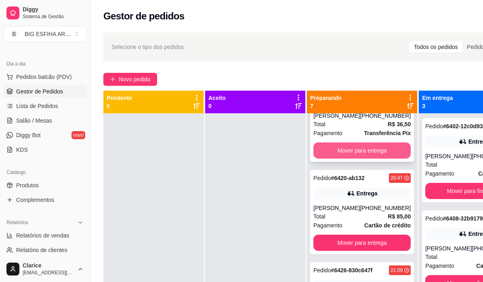
click at [329, 152] on button "Mover para entrega" at bounding box center [362, 150] width 97 height 16
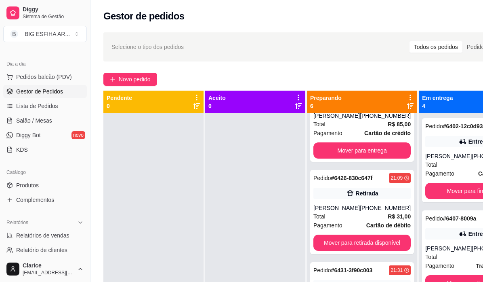
scroll to position [0, 0]
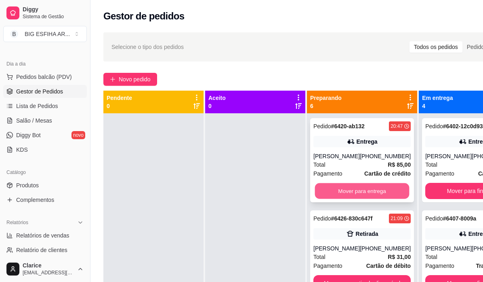
click at [332, 188] on button "Mover para entrega" at bounding box center [362, 191] width 95 height 16
click at [333, 195] on button "Mover para retirada disponível" at bounding box center [362, 191] width 95 height 16
click at [333, 198] on button "Mover para entrega" at bounding box center [362, 191] width 97 height 16
click at [330, 190] on button "Mover para entrega" at bounding box center [362, 191] width 95 height 16
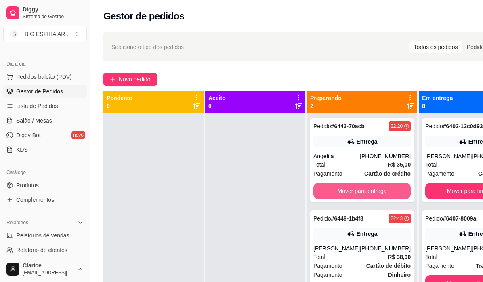
click at [330, 190] on button "Mover para entrega" at bounding box center [362, 191] width 97 height 16
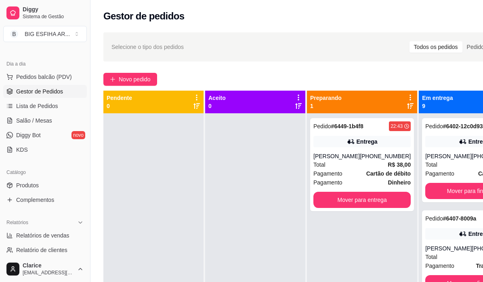
click at [330, 187] on span "Pagamento" at bounding box center [328, 182] width 29 height 9
click at [375, 211] on div "Pedido # 6449-1b4f8 22:43 Entrega RAIMUNDO JUNIOR (85) 99976-0668 Total R$ 38,0…" at bounding box center [362, 164] width 104 height 93
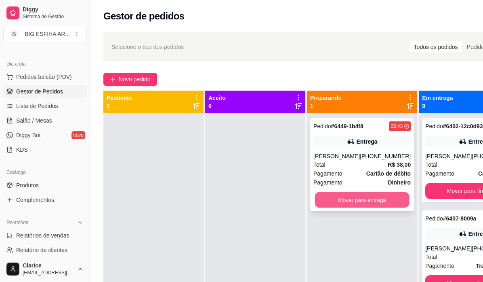
click at [378, 205] on button "Mover para entrega" at bounding box center [362, 200] width 95 height 16
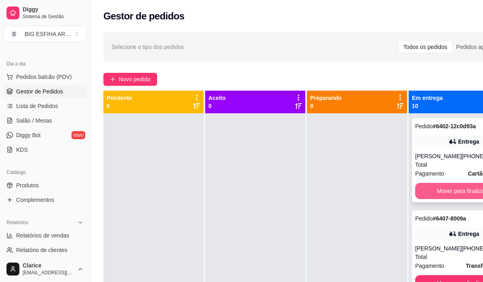
click at [463, 199] on button "Mover para finalizado" at bounding box center [463, 191] width 97 height 16
click at [457, 194] on button "Mover para finalizado" at bounding box center [463, 191] width 97 height 16
click at [457, 194] on button "Mover para finalizado" at bounding box center [464, 191] width 95 height 16
click at [454, 194] on button "Mover para finalizado" at bounding box center [463, 191] width 97 height 16
click at [454, 198] on button "Mover para finalizado" at bounding box center [464, 191] width 95 height 16
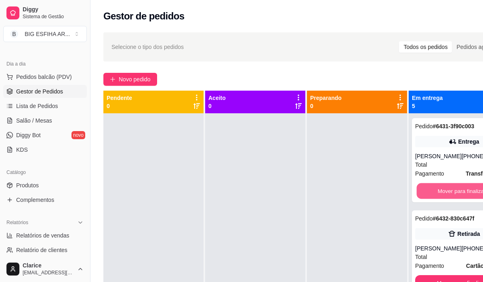
click at [454, 198] on button "Mover para finalizado" at bounding box center [464, 191] width 95 height 16
click at [454, 198] on button "Mover para finalizado" at bounding box center [463, 191] width 97 height 16
click at [449, 189] on button "Mover para finalizado" at bounding box center [463, 191] width 97 height 16
click at [441, 188] on button "Mover para finalizado" at bounding box center [464, 191] width 95 height 16
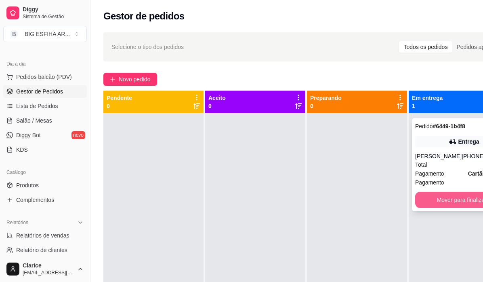
click at [440, 206] on button "Mover para finalizado" at bounding box center [463, 200] width 97 height 16
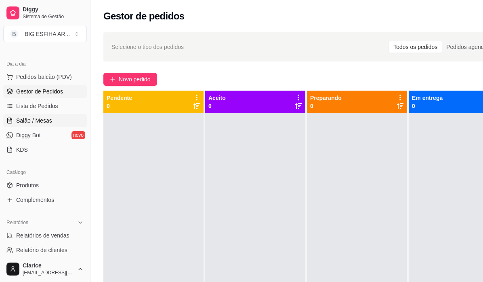
click at [29, 121] on span "Salão / Mesas" at bounding box center [34, 120] width 36 height 8
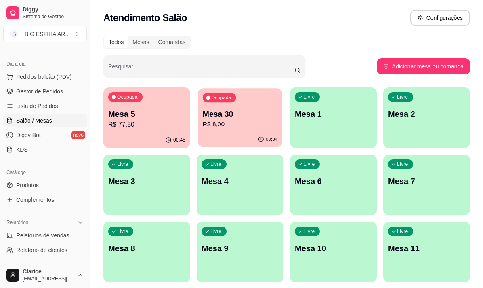
click at [221, 119] on div "Mesa 30 R$ 8,00" at bounding box center [240, 119] width 75 height 20
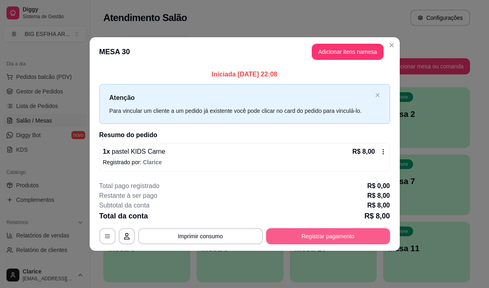
click at [301, 235] on button "Registrar pagamento" at bounding box center [328, 236] width 124 height 16
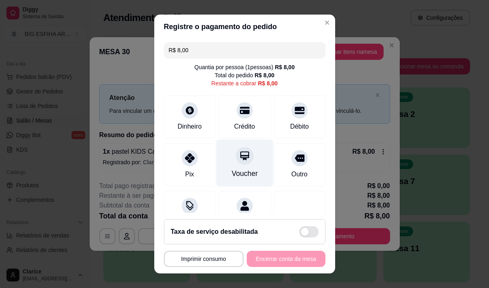
click at [235, 169] on div "Voucher" at bounding box center [245, 173] width 26 height 11
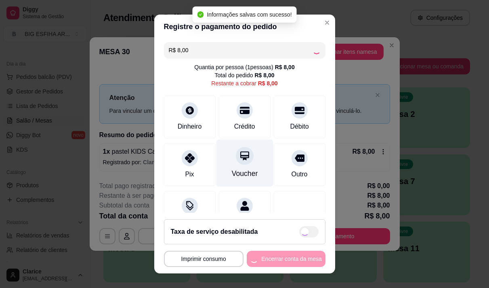
type input "R$ 0,00"
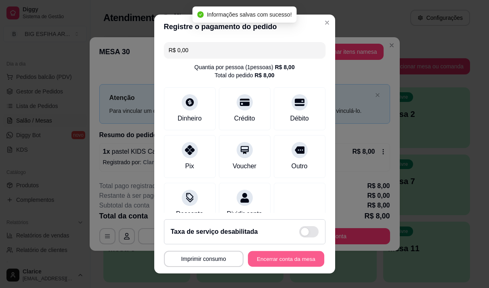
click at [290, 260] on button "Encerrar conta da mesa" at bounding box center [286, 259] width 76 height 16
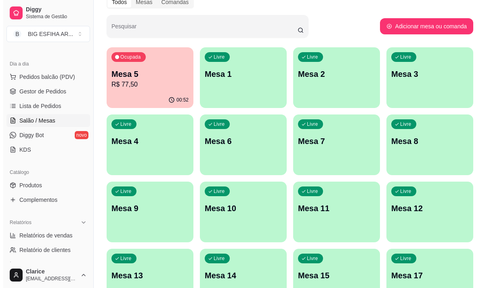
scroll to position [39, 0]
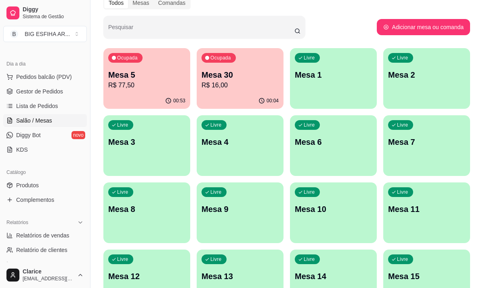
click at [222, 62] on div "Ocupada" at bounding box center [219, 58] width 34 height 10
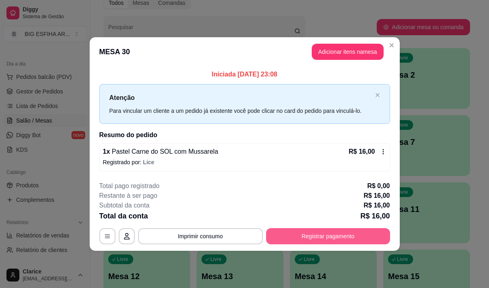
click at [327, 230] on button "Registrar pagamento" at bounding box center [328, 236] width 124 height 16
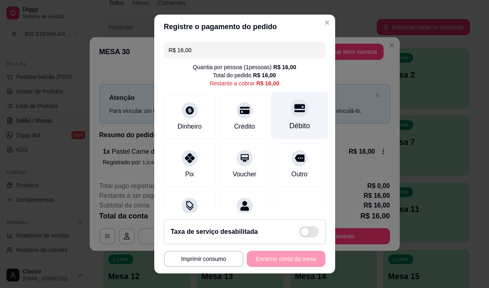
click at [281, 120] on div "Débito" at bounding box center [299, 114] width 57 height 47
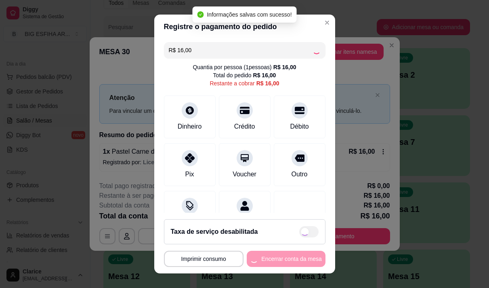
type input "R$ 0,00"
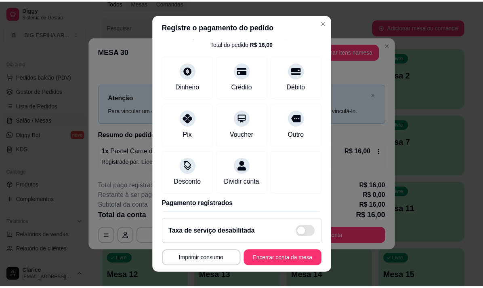
scroll to position [67, 0]
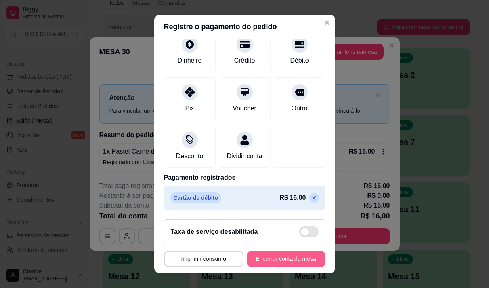
click at [276, 255] on button "Encerrar conta da mesa" at bounding box center [286, 259] width 79 height 16
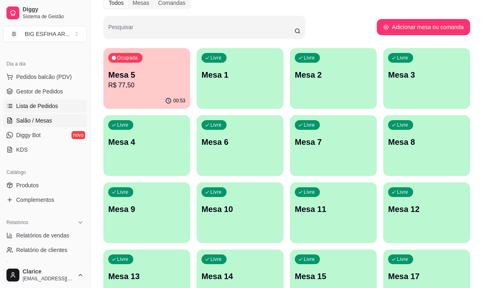
click at [46, 102] on span "Lista de Pedidos" at bounding box center [37, 106] width 42 height 8
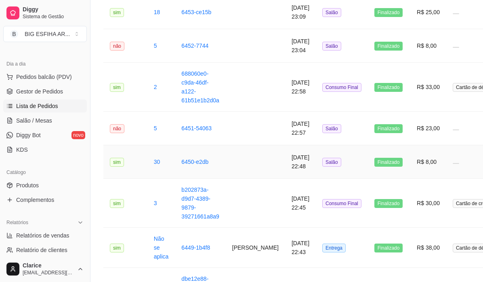
scroll to position [283, 0]
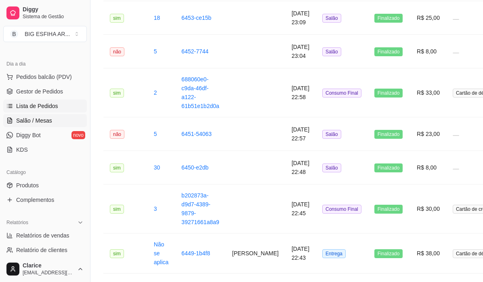
click at [30, 120] on span "Salão / Mesas" at bounding box center [34, 120] width 36 height 8
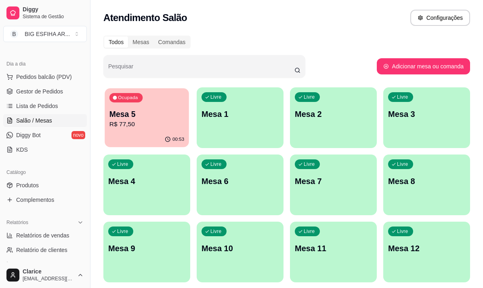
click at [139, 120] on p "R$ 77,50" at bounding box center [147, 124] width 75 height 9
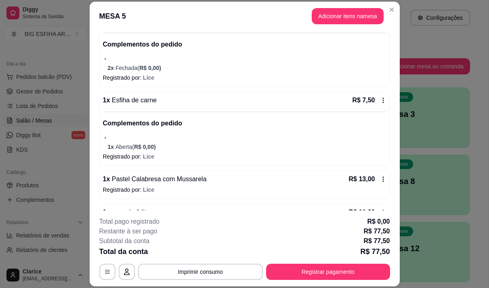
scroll to position [121, 0]
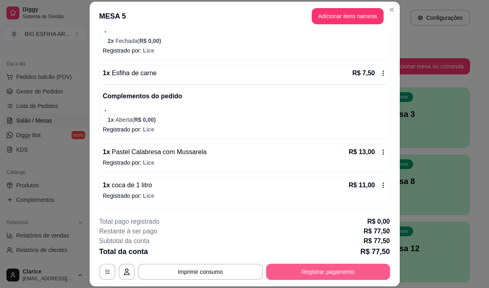
click at [341, 269] on button "Registrar pagamento" at bounding box center [328, 271] width 124 height 16
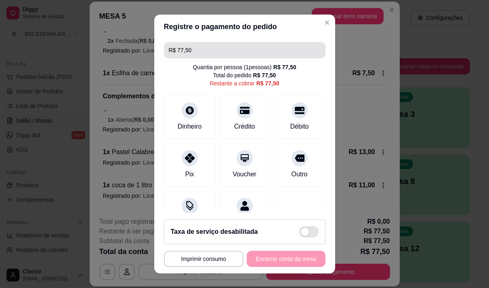
click at [209, 43] on input "R$ 77,50" at bounding box center [245, 50] width 152 height 16
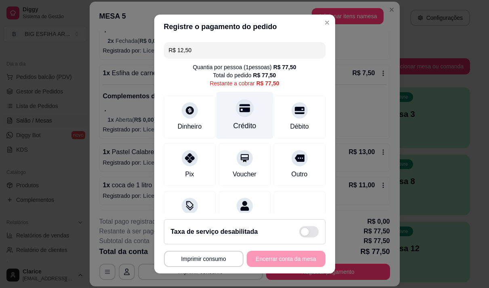
click at [235, 126] on div "Crédito" at bounding box center [244, 125] width 23 height 11
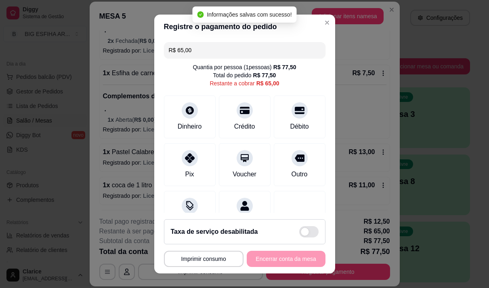
click at [200, 50] on input "R$ 65,00" at bounding box center [245, 50] width 152 height 16
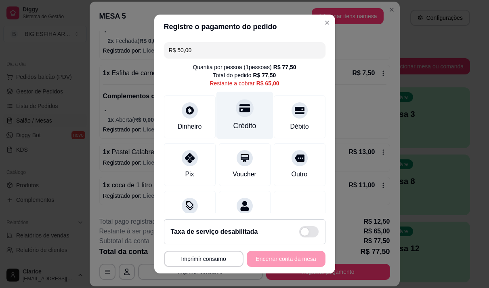
click at [245, 124] on div "Crédito" at bounding box center [244, 125] width 23 height 11
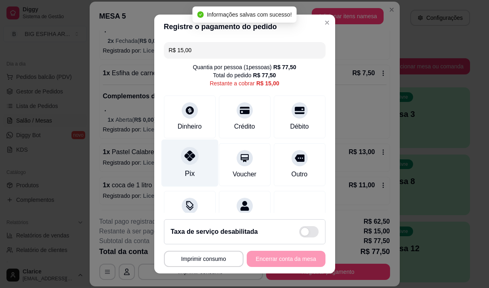
click at [191, 162] on div at bounding box center [190, 156] width 18 height 18
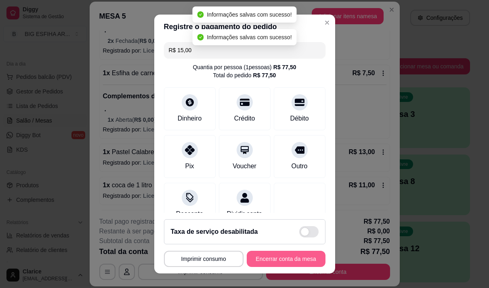
type input "R$ 0,00"
click at [265, 257] on button "Encerrar conta da mesa" at bounding box center [286, 259] width 76 height 16
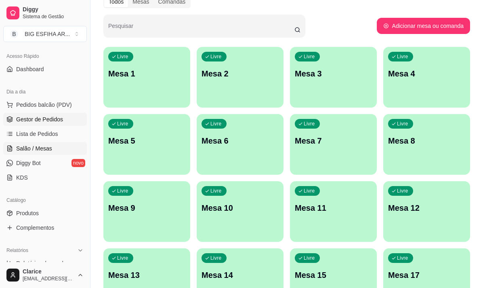
scroll to position [39, 0]
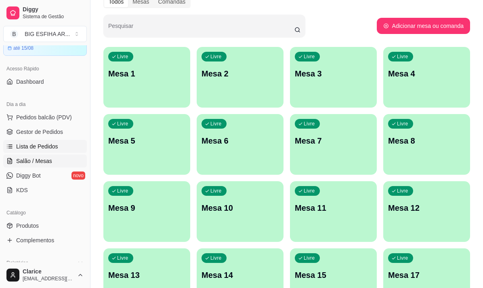
click at [34, 141] on link "Lista de Pedidos" at bounding box center [45, 146] width 84 height 13
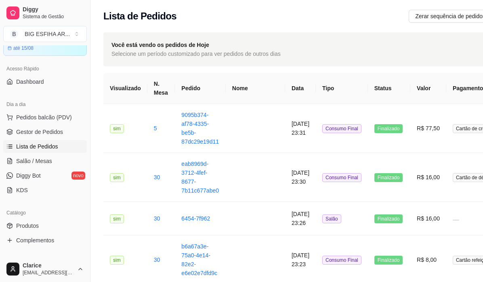
click at [15, 152] on link "Lista de Pedidos" at bounding box center [45, 146] width 84 height 13
click at [41, 164] on span "Salão / Mesas" at bounding box center [34, 161] width 36 height 8
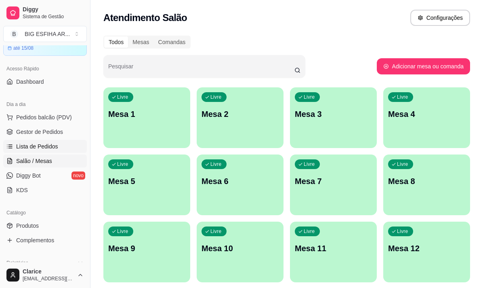
click at [40, 145] on span "Lista de Pedidos" at bounding box center [37, 146] width 42 height 8
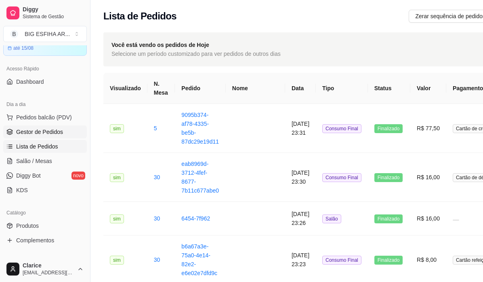
click at [40, 130] on span "Gestor de Pedidos" at bounding box center [39, 132] width 47 height 8
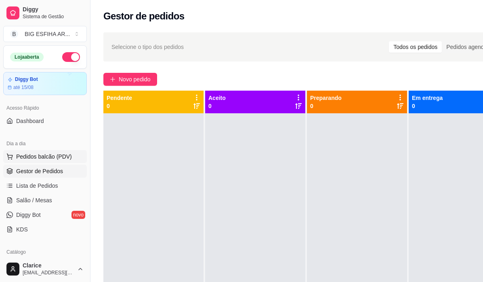
click at [34, 156] on span "Pedidos balcão (PDV)" at bounding box center [44, 156] width 56 height 8
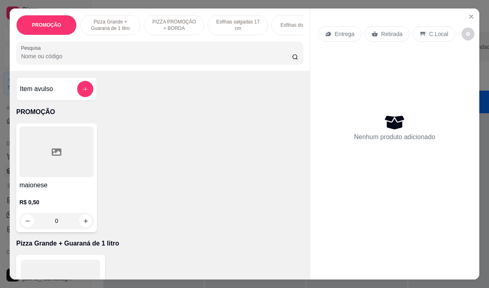
click at [458, 15] on div "Entrega Retirada C.Local Nenhum produto adicionado" at bounding box center [394, 136] width 169 height 257
click at [468, 17] on icon "Close" at bounding box center [471, 16] width 6 height 6
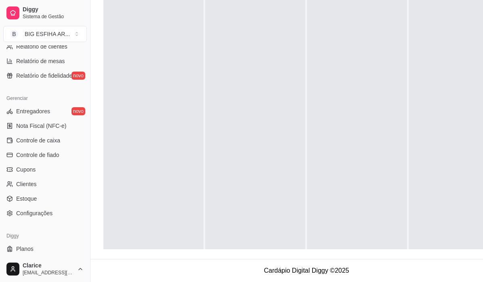
scroll to position [294, 0]
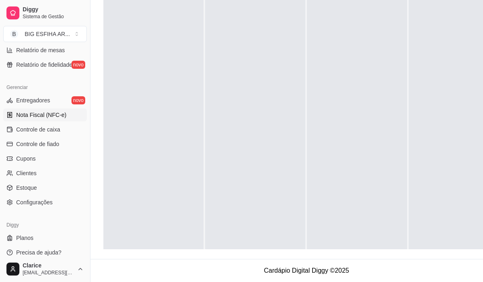
click at [51, 120] on link "Nota Fiscal (NFC-e)" at bounding box center [45, 114] width 84 height 13
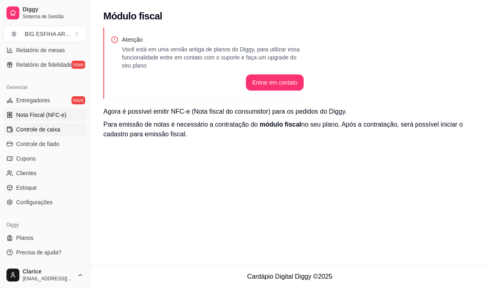
click at [54, 130] on span "Controle de caixa" at bounding box center [38, 129] width 44 height 8
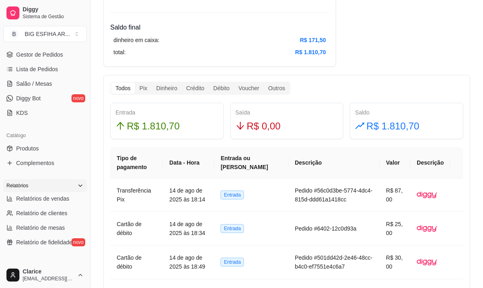
scroll to position [92, 0]
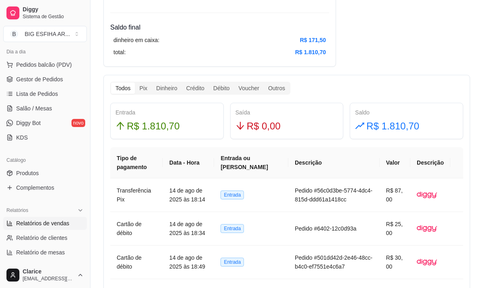
drag, startPoint x: 51, startPoint y: 221, endPoint x: 55, endPoint y: 219, distance: 4.5
click at [51, 221] on span "Relatórios de vendas" at bounding box center [42, 223] width 53 height 8
select select "ALL"
select select "0"
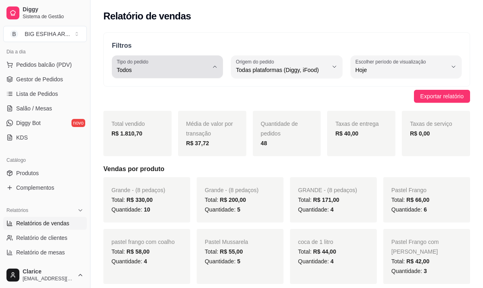
click at [150, 65] on label "Tipo do pedido" at bounding box center [134, 61] width 34 height 7
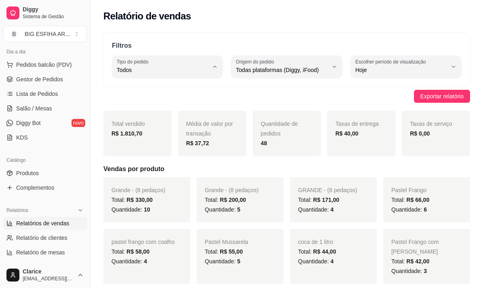
click at [141, 105] on span "Entrega" at bounding box center [163, 103] width 86 height 8
type input "DELIVERY"
select select "DELIVERY"
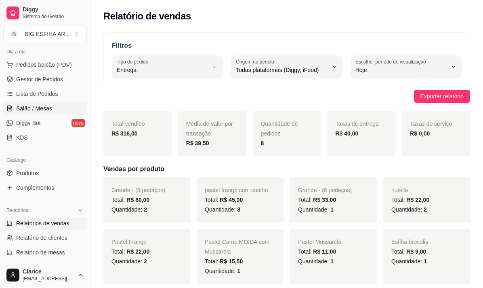
click at [32, 108] on span "Salão / Mesas" at bounding box center [34, 108] width 36 height 8
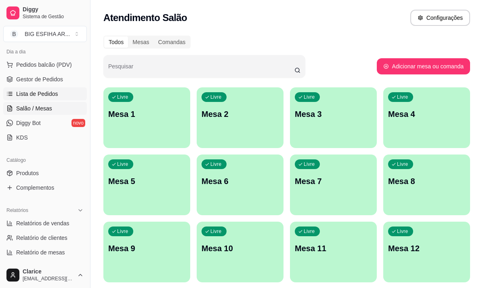
click at [27, 96] on span "Lista de Pedidos" at bounding box center [37, 94] width 42 height 8
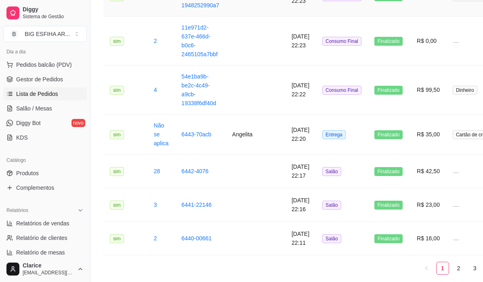
scroll to position [1091, 0]
